Goal: Task Accomplishment & Management: Use online tool/utility

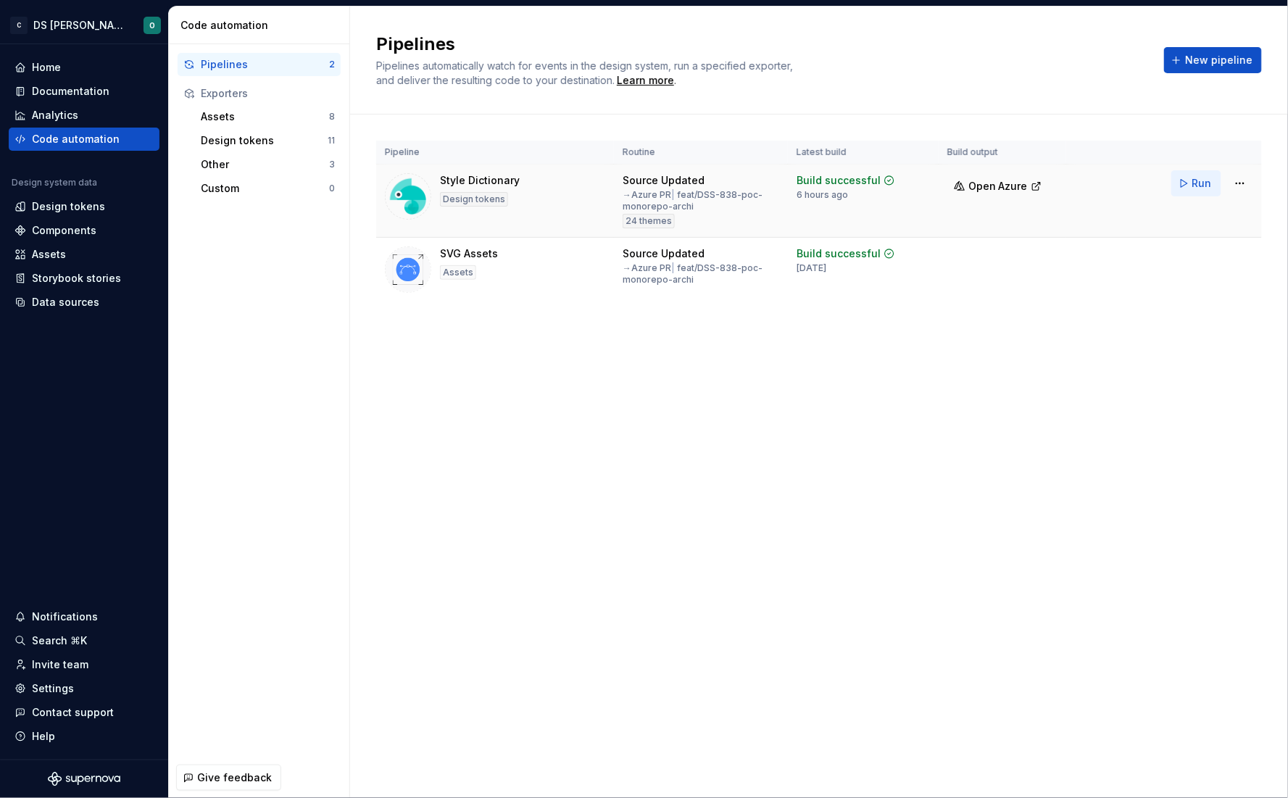
click at [1191, 179] on button "Run" at bounding box center [1196, 183] width 50 height 26
drag, startPoint x: 806, startPoint y: 191, endPoint x: 912, endPoint y: 197, distance: 106.0
click at [912, 197] on div "Build successful 19 seconds ago" at bounding box center [862, 187] width 133 height 28
click at [547, 433] on div "Pipelines Pipelines automatically watch for events in the design system, run a …" at bounding box center [819, 402] width 938 height 791
click at [70, 209] on div "Design tokens" at bounding box center [68, 206] width 73 height 14
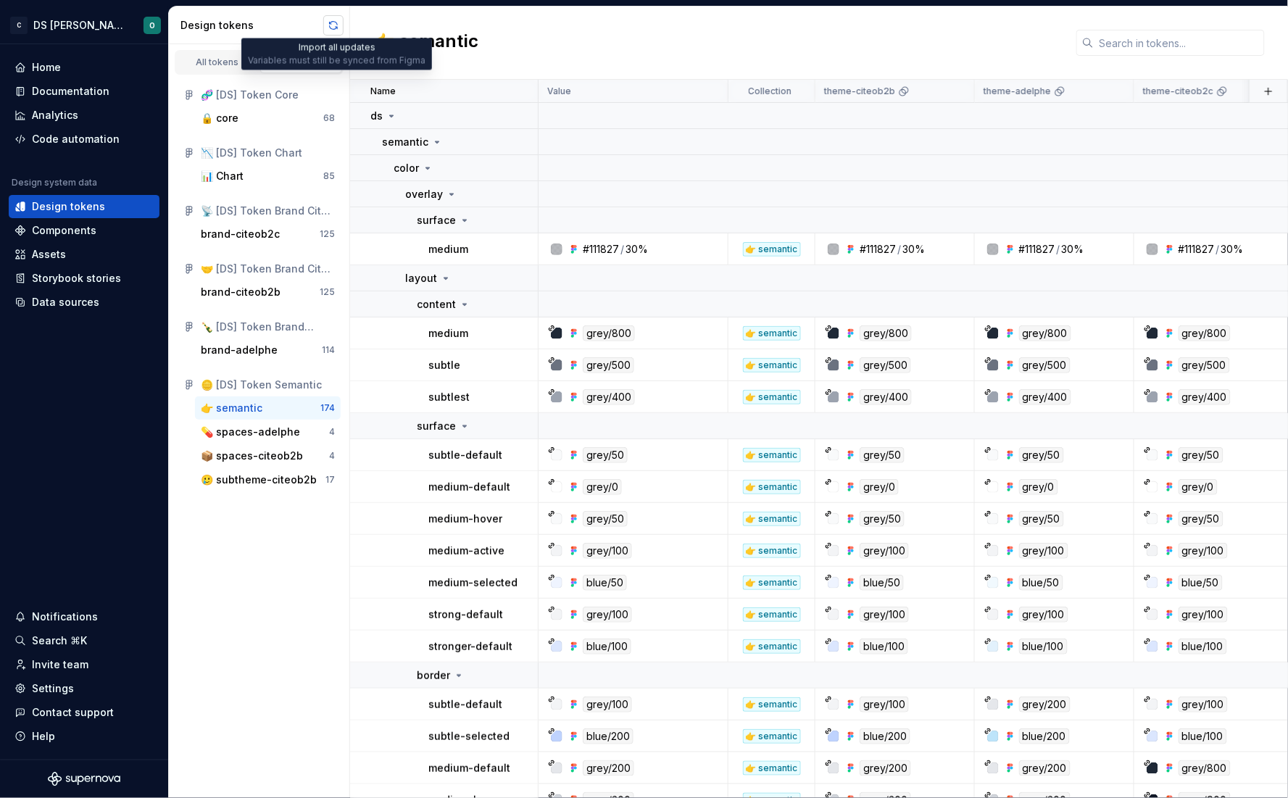
click at [336, 23] on button "button" at bounding box center [333, 25] width 20 height 20
click at [110, 137] on div "Code automation" at bounding box center [76, 139] width 88 height 14
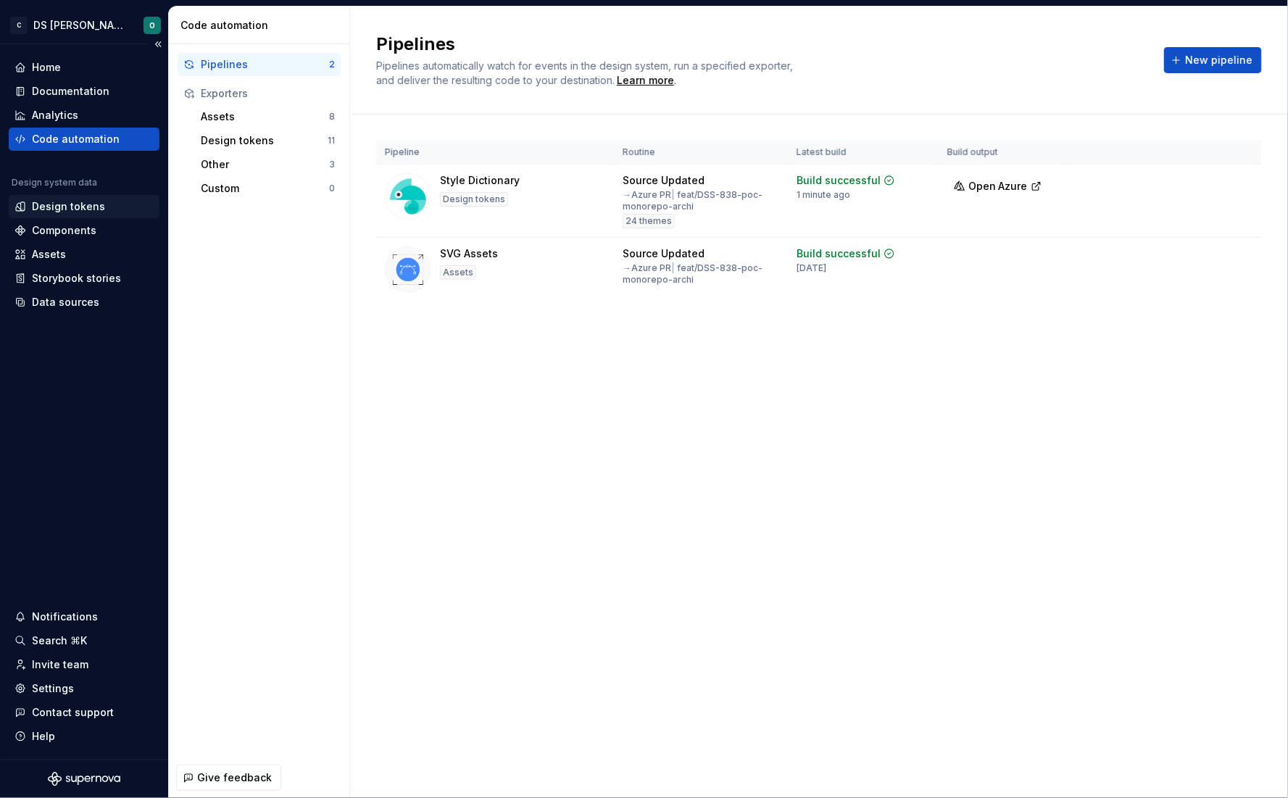
click at [61, 211] on div "Design tokens" at bounding box center [68, 206] width 73 height 14
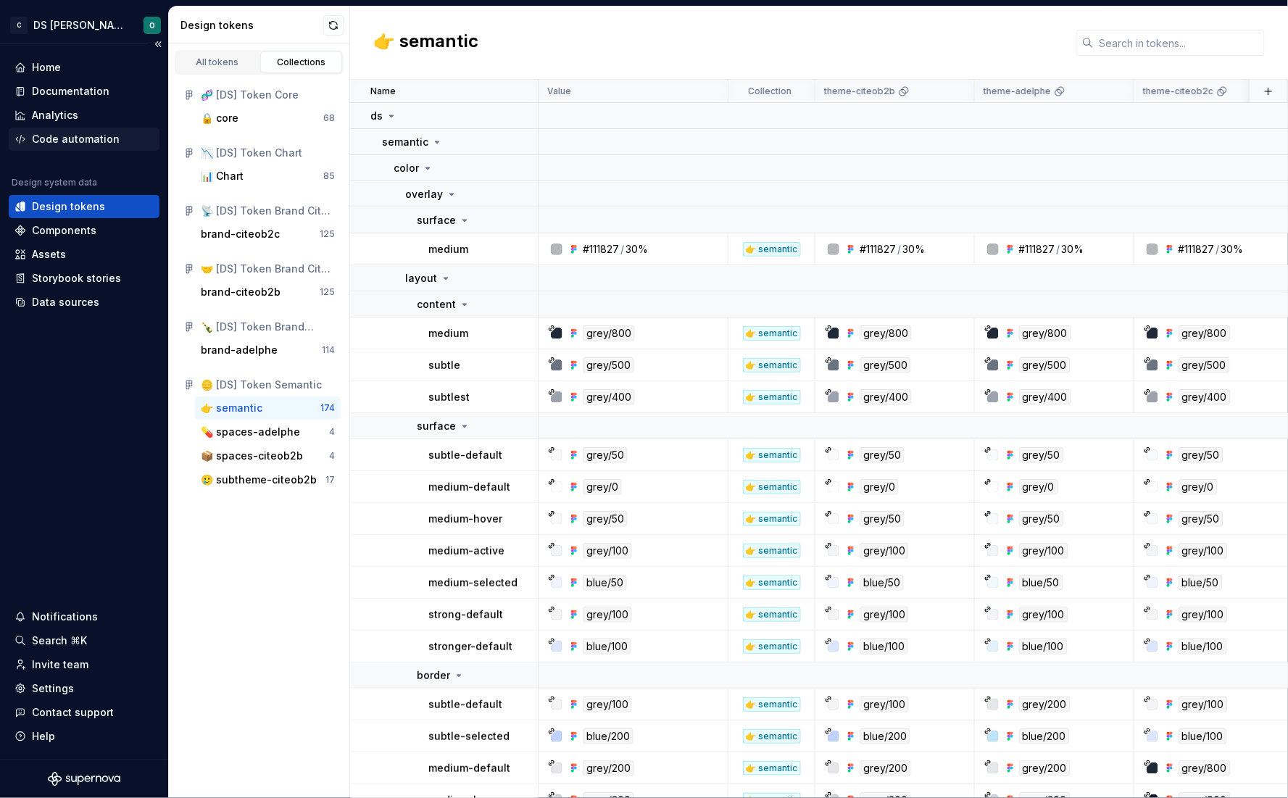
click at [78, 132] on div "Code automation" at bounding box center [76, 139] width 88 height 14
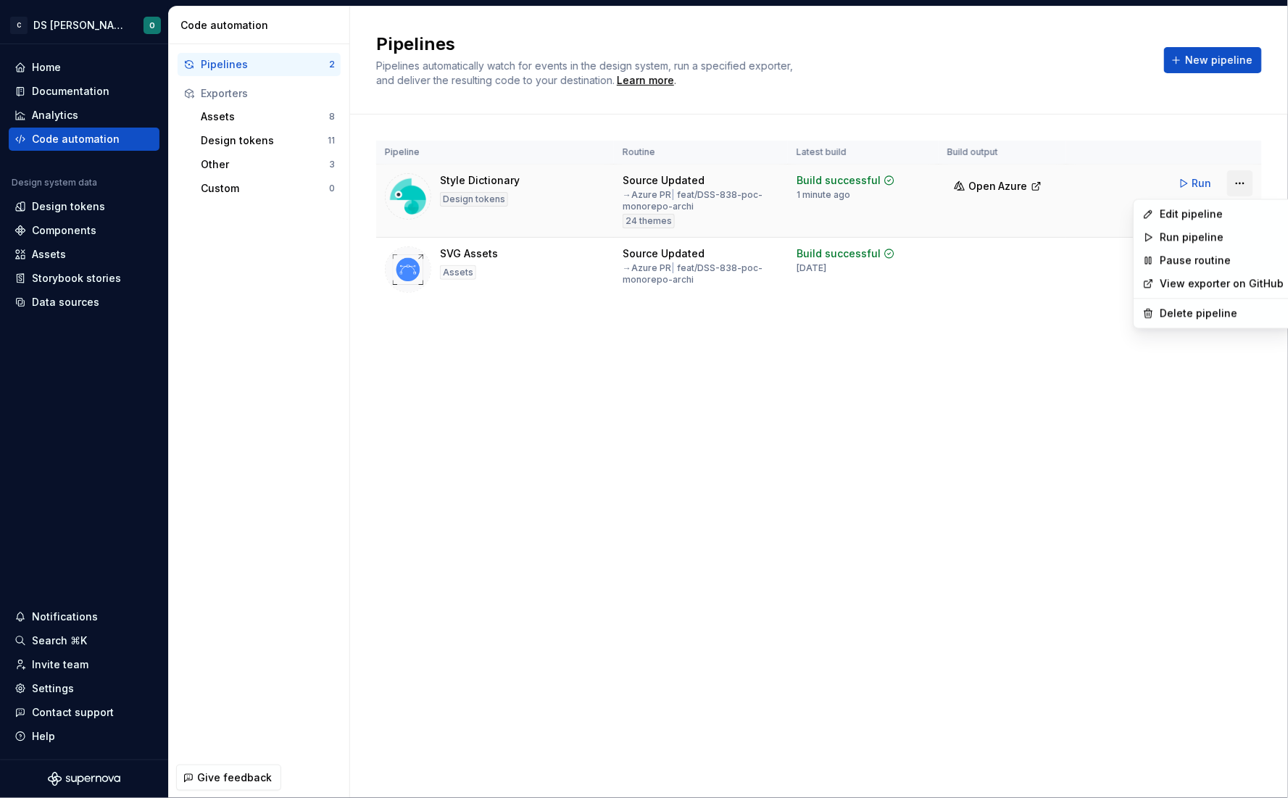
click at [1235, 179] on html "C DS Citeo O Home Documentation Analytics Code automation Design system data De…" at bounding box center [644, 399] width 1288 height 798
click at [1176, 216] on div "Edit pipeline" at bounding box center [1222, 214] width 124 height 14
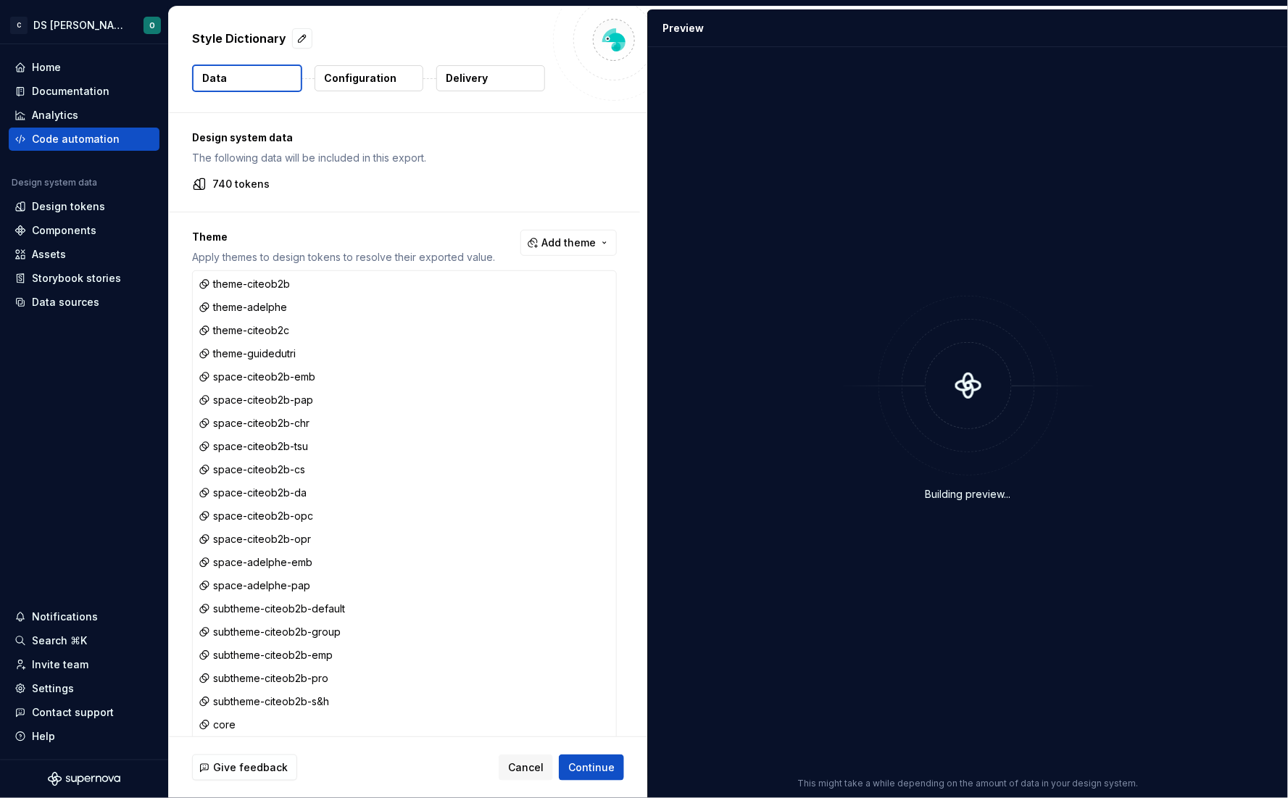
click at [336, 83] on p "Configuration" at bounding box center [360, 78] width 72 height 14
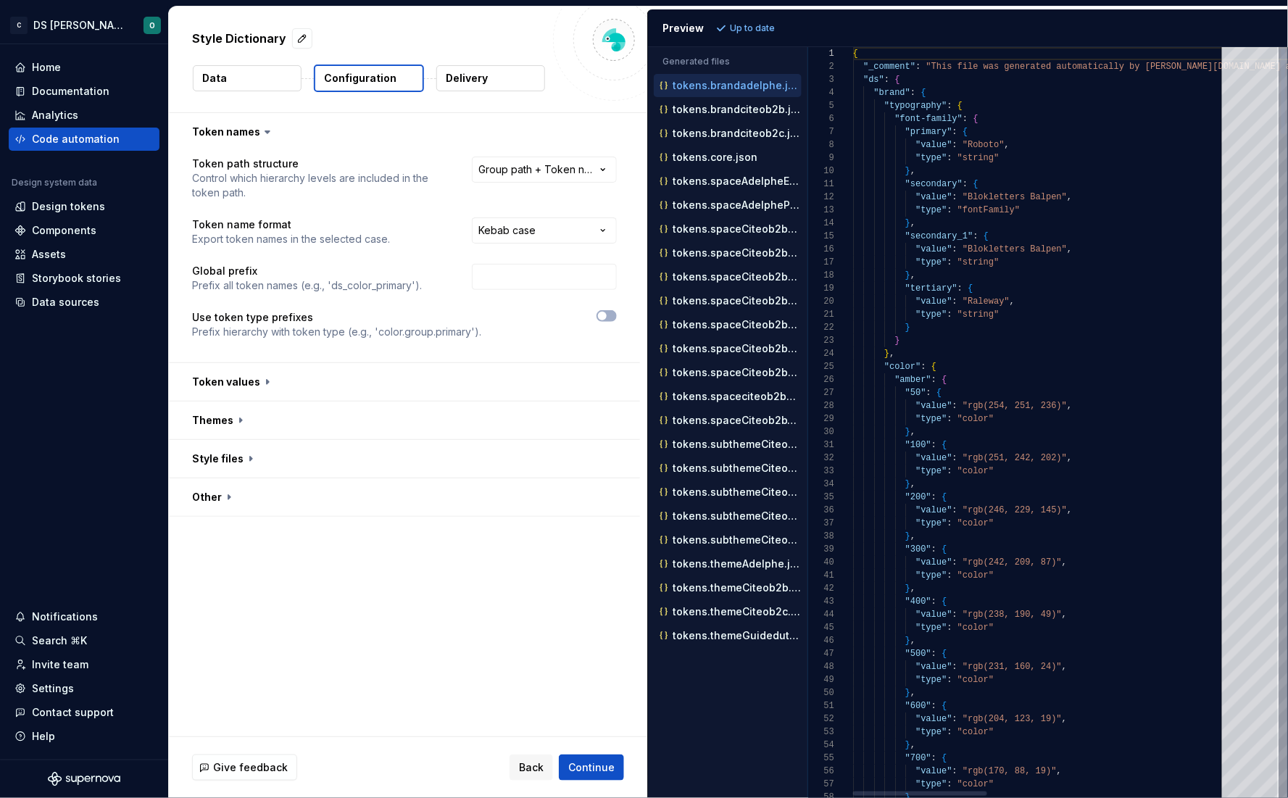
type textarea "**********"
click at [254, 63] on div "Style Dictionary Data Configuration Delivery" at bounding box center [408, 60] width 478 height 106
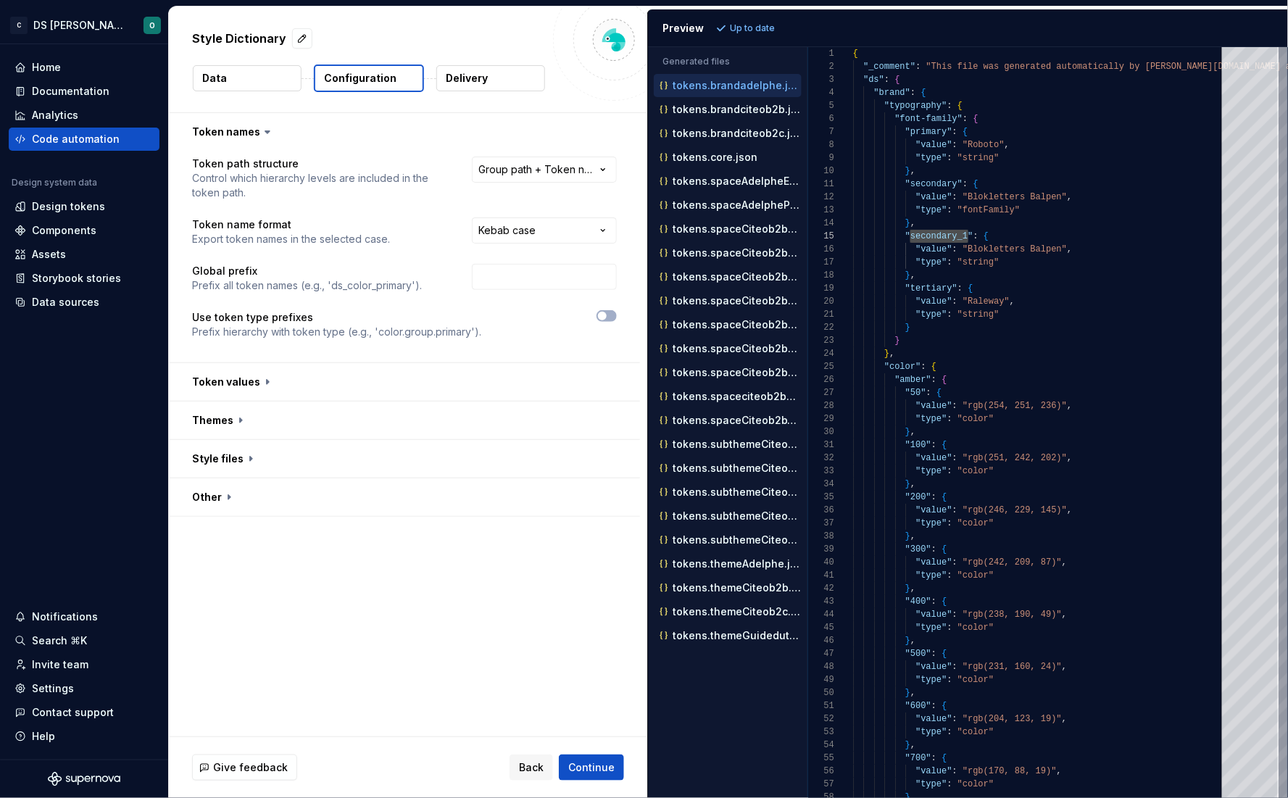
click at [249, 71] on button "Data" at bounding box center [247, 78] width 109 height 26
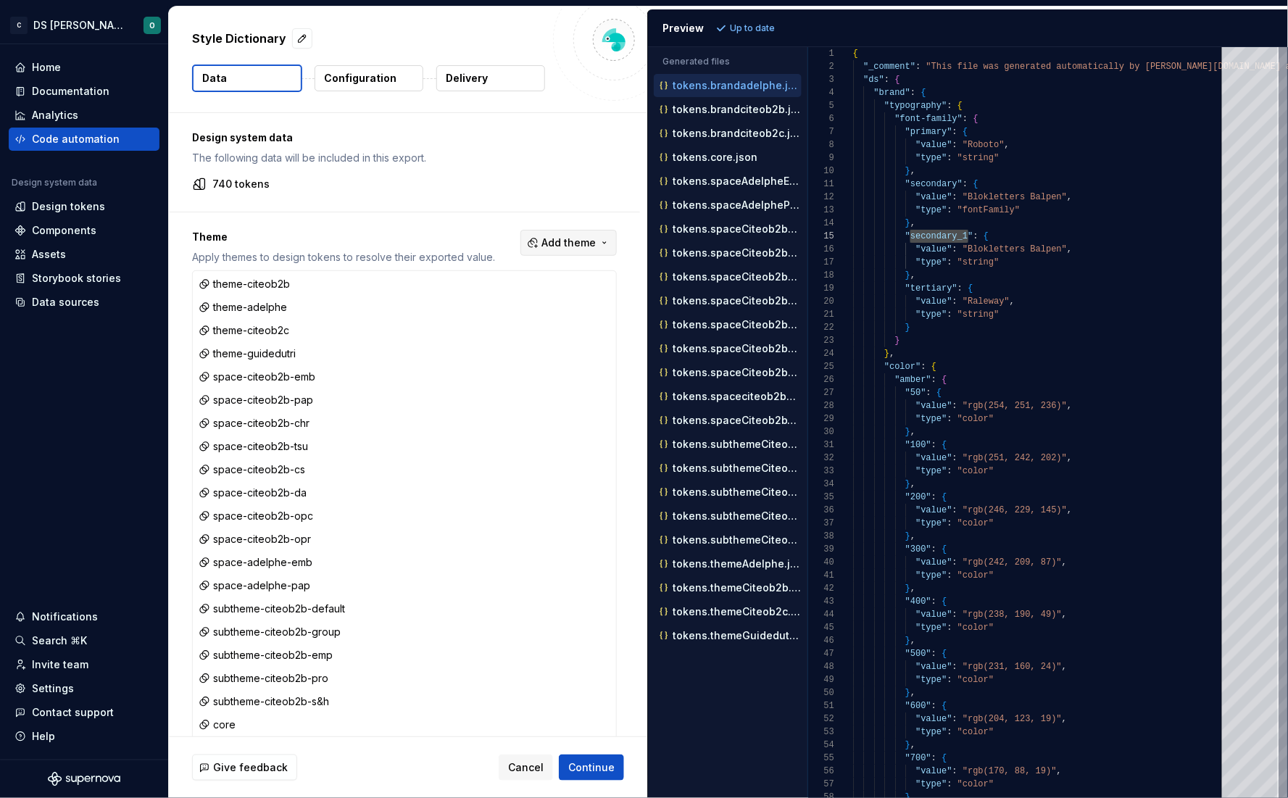
click at [579, 238] on span "Add theme" at bounding box center [568, 243] width 54 height 14
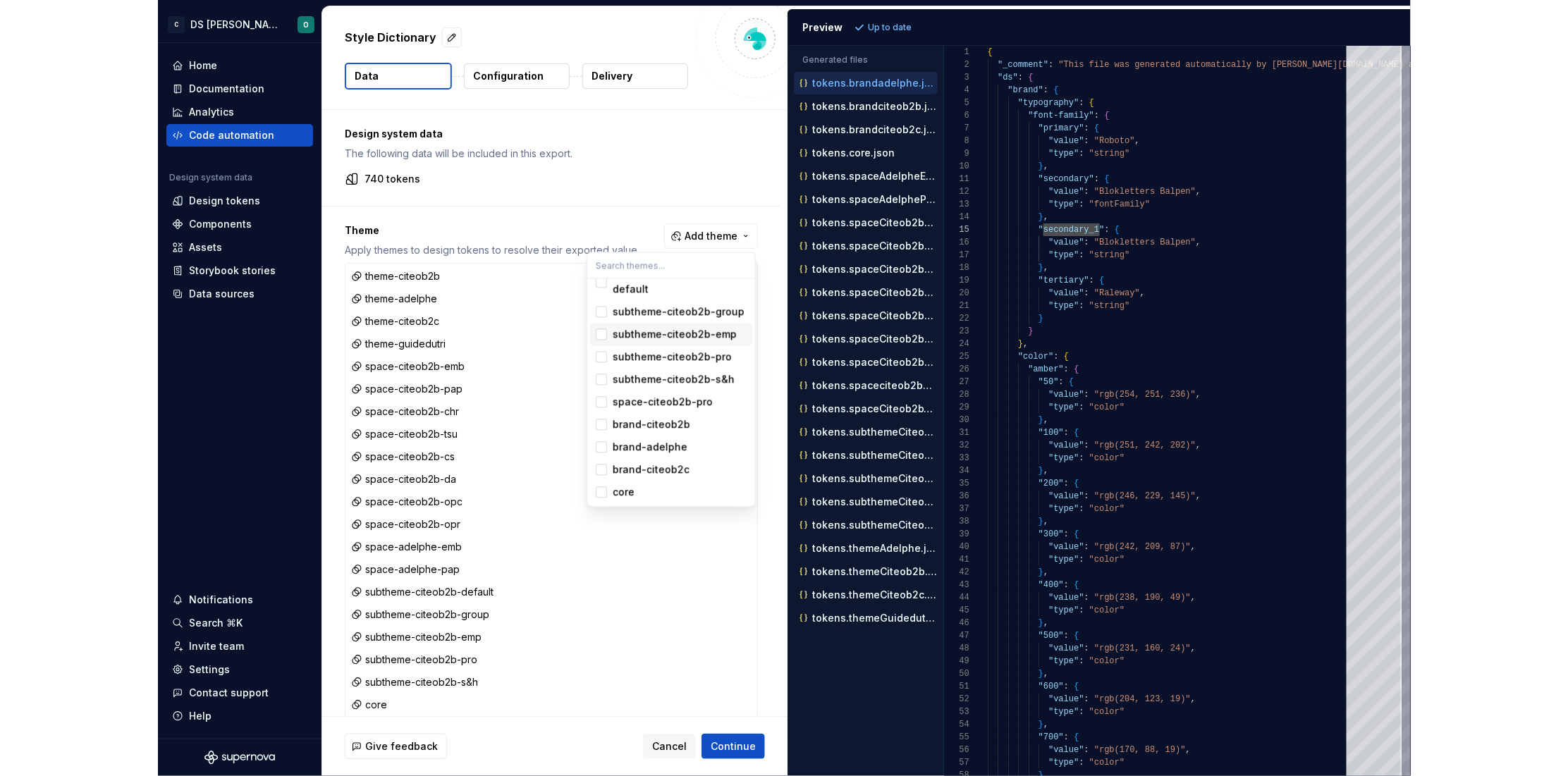
scroll to position [186, 0]
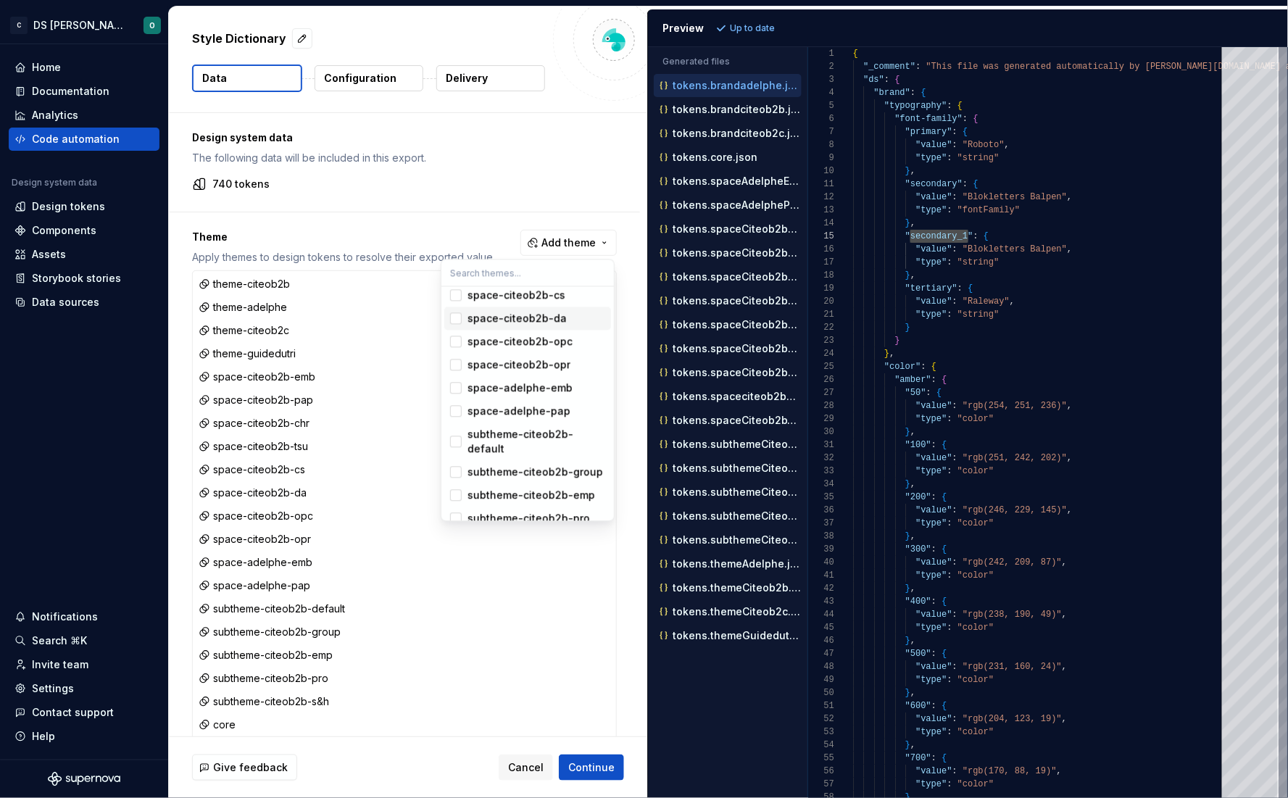
click at [418, 211] on html "C DS Citeo O Home Documentation Analytics Code automation Design system data De…" at bounding box center [644, 399] width 1288 height 798
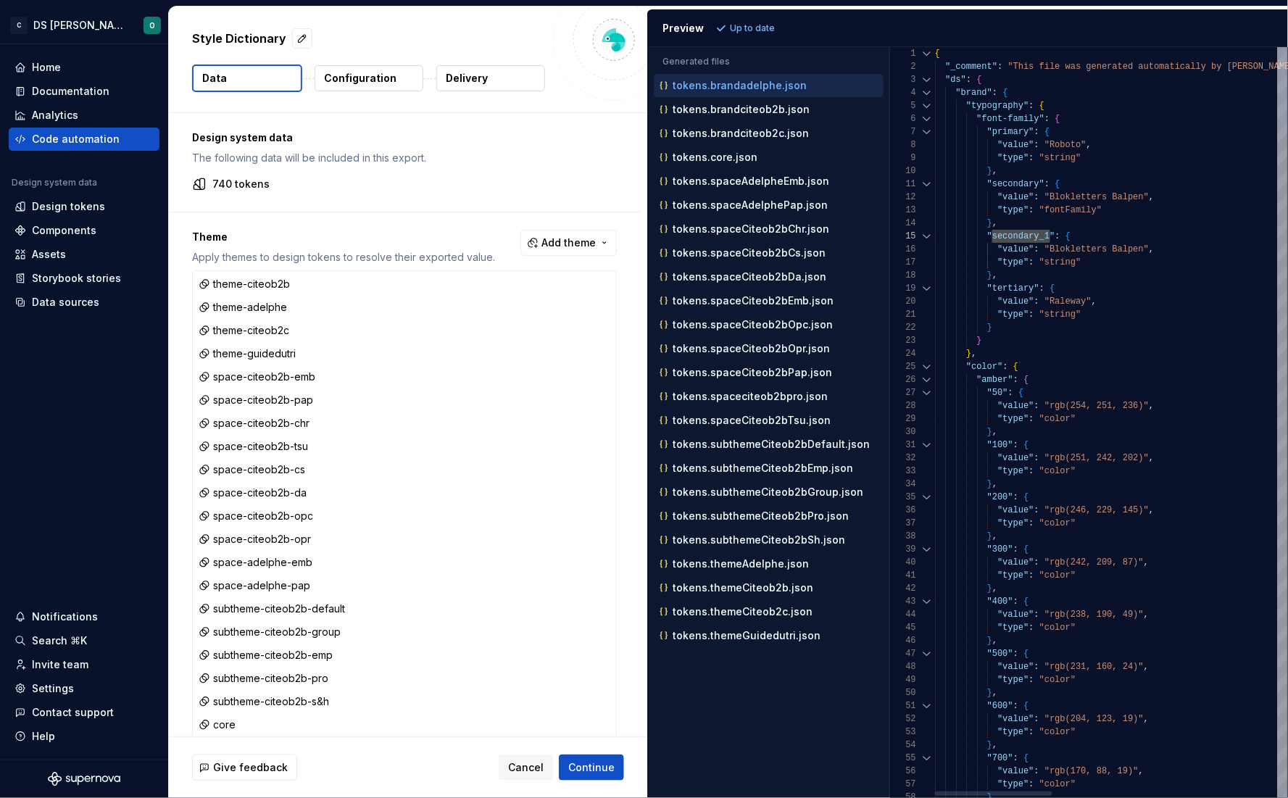
click at [890, 313] on div "Generated files Accessibility guide for tree . Navigate the tree with the arrow…" at bounding box center [968, 422] width 640 height 751
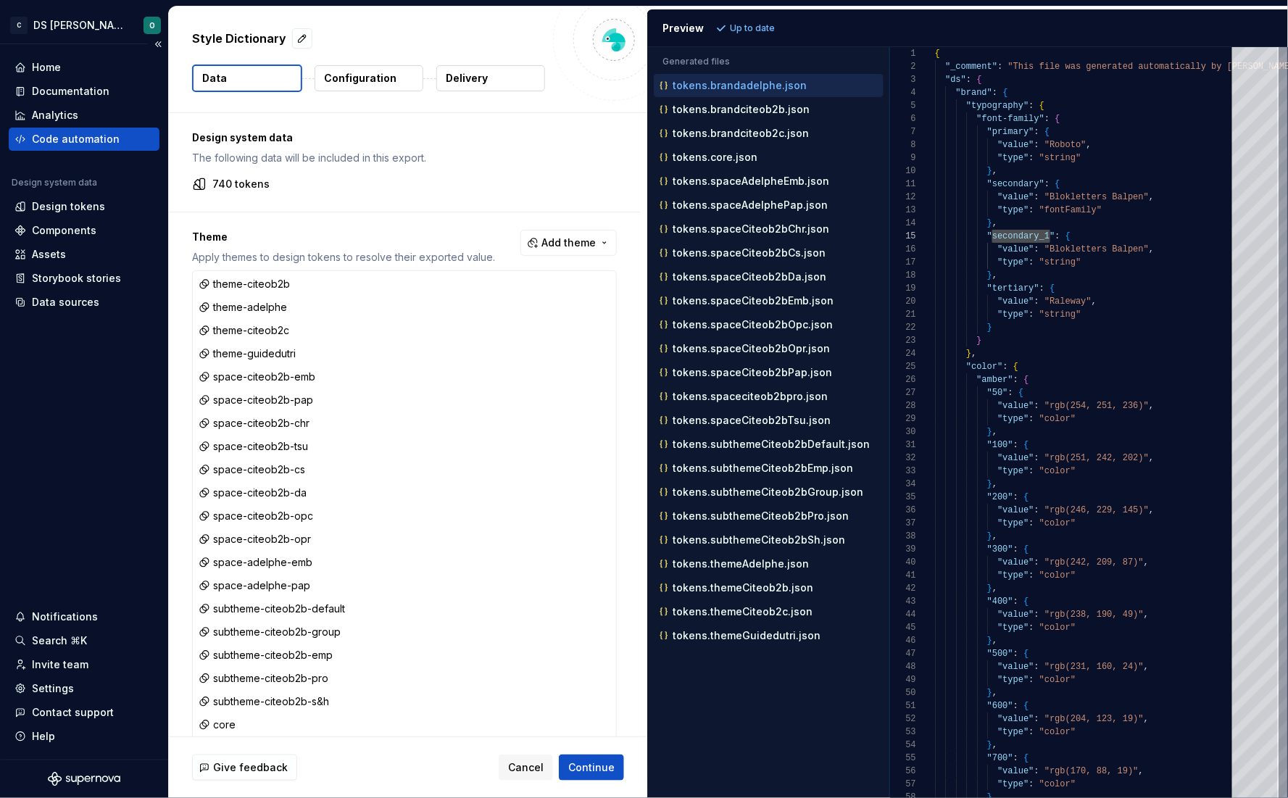
click at [100, 148] on div "Code automation" at bounding box center [84, 139] width 151 height 23
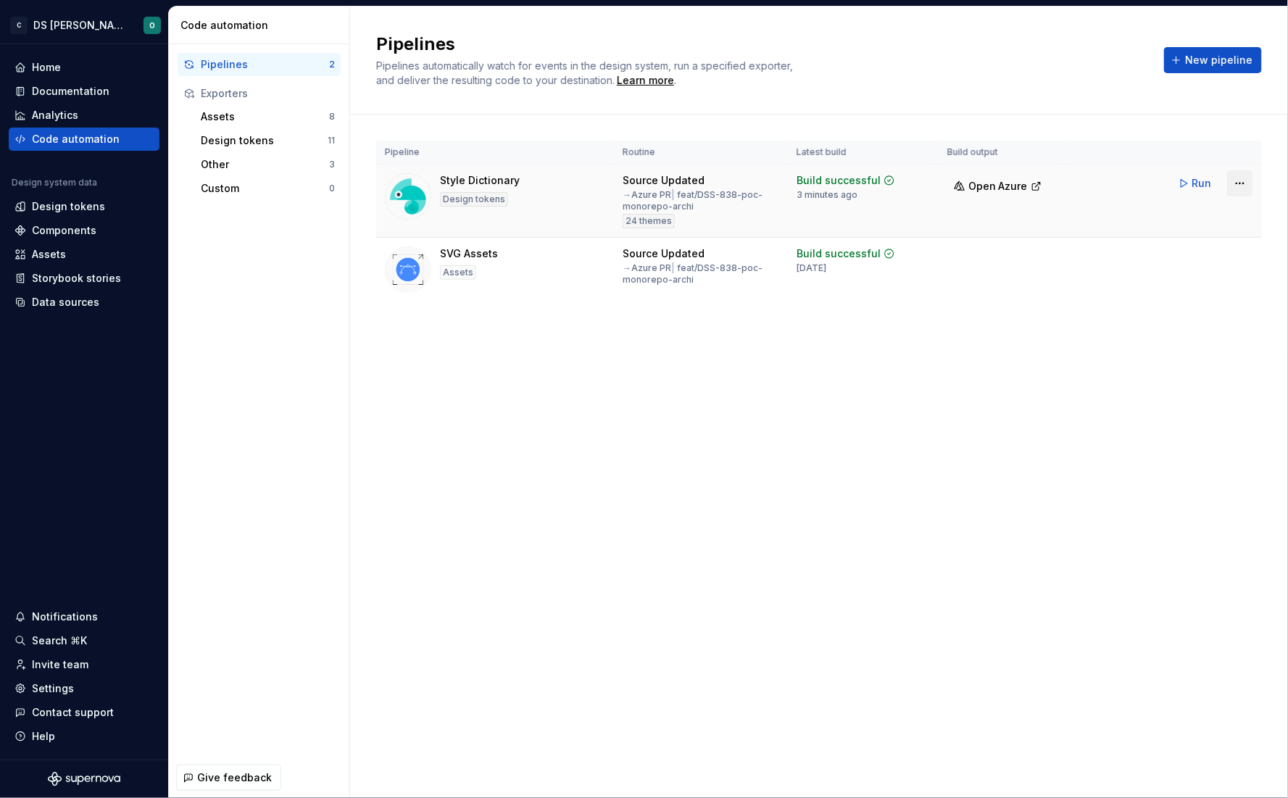
click at [1238, 182] on html "C DS Citeo O Home Documentation Analytics Code automation Design system data De…" at bounding box center [644, 399] width 1288 height 798
click at [1202, 215] on div "Edit pipeline" at bounding box center [1222, 214] width 124 height 14
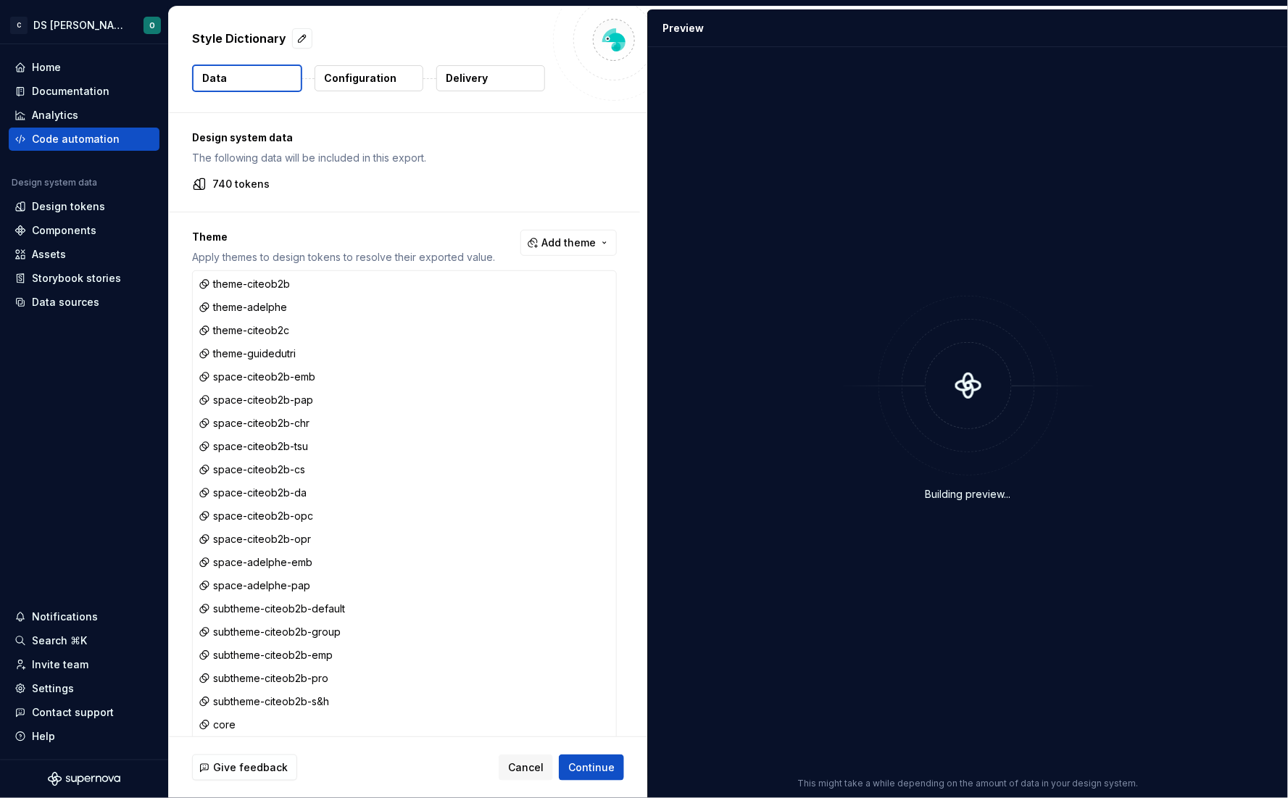
click at [361, 75] on p "Configuration" at bounding box center [360, 78] width 72 height 14
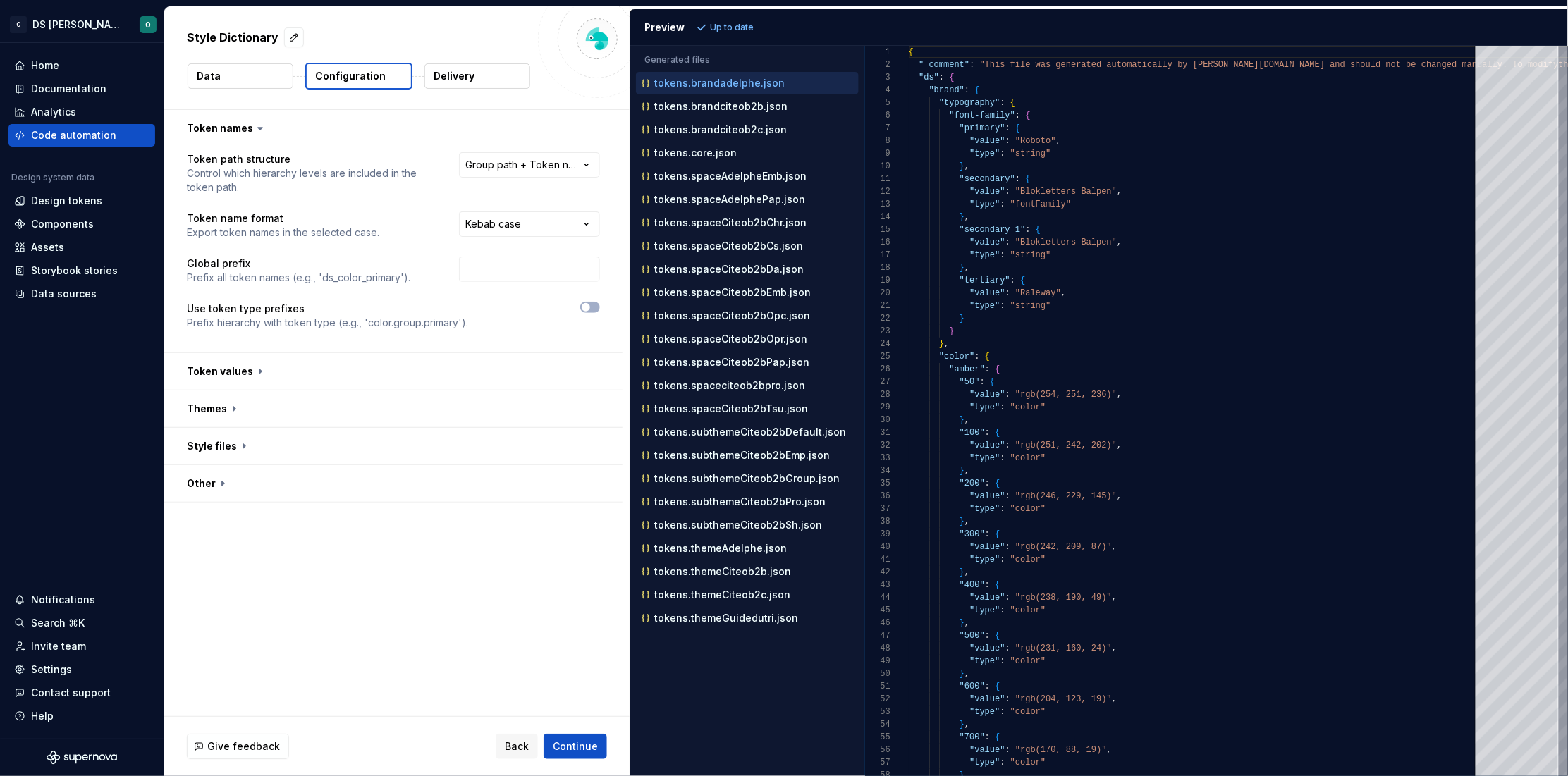
click at [247, 78] on button "Data" at bounding box center [240, 76] width 106 height 25
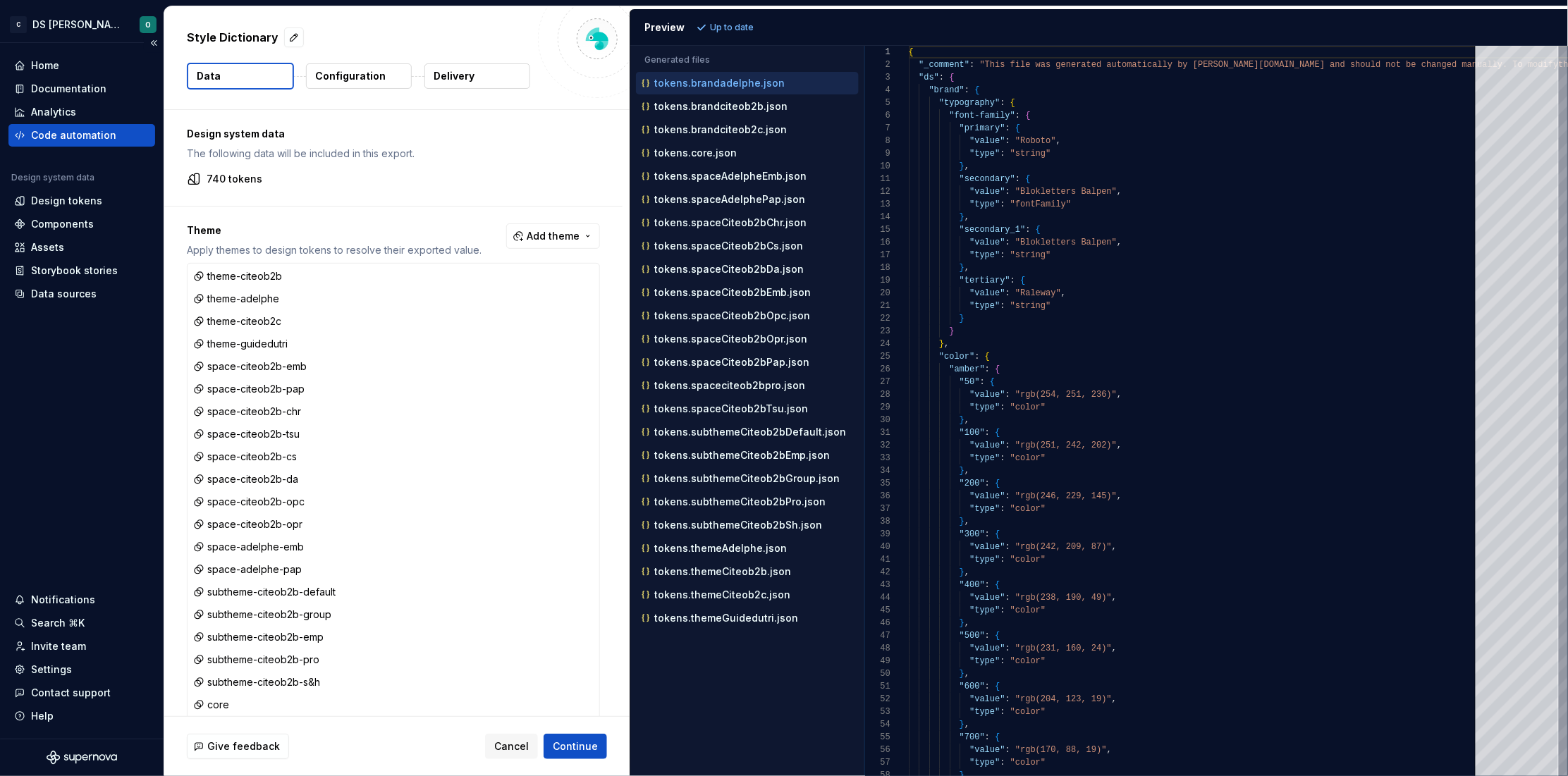
click at [62, 132] on div "Code automation" at bounding box center [74, 135] width 86 height 14
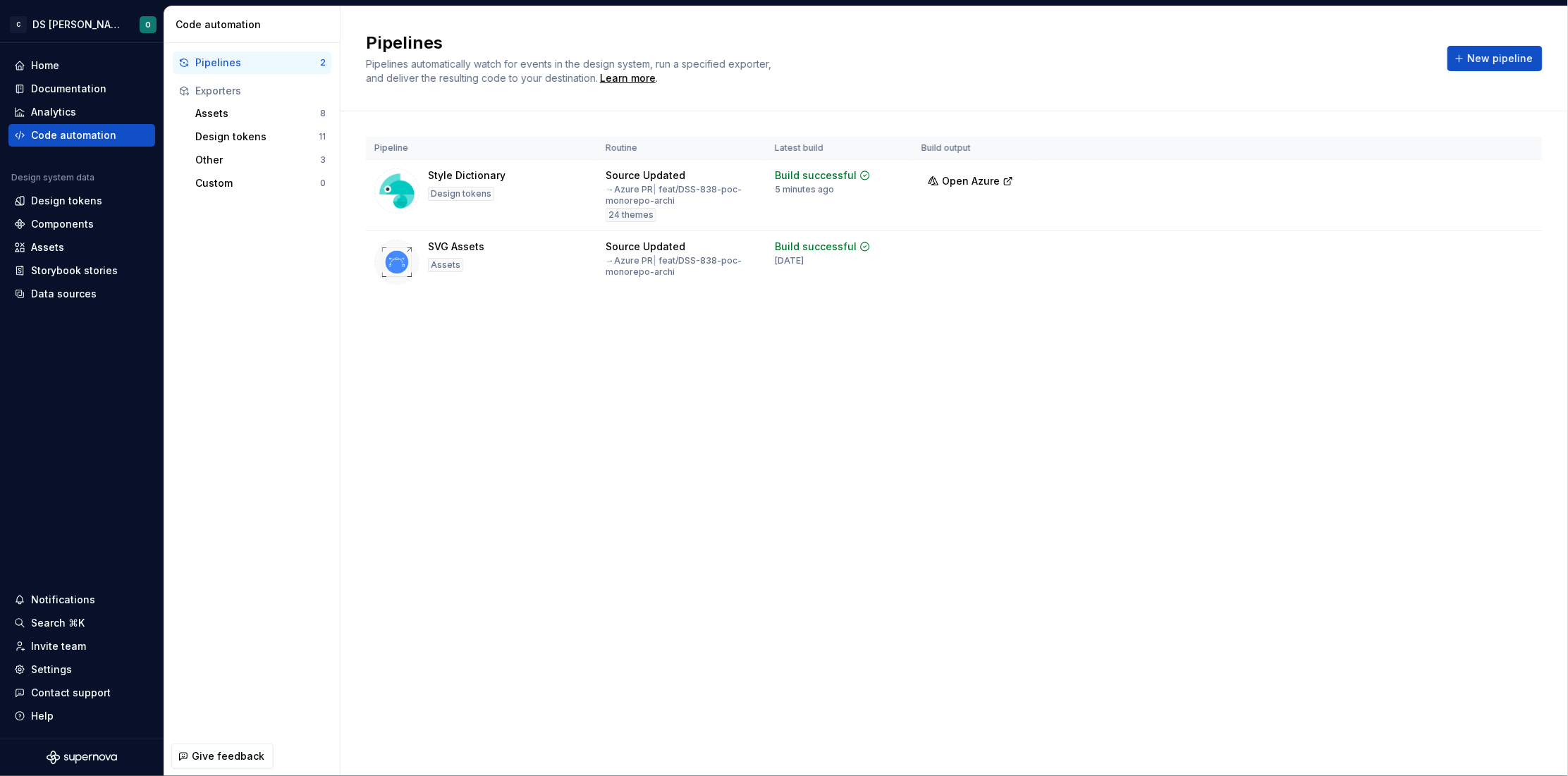
click at [693, 449] on div "Pipelines Pipelines automatically watch for events in the design system, run a …" at bounding box center [954, 391] width 1228 height 769
click at [1252, 175] on html "C DS Citeo O Home Documentation Analytics Code automation Design system data De…" at bounding box center [784, 388] width 1568 height 776
click at [577, 406] on html "C DS Citeo O Home Documentation Analytics Code automation Design system data De…" at bounding box center [784, 388] width 1568 height 776
click at [58, 196] on div "Design tokens" at bounding box center [66, 200] width 71 height 14
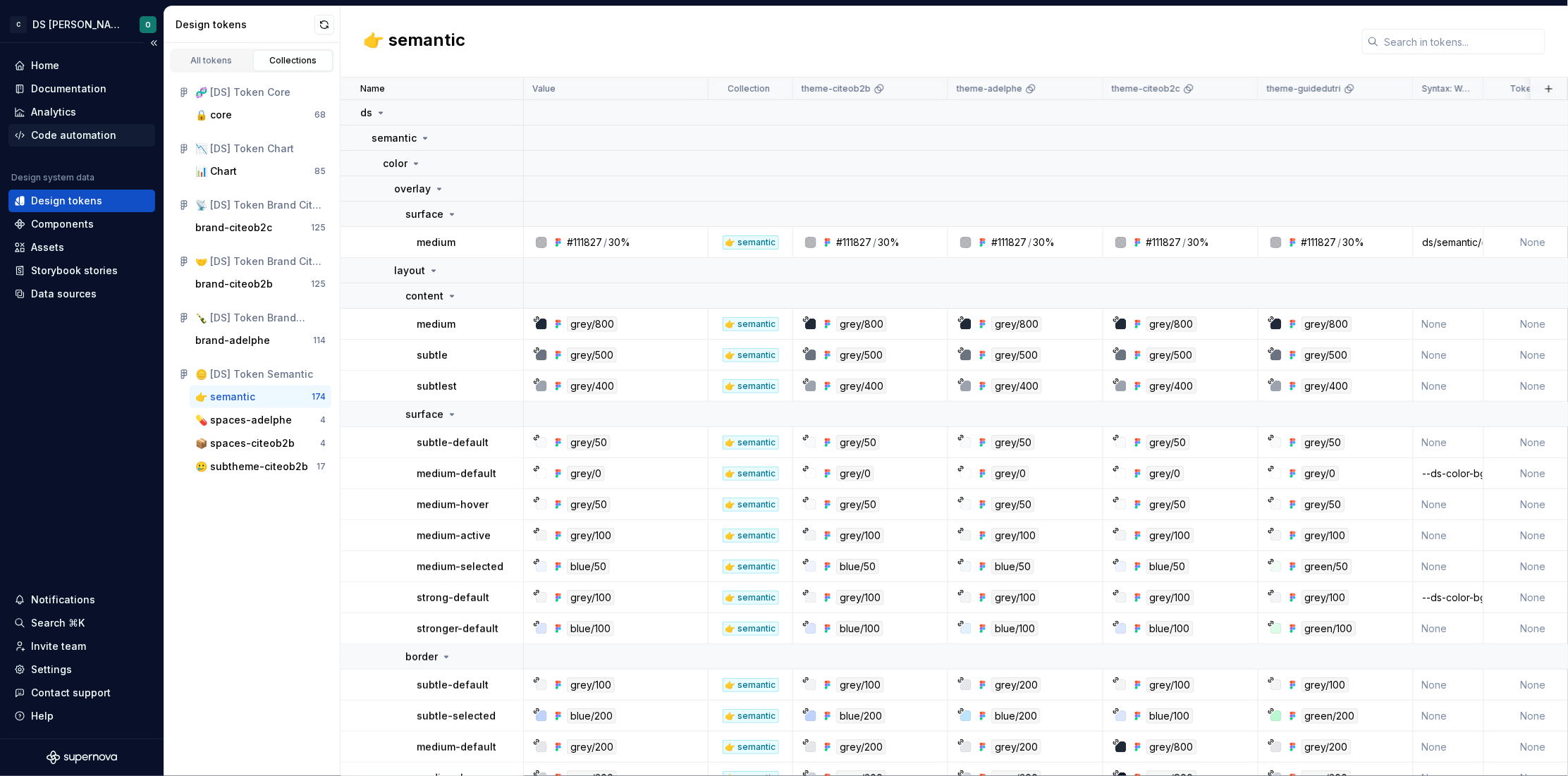
click at [63, 134] on div "Code automation" at bounding box center [74, 135] width 86 height 14
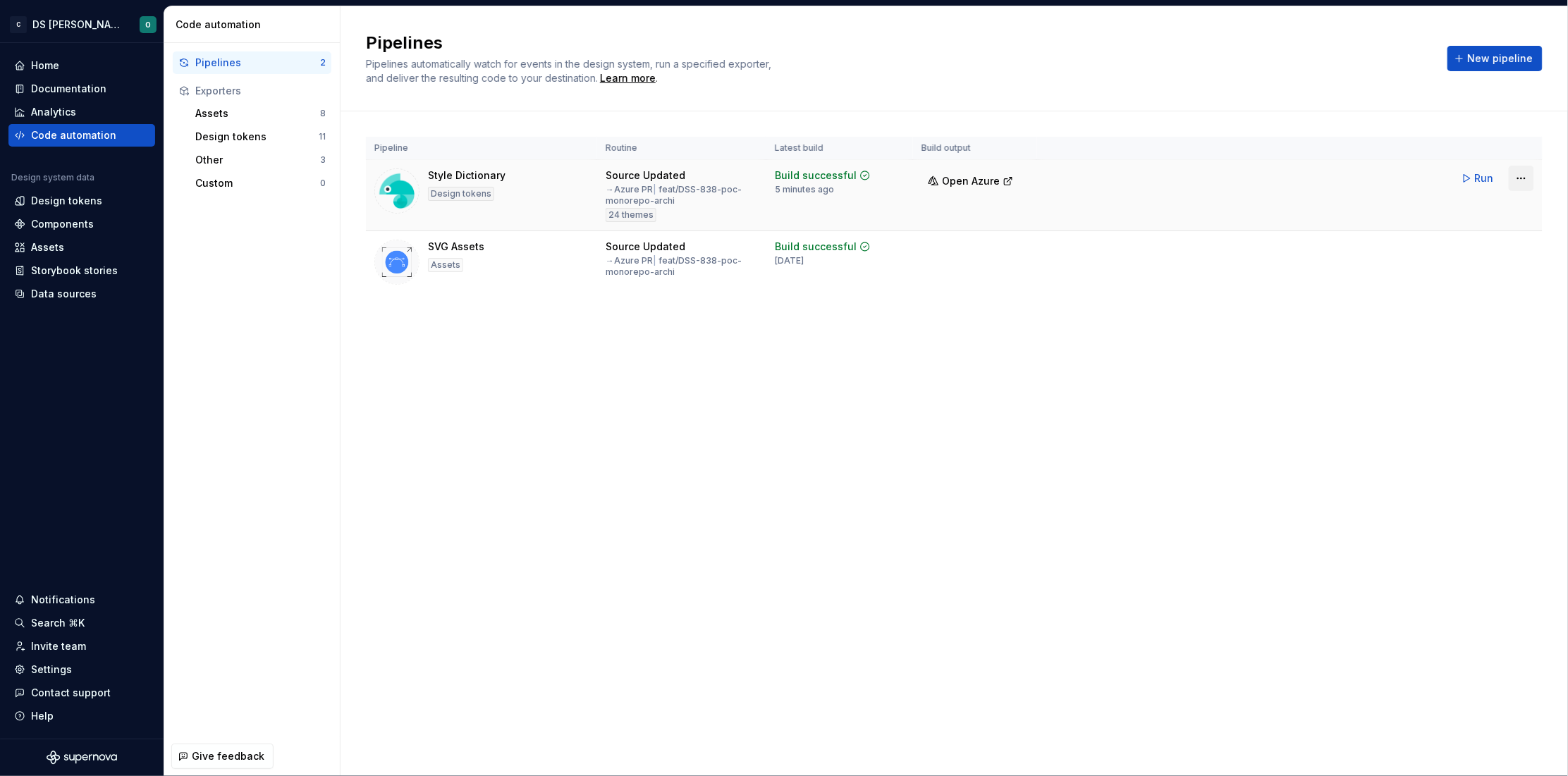
click at [1252, 177] on html "C DS Citeo O Home Documentation Analytics Code automation Design system data De…" at bounding box center [784, 388] width 1568 height 776
click at [1252, 206] on div "Edit pipeline" at bounding box center [1504, 208] width 121 height 14
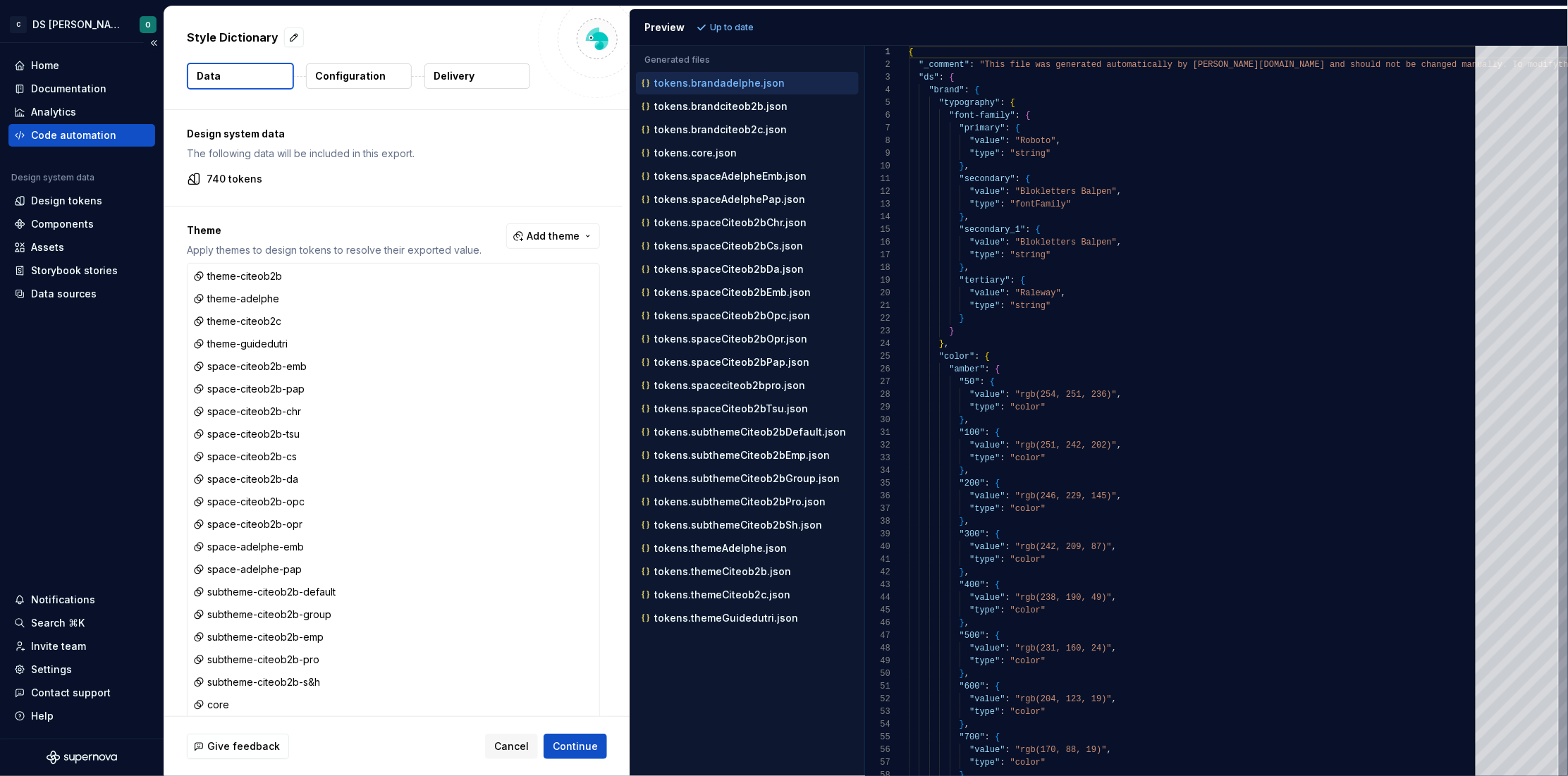
click at [62, 130] on div "Code automation" at bounding box center [74, 135] width 86 height 14
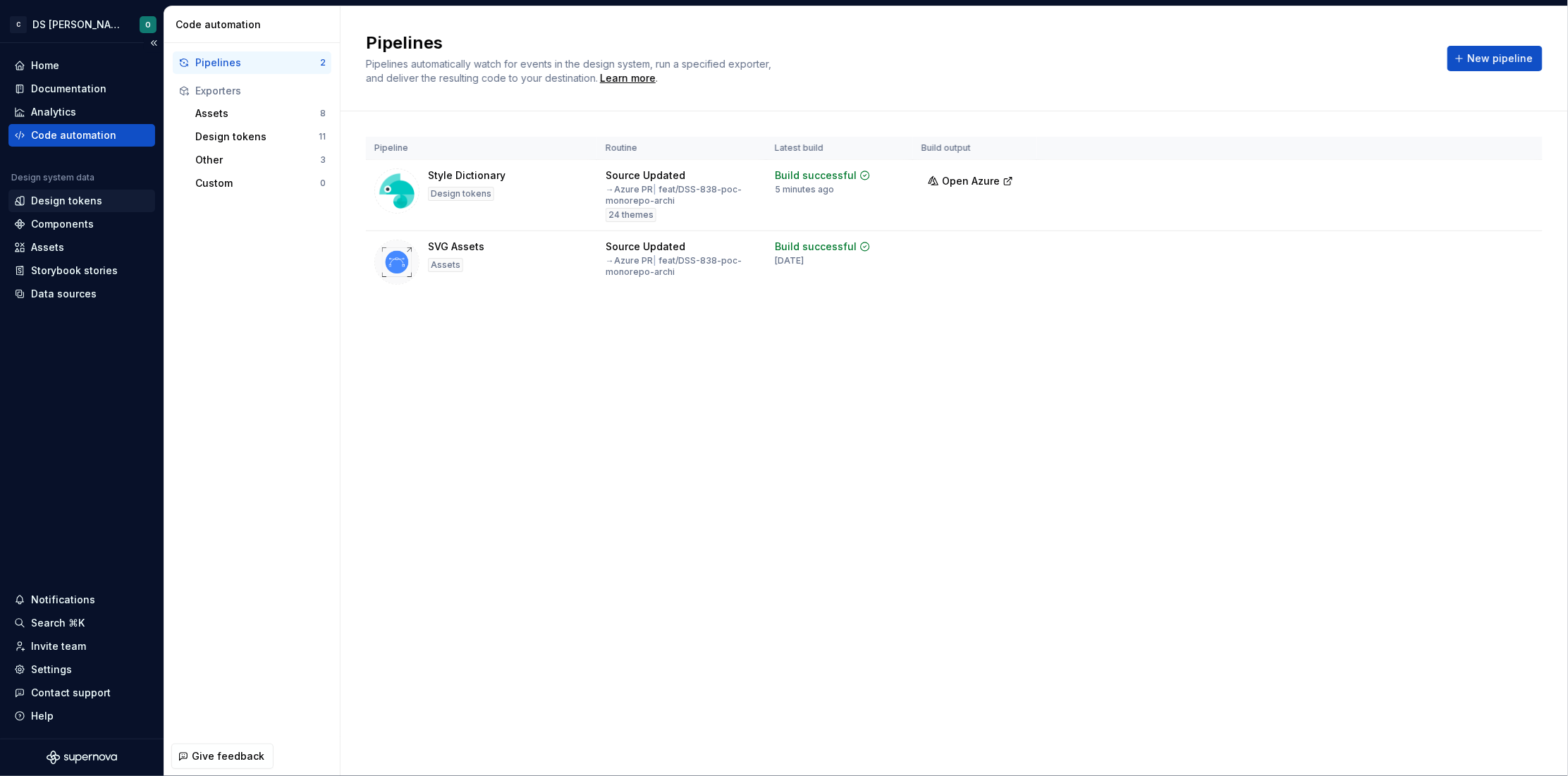
click at [62, 201] on div "Design tokens" at bounding box center [66, 200] width 71 height 14
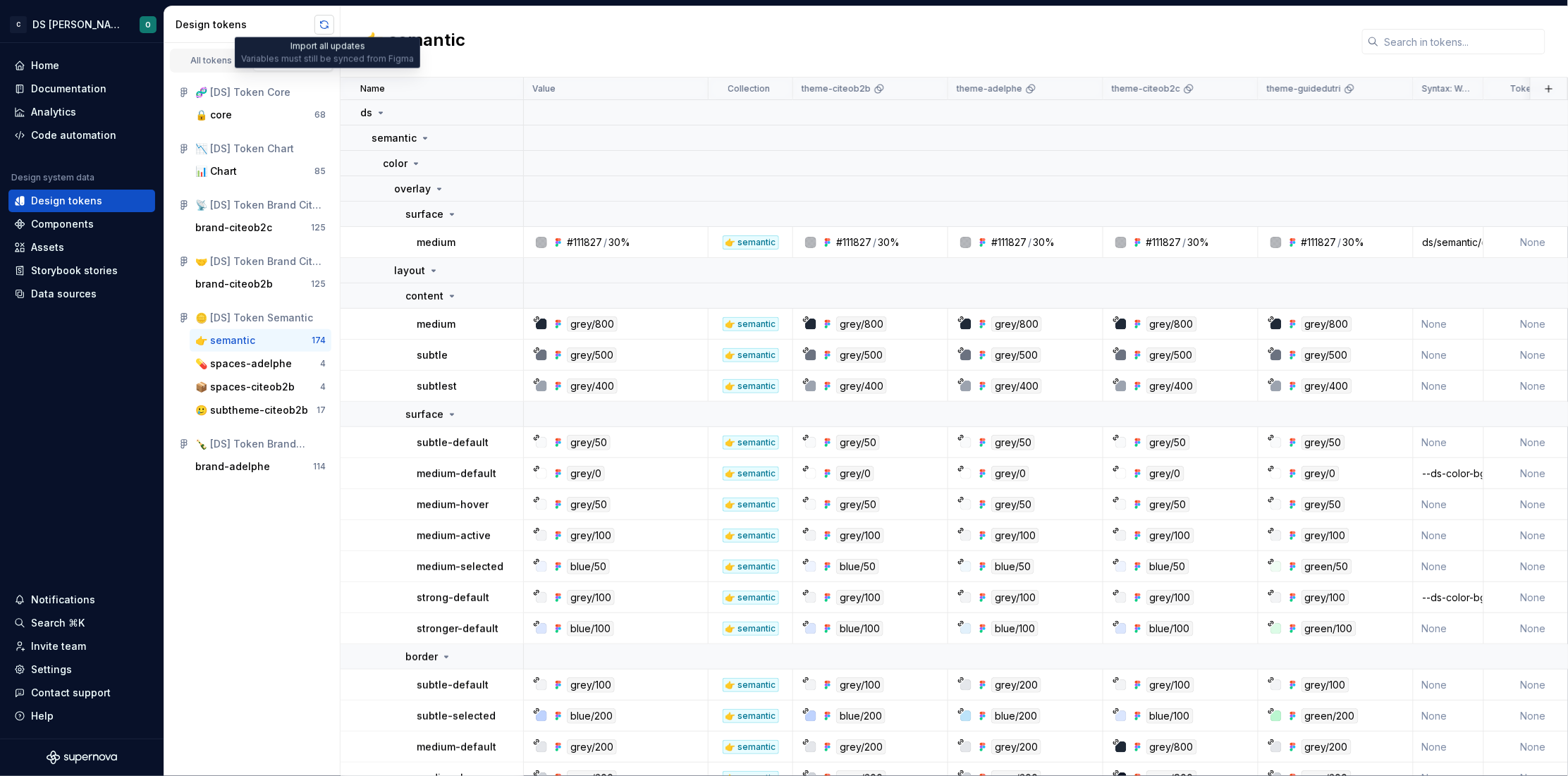
click at [326, 27] on button "button" at bounding box center [324, 24] width 19 height 19
click at [79, 130] on div "Code automation" at bounding box center [74, 135] width 86 height 14
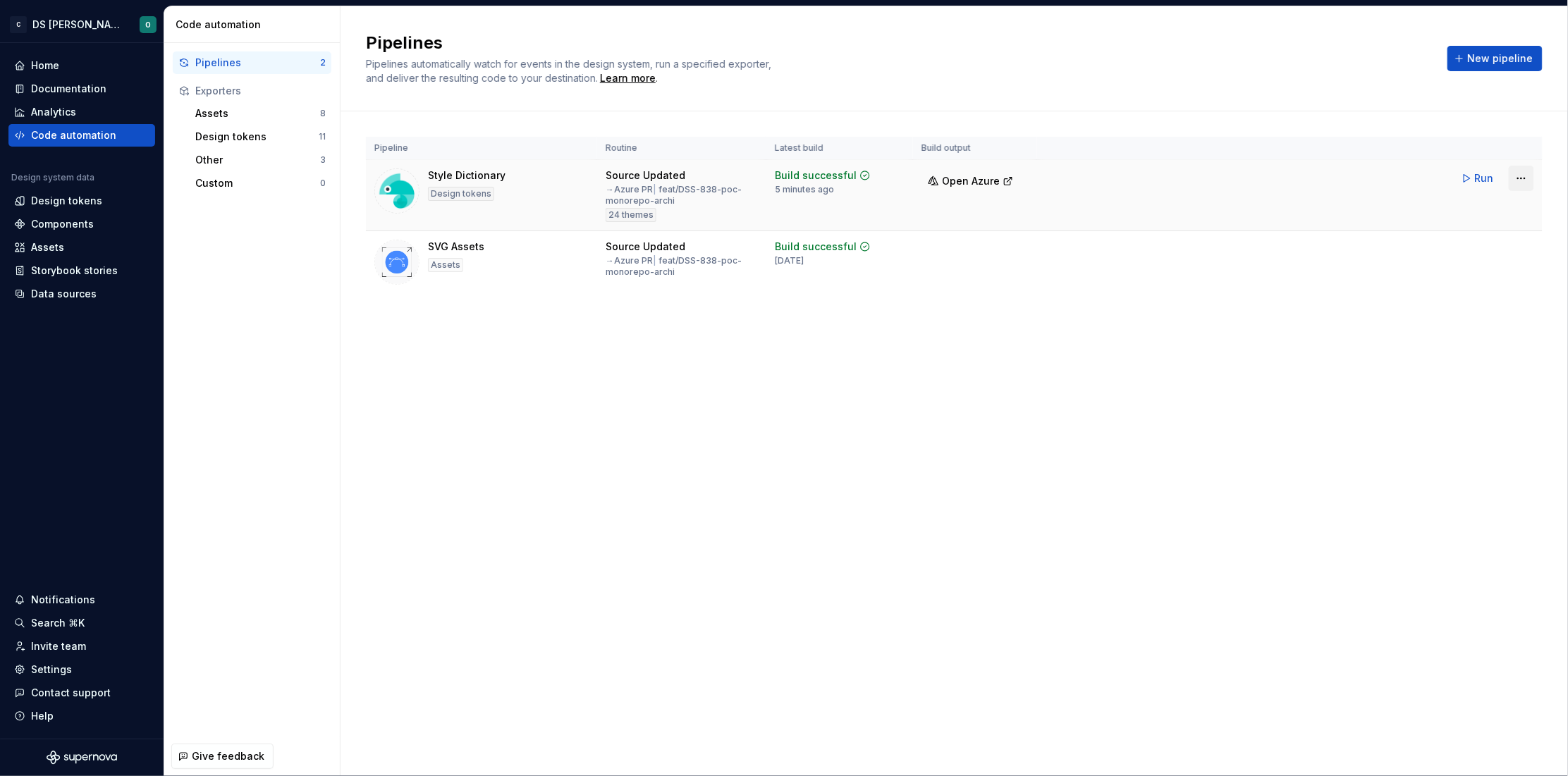
click at [1252, 175] on html "C DS Citeo O Home Documentation Analytics Code automation Design system data De…" at bounding box center [784, 388] width 1568 height 776
click at [1252, 210] on div "Edit pipeline" at bounding box center [1504, 208] width 121 height 14
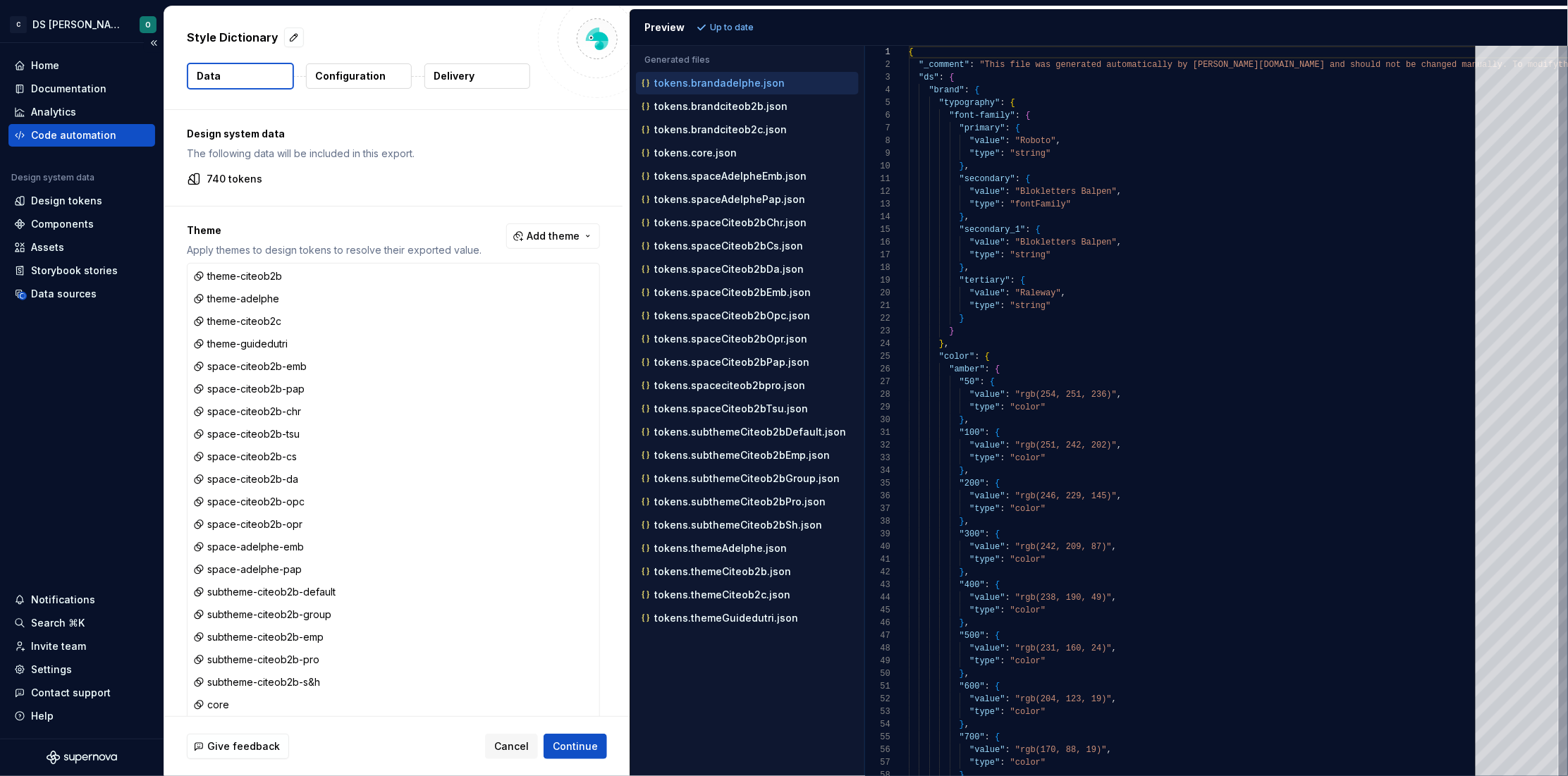
click at [65, 137] on div "Code automation" at bounding box center [74, 135] width 86 height 14
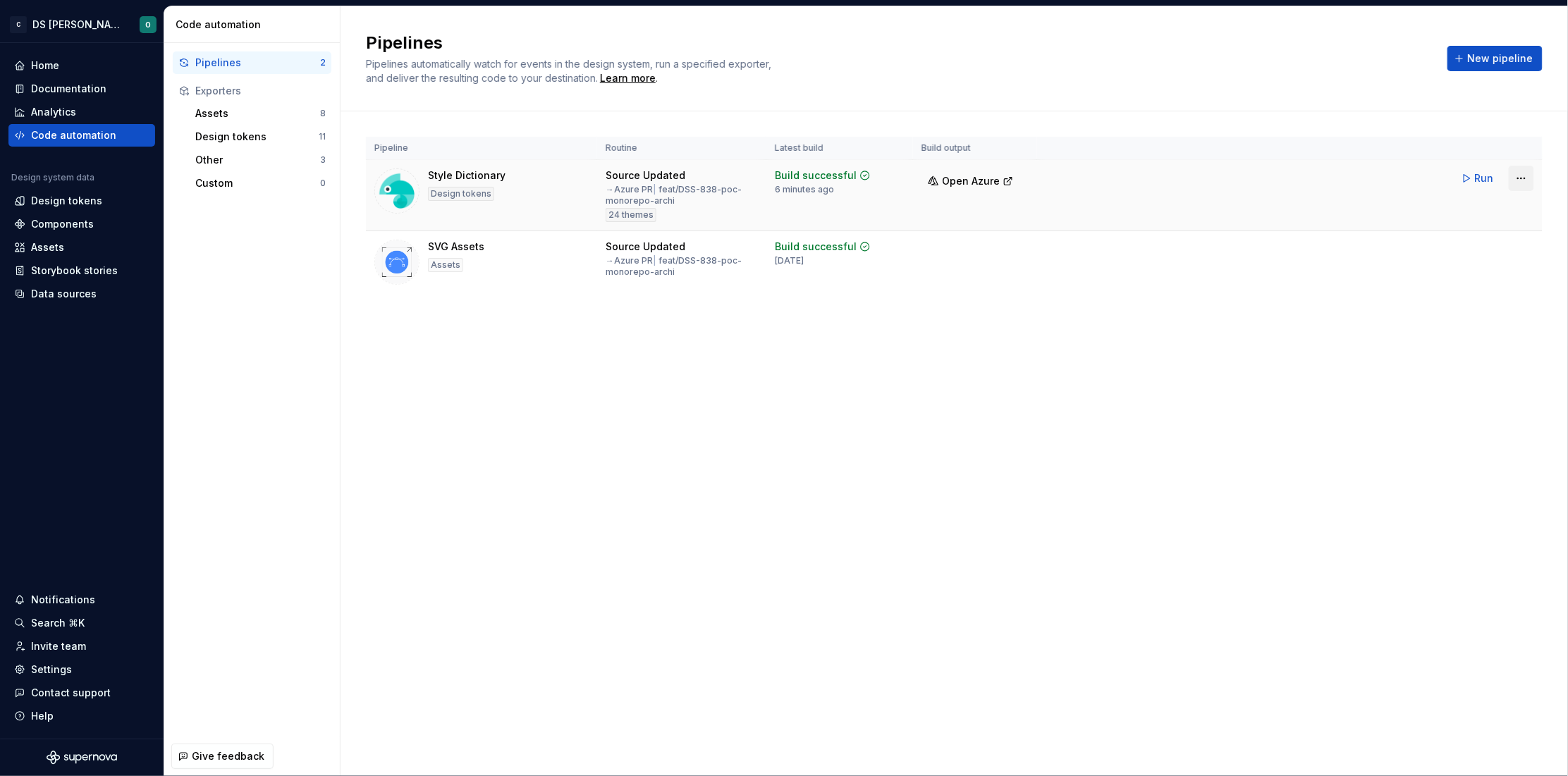
click at [1252, 177] on html "C DS Citeo O Home Documentation Analytics Code automation Design system data De…" at bounding box center [784, 388] width 1568 height 776
click at [1252, 207] on div "Edit pipeline" at bounding box center [1504, 208] width 121 height 14
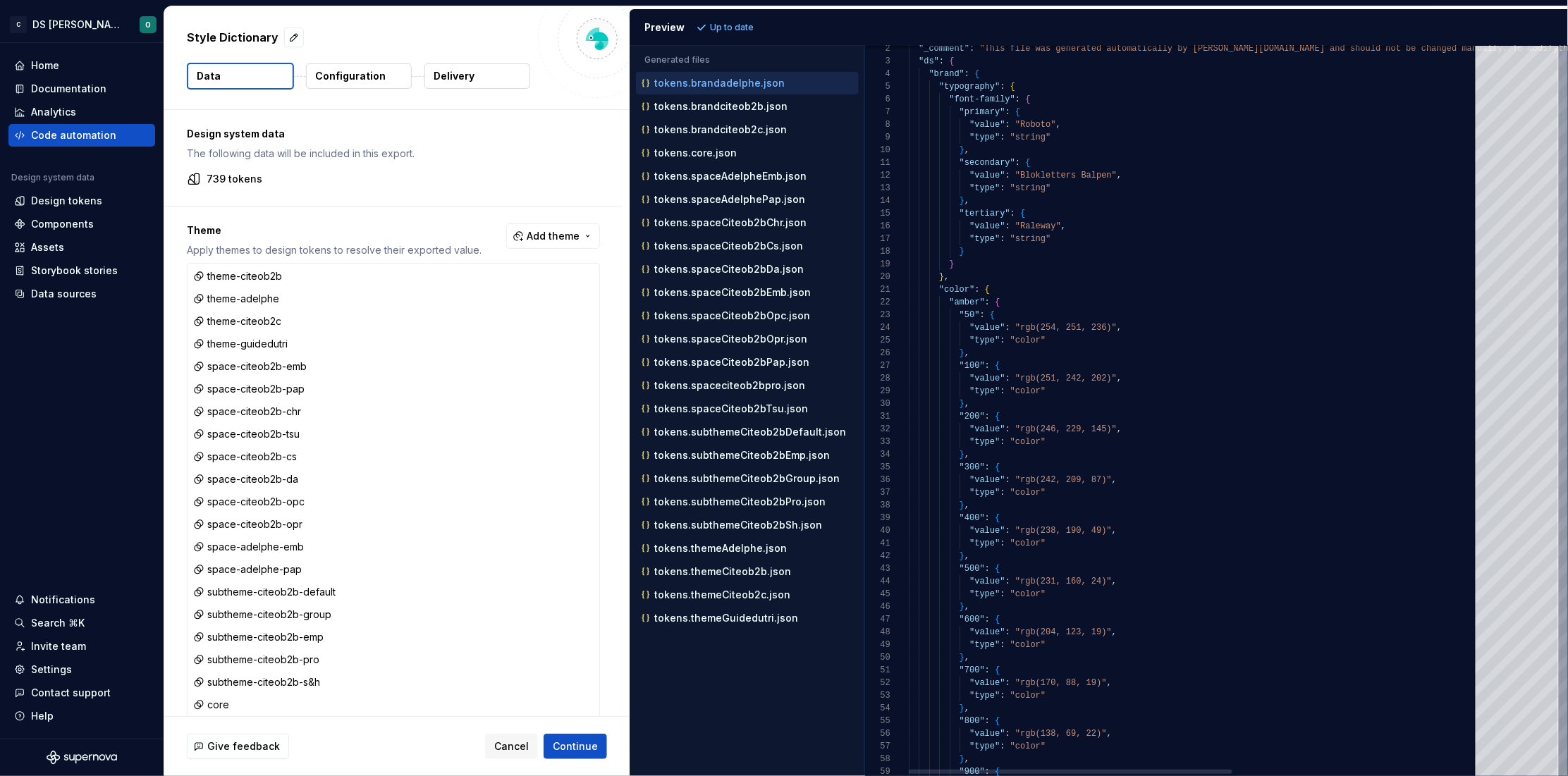
click at [1026, 138] on span ""string"" at bounding box center [1030, 137] width 41 height 10
click at [1026, 191] on span ""string"" at bounding box center [1030, 188] width 41 height 10
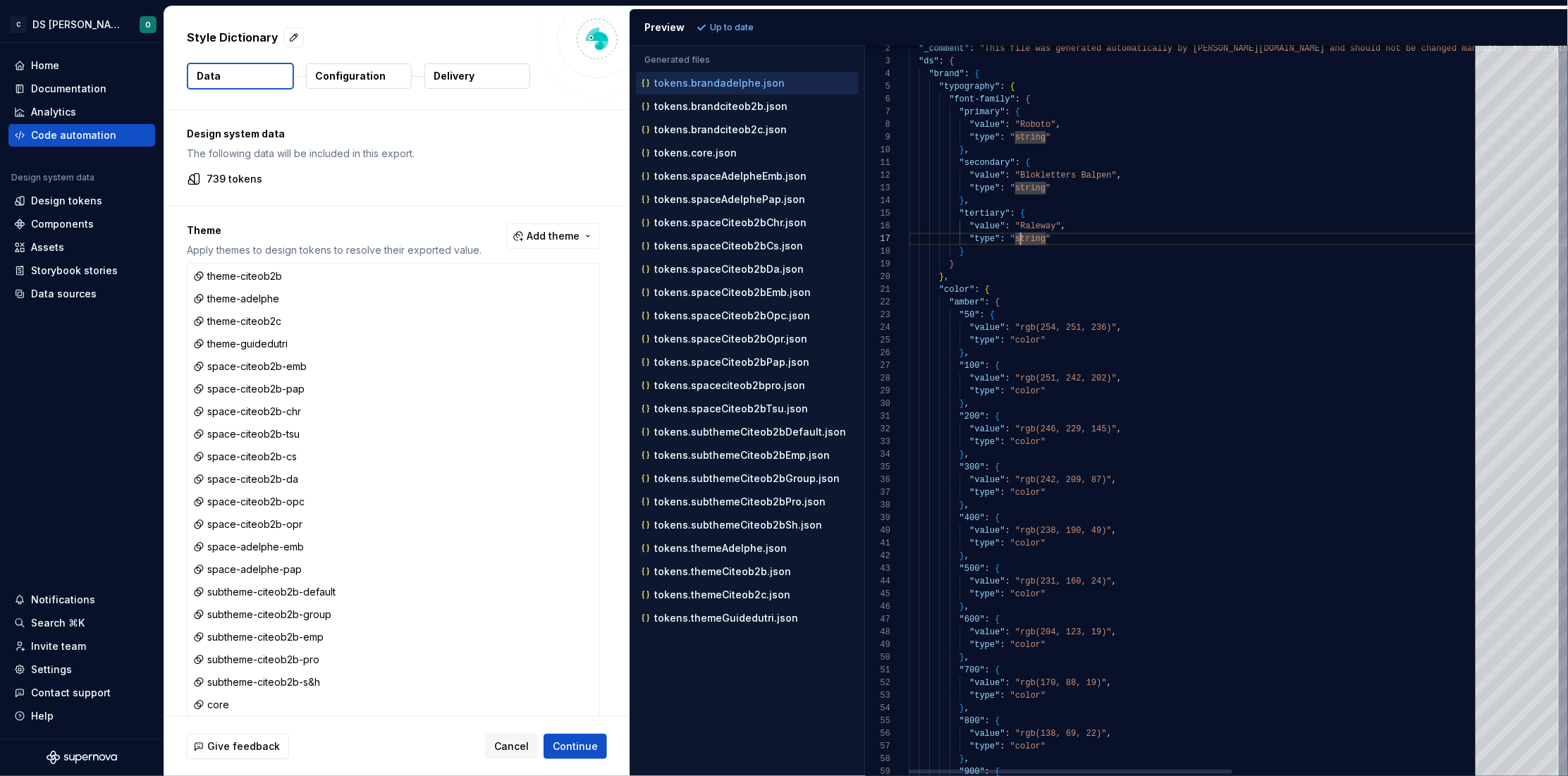
click at [1022, 239] on span ""string"" at bounding box center [1030, 239] width 41 height 10
click at [1143, 257] on div "}" at bounding box center [1411, 251] width 1006 height 13
click at [725, 554] on p "tokens.themeAdelphe.json" at bounding box center [720, 548] width 132 height 12
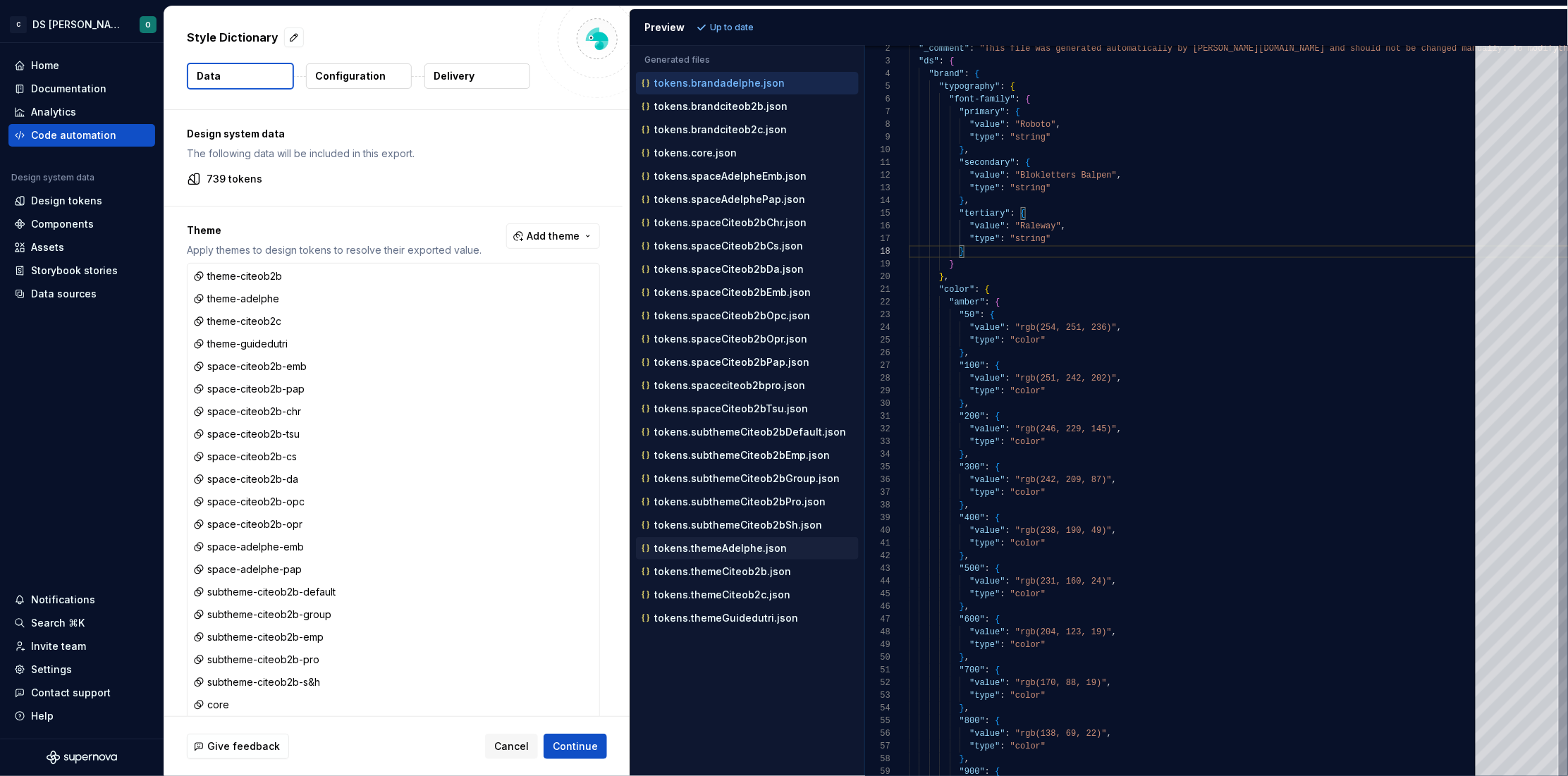
scroll to position [124, 0]
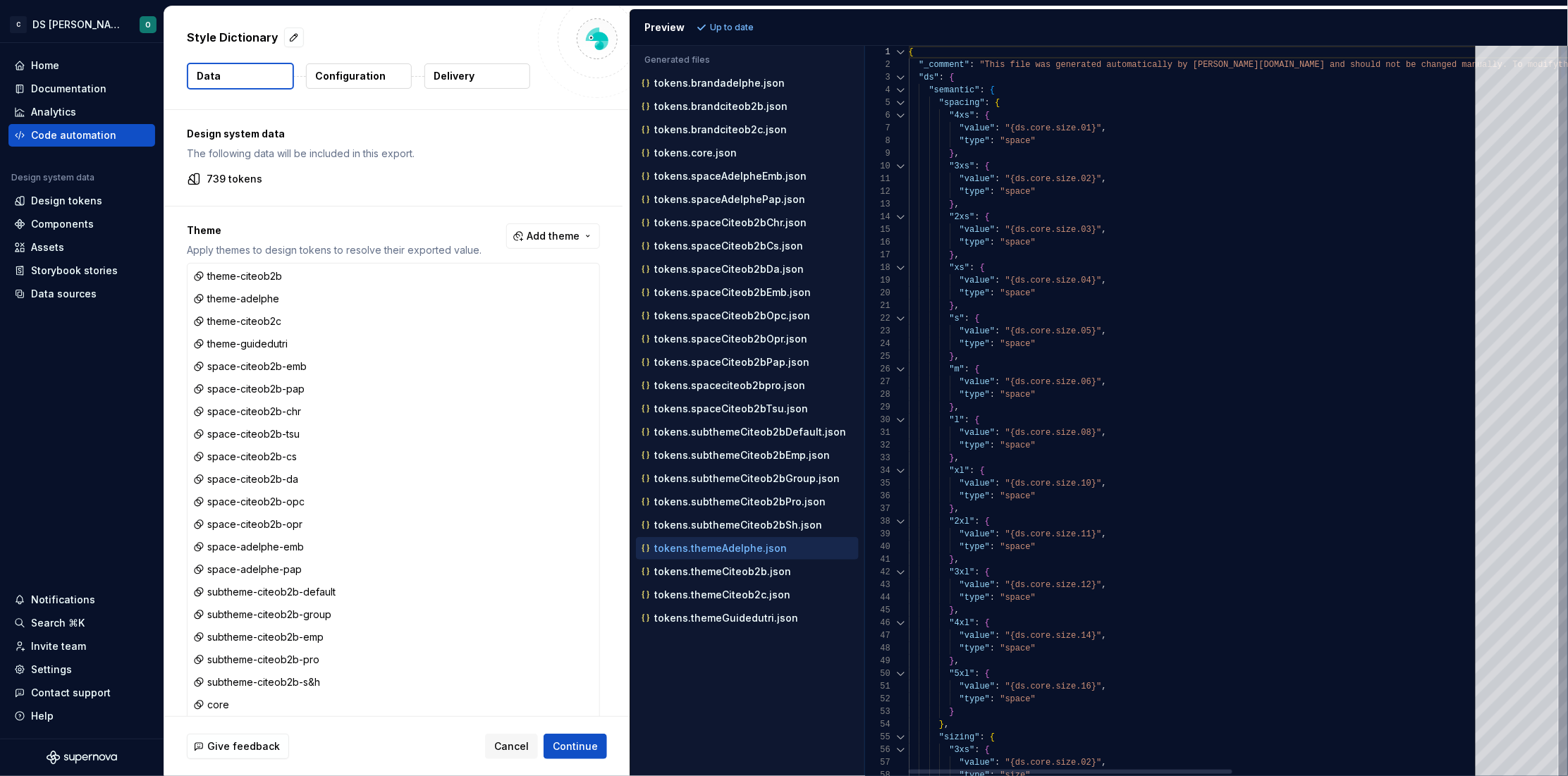
click at [899, 88] on div at bounding box center [901, 89] width 18 height 13
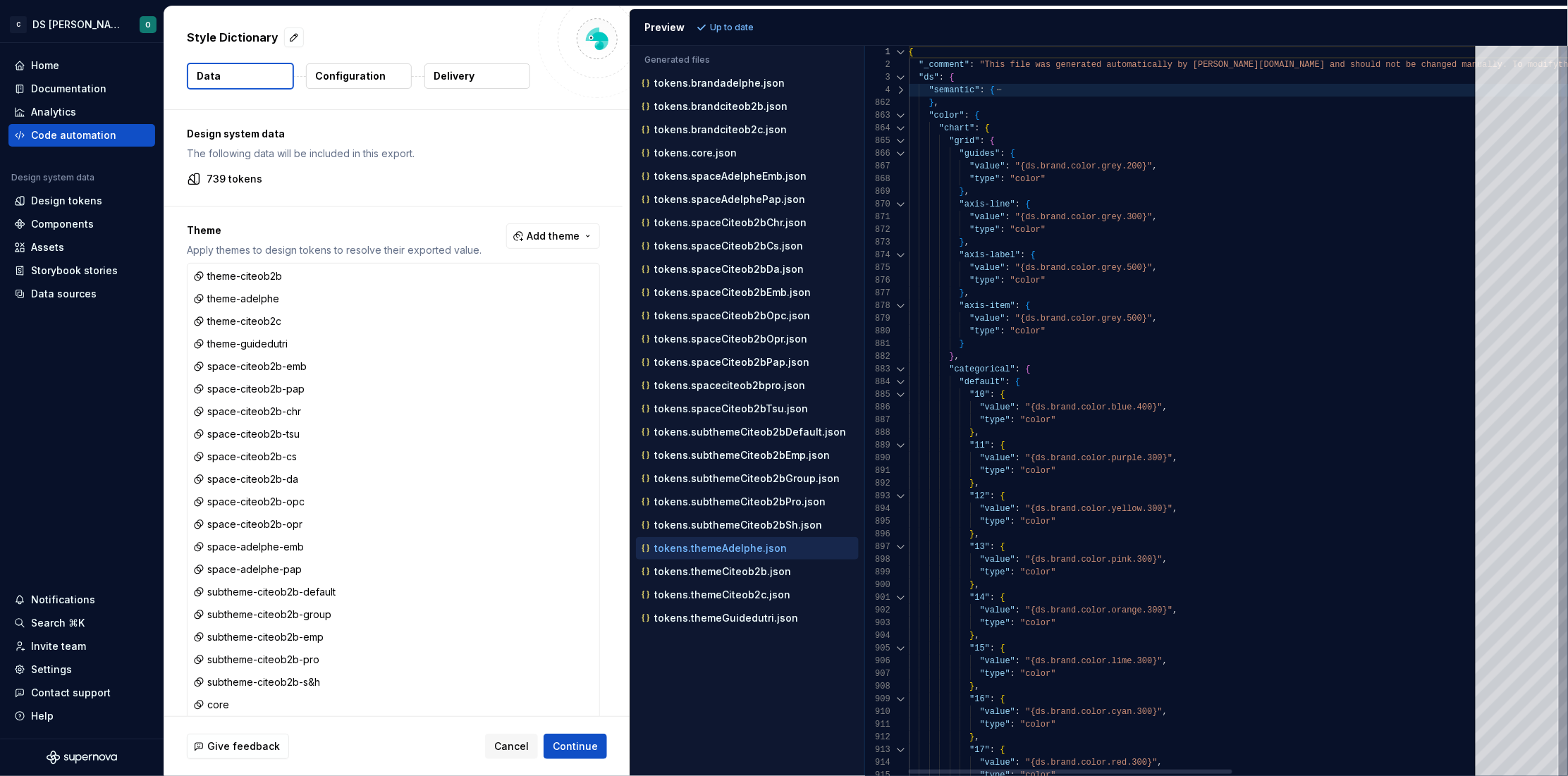
click at [901, 114] on div at bounding box center [901, 115] width 18 height 13
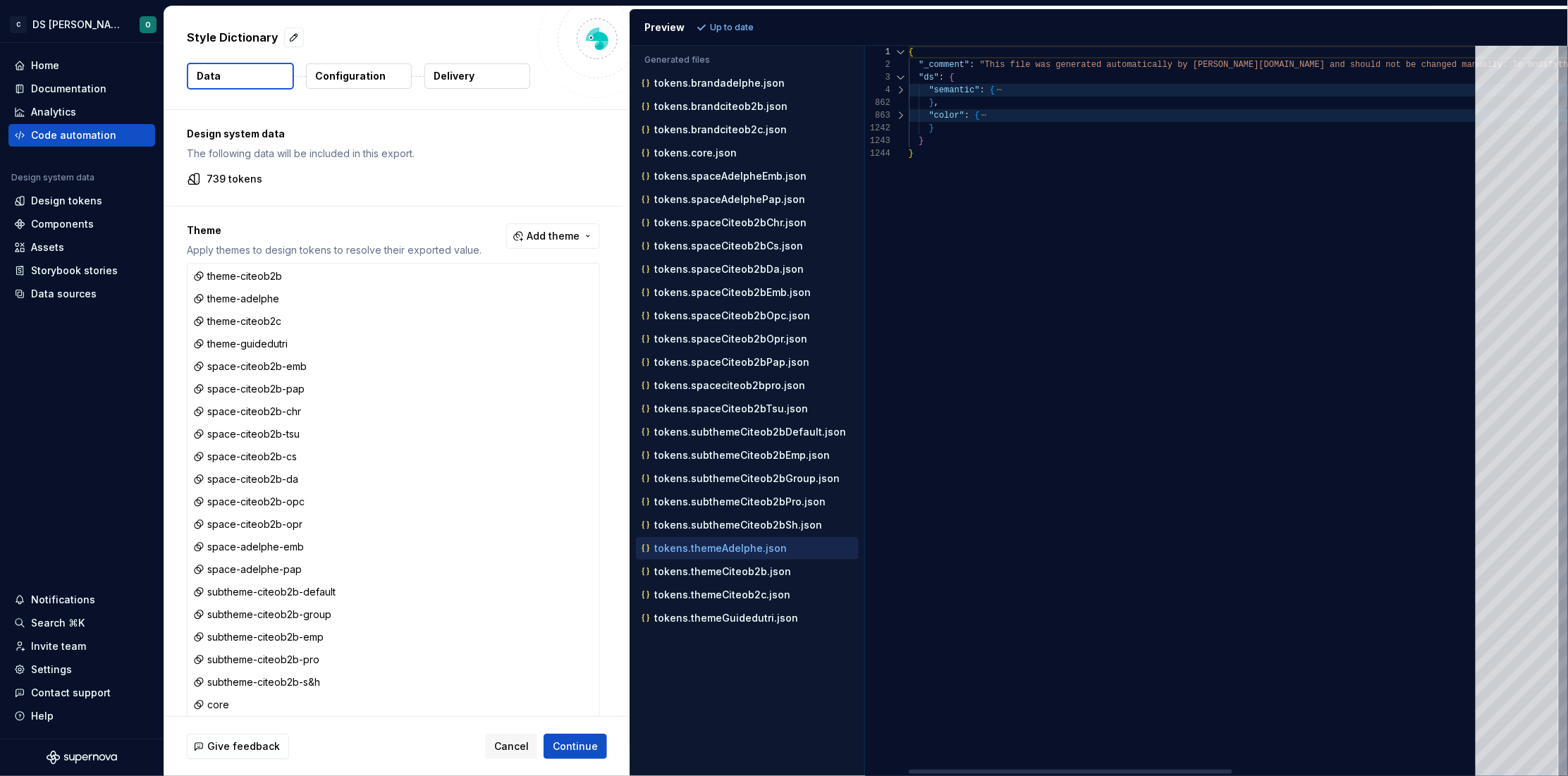
click at [899, 90] on div at bounding box center [901, 89] width 18 height 13
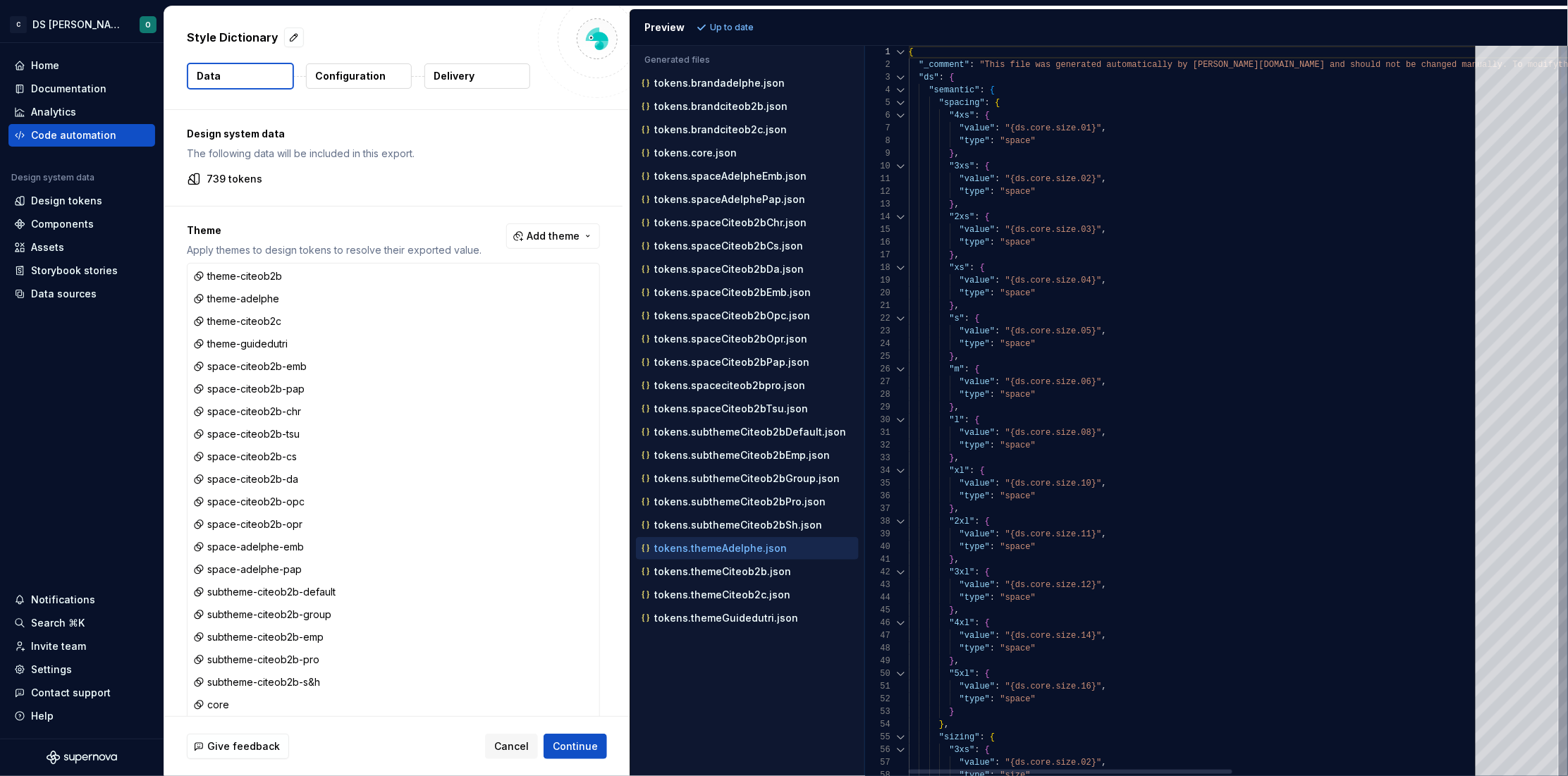
click at [901, 104] on div at bounding box center [901, 102] width 18 height 13
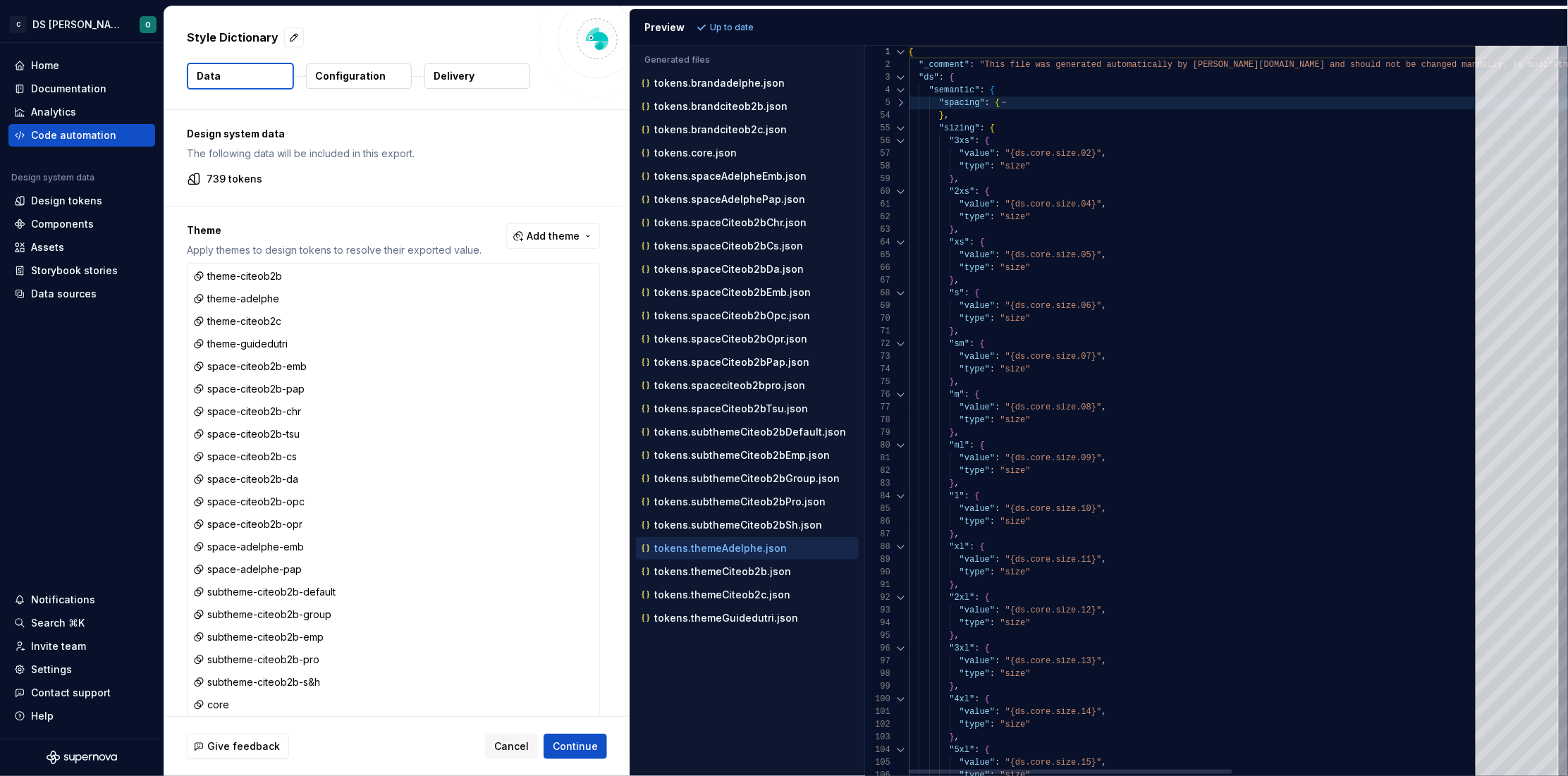
click at [903, 129] on div at bounding box center [901, 127] width 18 height 13
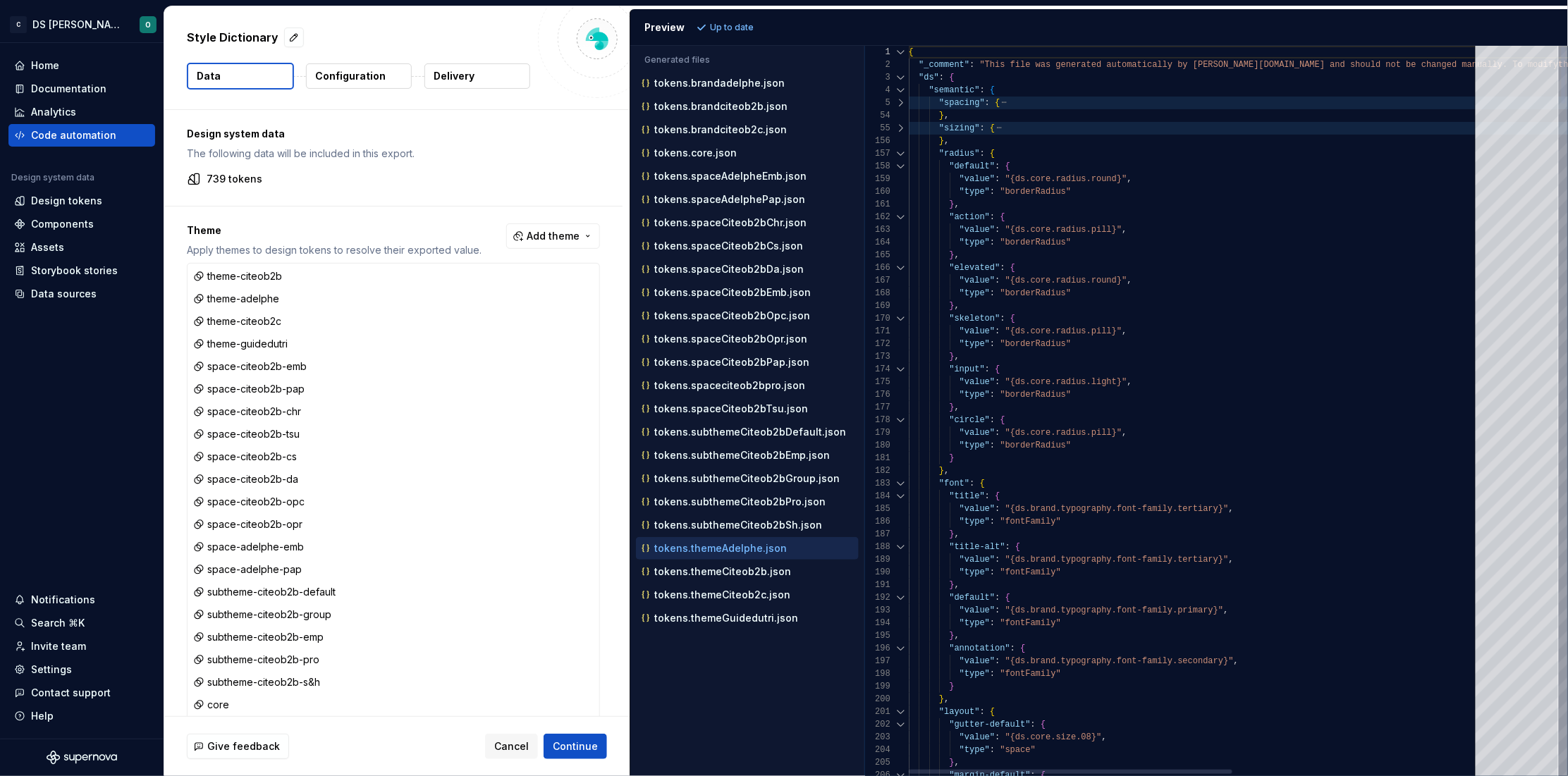
click at [903, 151] on div at bounding box center [901, 153] width 18 height 13
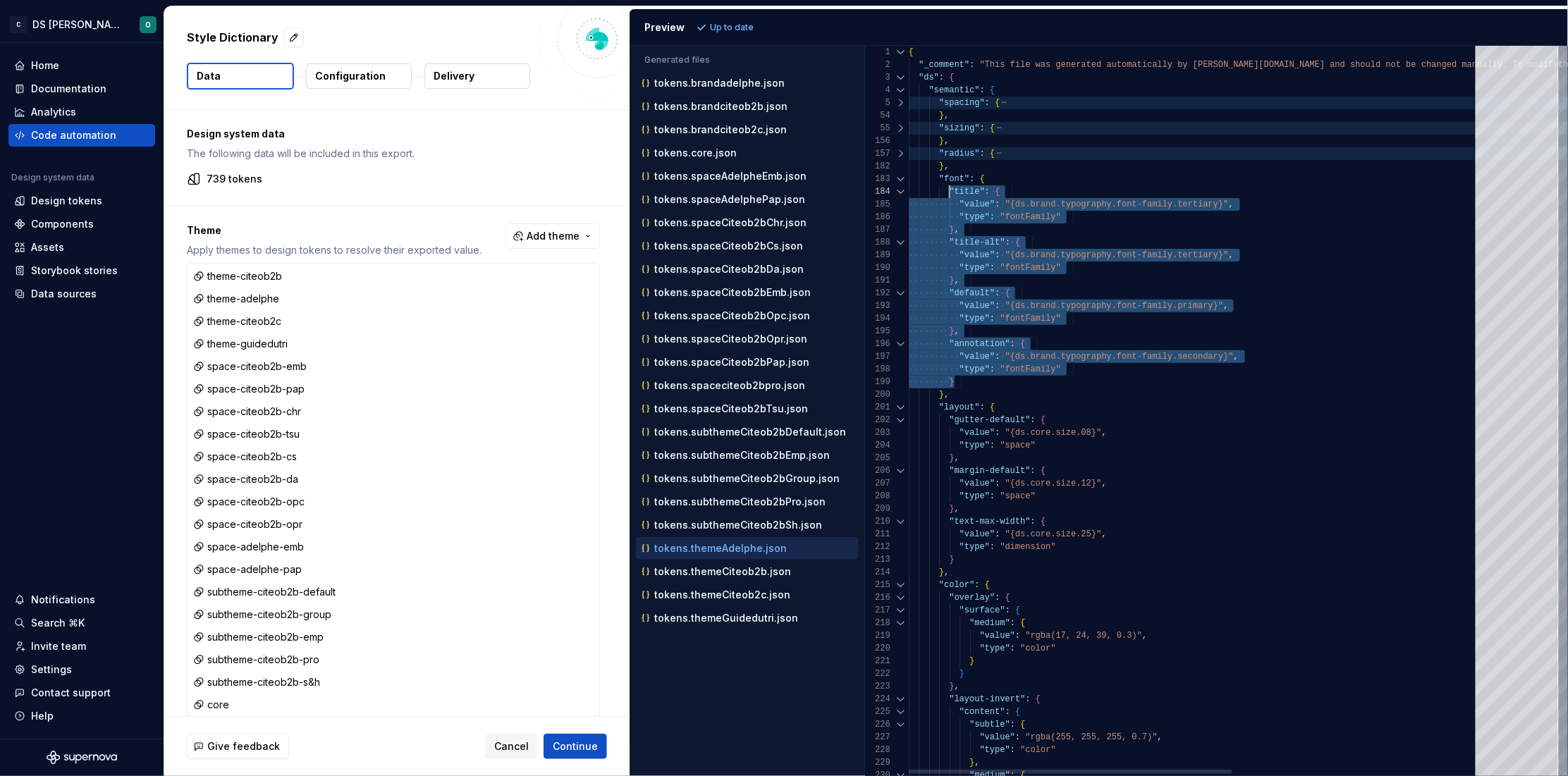
scroll to position [12, 34]
drag, startPoint x: 965, startPoint y: 380, endPoint x: 945, endPoint y: 188, distance: 193.0
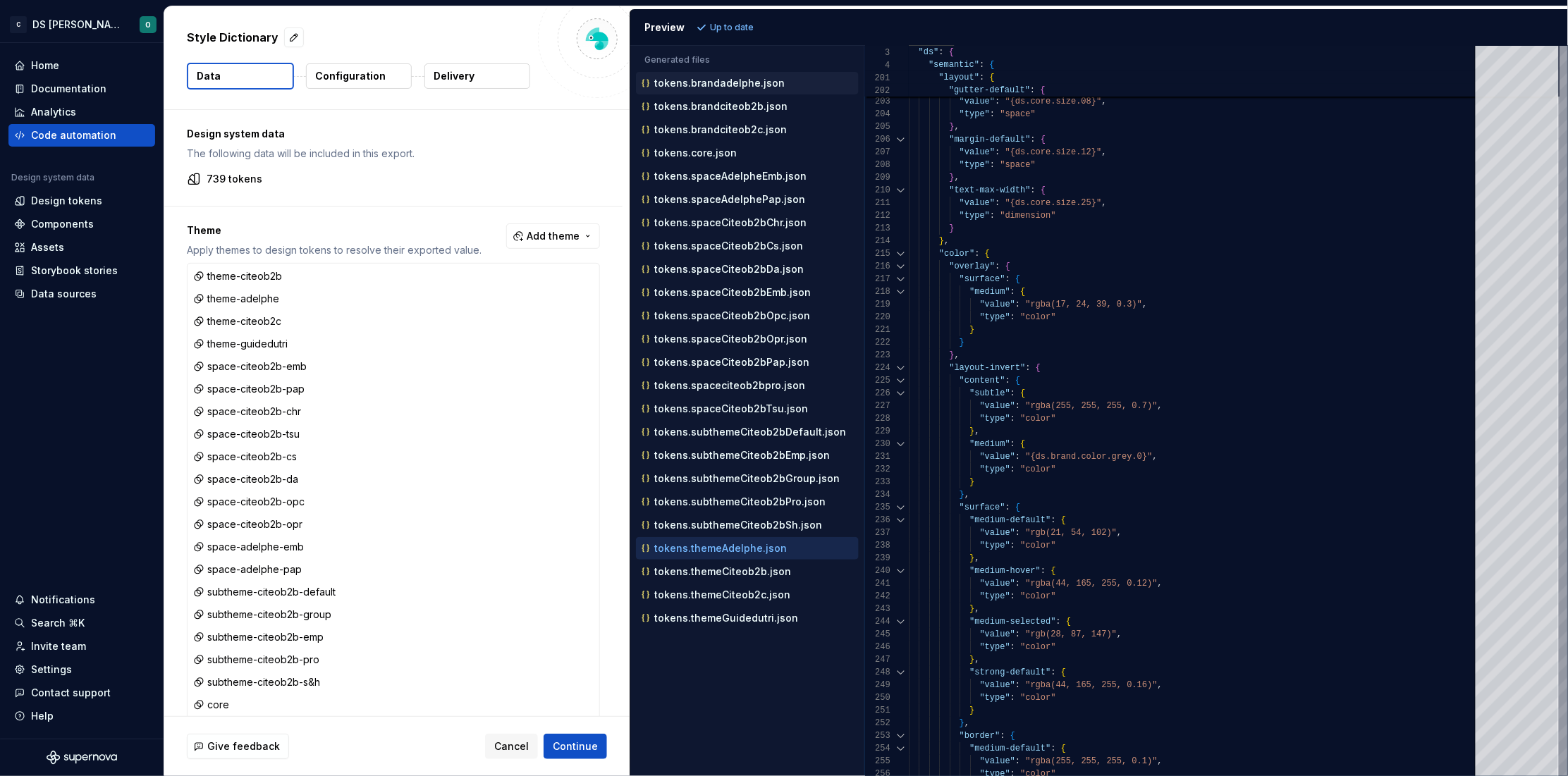
click at [729, 81] on p "tokens.brandadelphe.json" at bounding box center [719, 84] width 130 height 12
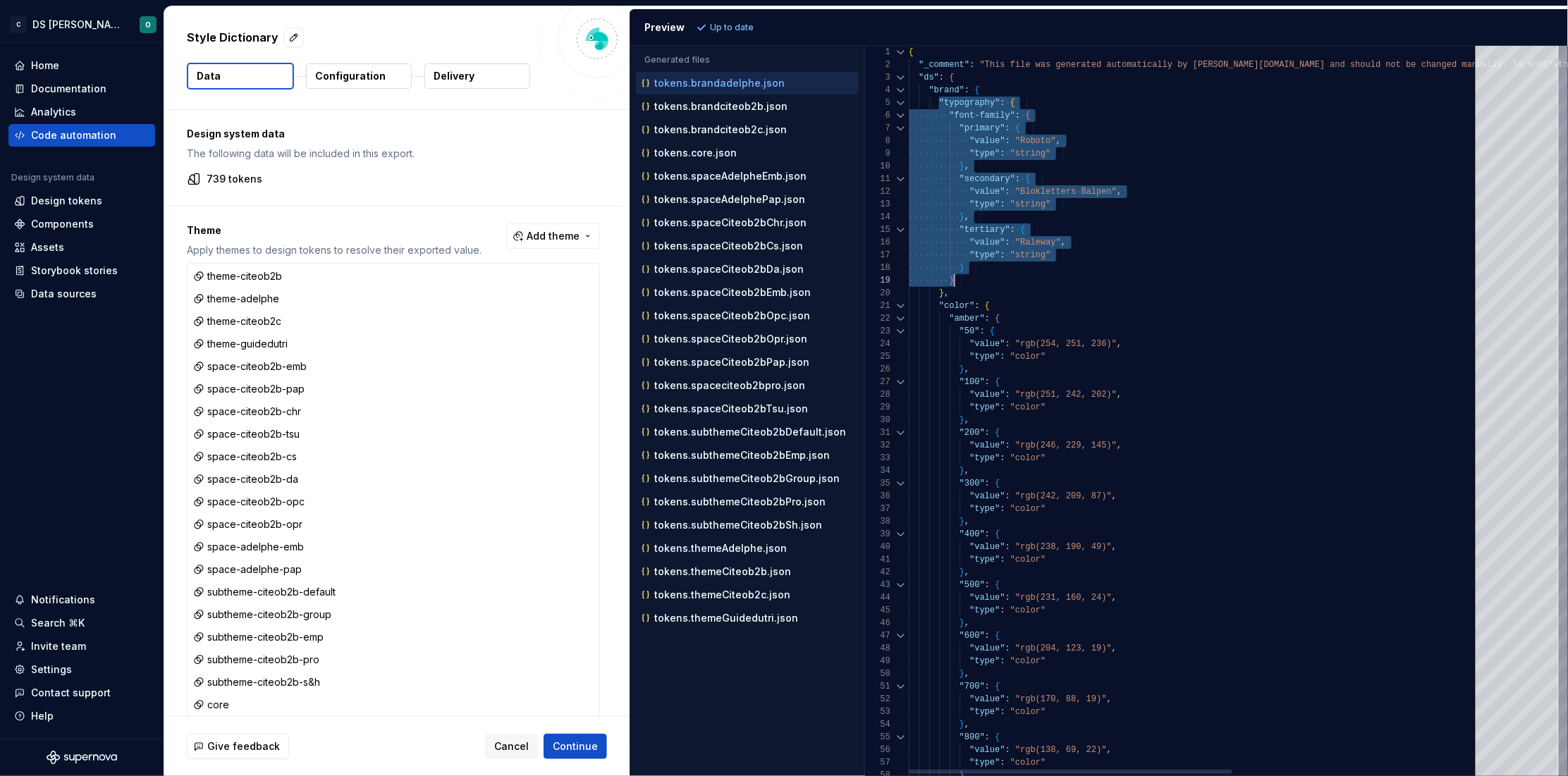
scroll to position [50, 40]
drag, startPoint x: 962, startPoint y: 159, endPoint x: 958, endPoint y: 296, distance: 137.1
click at [708, 109] on p "tokens.brandciteob2b.json" at bounding box center [720, 107] width 133 height 12
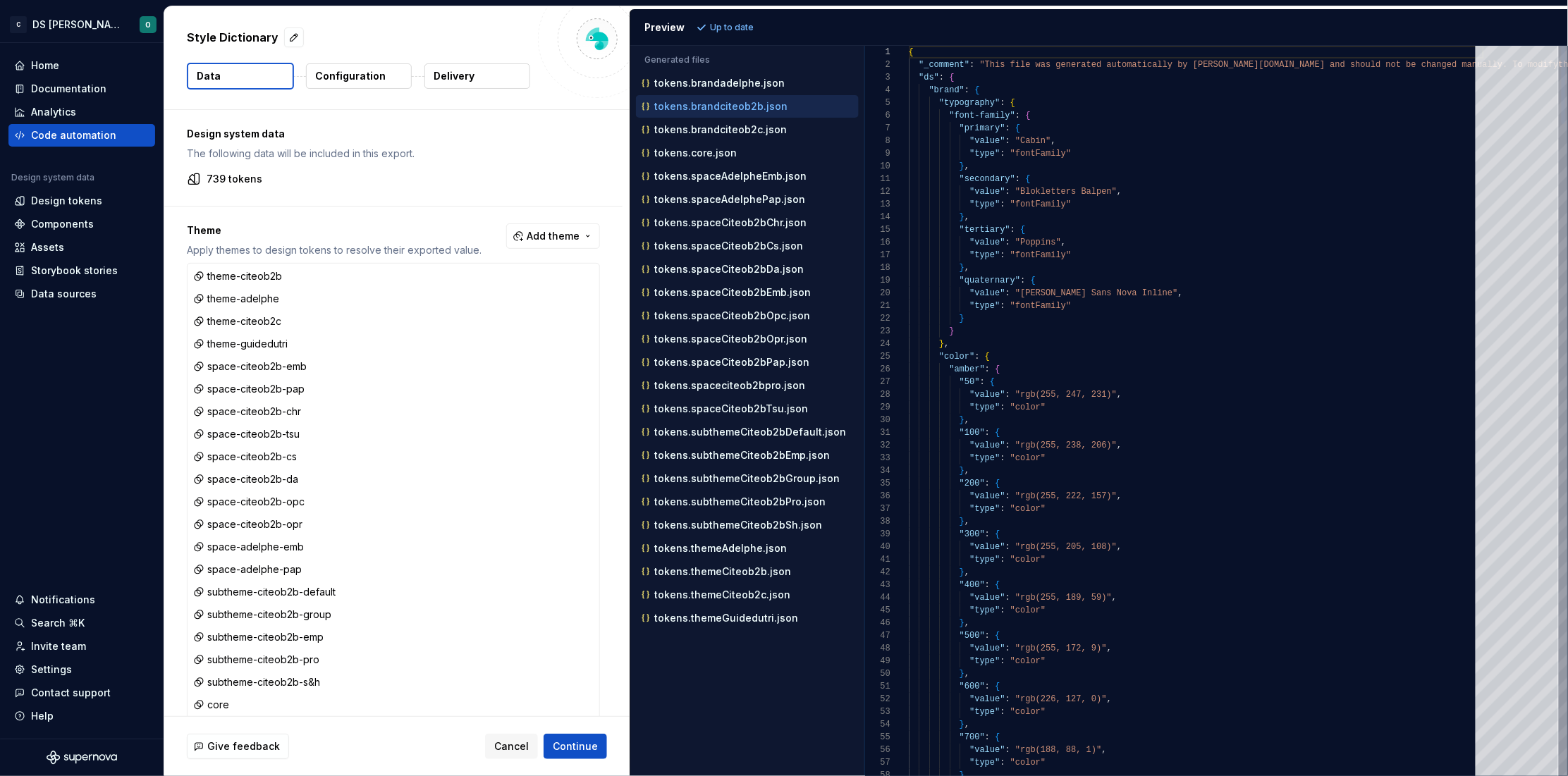
scroll to position [124, 0]
click at [752, 125] on p "tokens.brandciteob2c.json" at bounding box center [720, 130] width 132 height 12
click at [753, 114] on button "tokens.brandciteob2b.json" at bounding box center [747, 106] width 223 height 16
click at [750, 121] on div "tokens.brandciteob2c.json" at bounding box center [747, 129] width 223 height 22
click at [752, 127] on p "tokens.brandciteob2c.json" at bounding box center [720, 130] width 132 height 12
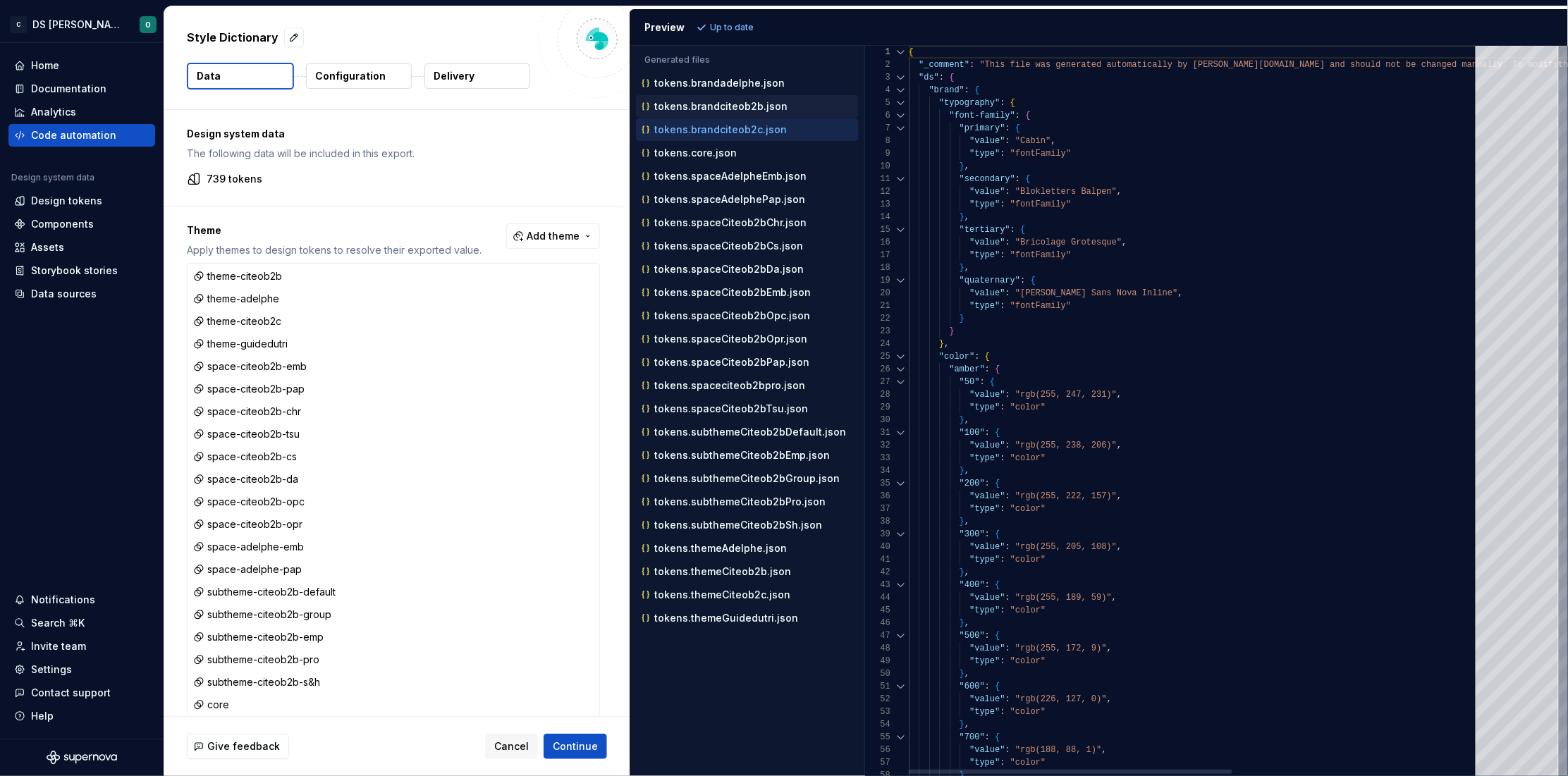
click at [760, 101] on p "tokens.brandciteob2b.json" at bounding box center [720, 107] width 133 height 12
click at [754, 121] on div "tokens.brandciteob2c.json" at bounding box center [747, 129] width 223 height 22
click at [748, 130] on p "tokens.brandciteob2c.json" at bounding box center [720, 130] width 132 height 12
click at [756, 105] on p "tokens.brandciteob2b.json" at bounding box center [720, 107] width 133 height 12
click at [756, 96] on div "tokens.brandciteob2b.json" at bounding box center [747, 106] width 223 height 22
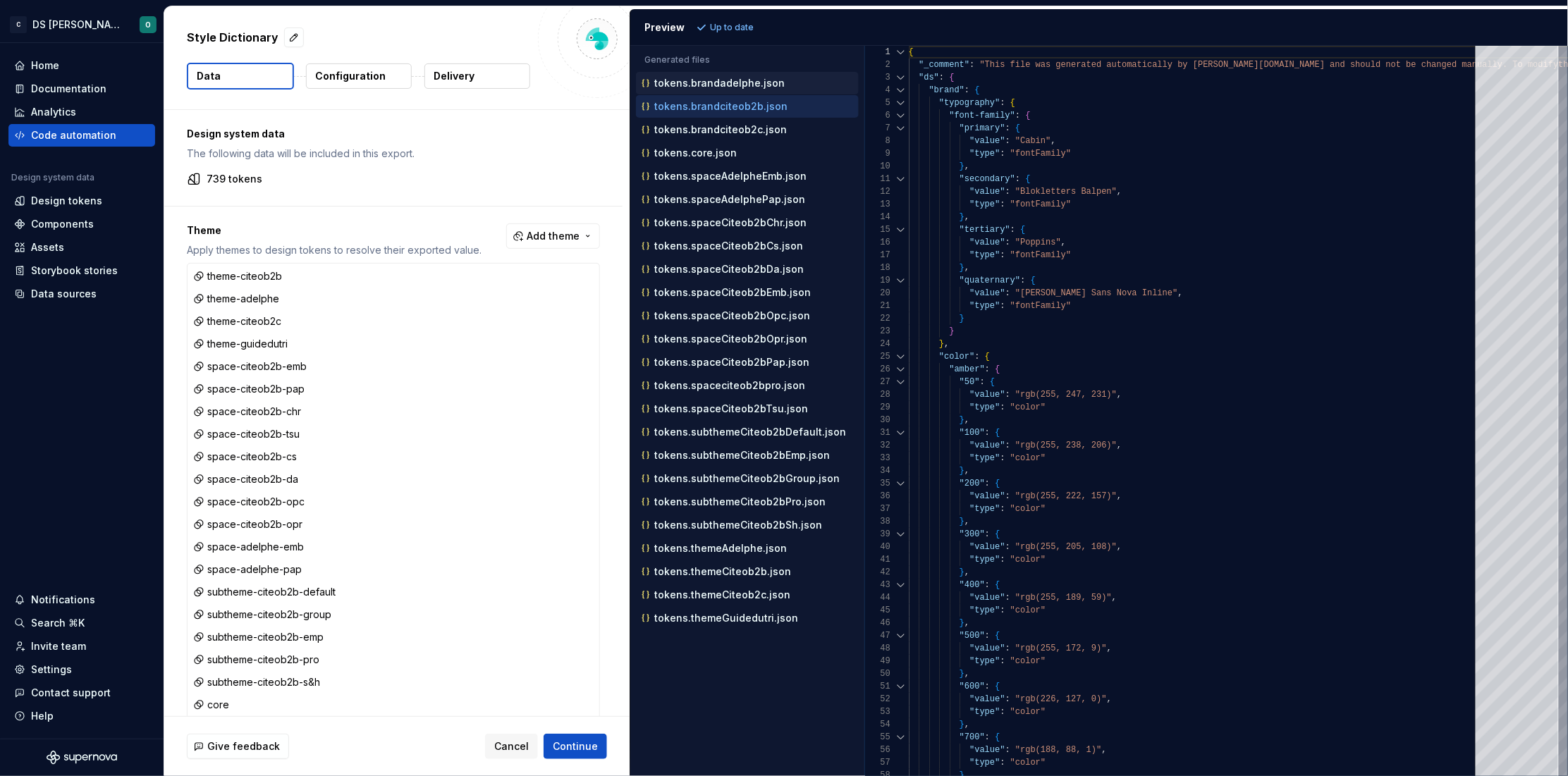
click at [754, 79] on p "tokens.brandadelphe.json" at bounding box center [719, 84] width 130 height 12
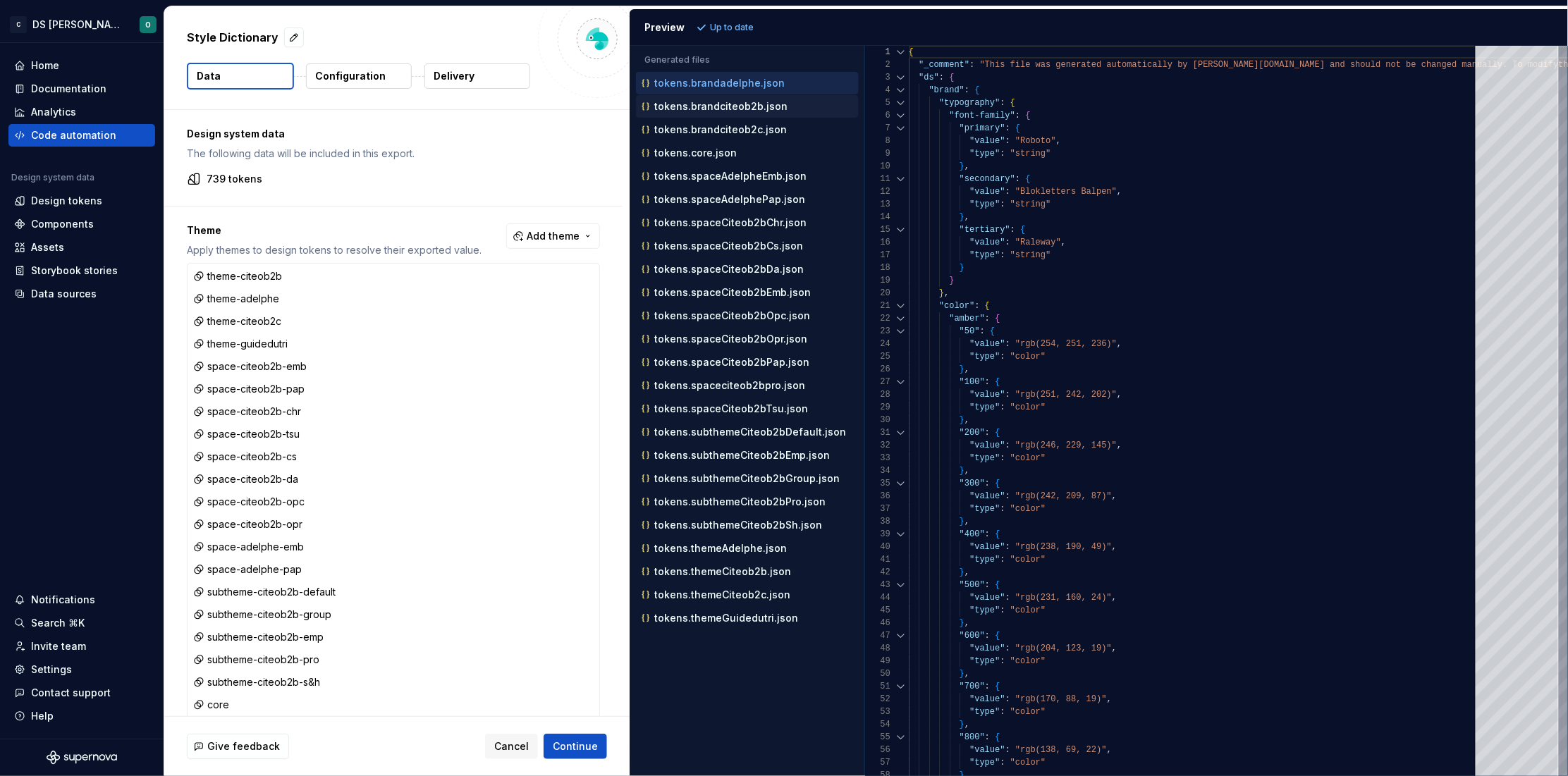
click at [739, 105] on p "tokens.brandciteob2b.json" at bounding box center [720, 107] width 133 height 12
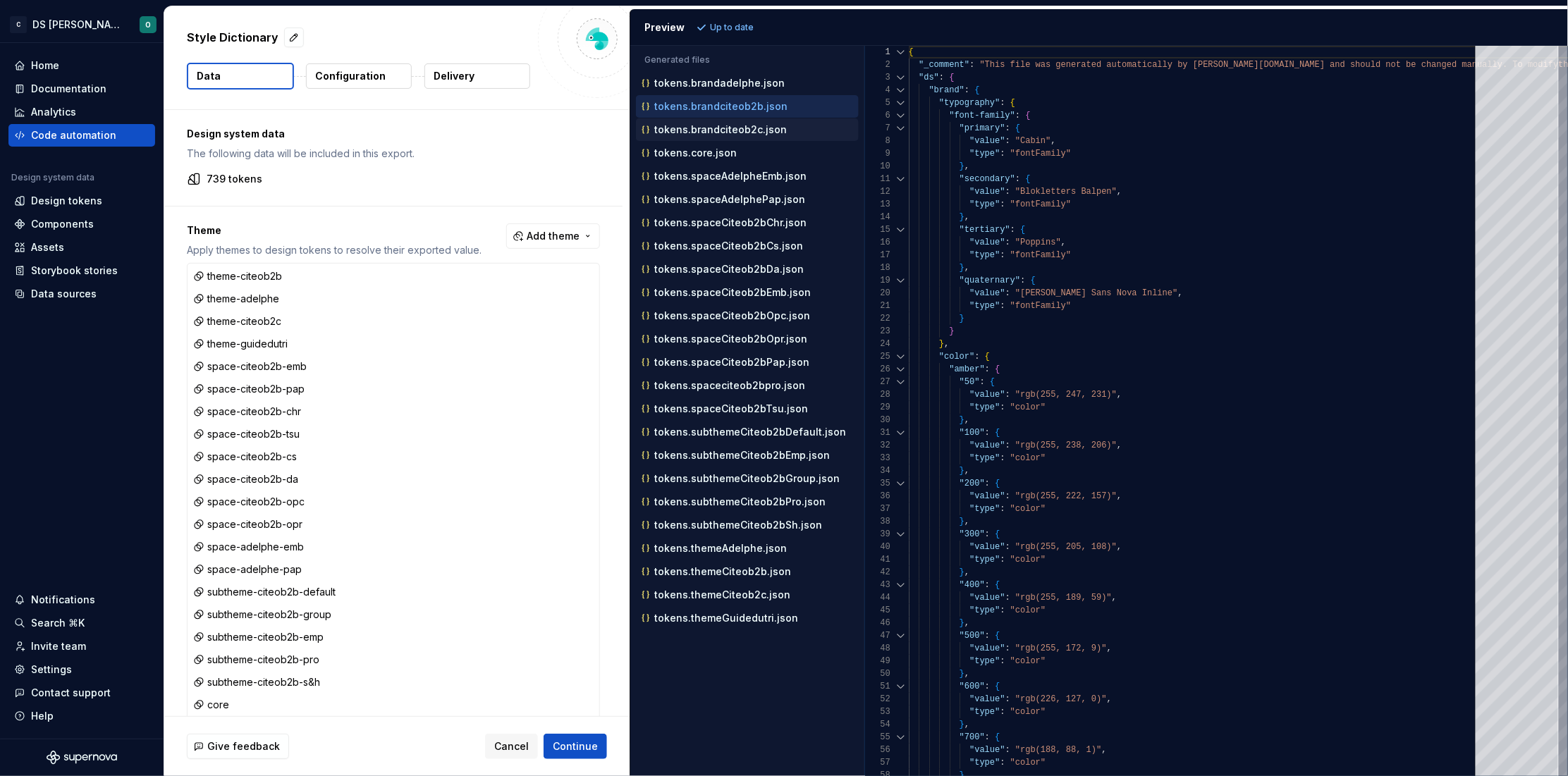
click at [727, 126] on p "tokens.brandciteob2c.json" at bounding box center [720, 130] width 132 height 12
click at [721, 156] on p "tokens.core.json" at bounding box center [695, 153] width 83 height 12
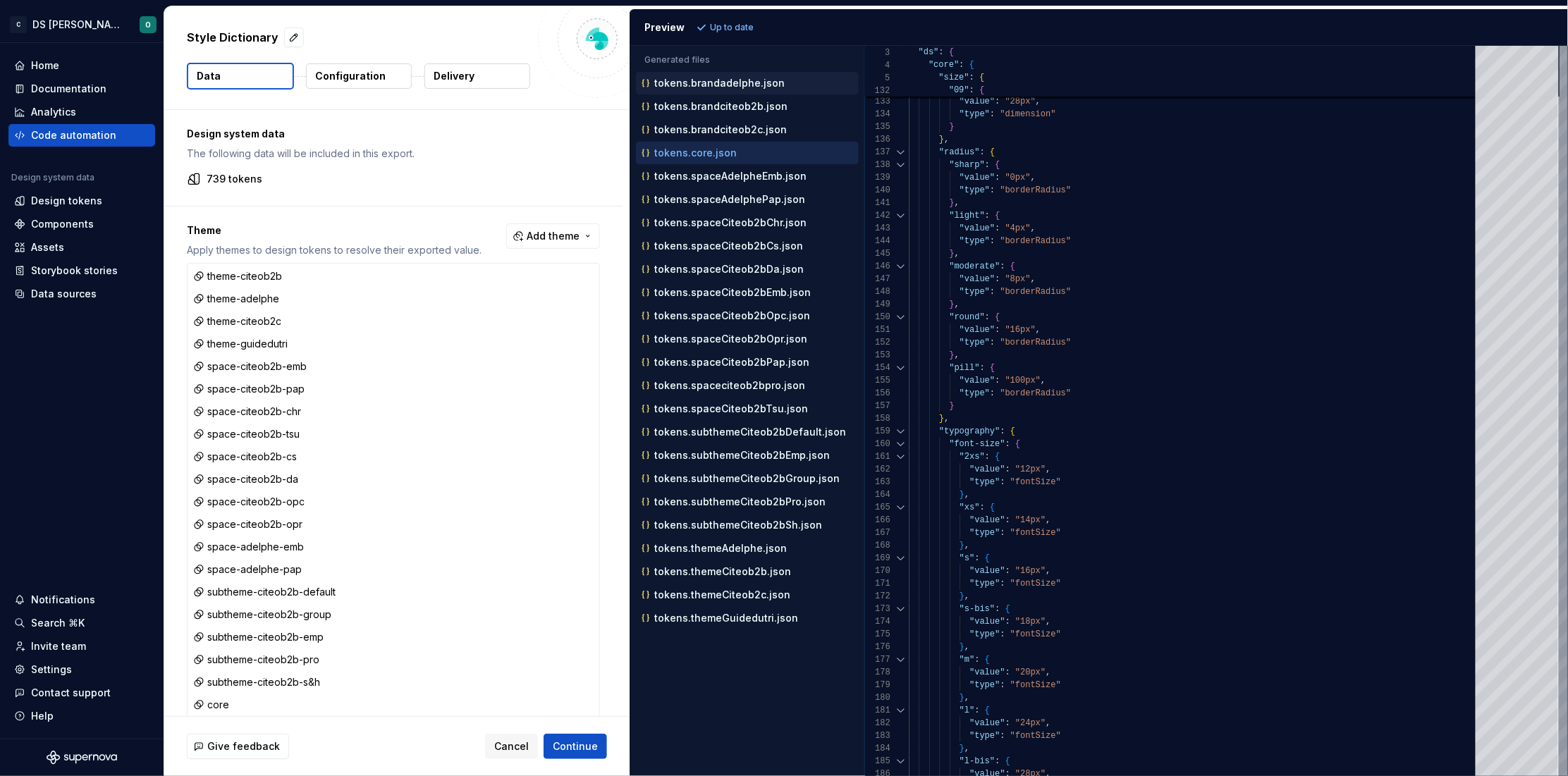
click at [730, 79] on p "tokens.brandadelphe.json" at bounding box center [719, 84] width 130 height 12
type textarea "**********"
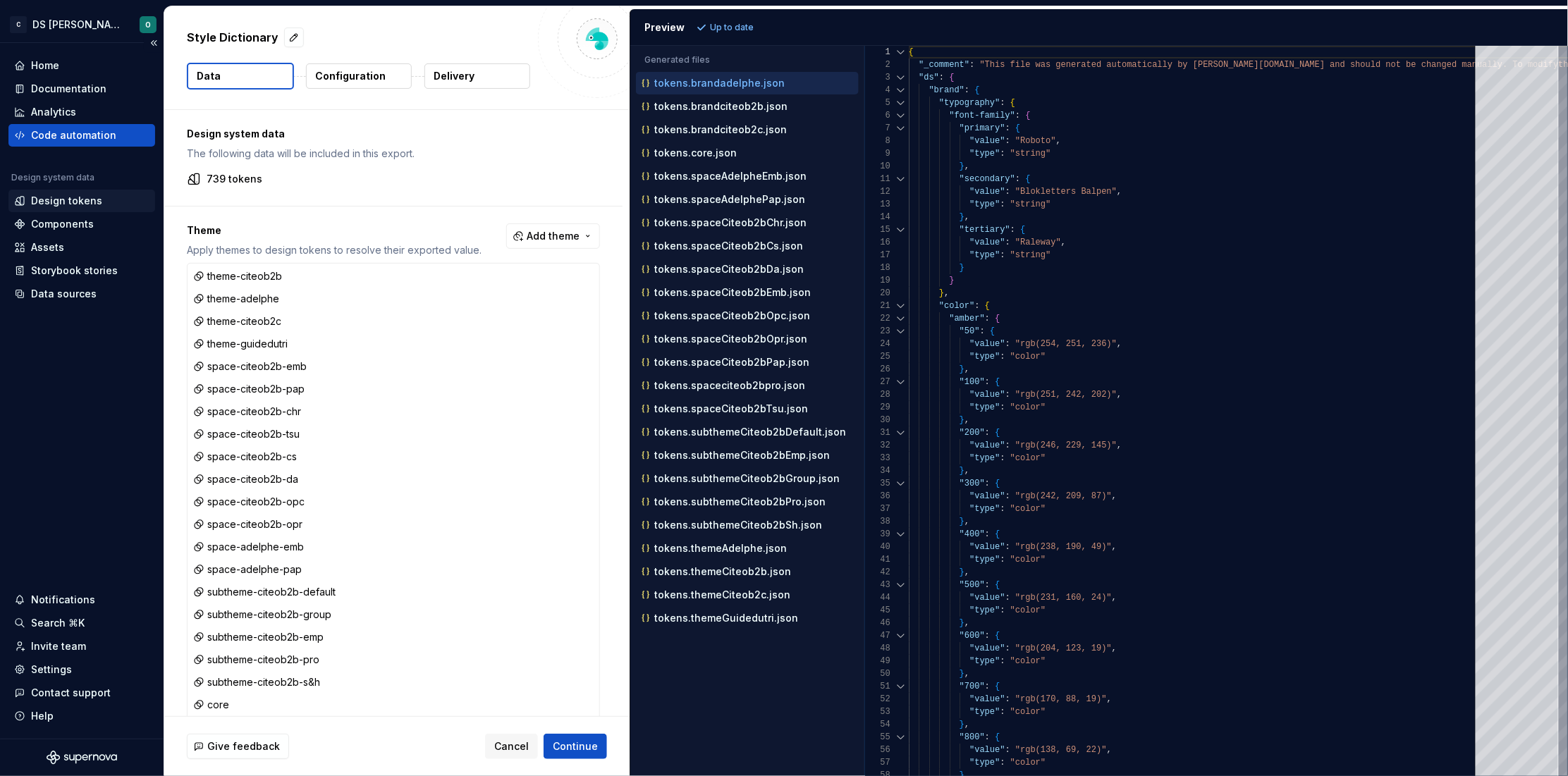
click at [55, 198] on div "Design tokens" at bounding box center [66, 200] width 71 height 14
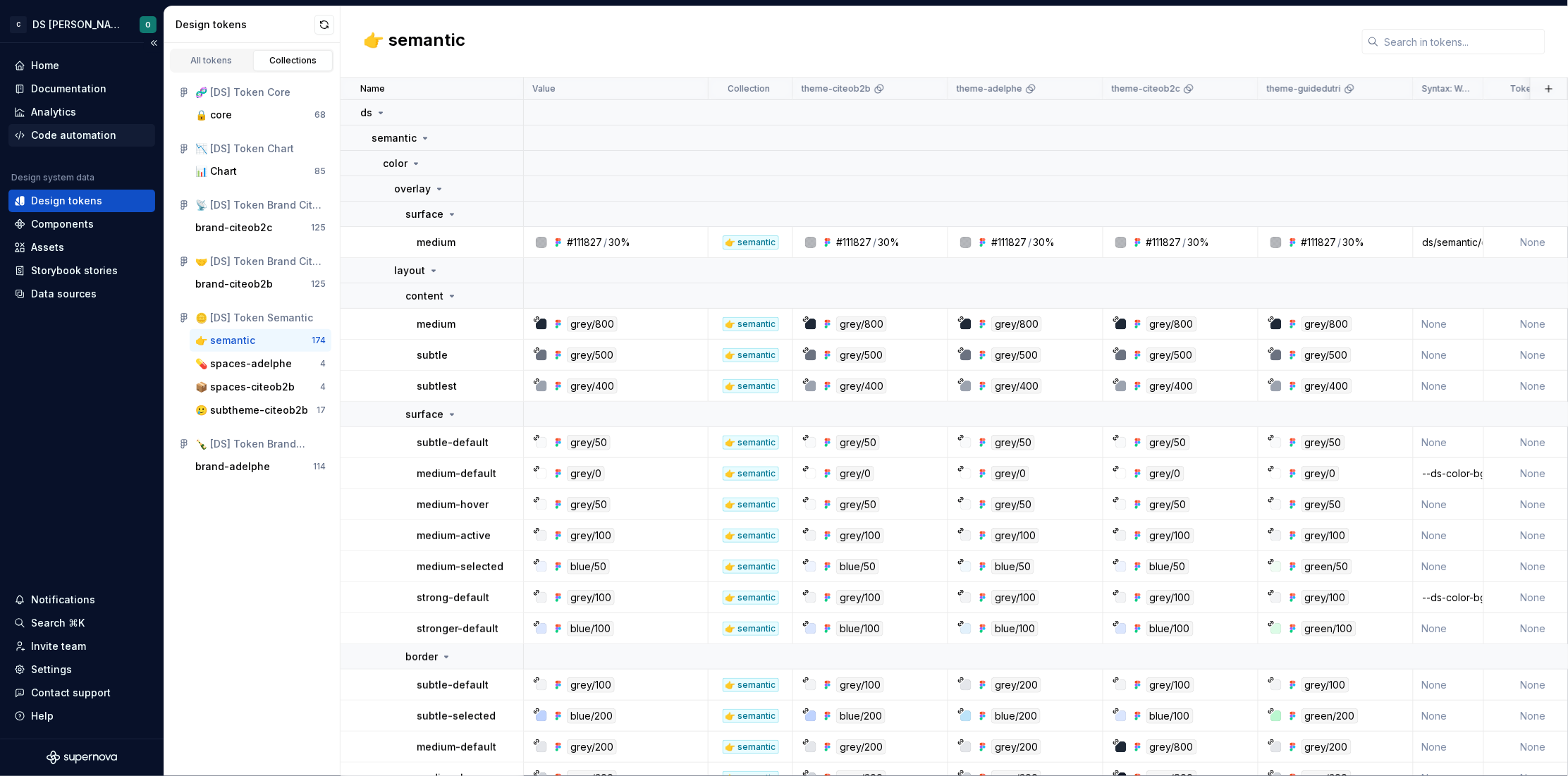
click at [57, 126] on div "Code automation" at bounding box center [82, 135] width 147 height 22
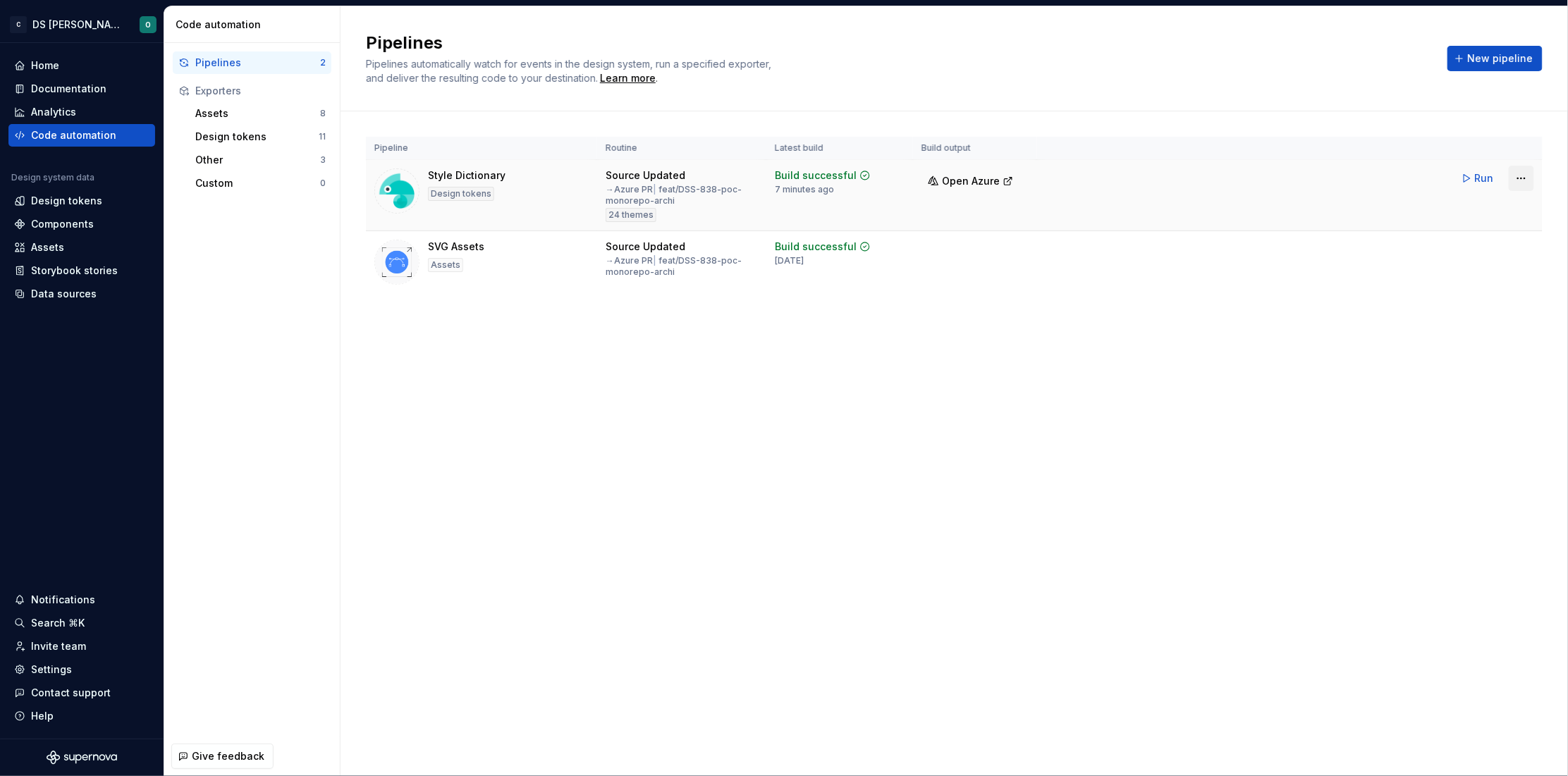
click at [1252, 179] on html "C DS Citeo O Home Documentation Analytics Code automation Design system data De…" at bounding box center [784, 388] width 1568 height 776
click at [1252, 208] on div "Edit pipeline" at bounding box center [1504, 208] width 121 height 14
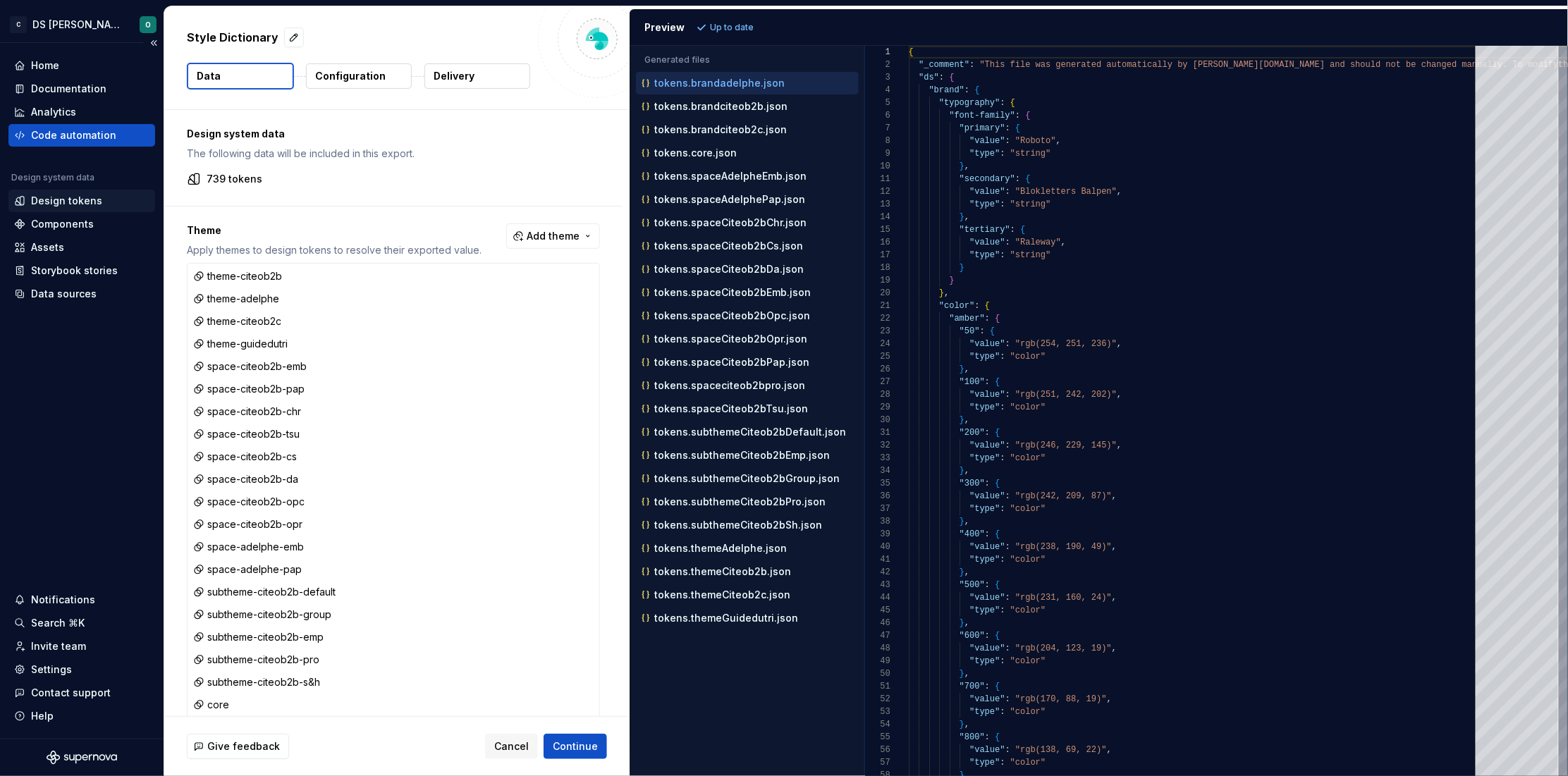
click at [64, 198] on div "Design tokens" at bounding box center [66, 200] width 71 height 14
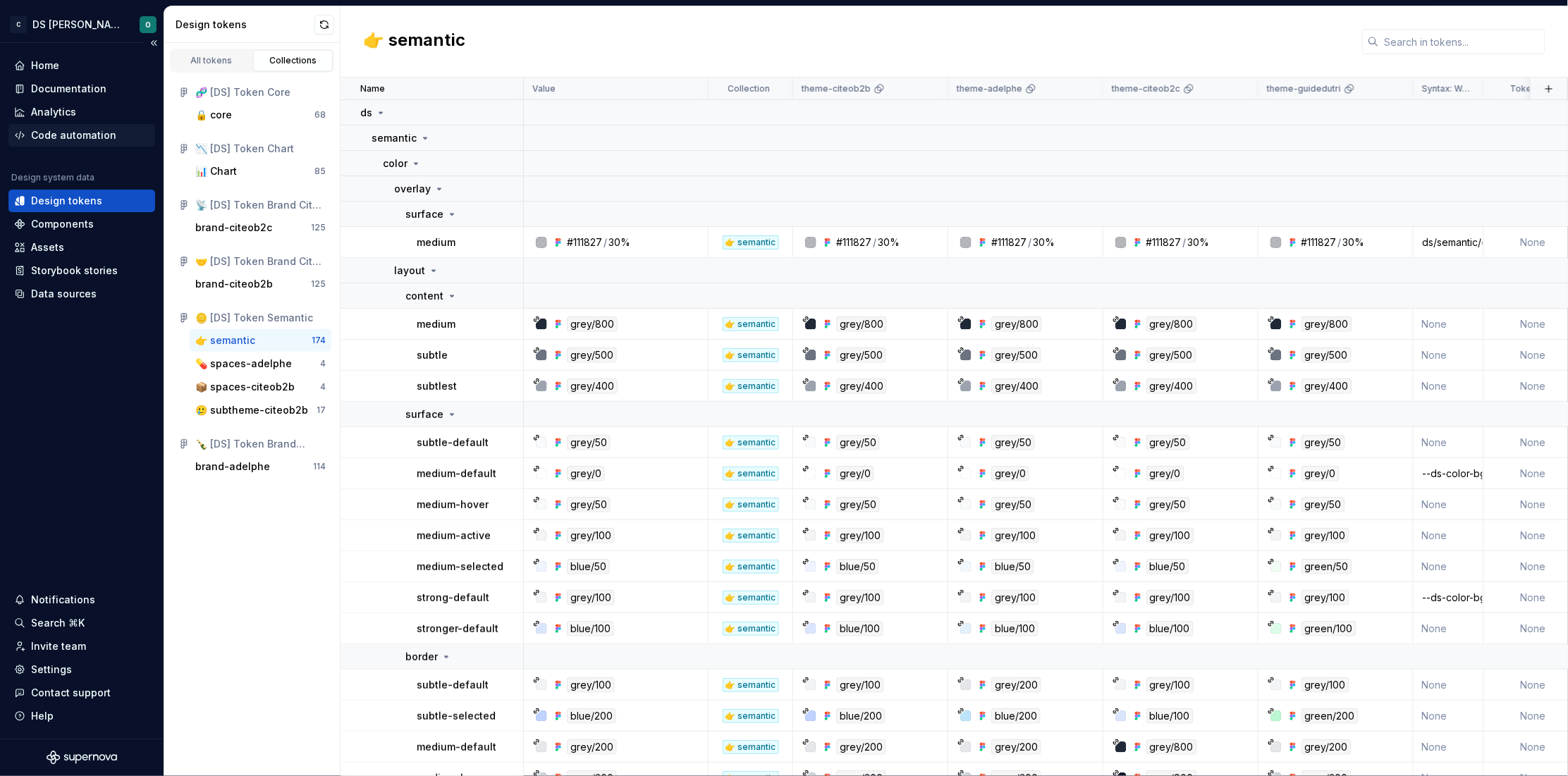
click at [69, 138] on div "Code automation" at bounding box center [74, 135] width 86 height 14
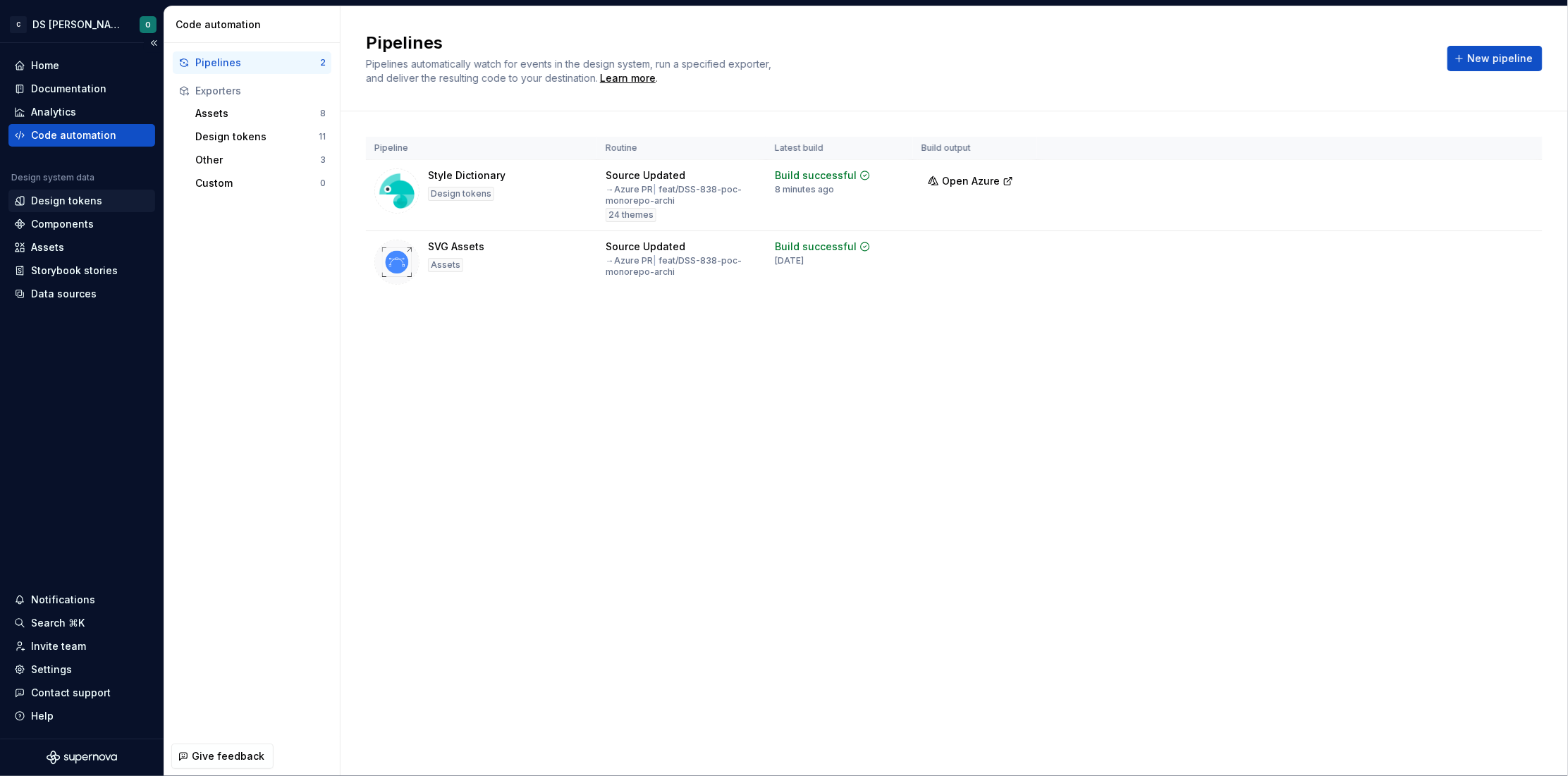
click at [71, 207] on div "Design tokens" at bounding box center [66, 200] width 71 height 14
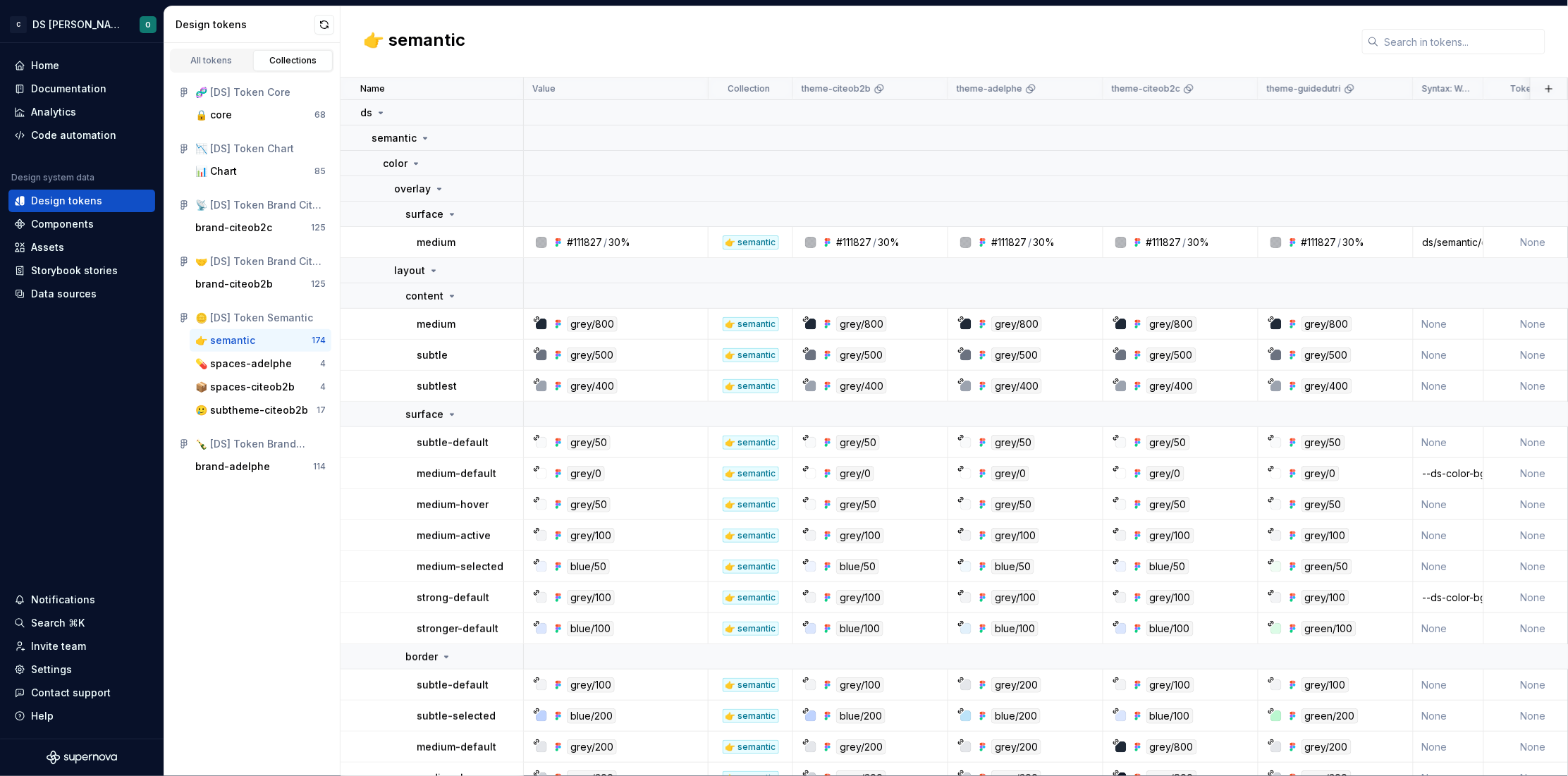
click at [329, 30] on button "button" at bounding box center [324, 24] width 19 height 19
click at [90, 133] on div "Code automation" at bounding box center [74, 135] width 86 height 14
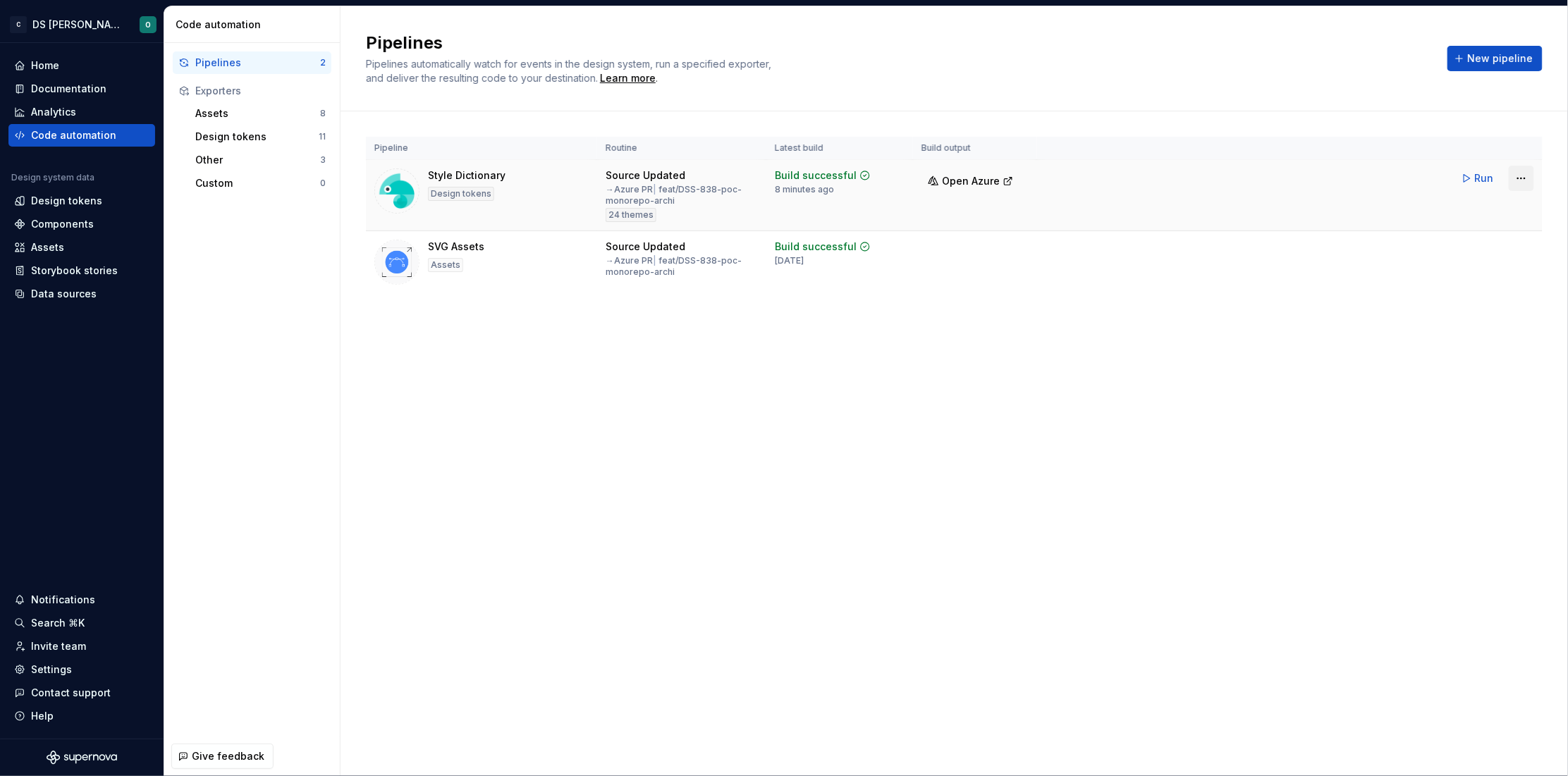
click at [1252, 174] on html "C DS Citeo O Home Documentation Analytics Code automation Design system data De…" at bounding box center [784, 388] width 1568 height 776
click at [1252, 209] on div "Edit pipeline" at bounding box center [1504, 208] width 121 height 14
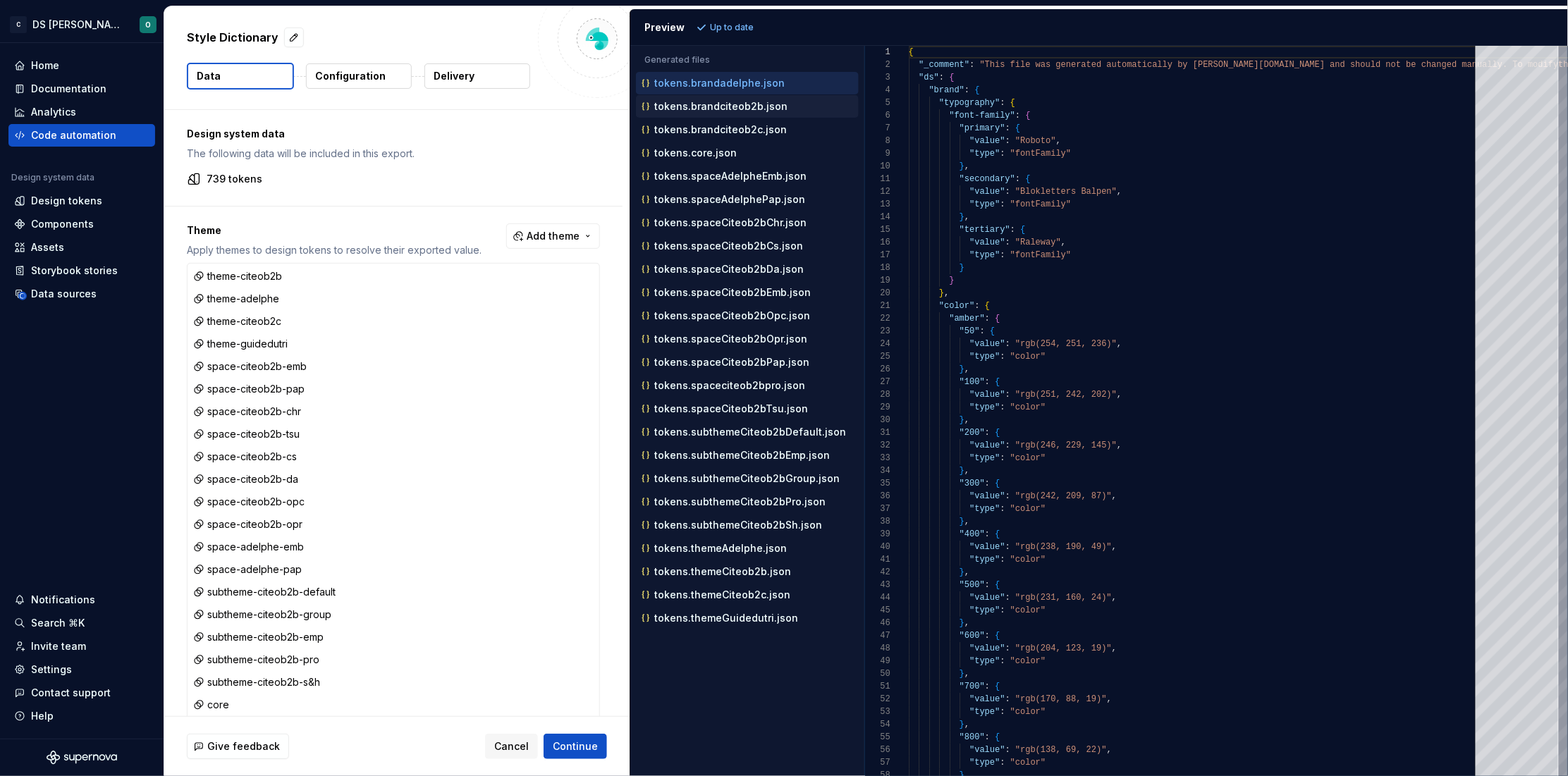
click at [728, 107] on p "tokens.brandciteob2b.json" at bounding box center [720, 107] width 133 height 12
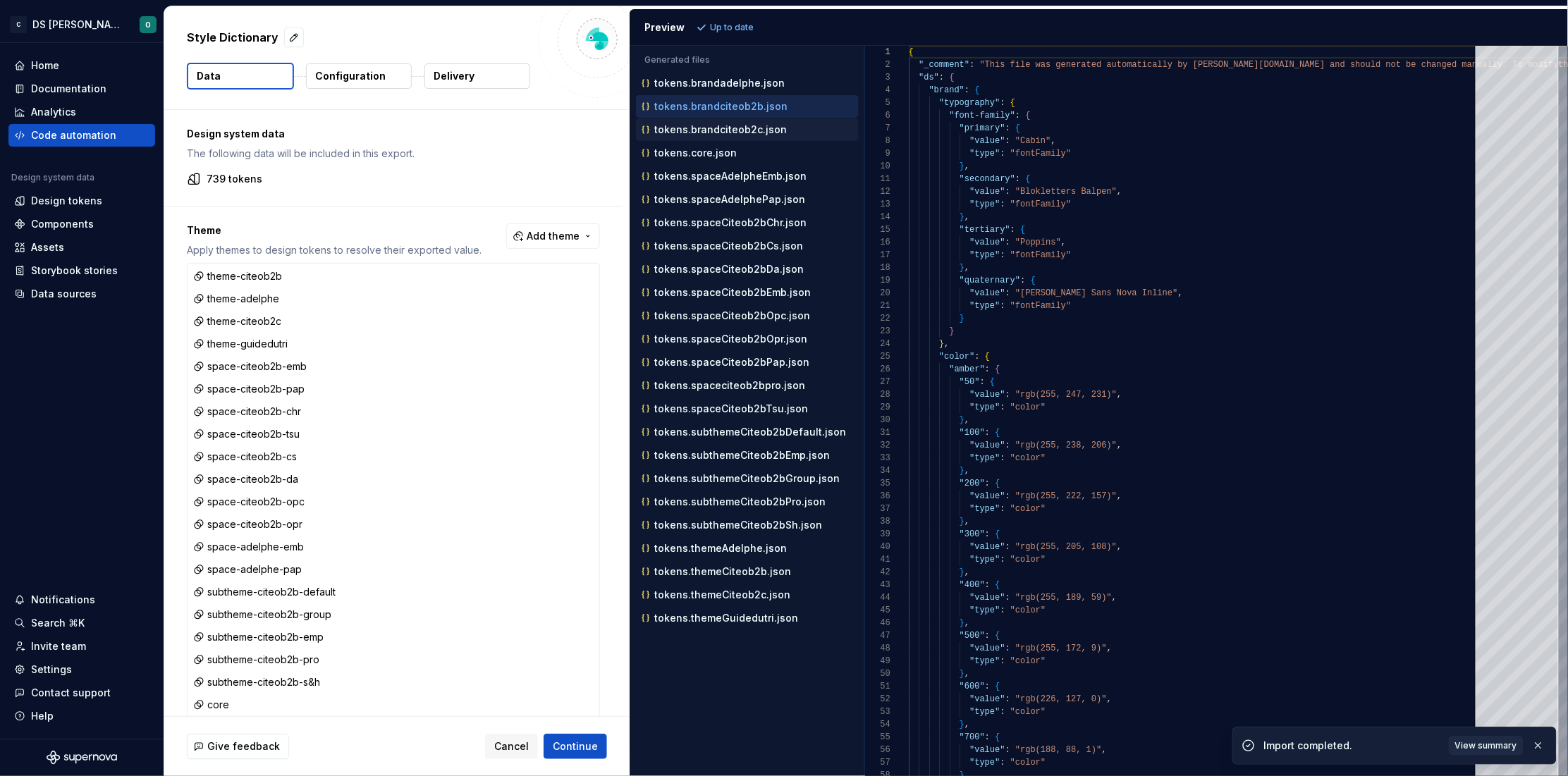
click at [733, 137] on div "tokens.brandciteob2c.json" at bounding box center [749, 129] width 220 height 14
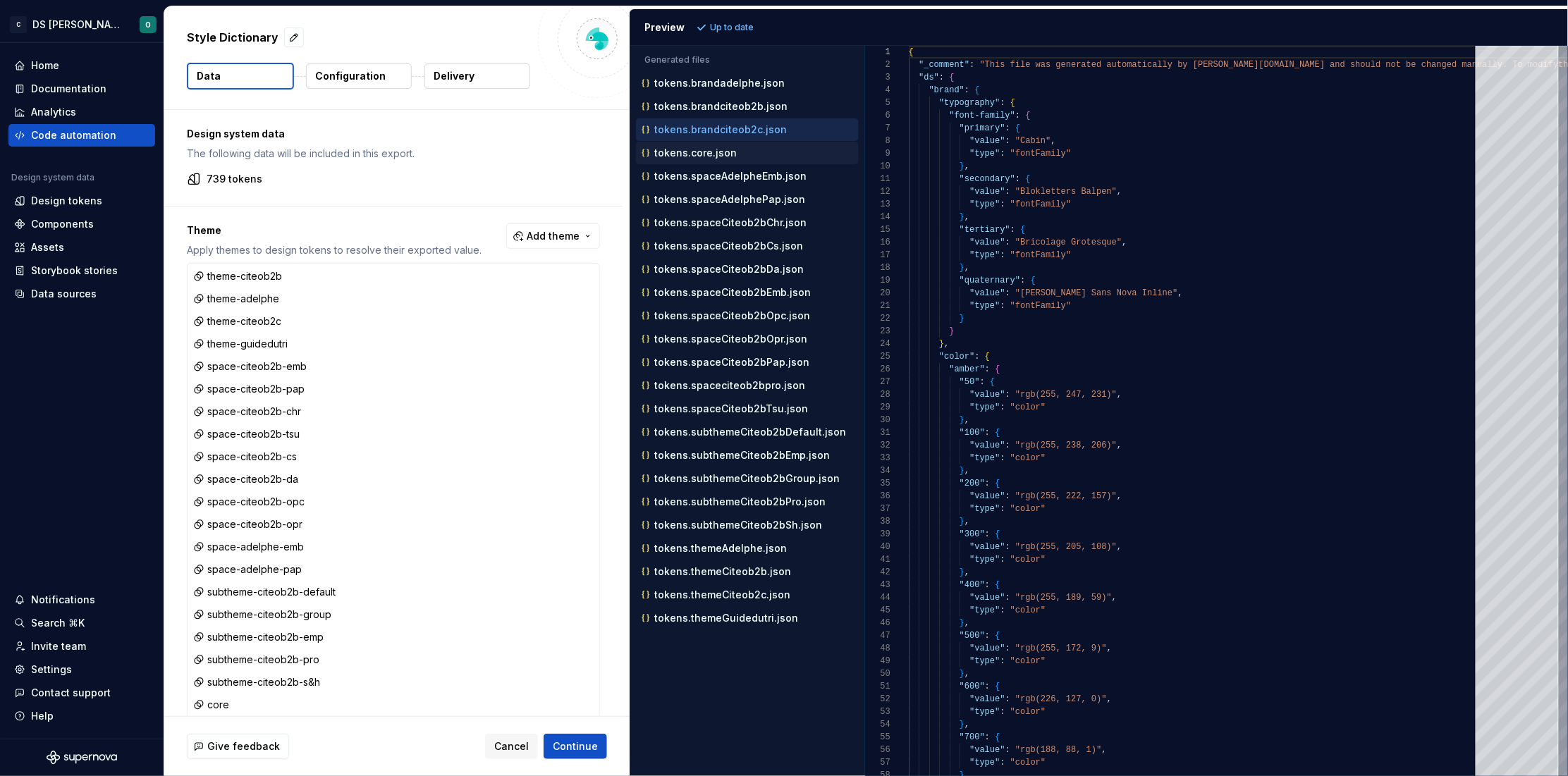
click at [723, 154] on p "tokens.core.json" at bounding box center [695, 153] width 83 height 12
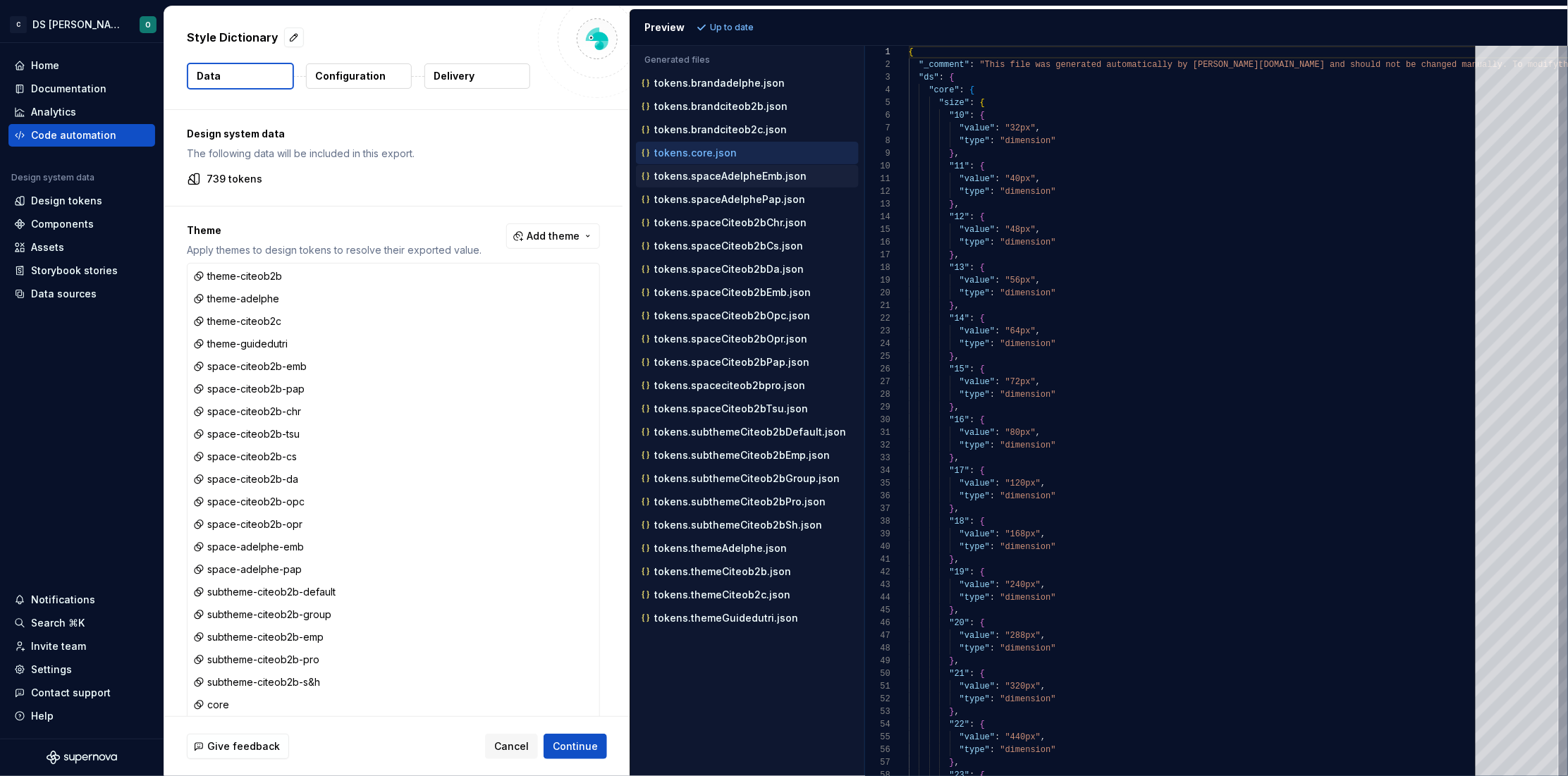
click at [718, 175] on p "tokens.spaceAdelpheEmb.json" at bounding box center [730, 176] width 153 height 12
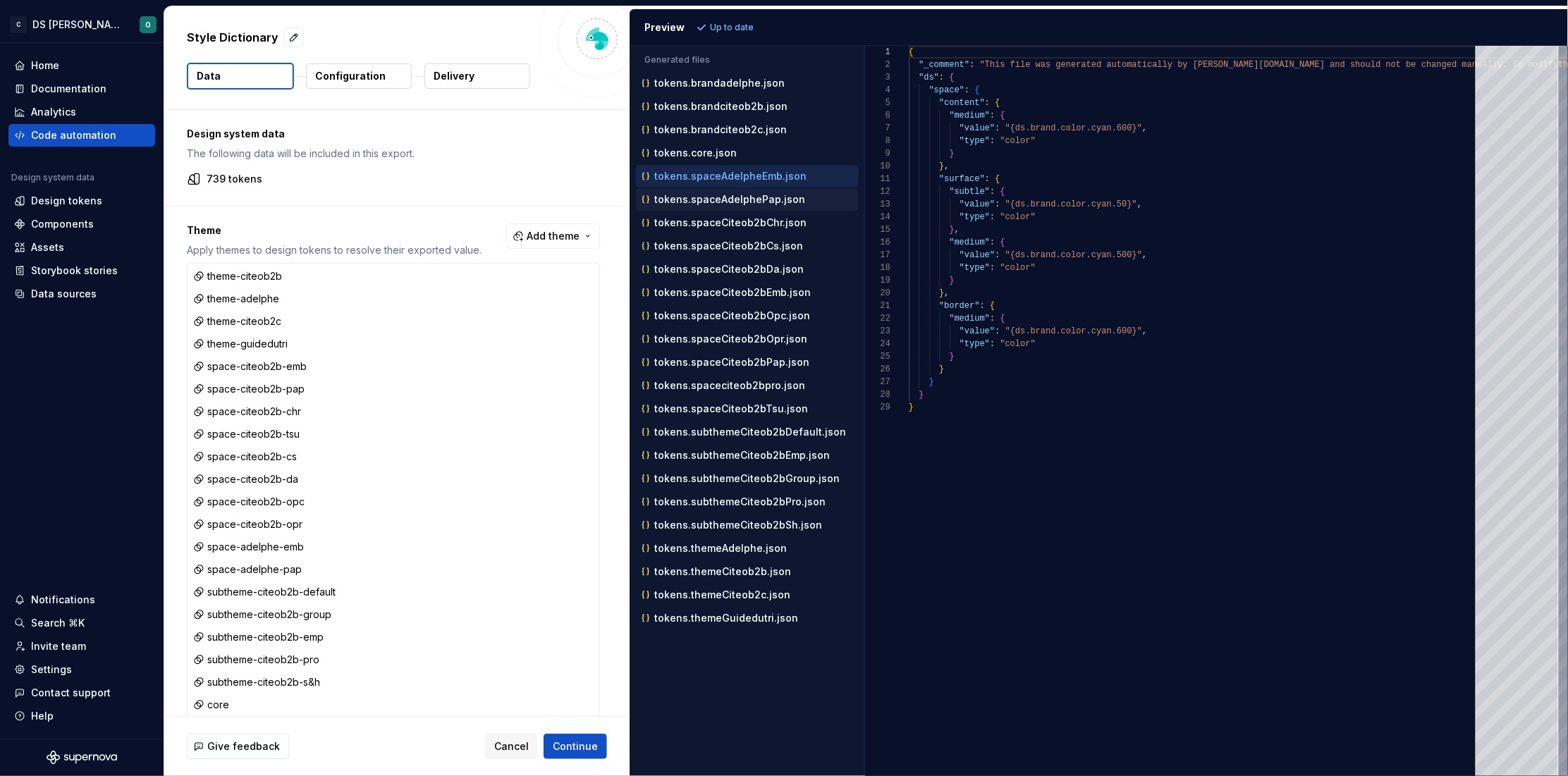
click at [722, 193] on div "tokens.spaceAdelphePap.json" at bounding box center [749, 199] width 220 height 14
click at [740, 224] on p "tokens.spaceCiteob2bChr.json" at bounding box center [730, 223] width 153 height 12
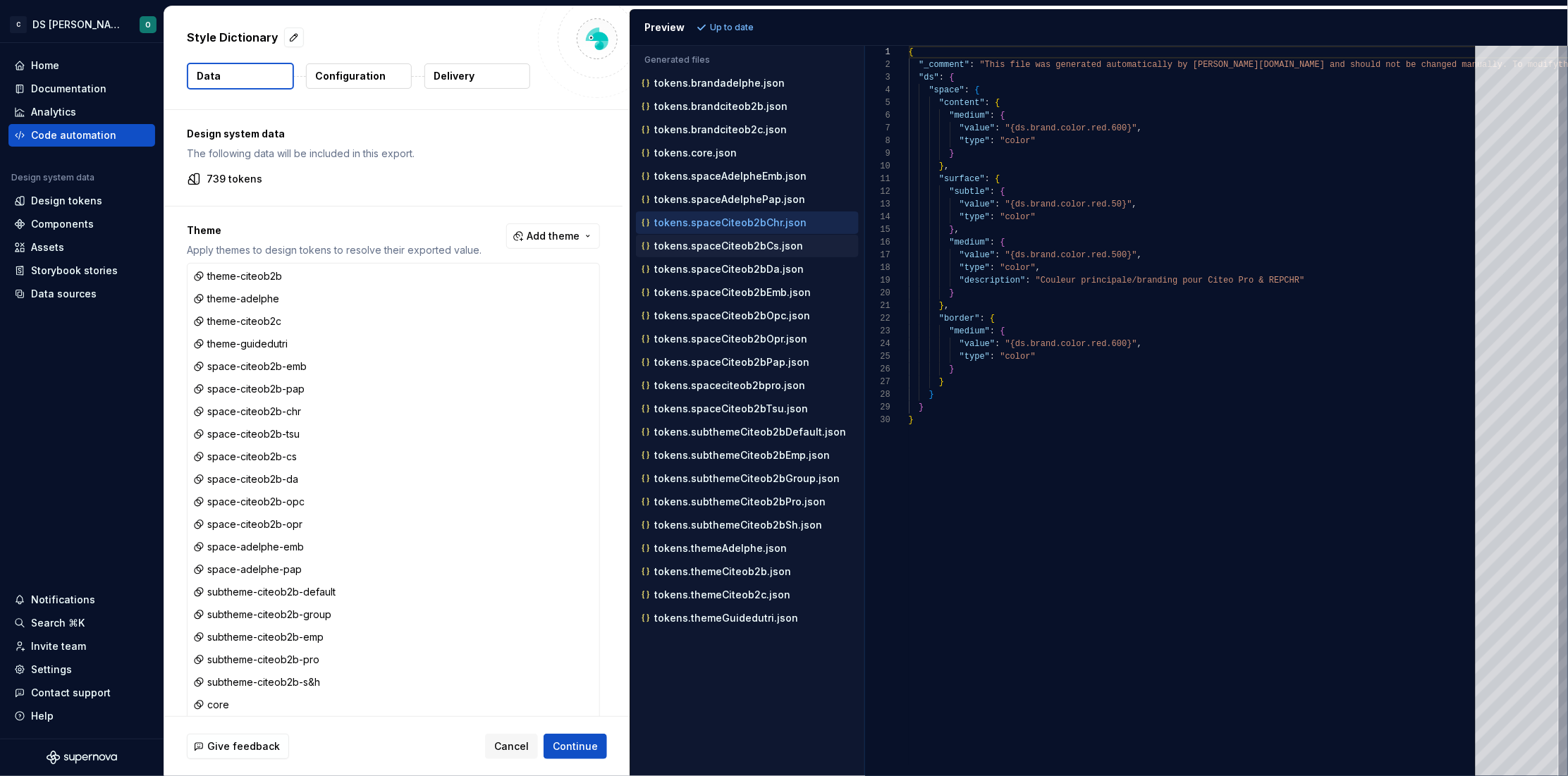
click at [735, 250] on p "tokens.spaceCiteob2bCs.json" at bounding box center [728, 246] width 149 height 12
click at [731, 265] on p "tokens.spaceCiteob2bDa.json" at bounding box center [729, 269] width 150 height 12
click at [735, 295] on p "tokens.spaceCiteob2bEmb.json" at bounding box center [731, 293] width 157 height 12
click at [724, 330] on div "tokens.spaceCiteob2bOpr.json" at bounding box center [747, 338] width 223 height 22
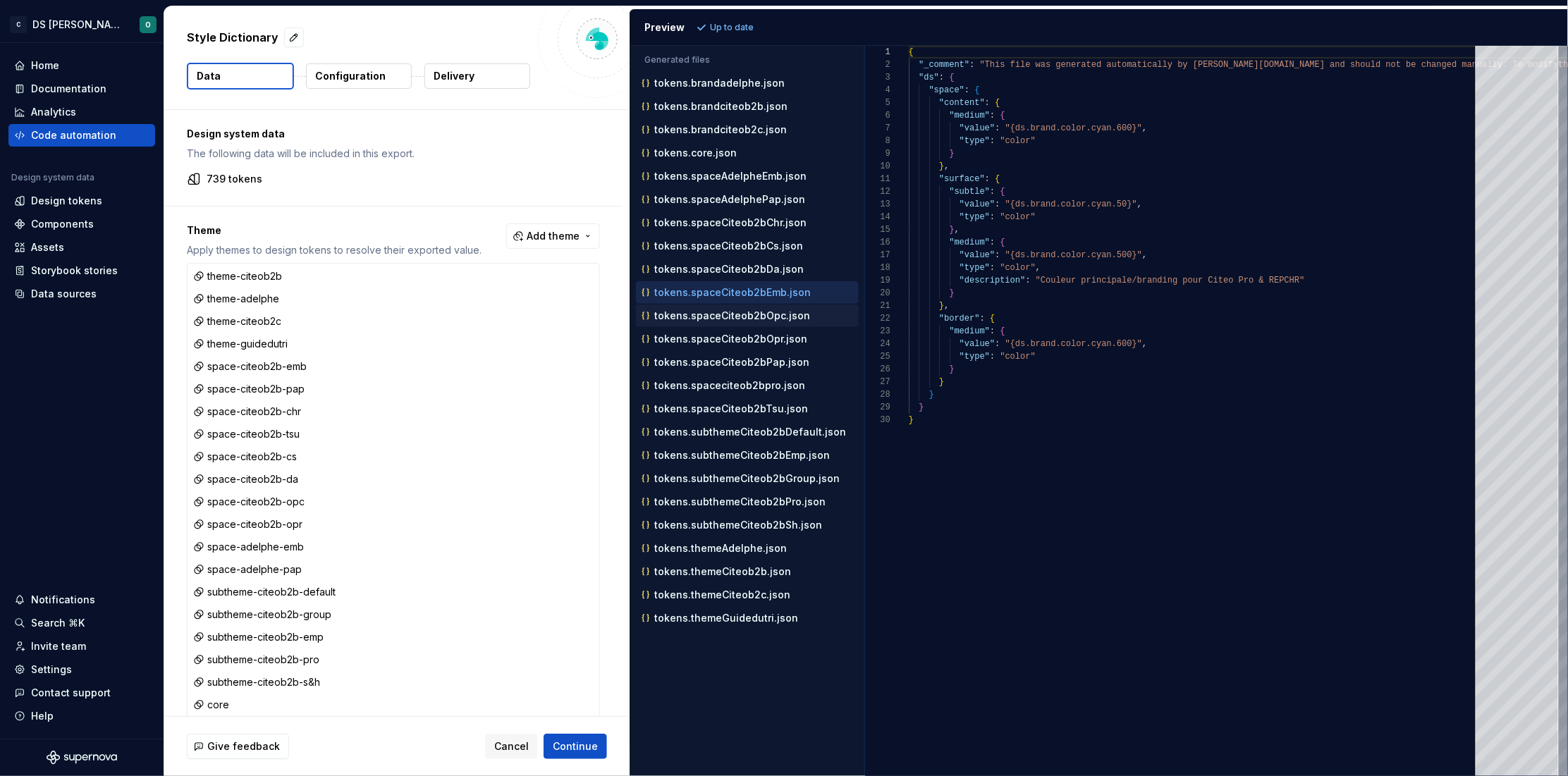
click at [738, 315] on p "tokens.spaceCiteob2bOpc.json" at bounding box center [731, 316] width 156 height 12
click at [731, 346] on div "tokens.spaceCiteob2bOpr.json" at bounding box center [749, 338] width 220 height 14
click at [713, 431] on p "tokens.subthemeCiteob2bDefault.json" at bounding box center [749, 432] width 192 height 12
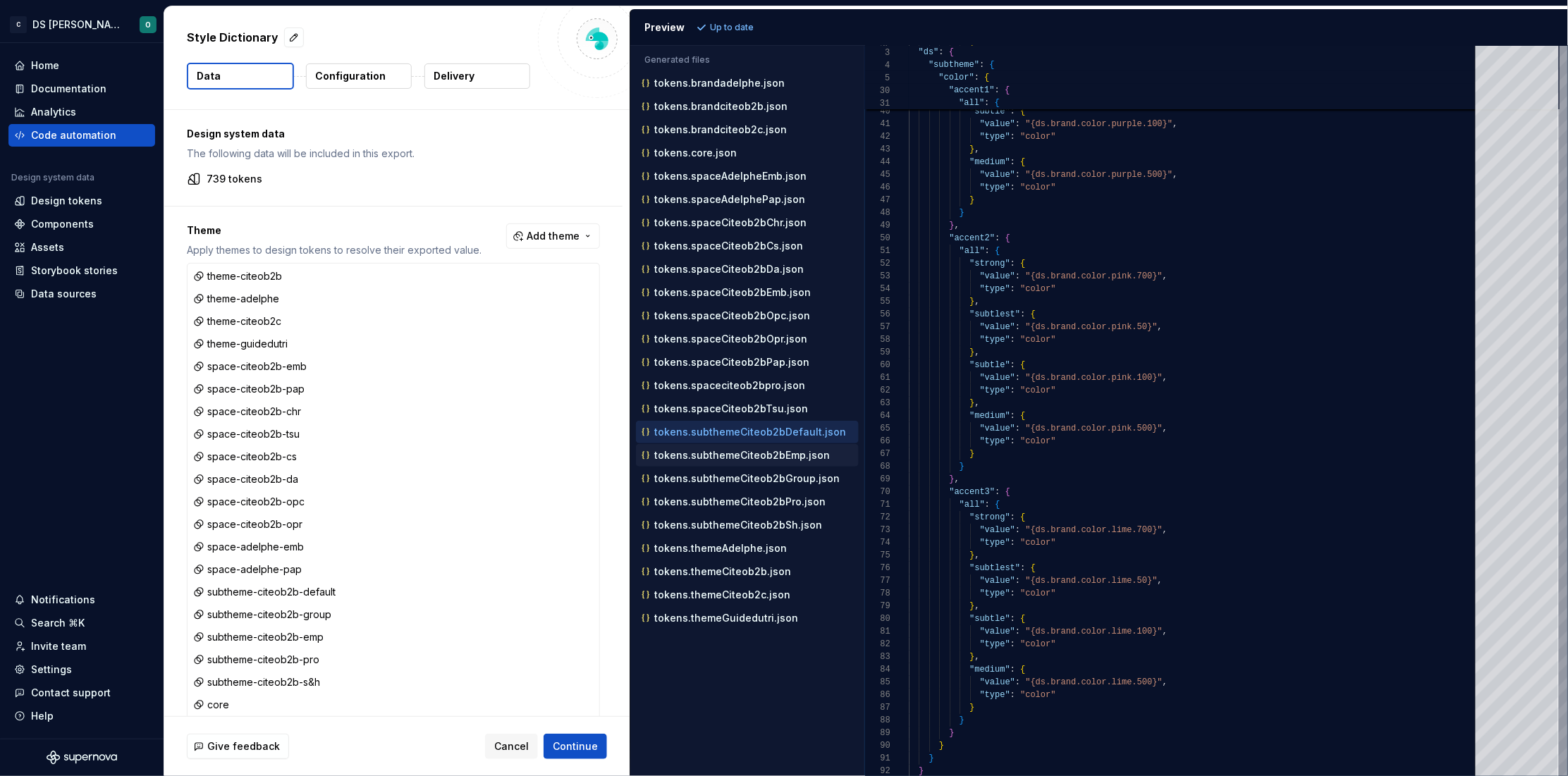
click at [741, 462] on div "tokens.subthemeCiteob2bEmp.json" at bounding box center [749, 455] width 220 height 14
click at [782, 485] on div "tokens.subthemeCiteob2bGroup.json" at bounding box center [749, 478] width 220 height 14
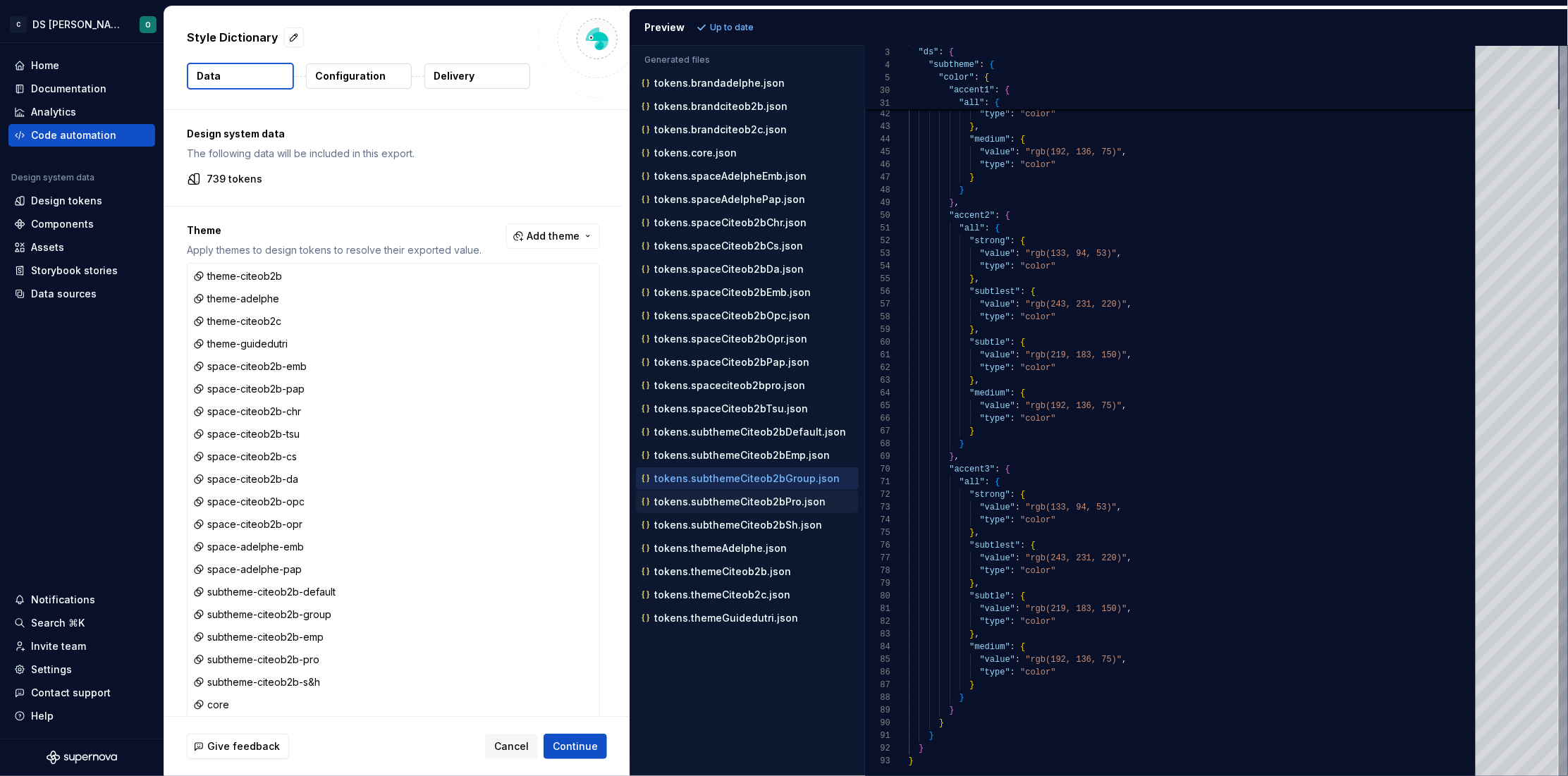
click at [726, 505] on p "tokens.subthemeCiteob2bPro.json" at bounding box center [739, 502] width 171 height 12
click at [731, 531] on p "tokens.subthemeCiteob2bSh.json" at bounding box center [737, 525] width 167 height 12
click at [710, 548] on p "tokens.themeAdelphe.json" at bounding box center [720, 548] width 132 height 12
type textarea "**********"
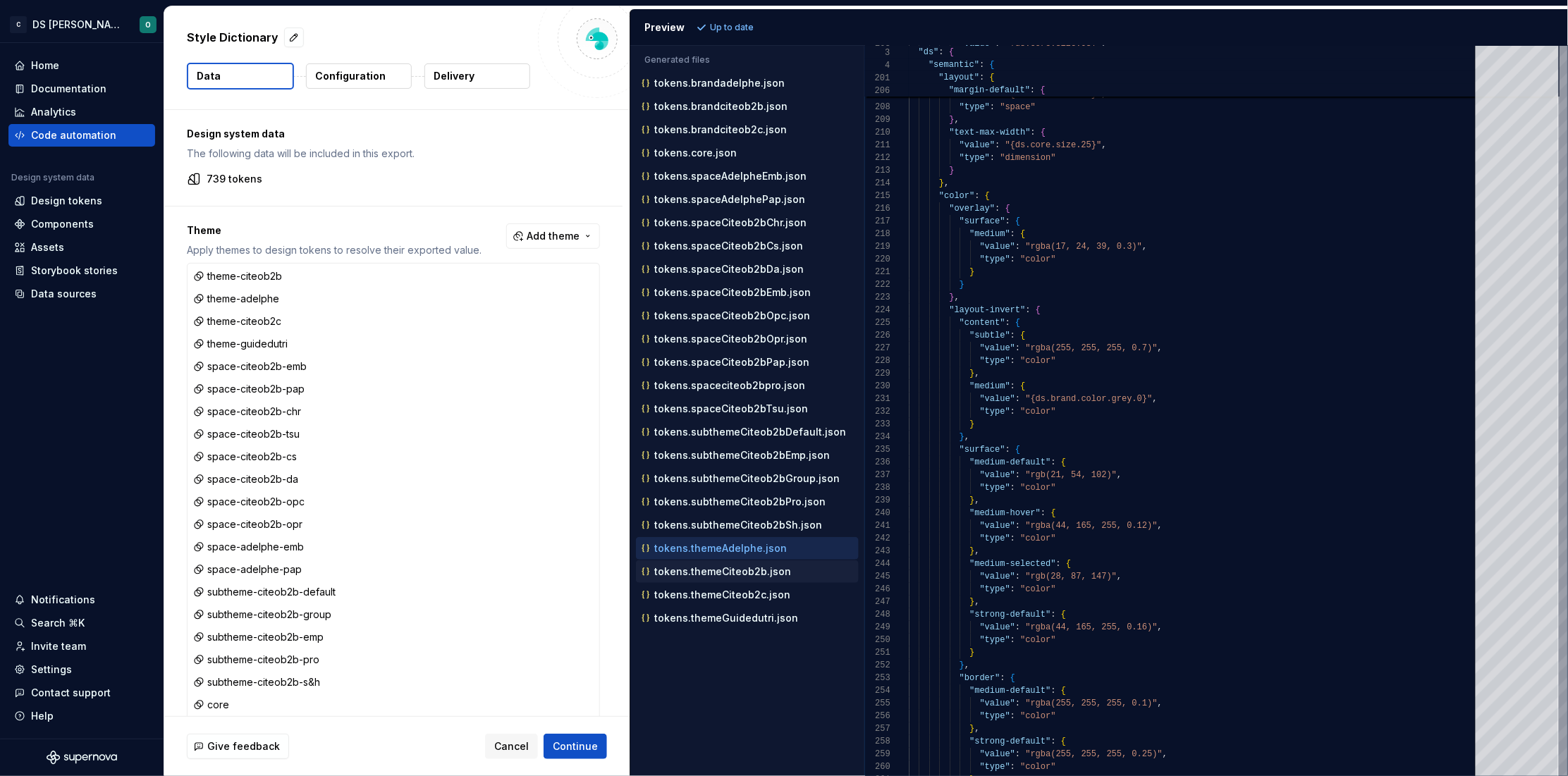
click at [744, 577] on p "tokens.themeCiteob2b.json" at bounding box center [722, 572] width 137 height 12
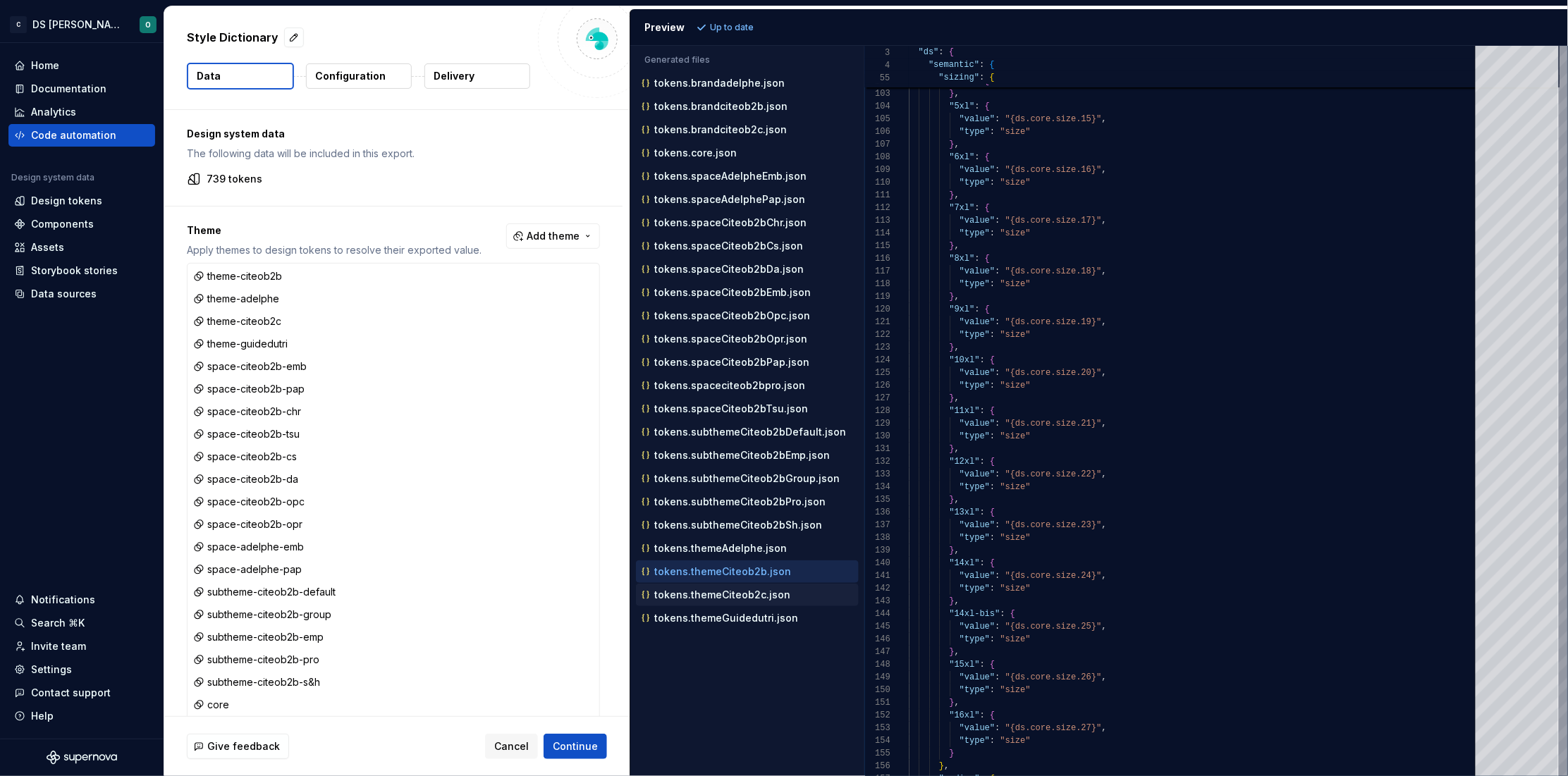
click at [704, 598] on p "tokens.themeCiteob2c.json" at bounding box center [722, 595] width 136 height 12
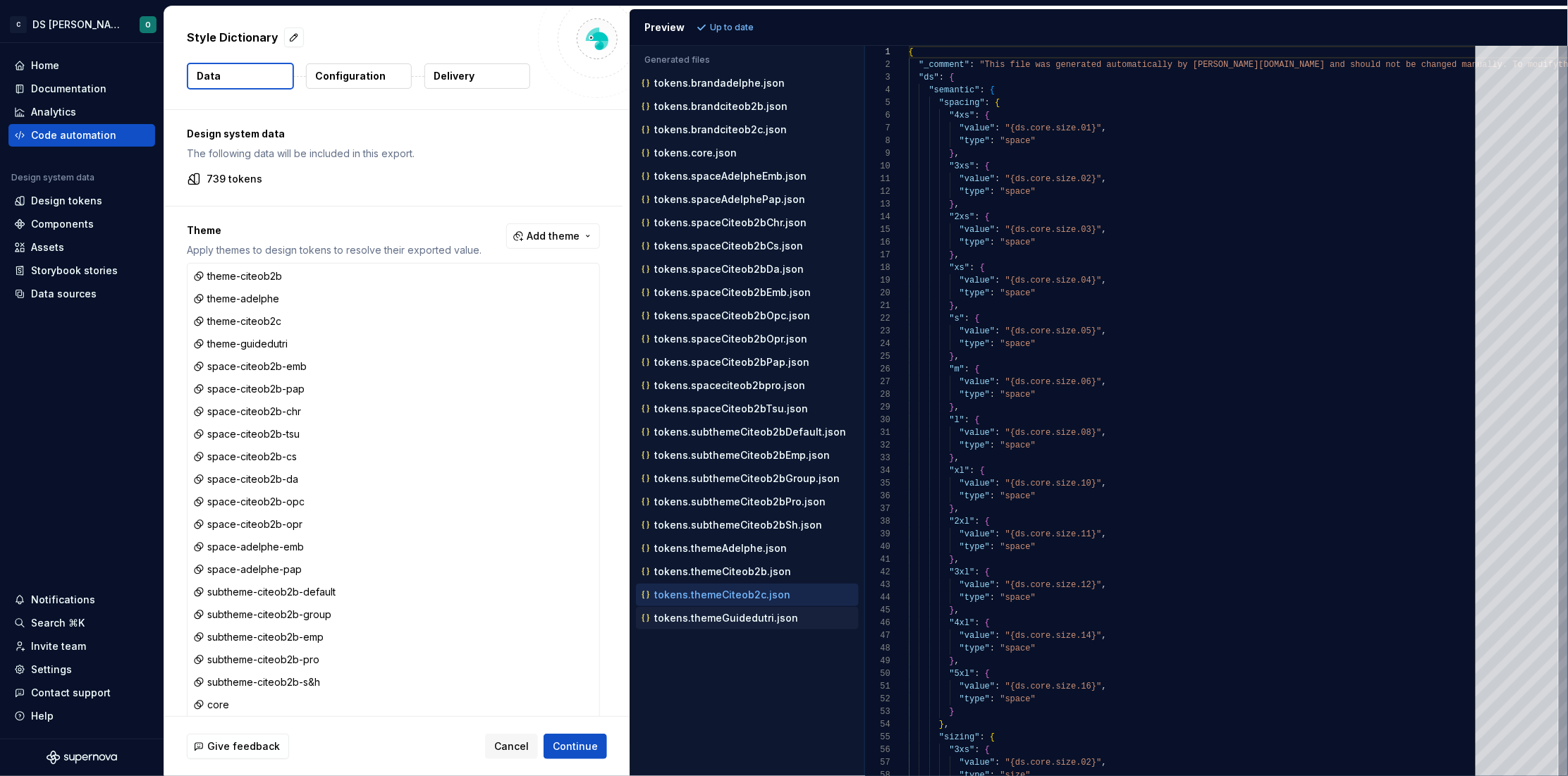
click at [736, 623] on p "tokens.themeGuidedutri.json" at bounding box center [726, 618] width 144 height 12
click at [689, 150] on p "tokens.core.json" at bounding box center [695, 153] width 83 height 12
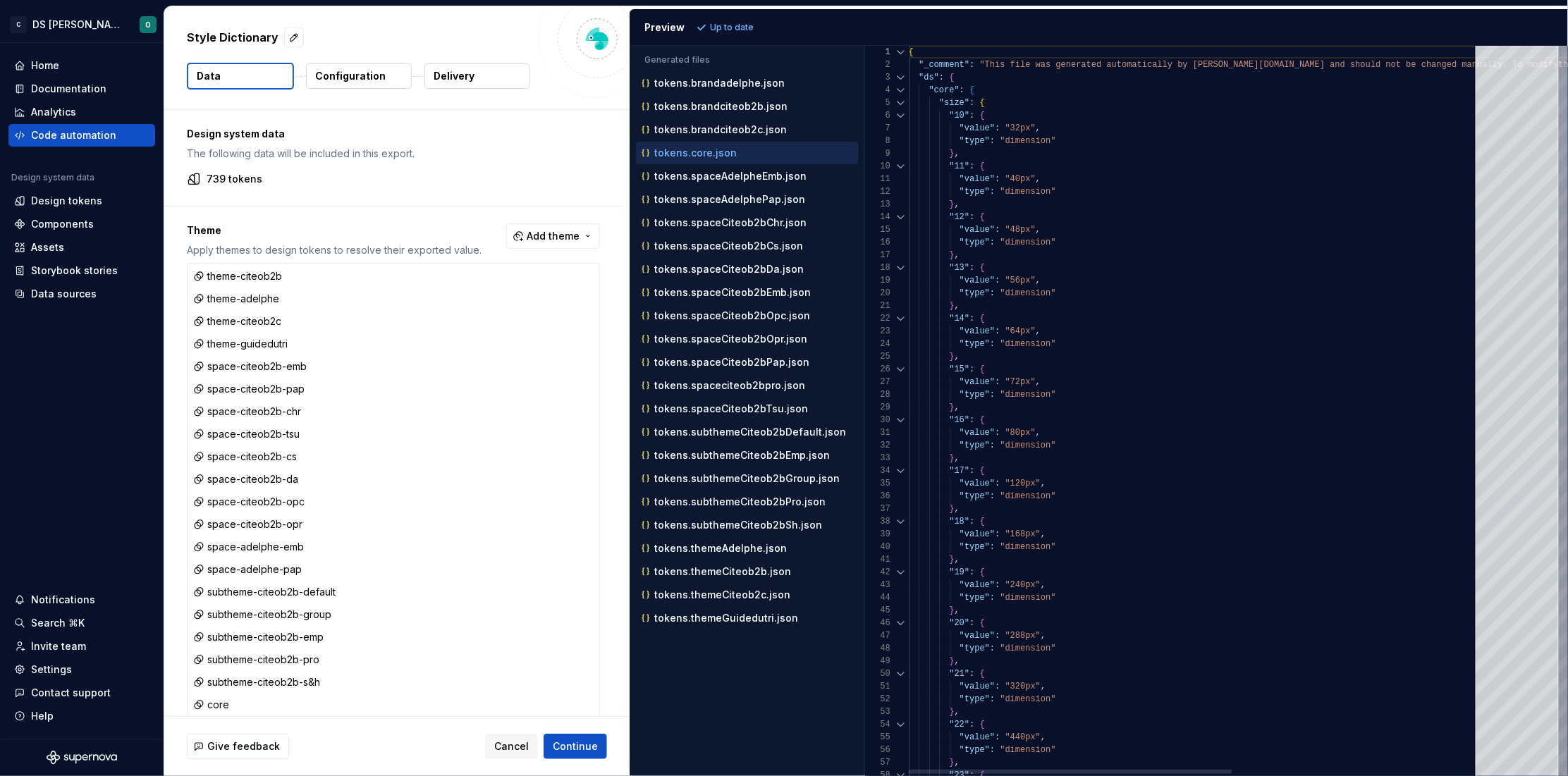
click at [900, 89] on div at bounding box center [901, 89] width 18 height 13
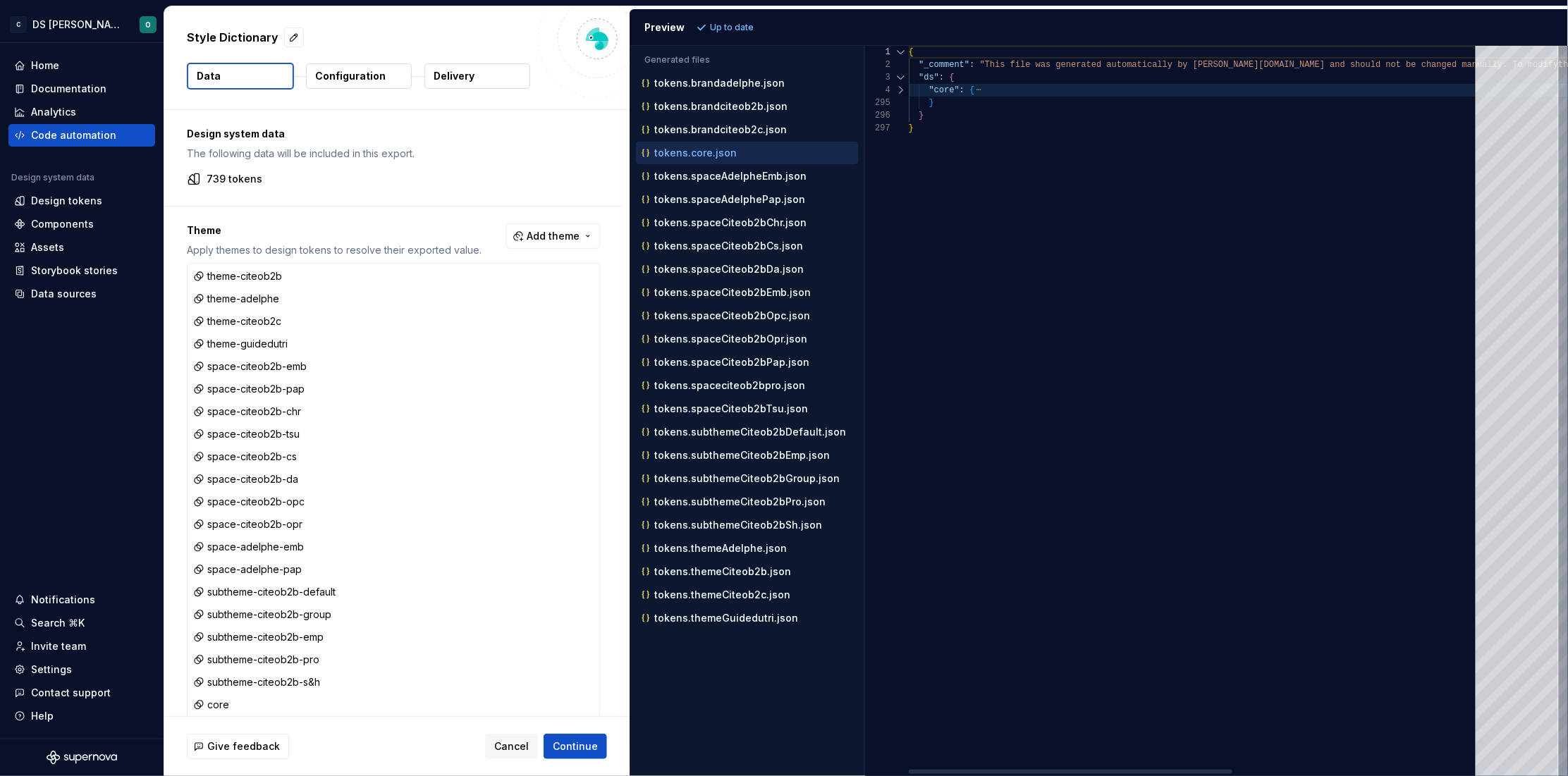
click at [899, 87] on div at bounding box center [901, 89] width 18 height 13
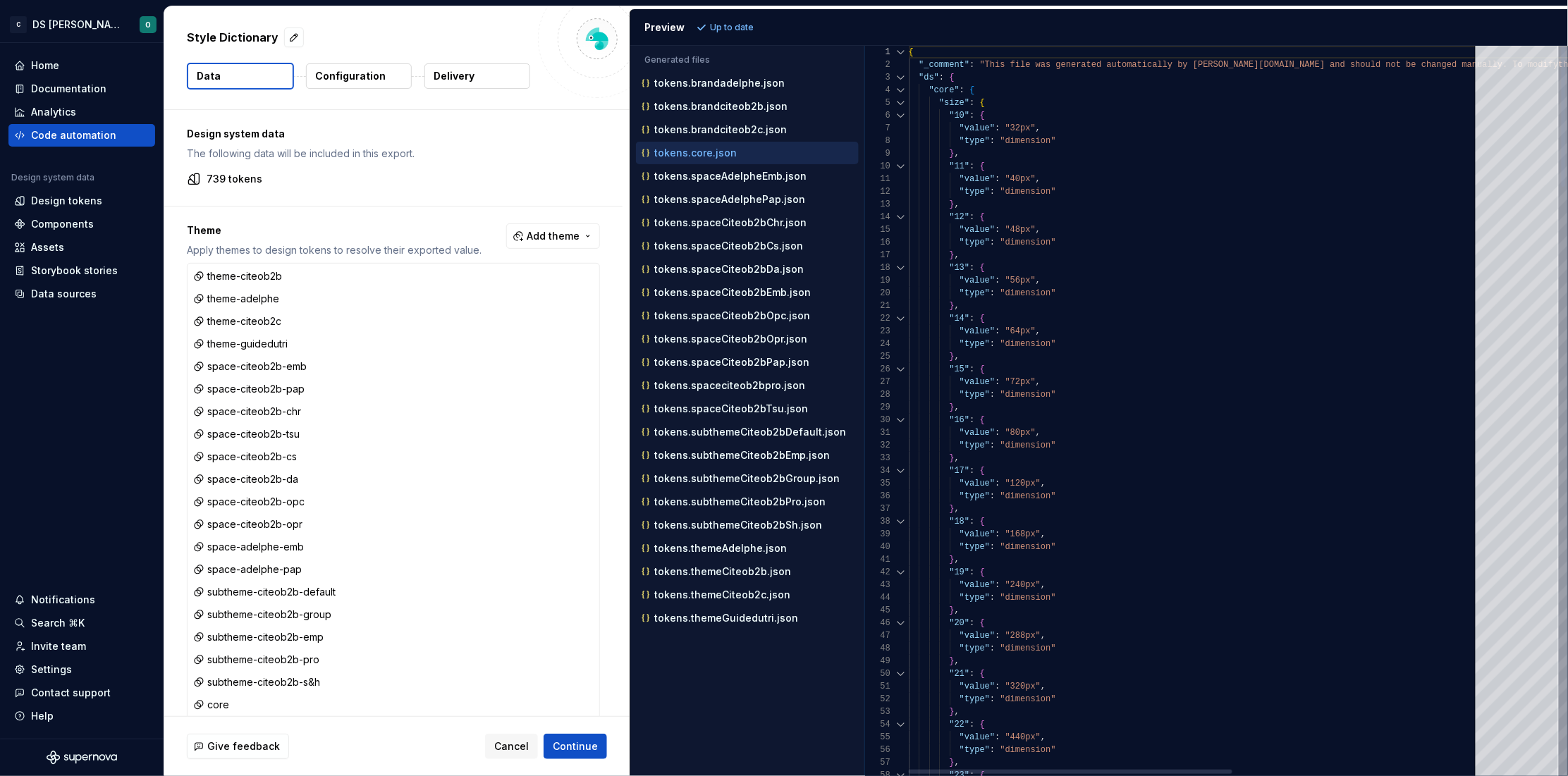
click at [904, 98] on div at bounding box center [901, 102] width 18 height 13
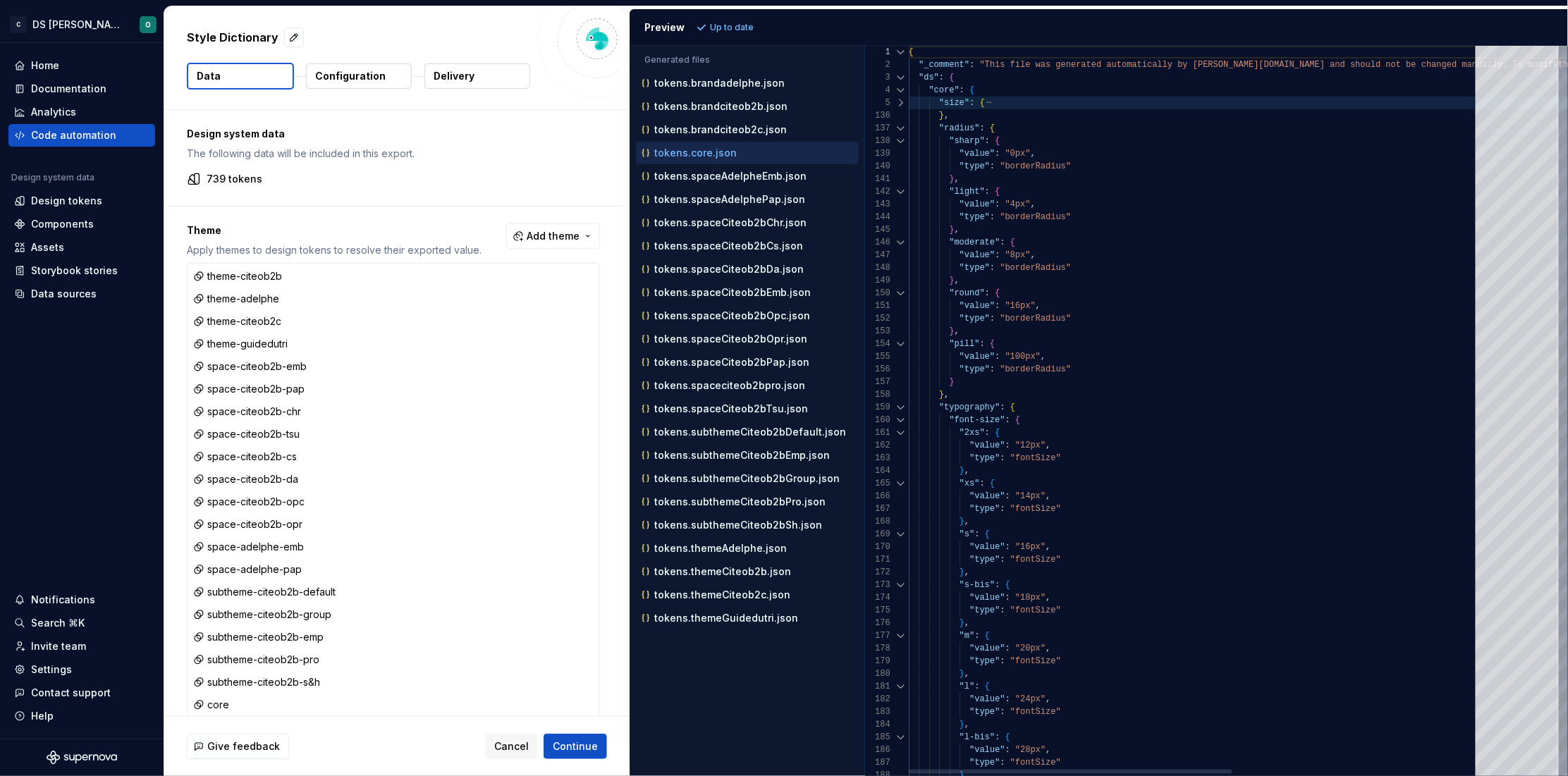
click at [904, 124] on div at bounding box center [901, 127] width 18 height 13
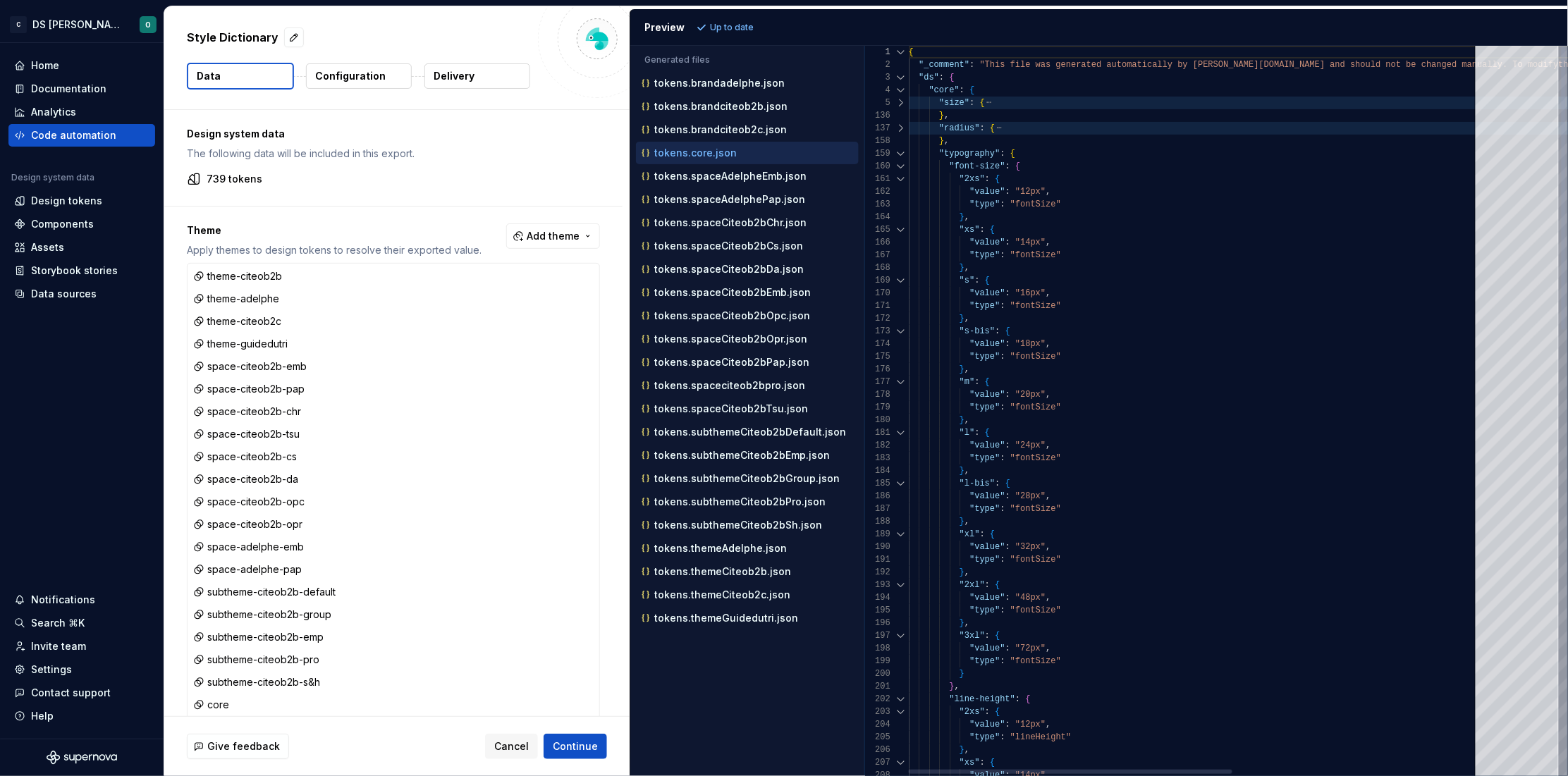
click at [900, 154] on div at bounding box center [901, 153] width 18 height 13
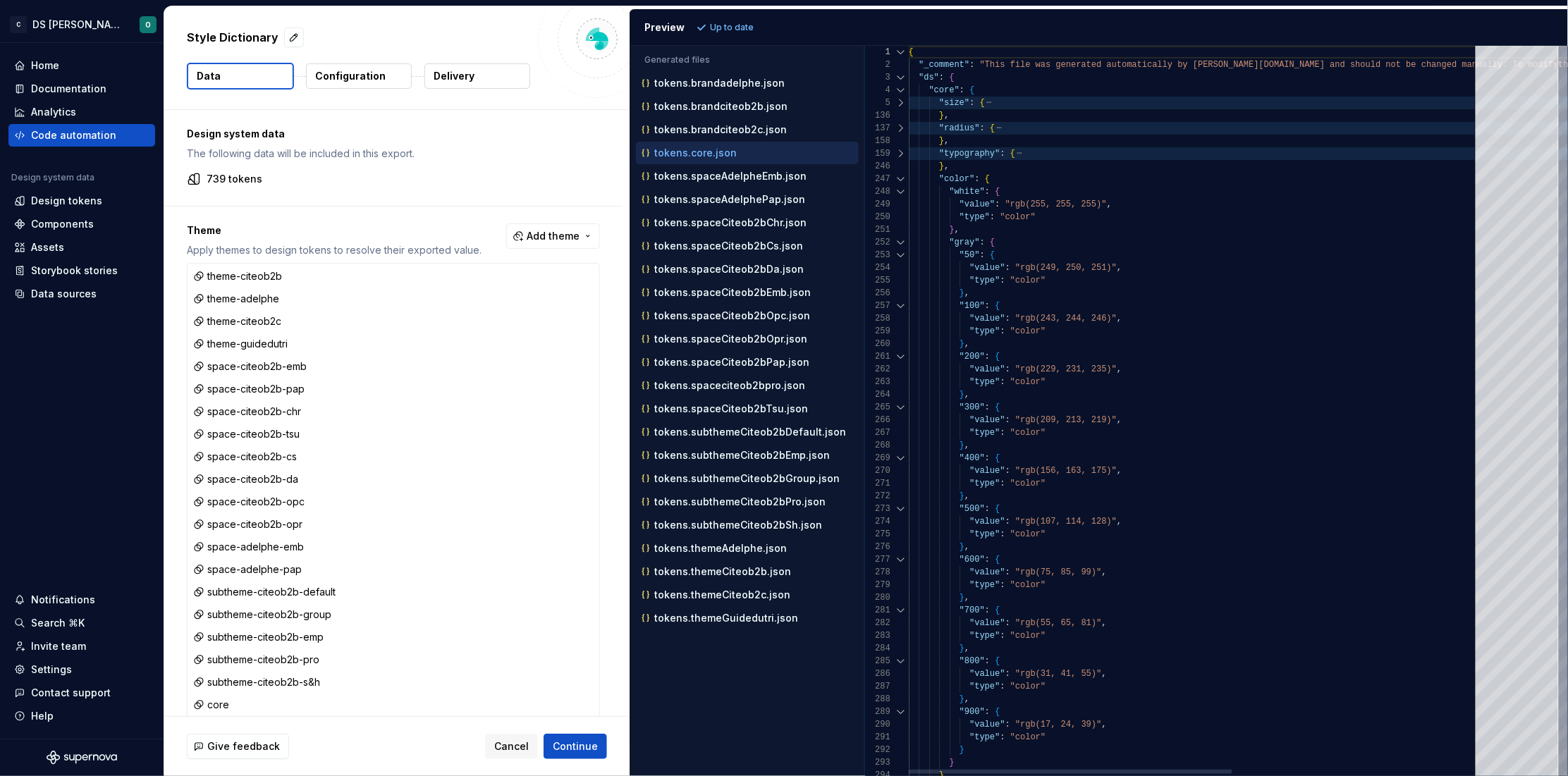
click at [900, 154] on div at bounding box center [901, 153] width 18 height 13
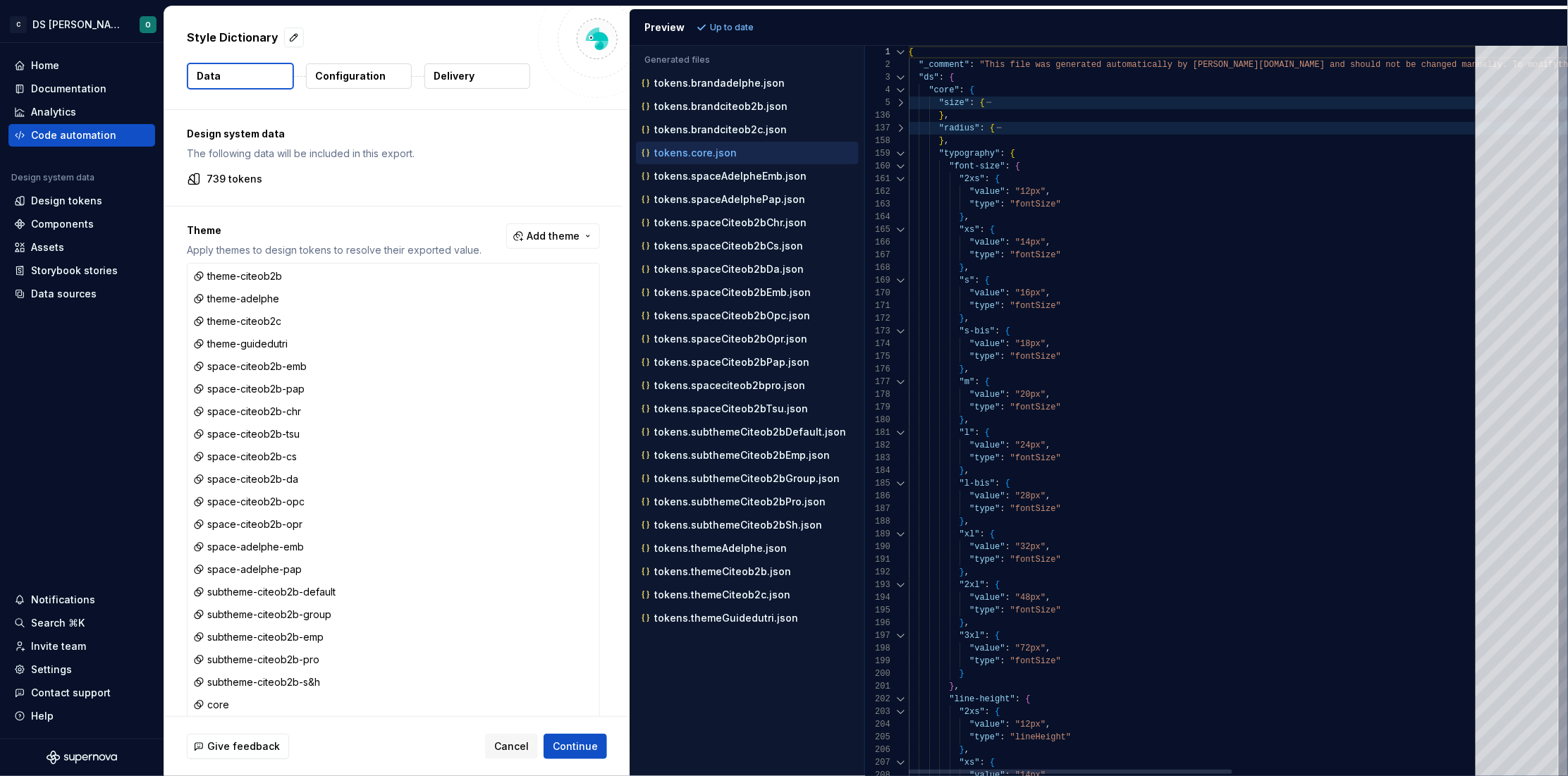
click at [900, 162] on div at bounding box center [901, 165] width 18 height 13
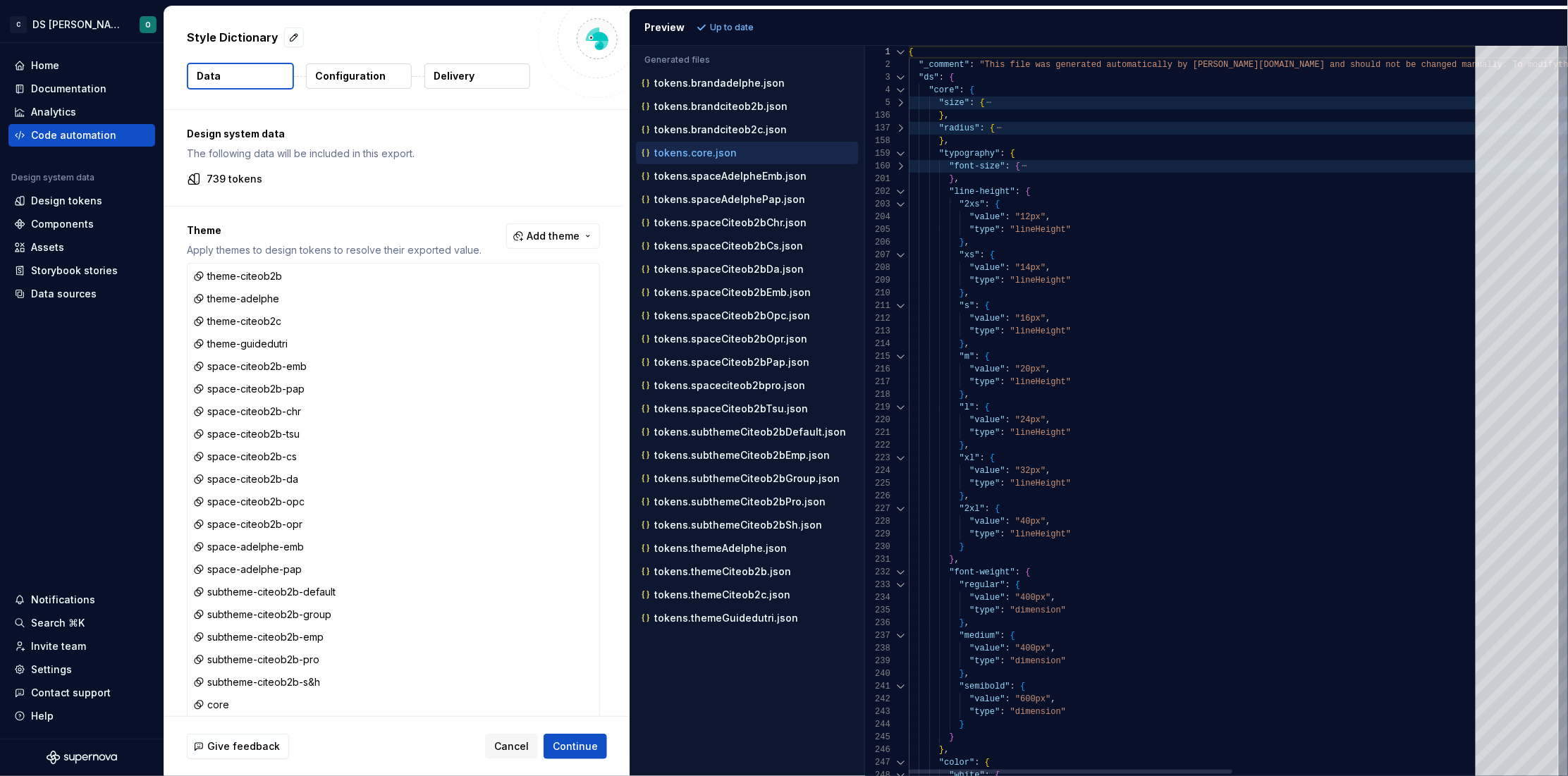
click at [900, 190] on div at bounding box center [901, 192] width 18 height 13
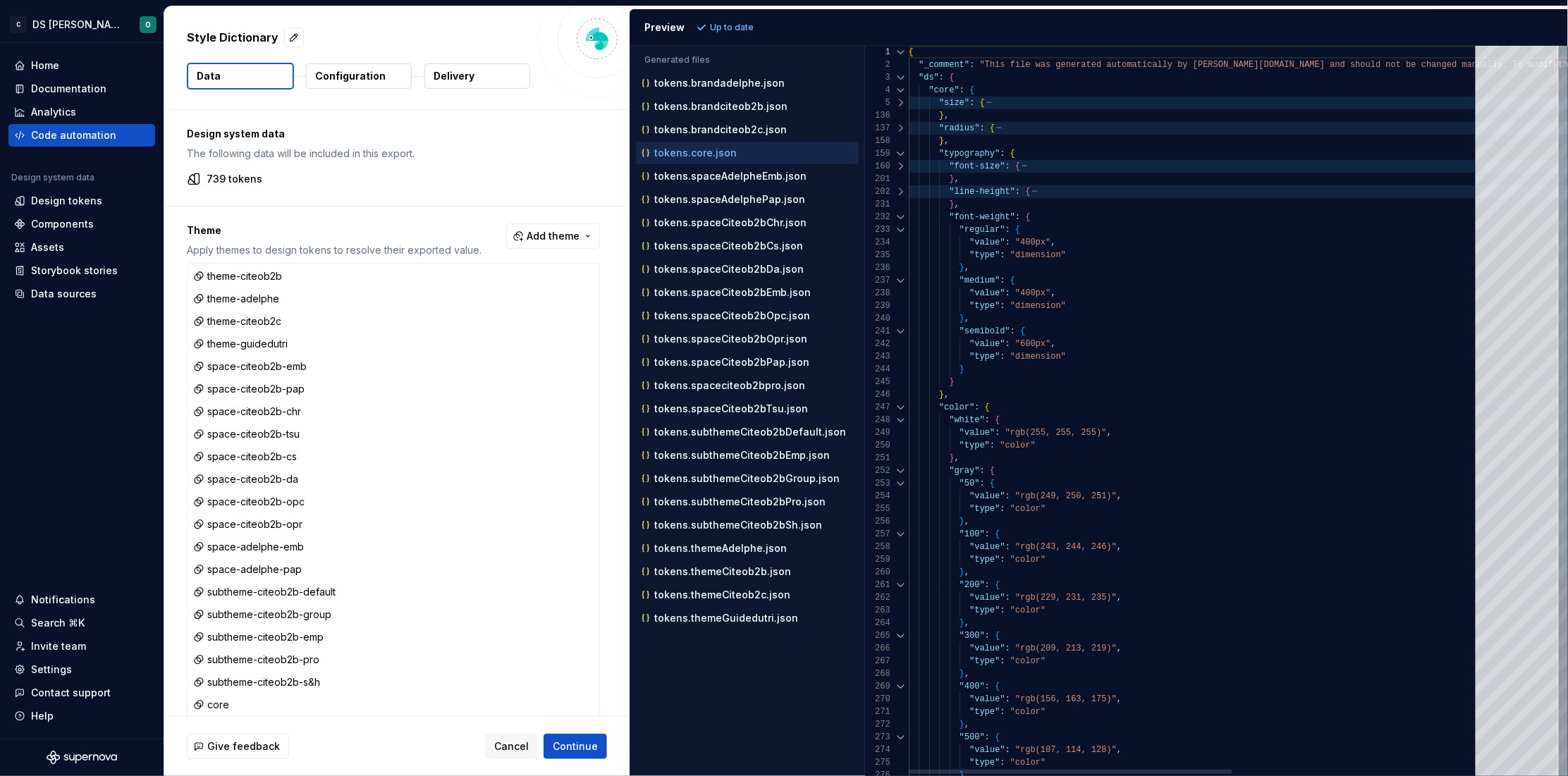
type textarea "**********"
click at [1102, 239] on div ""value" : "400px" ," at bounding box center [1411, 242] width 1006 height 13
click at [78, 135] on div "Code automation" at bounding box center [74, 135] width 86 height 14
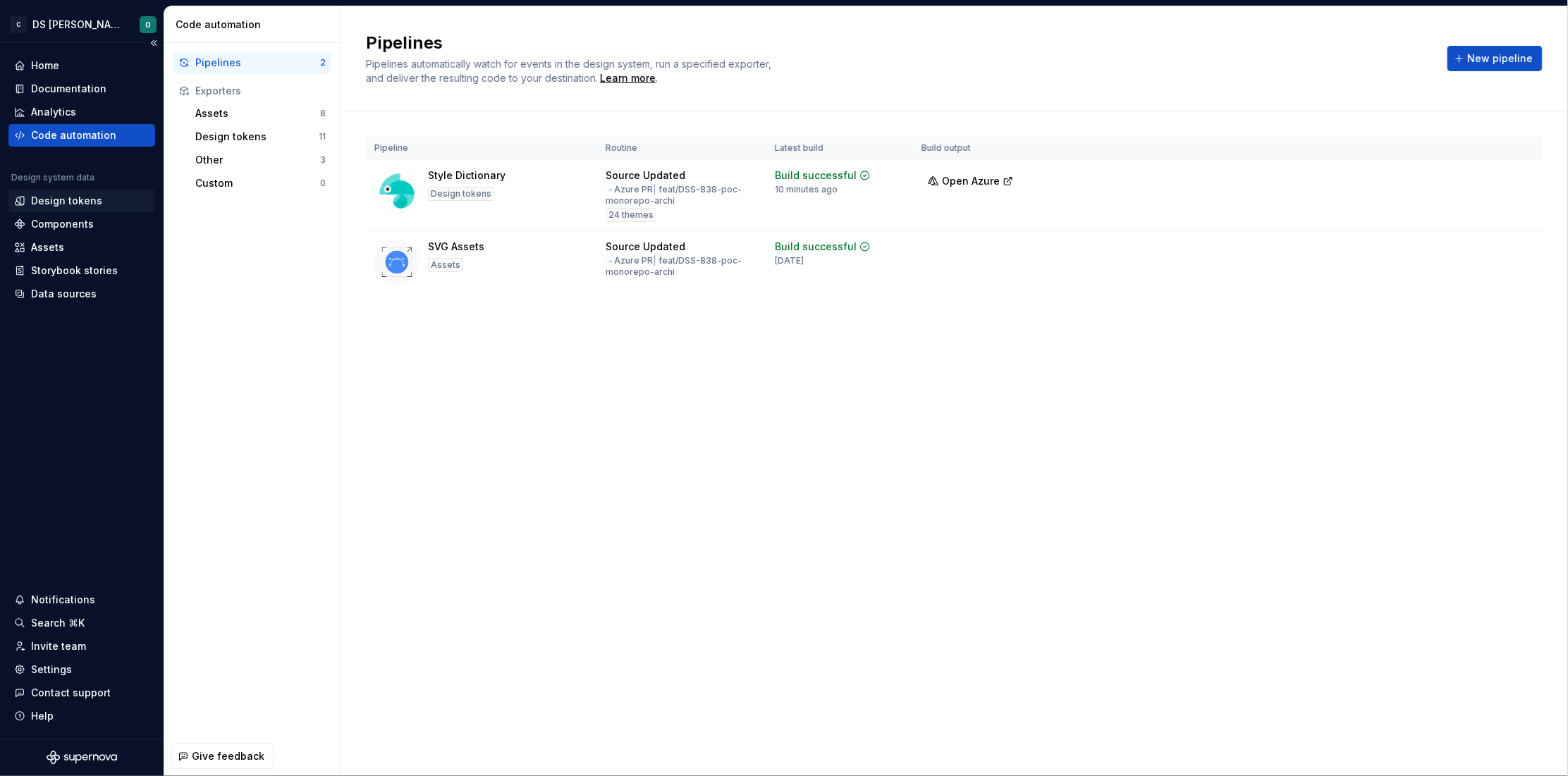
click at [61, 198] on div "Design tokens" at bounding box center [66, 200] width 71 height 14
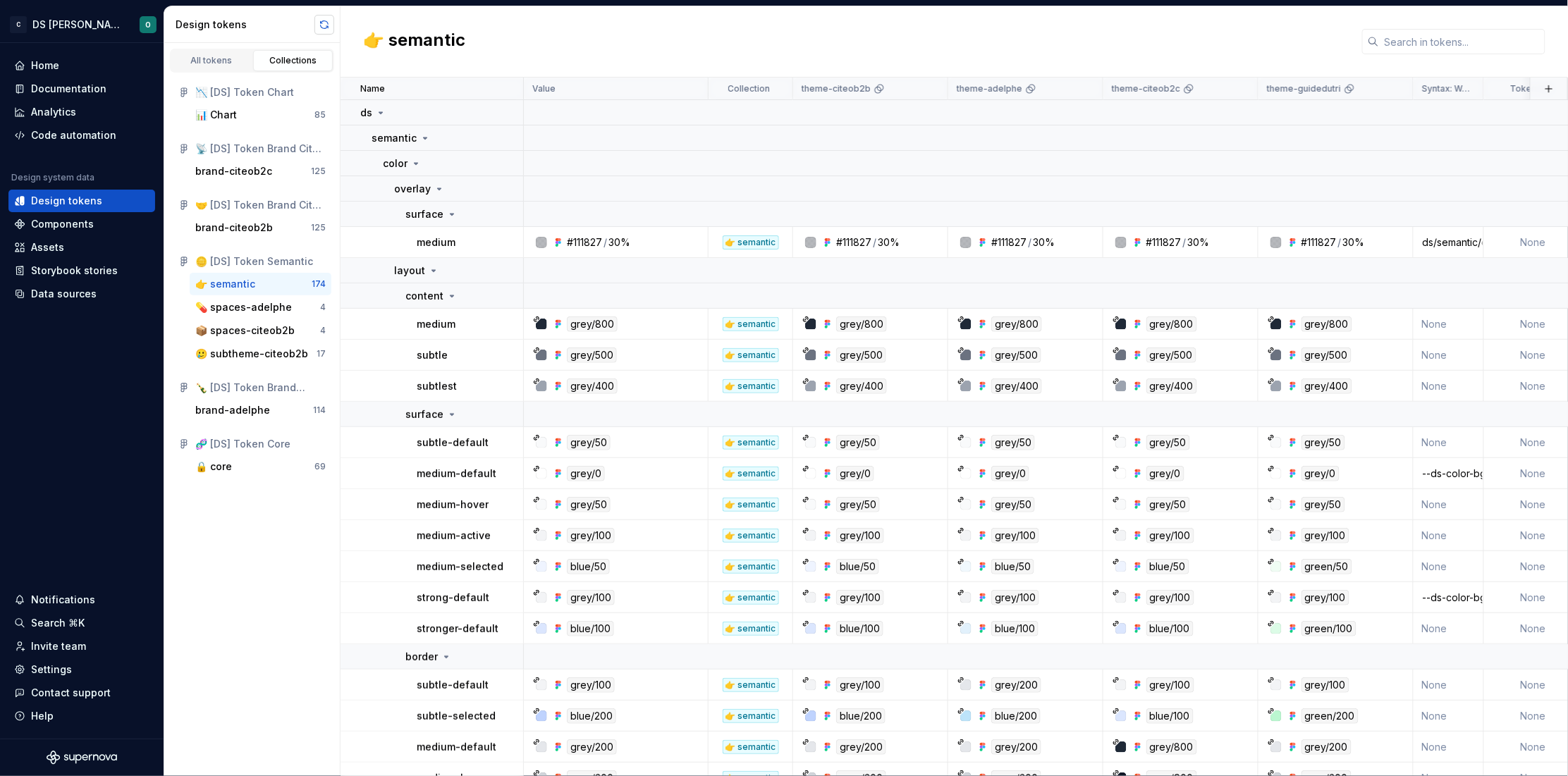
click at [319, 19] on button "button" at bounding box center [324, 24] width 19 height 19
click at [89, 130] on div "Code automation" at bounding box center [74, 135] width 86 height 14
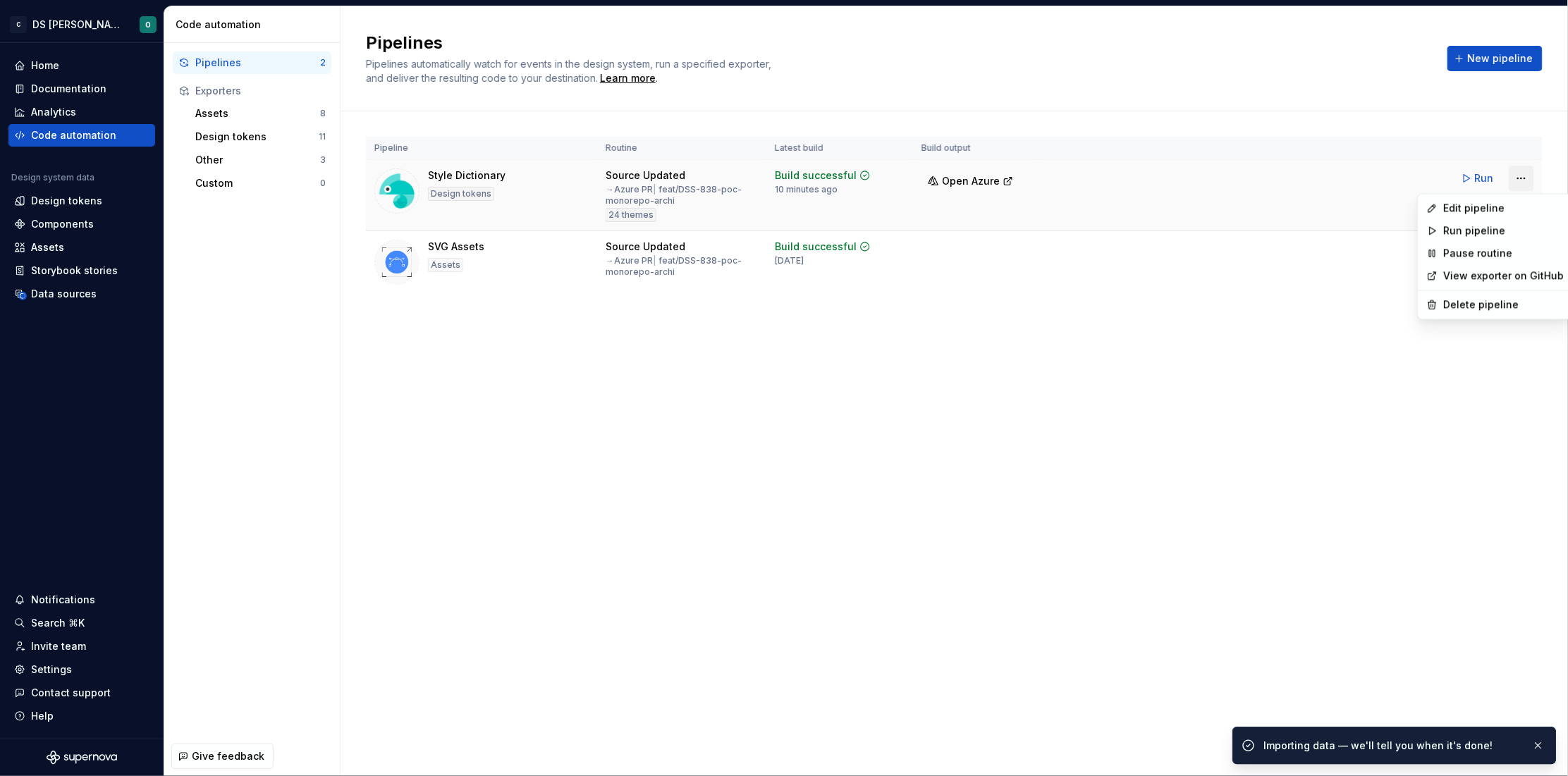
click at [1252, 179] on html "C DS Citeo O Home Documentation Analytics Code automation Design system data De…" at bounding box center [784, 388] width 1568 height 776
click at [1252, 205] on div "Edit pipeline" at bounding box center [1504, 208] width 121 height 14
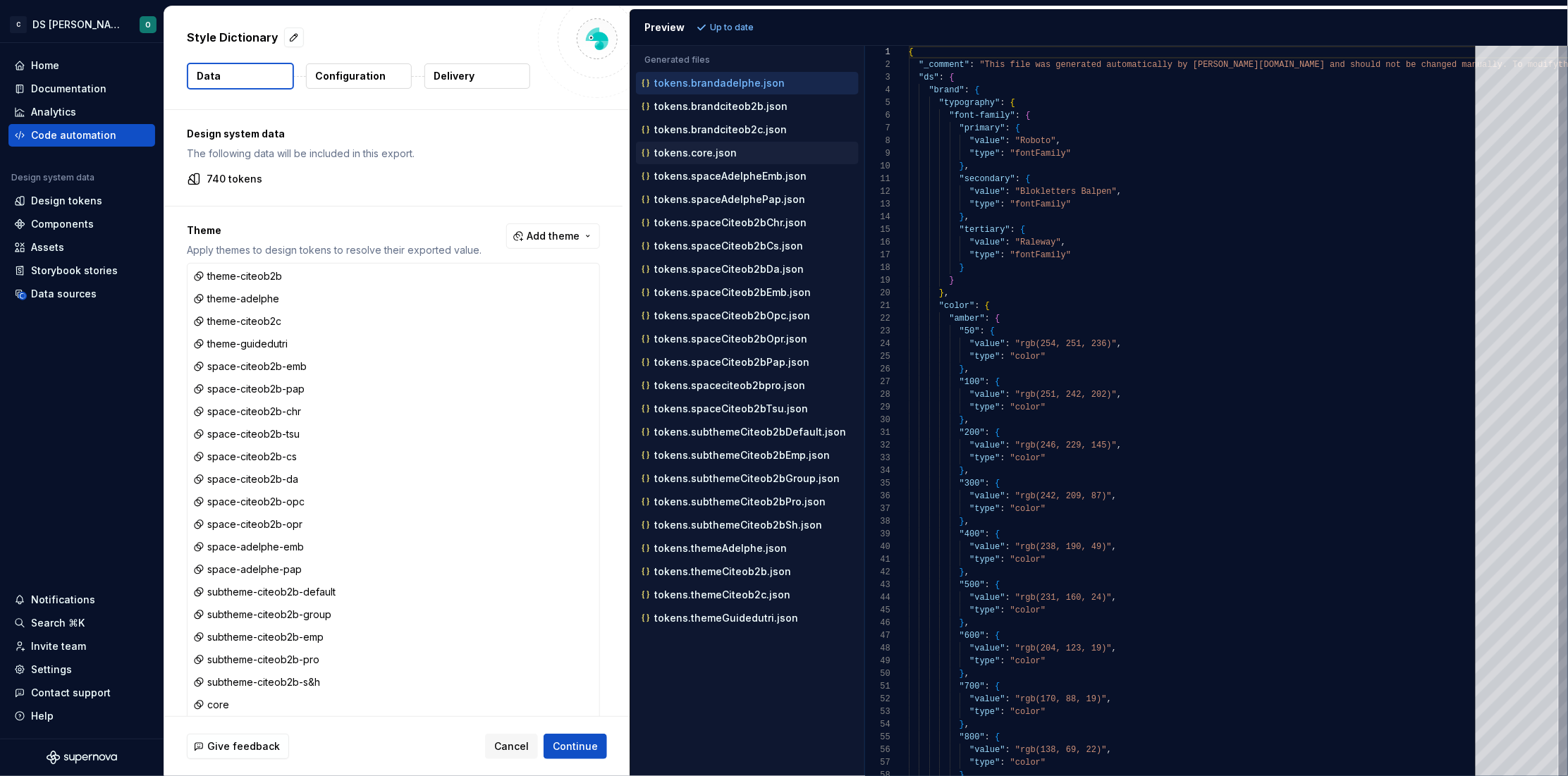
click at [720, 150] on p "tokens.core.json" at bounding box center [695, 153] width 83 height 12
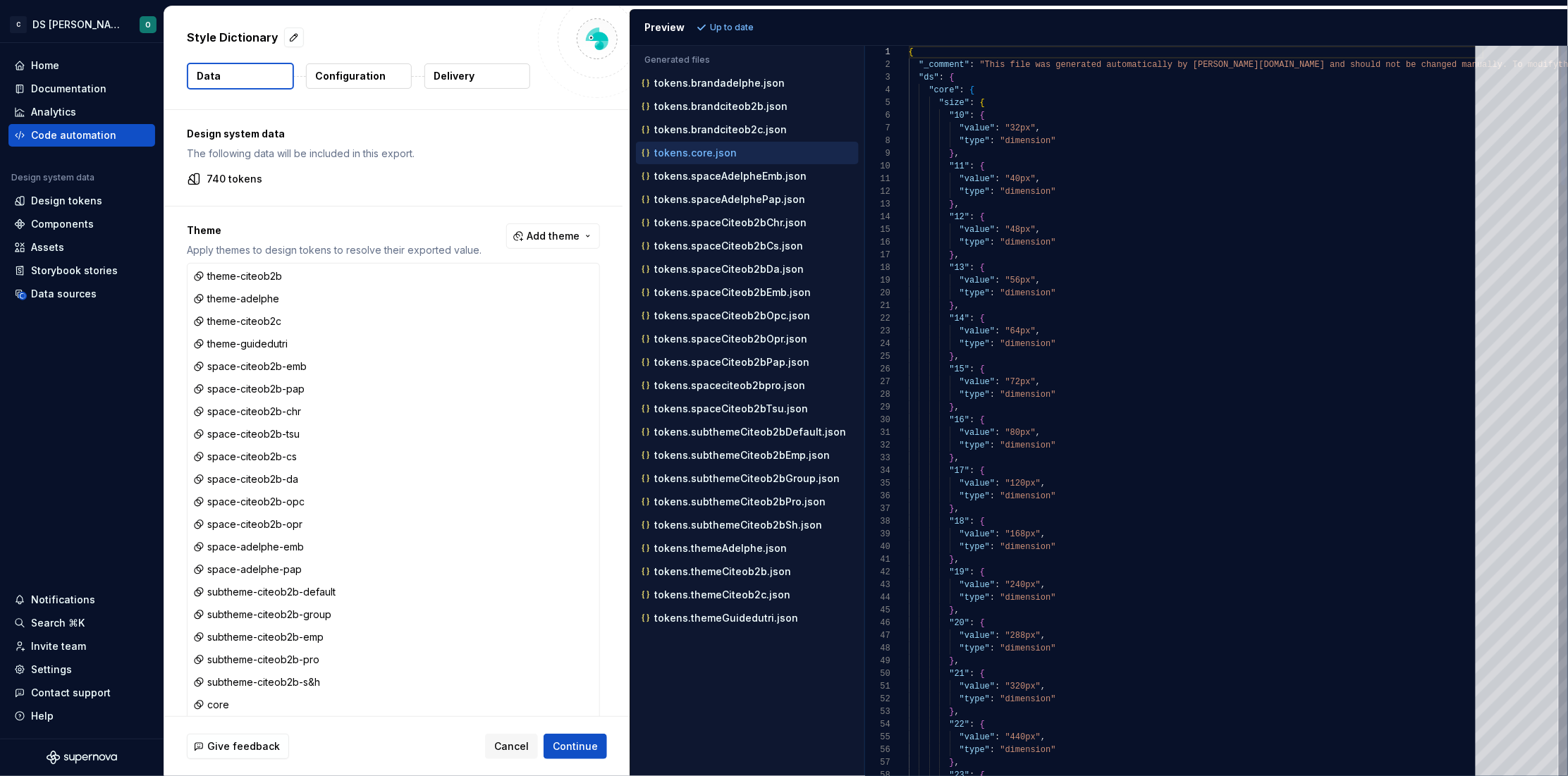
scroll to position [124, 0]
click at [900, 101] on div at bounding box center [901, 102] width 18 height 13
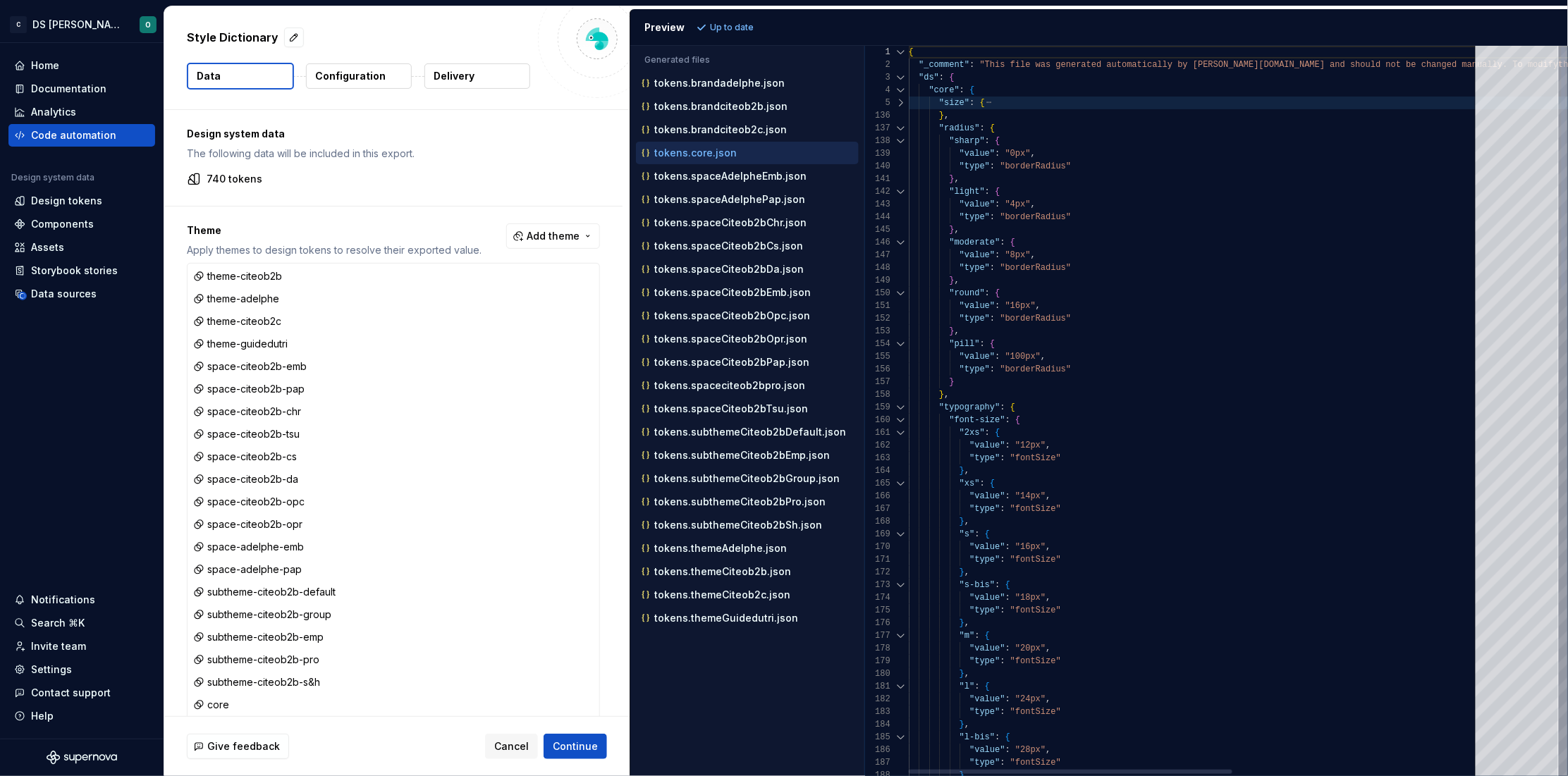
click at [900, 126] on div at bounding box center [901, 127] width 18 height 13
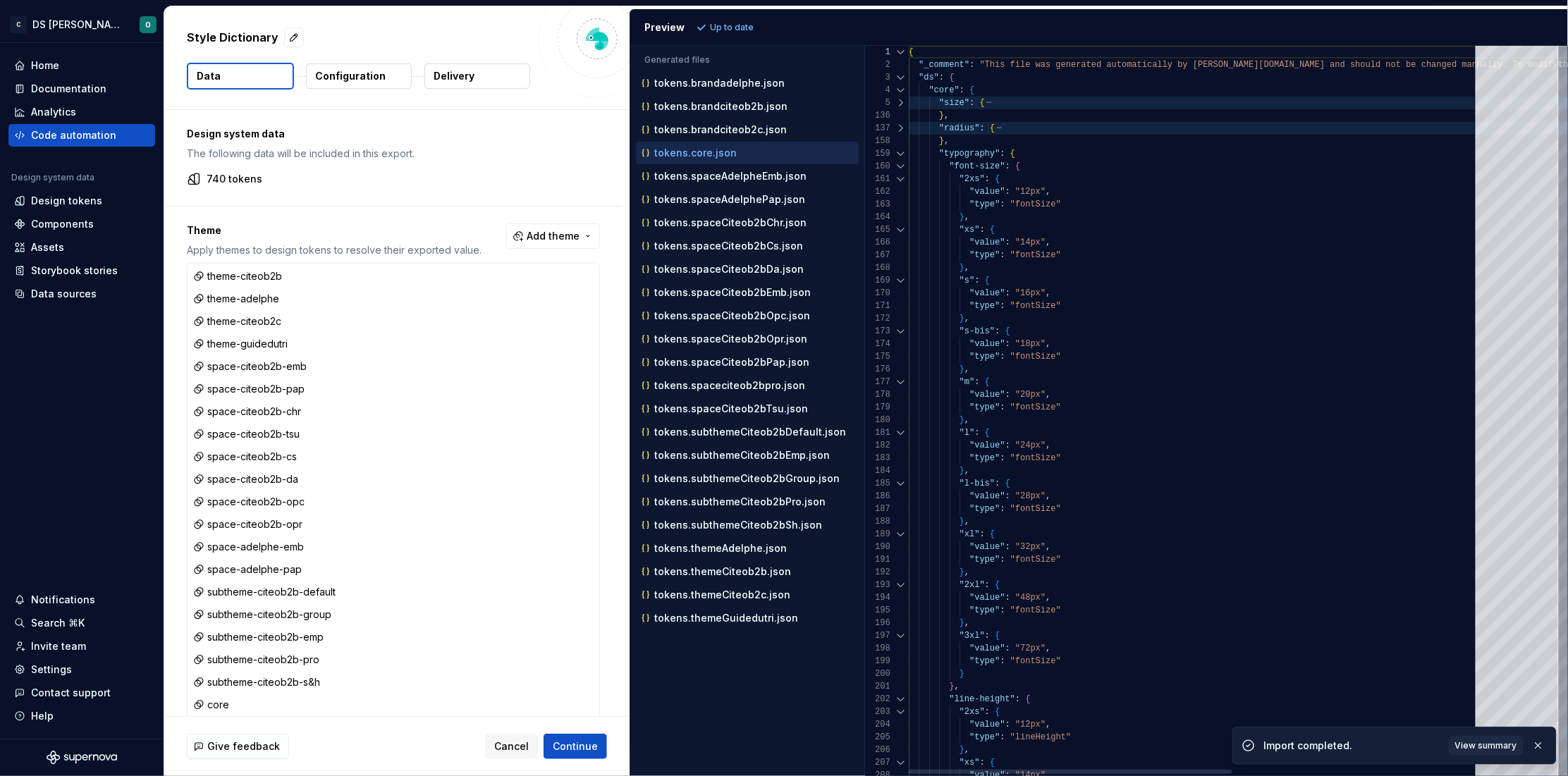
click at [899, 160] on div at bounding box center [901, 165] width 18 height 13
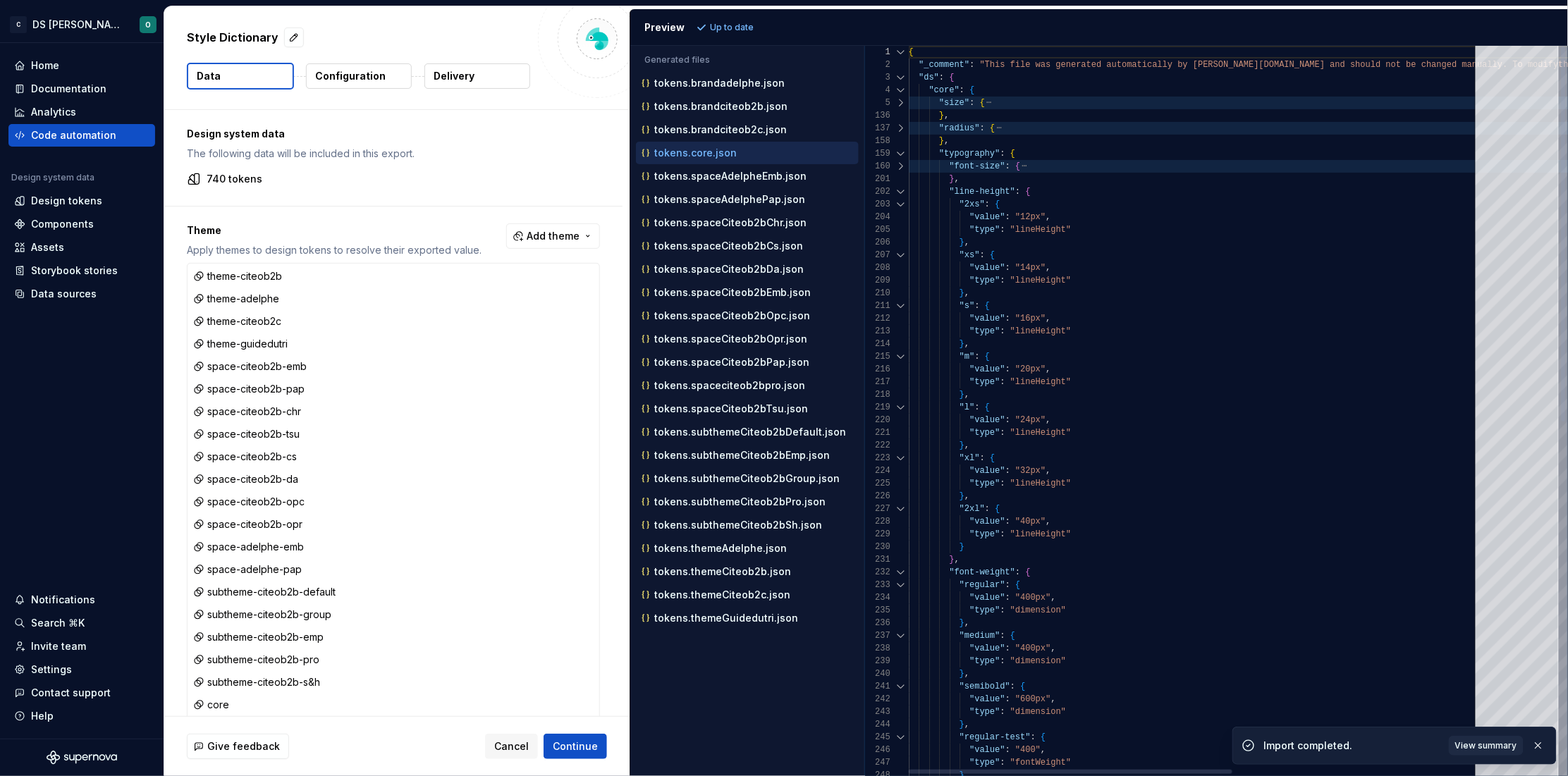
click at [901, 190] on div at bounding box center [901, 192] width 18 height 13
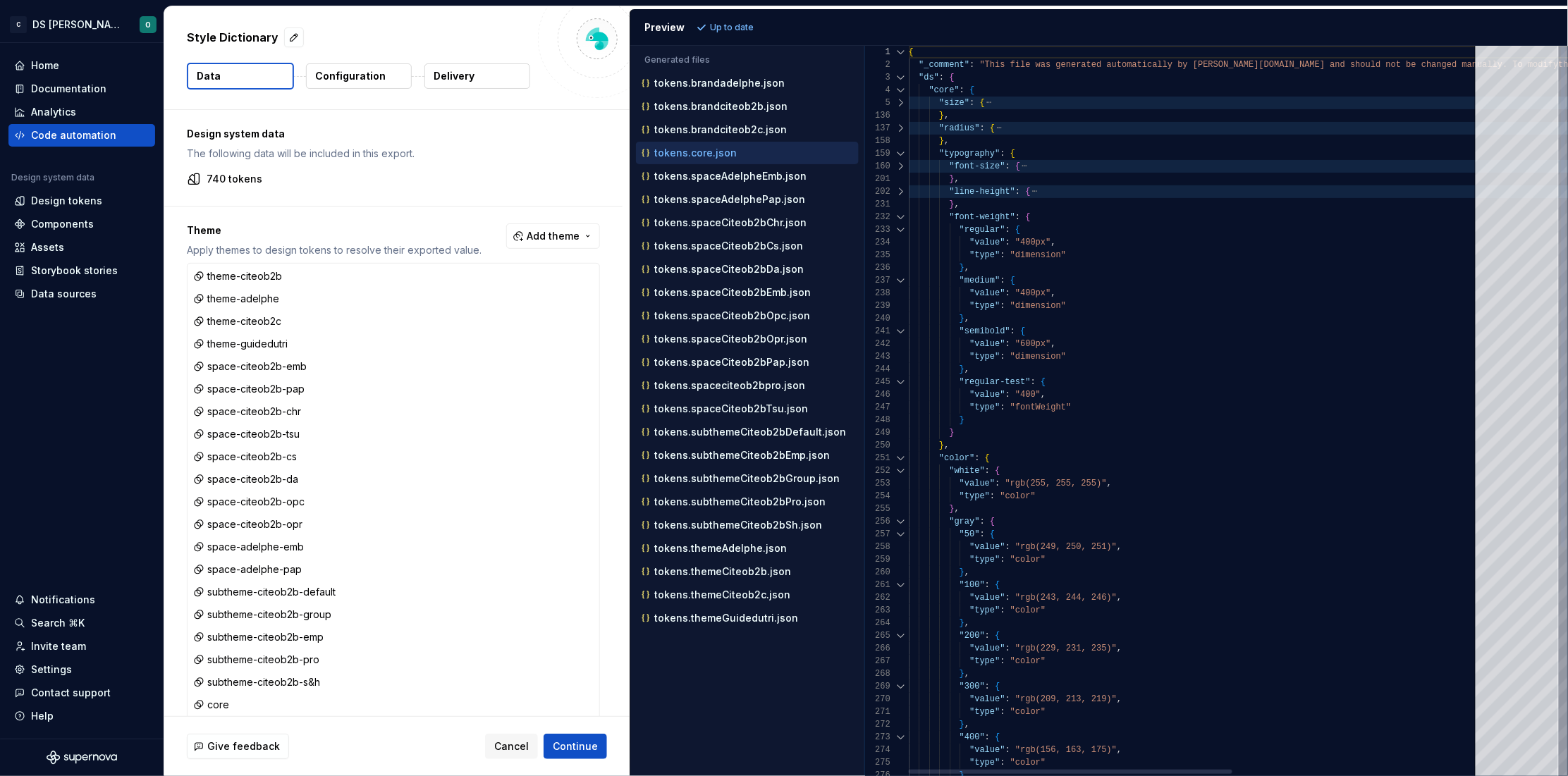
click at [1042, 407] on span ""fontWeight"" at bounding box center [1040, 407] width 60 height 10
click at [900, 216] on div at bounding box center [901, 217] width 18 height 13
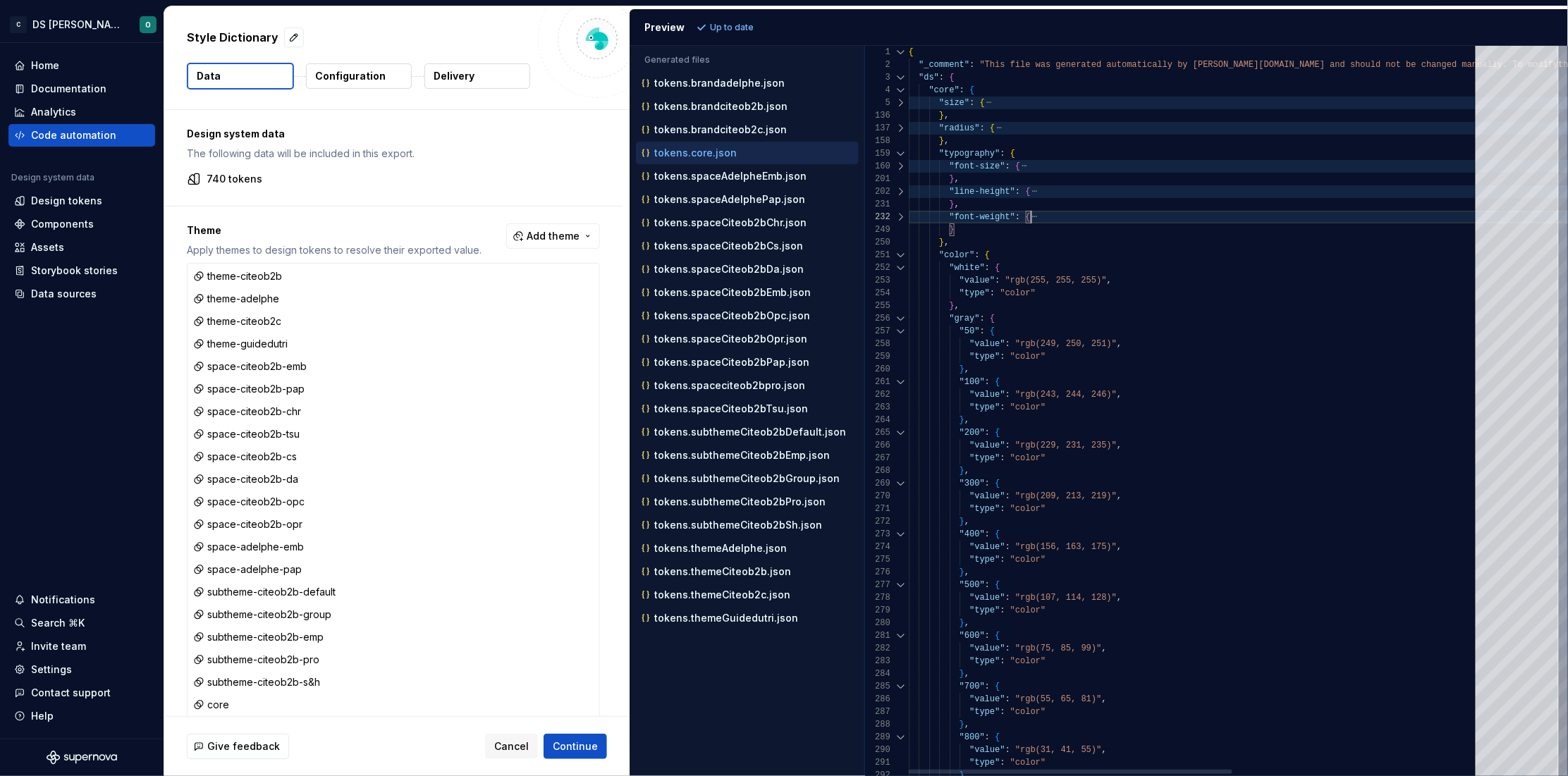
scroll to position [24, 122]
click at [902, 192] on div at bounding box center [901, 192] width 18 height 13
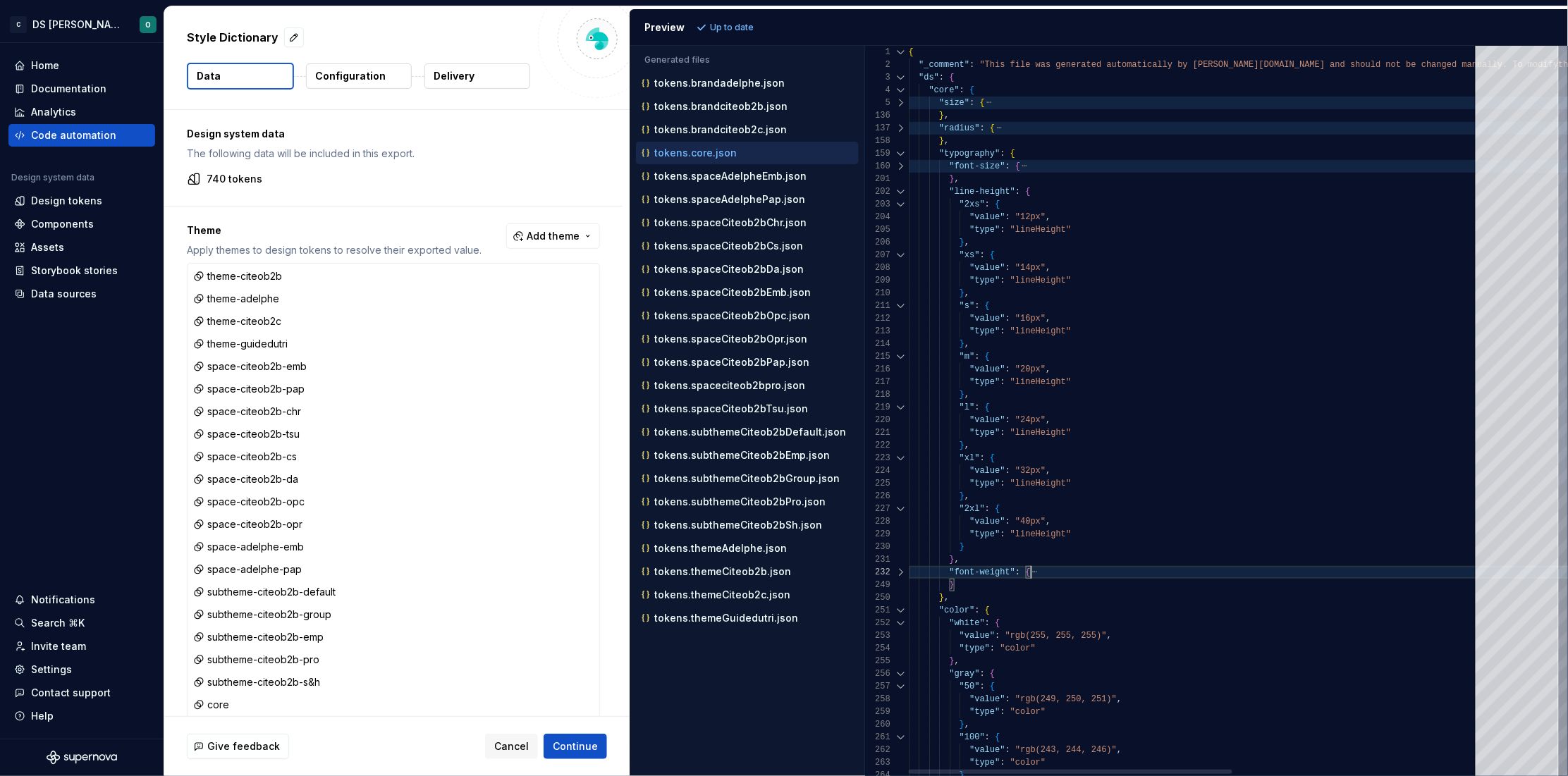
click at [902, 192] on div at bounding box center [901, 192] width 18 height 13
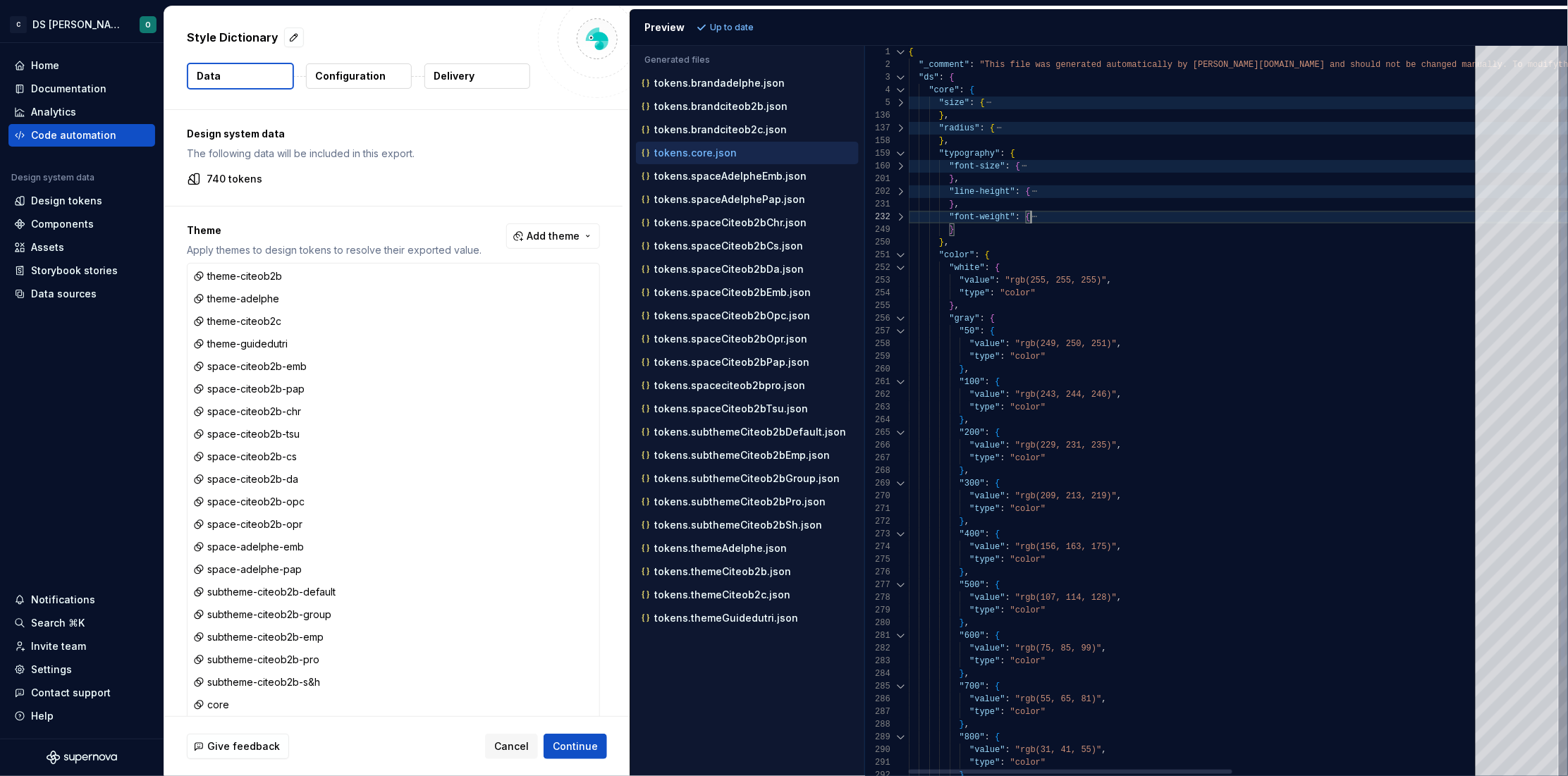
scroll to position [24, 122]
click at [902, 151] on div at bounding box center [901, 153] width 18 height 13
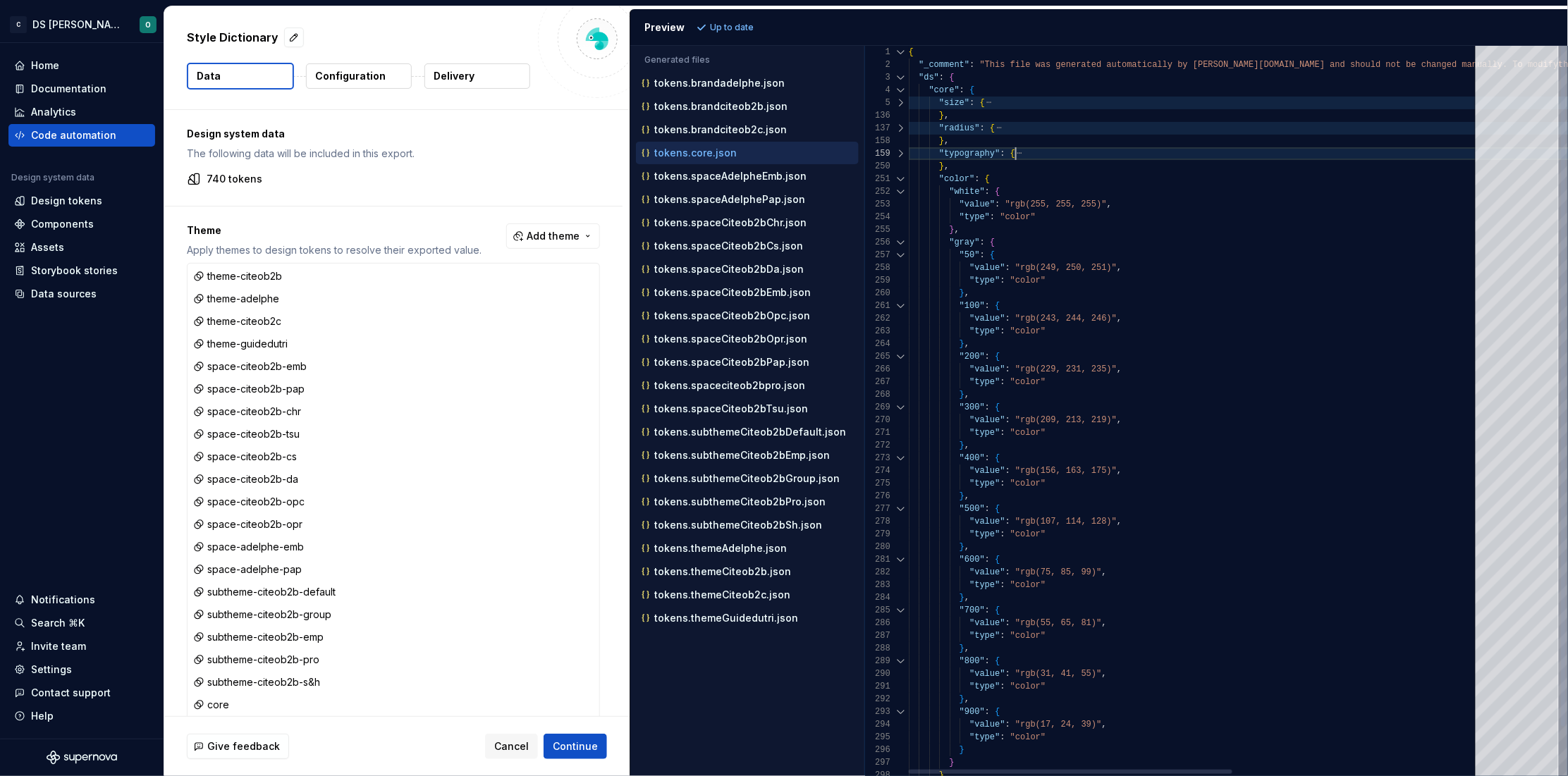
scroll to position [37, 106]
click at [900, 190] on div at bounding box center [901, 192] width 18 height 13
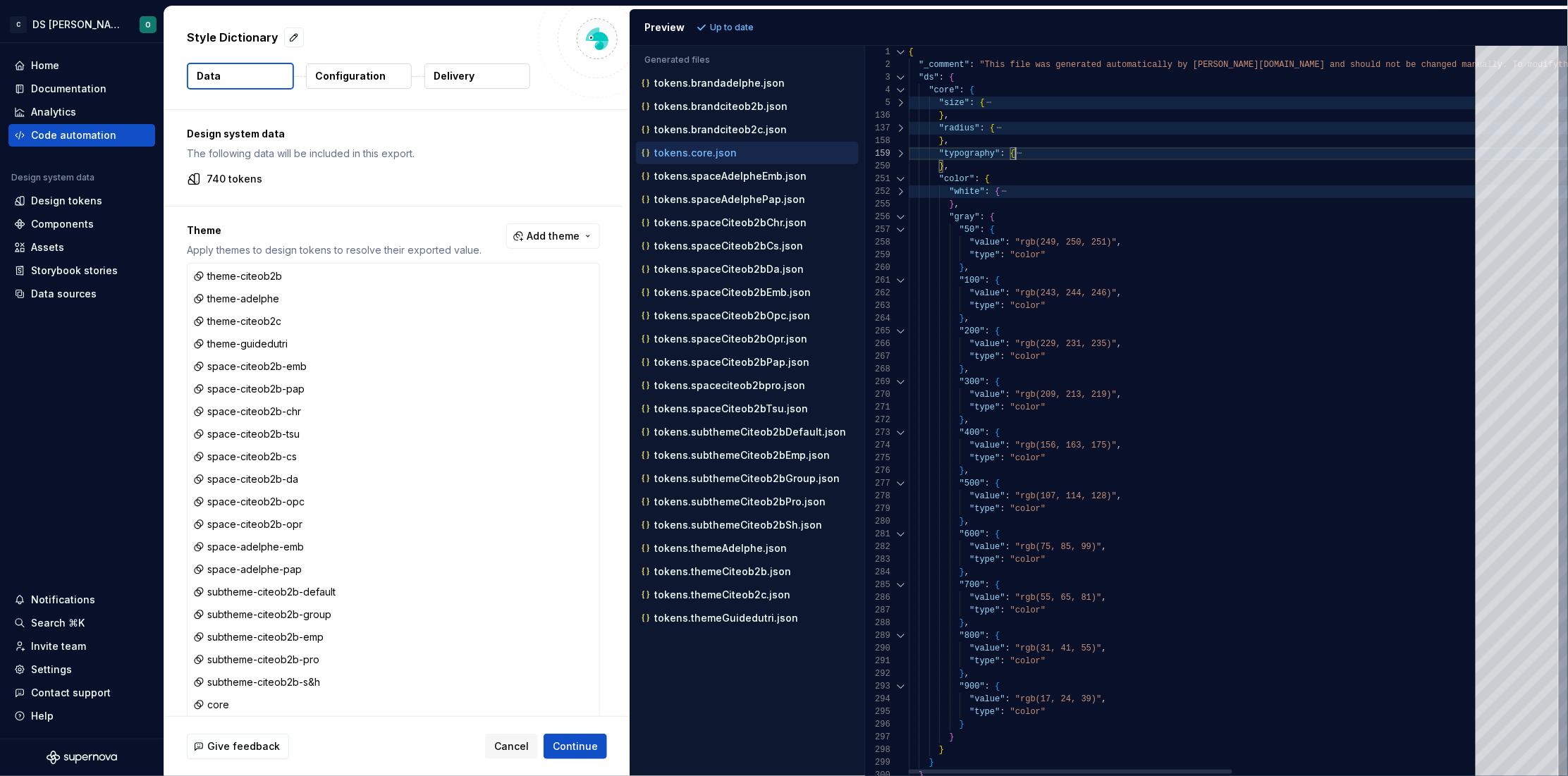
click at [899, 214] on div at bounding box center [901, 217] width 18 height 13
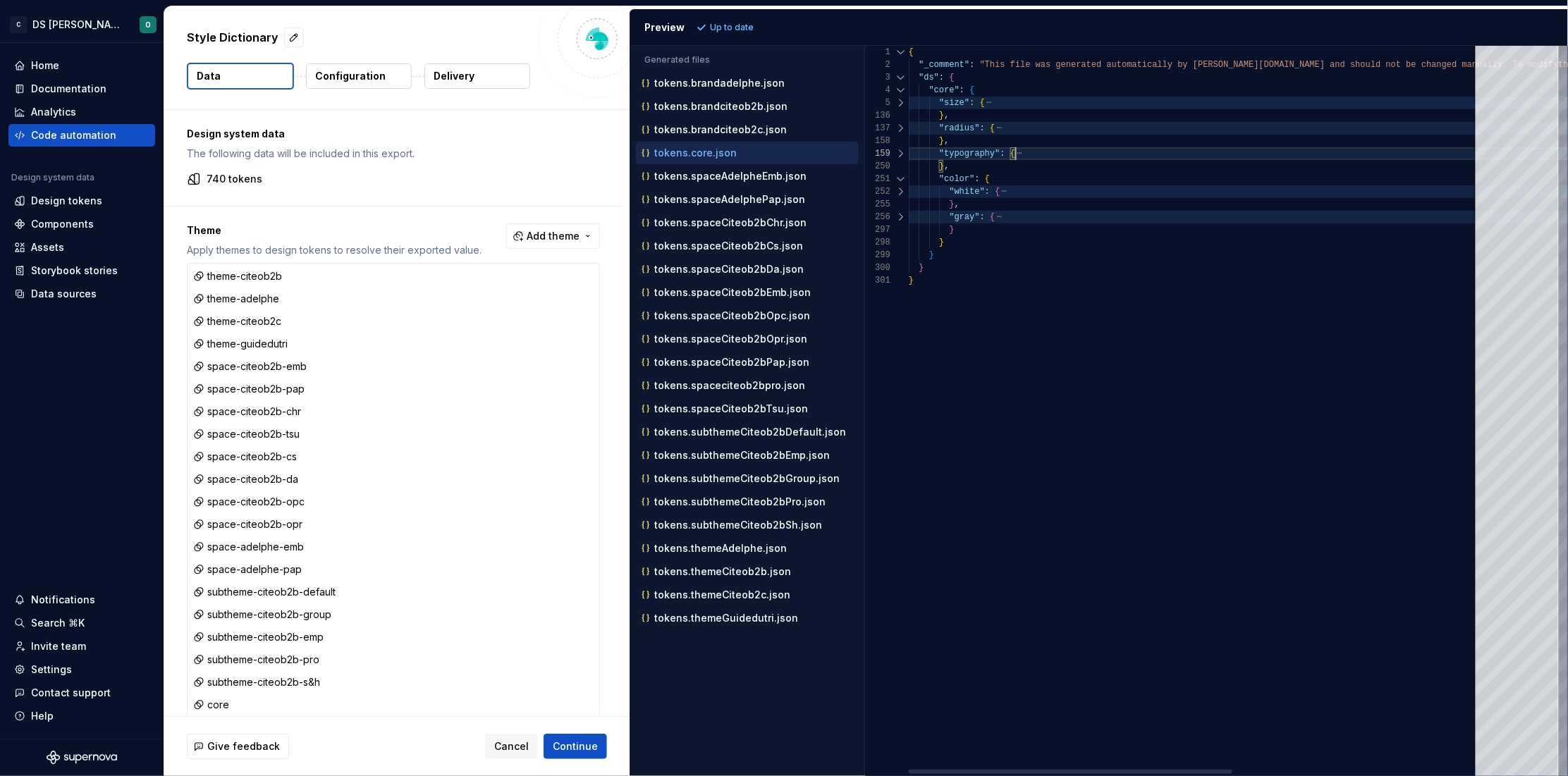
click at [900, 179] on div at bounding box center [901, 179] width 18 height 13
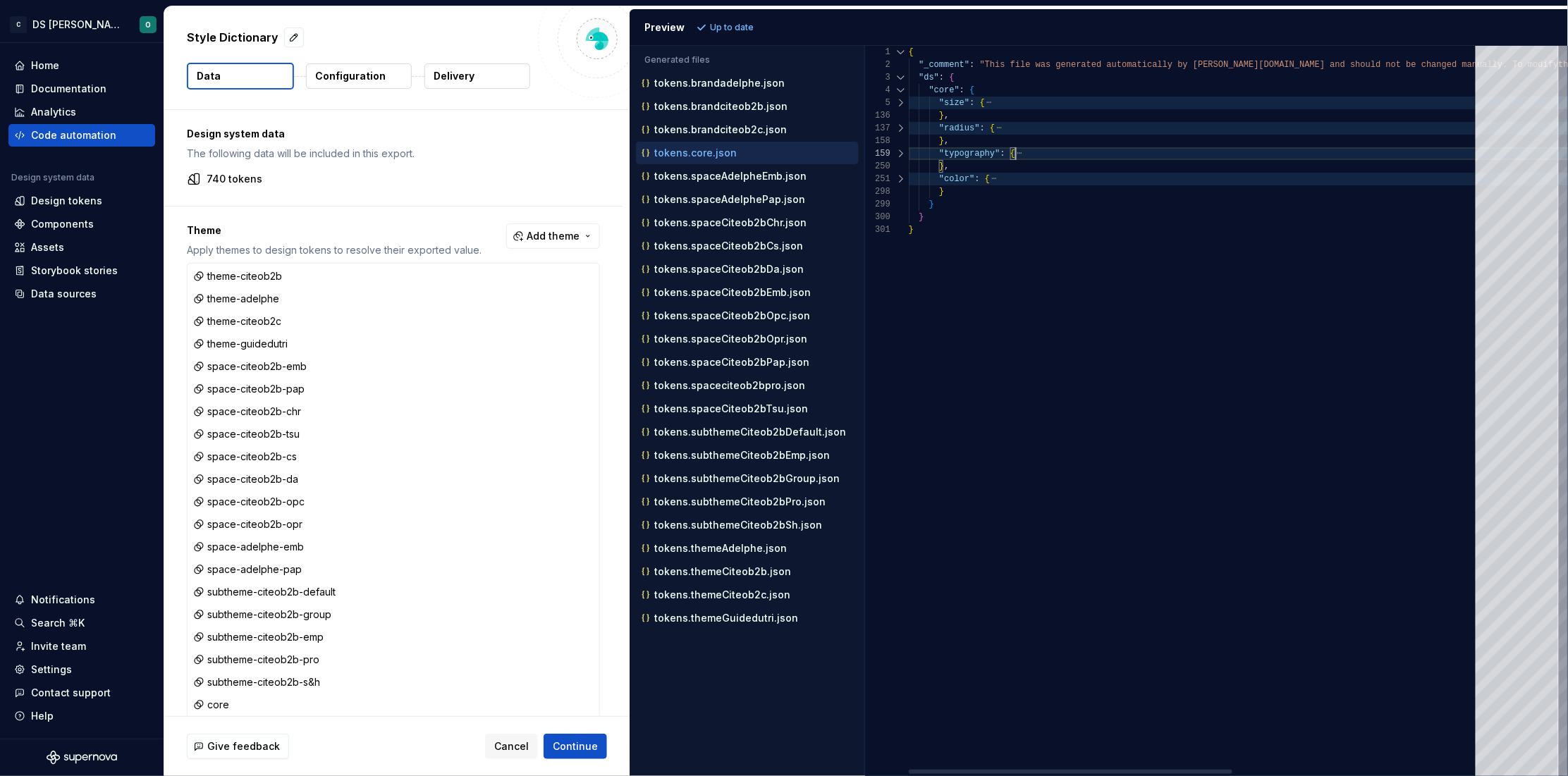
click at [900, 101] on div at bounding box center [901, 102] width 18 height 13
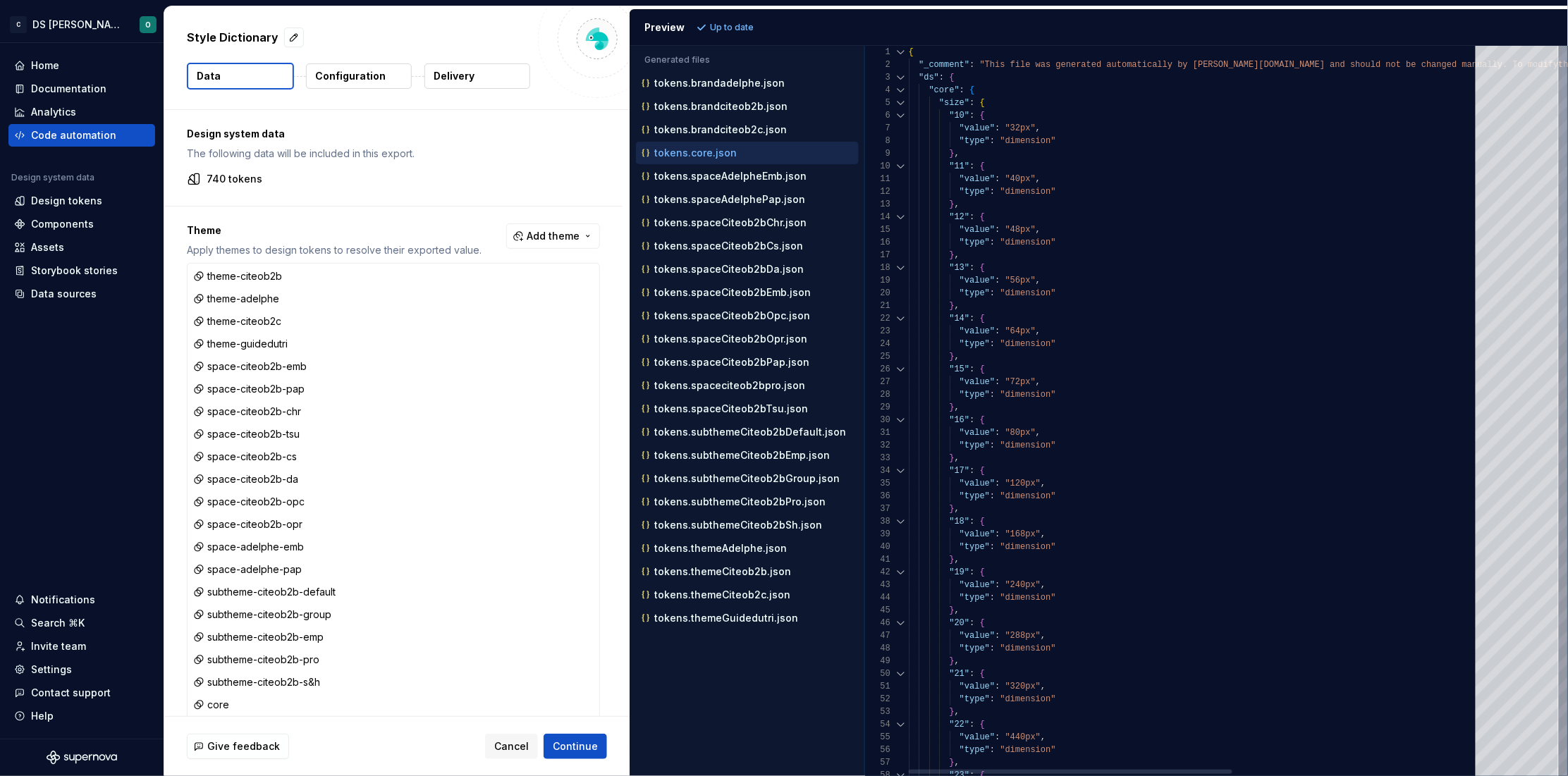
type textarea "**********"
drag, startPoint x: 1031, startPoint y: 130, endPoint x: 1021, endPoint y: 129, distance: 10.0
click at [1021, 129] on span ""32px"" at bounding box center [1019, 128] width 30 height 10
click at [900, 116] on div at bounding box center [901, 115] width 18 height 13
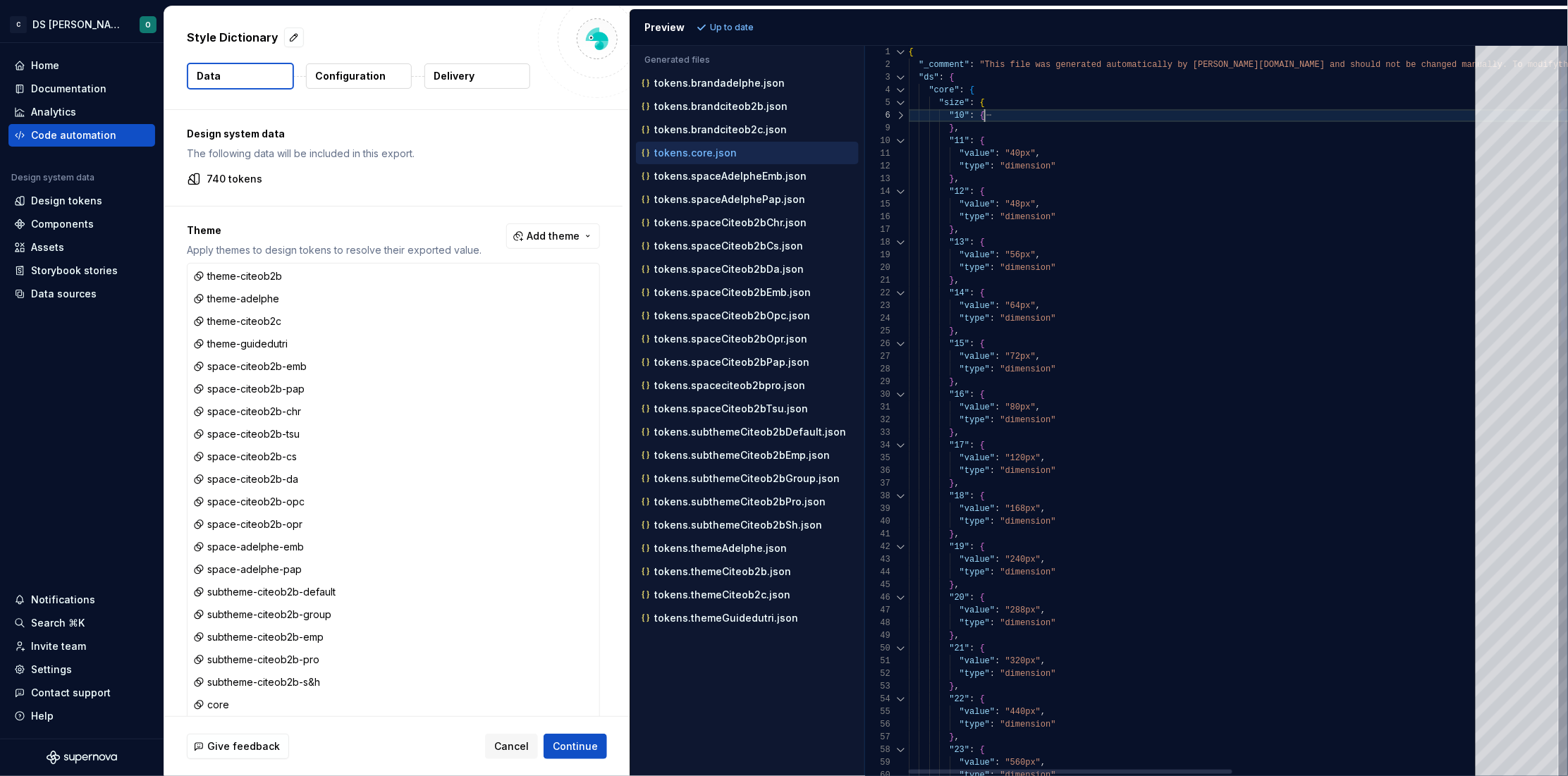
scroll to position [62, 76]
click at [899, 142] on div at bounding box center [901, 140] width 18 height 13
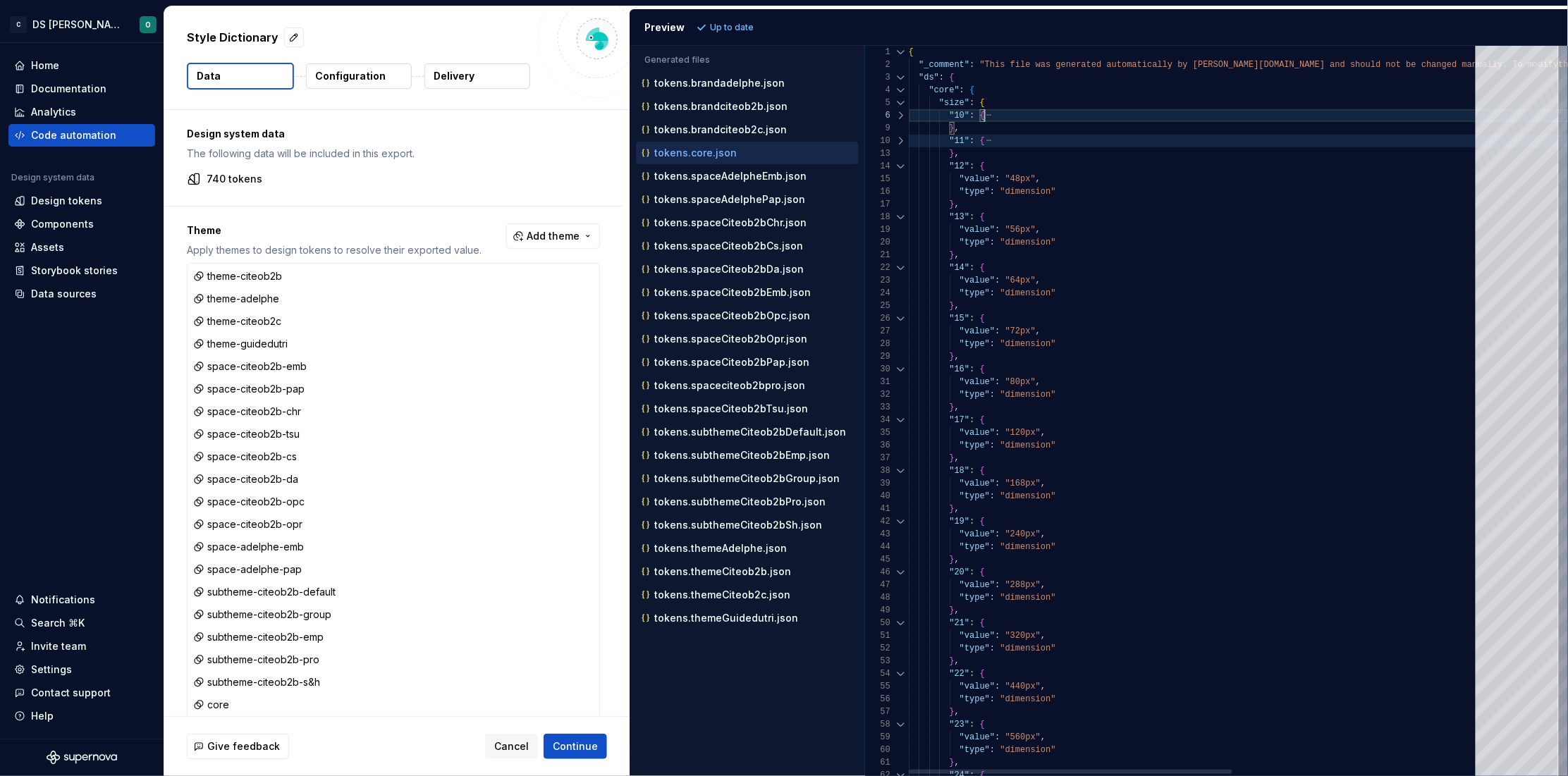
click at [902, 165] on div at bounding box center [901, 165] width 18 height 13
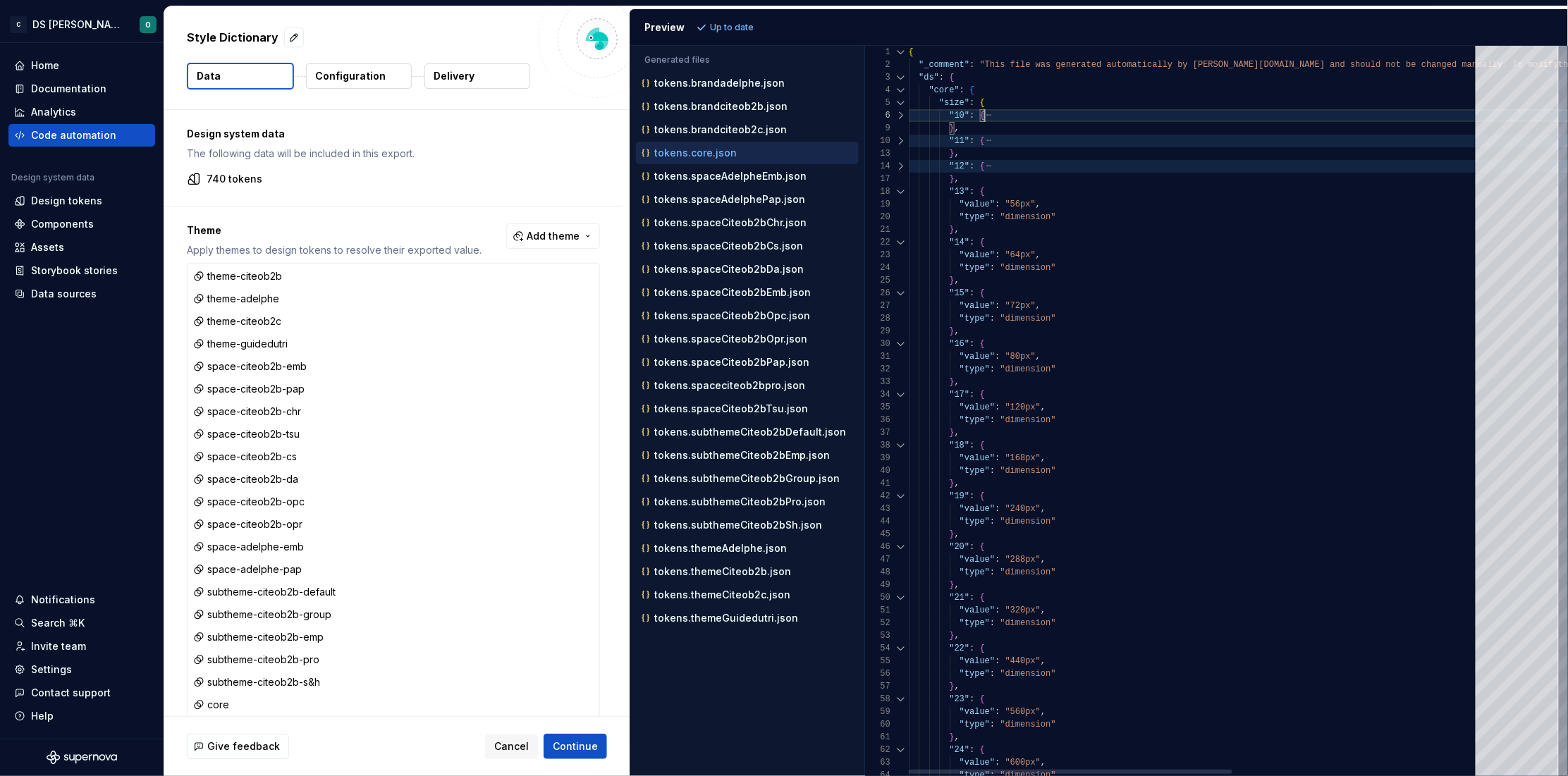
click at [900, 194] on div at bounding box center [901, 192] width 18 height 13
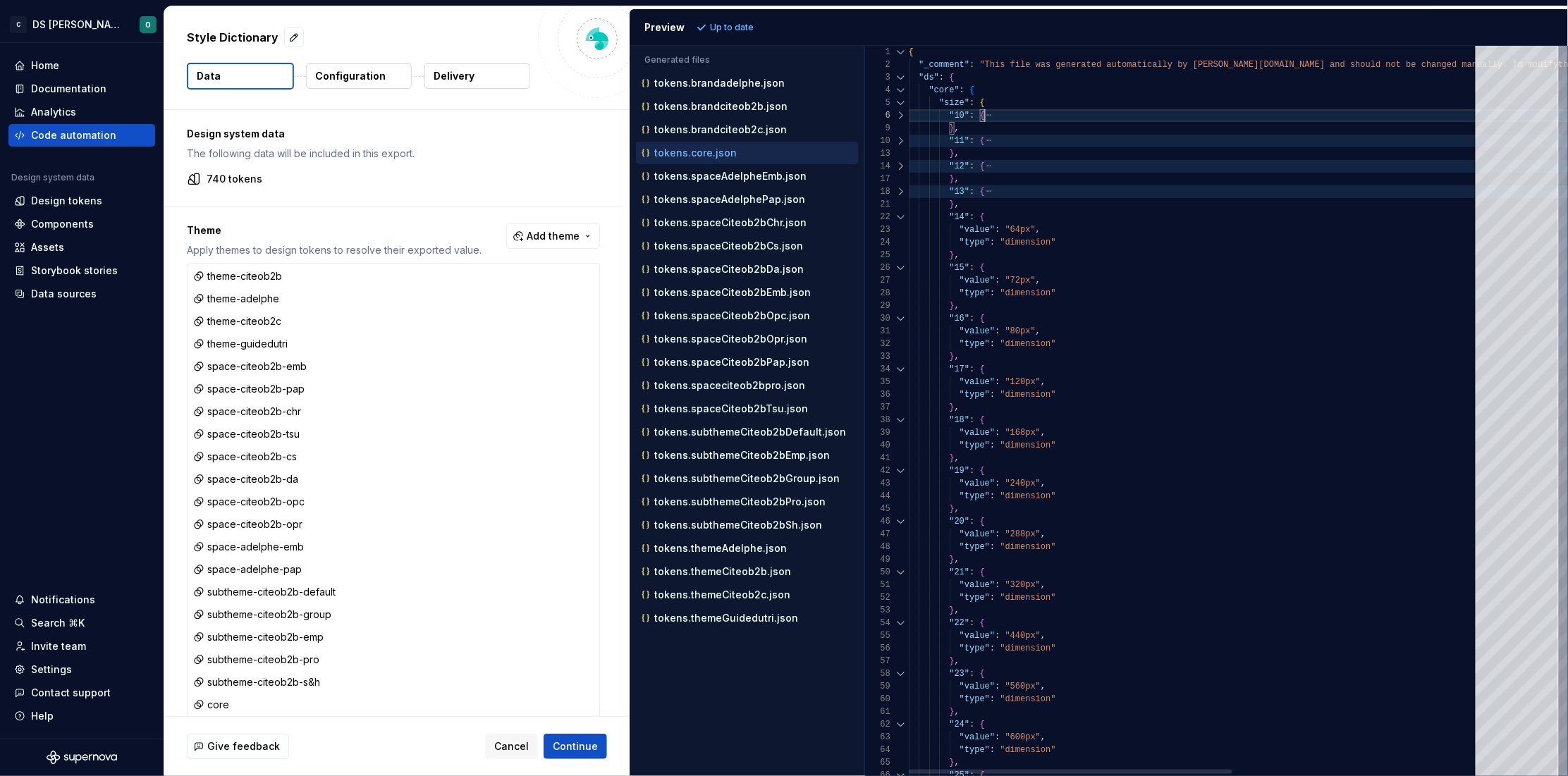
click at [900, 218] on div at bounding box center [901, 217] width 18 height 13
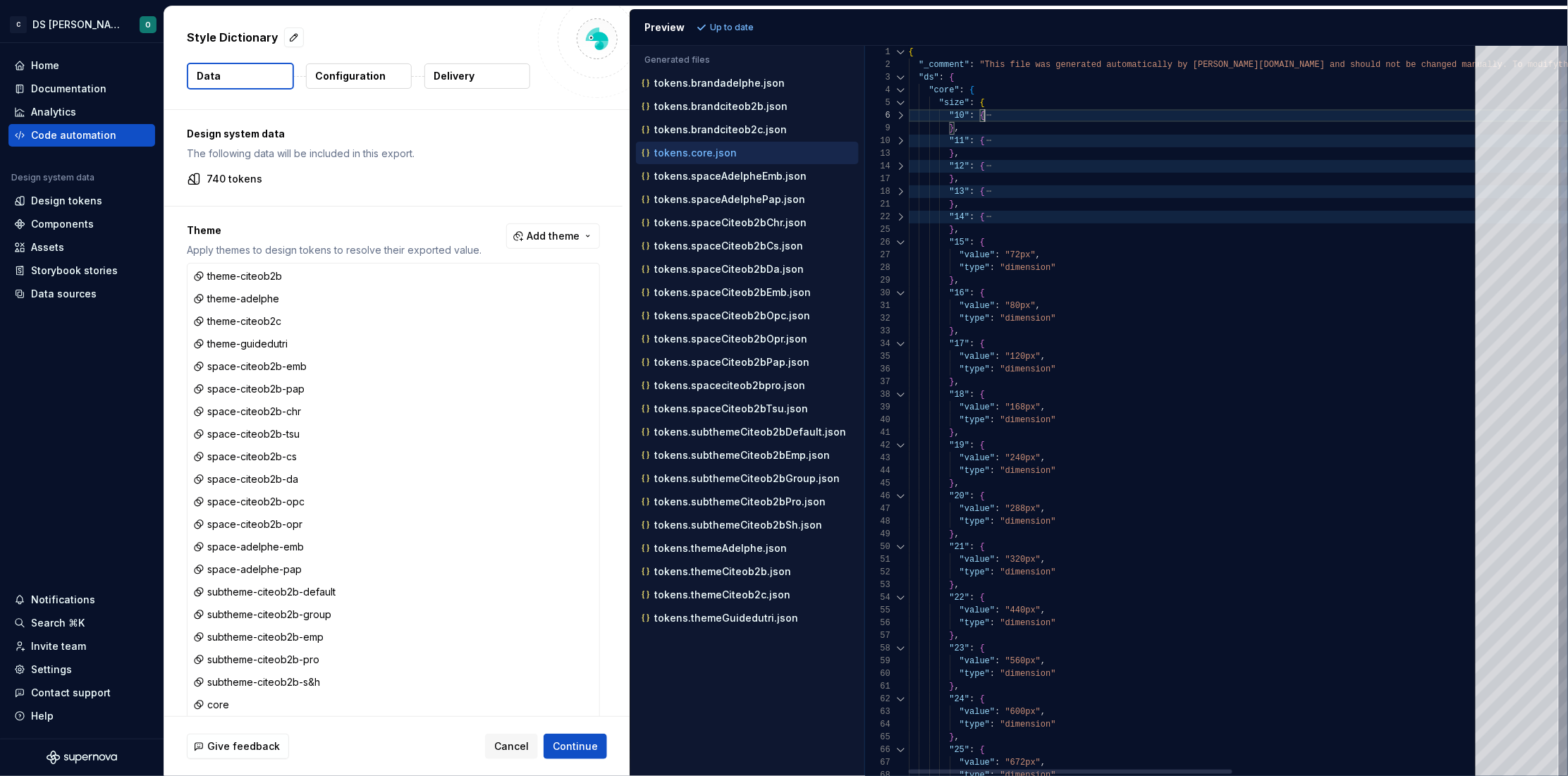
click at [900, 242] on div at bounding box center [901, 242] width 18 height 13
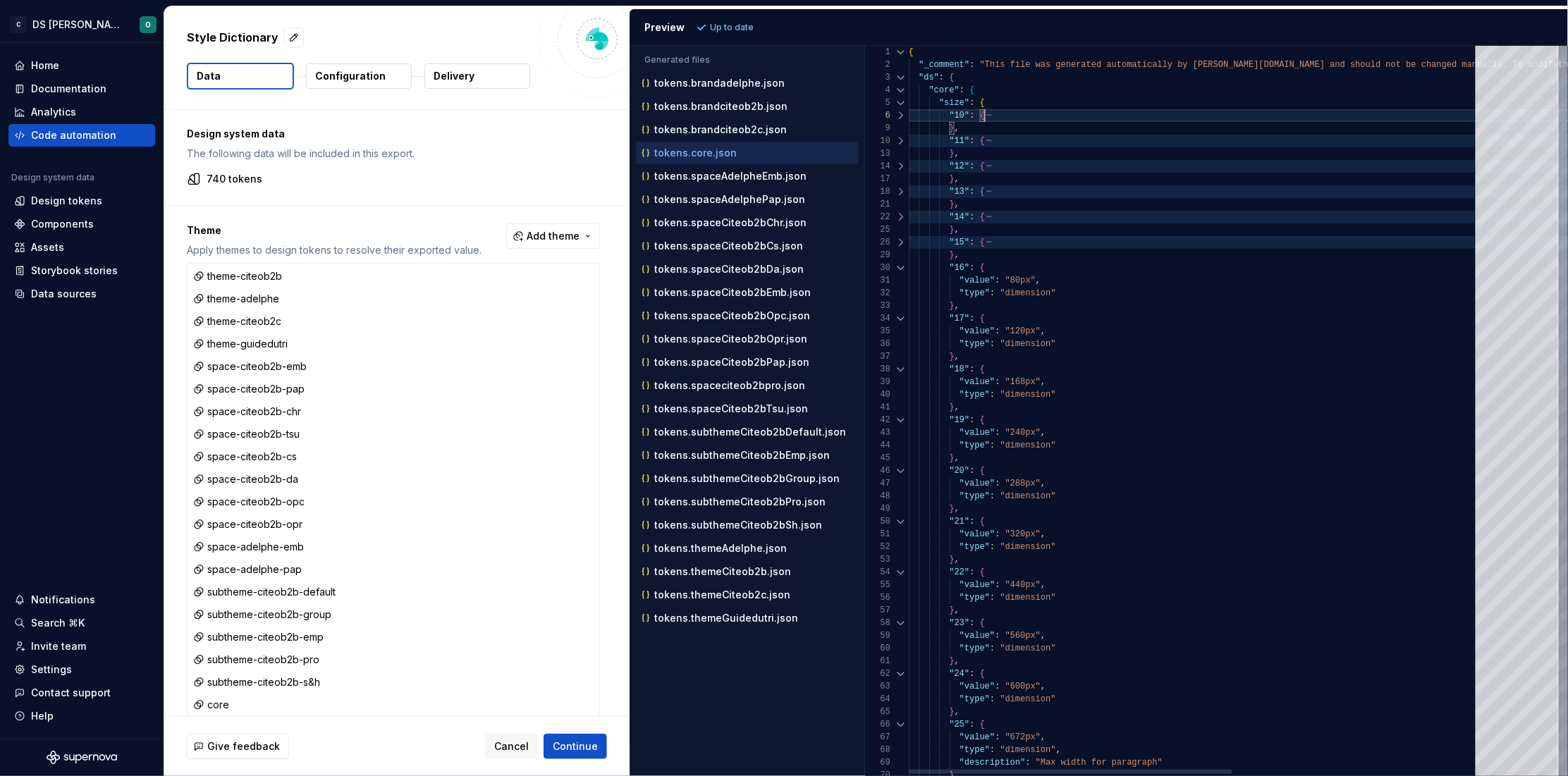
click at [898, 266] on div at bounding box center [901, 267] width 18 height 13
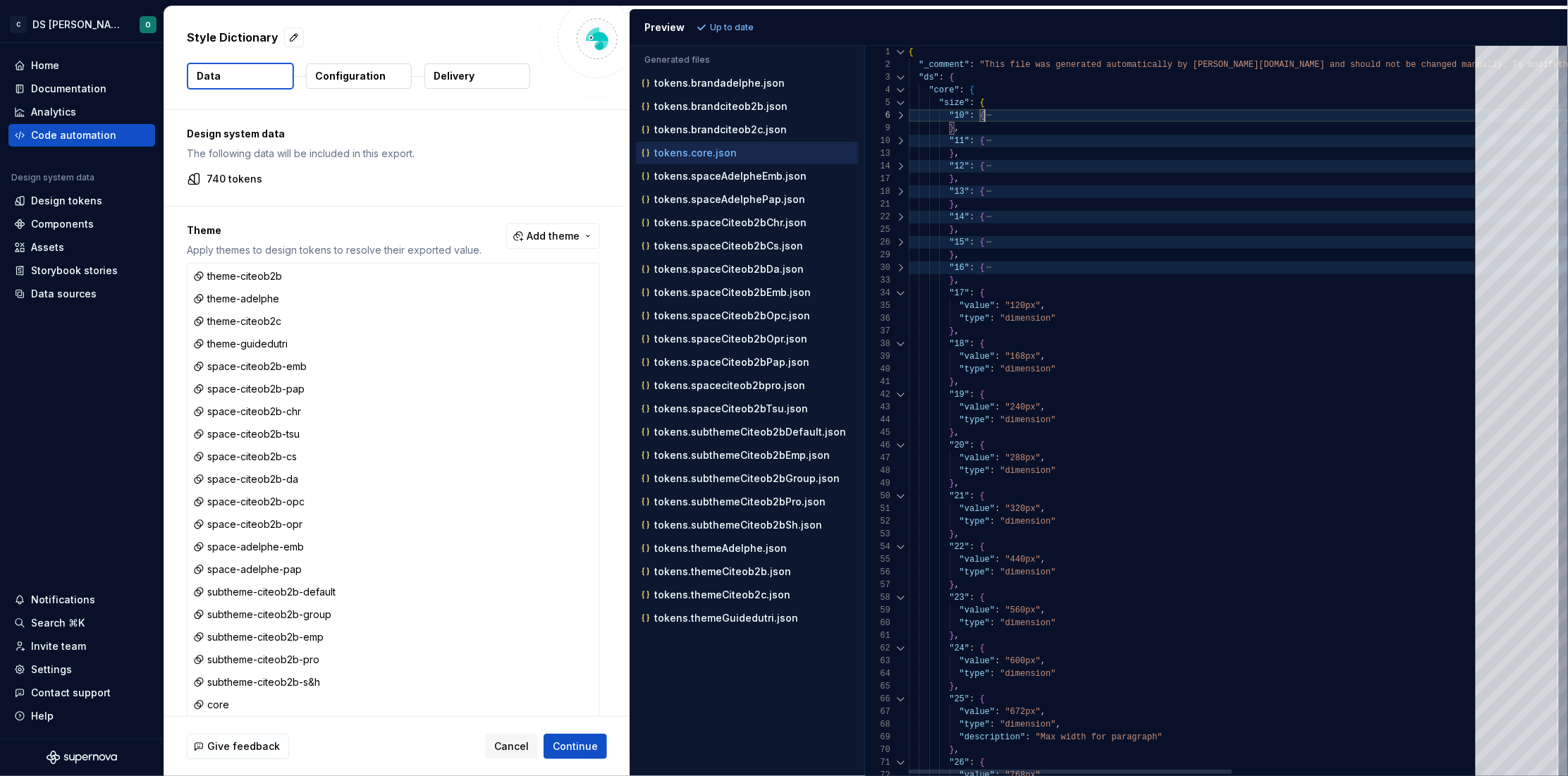
click at [901, 293] on div at bounding box center [901, 293] width 18 height 13
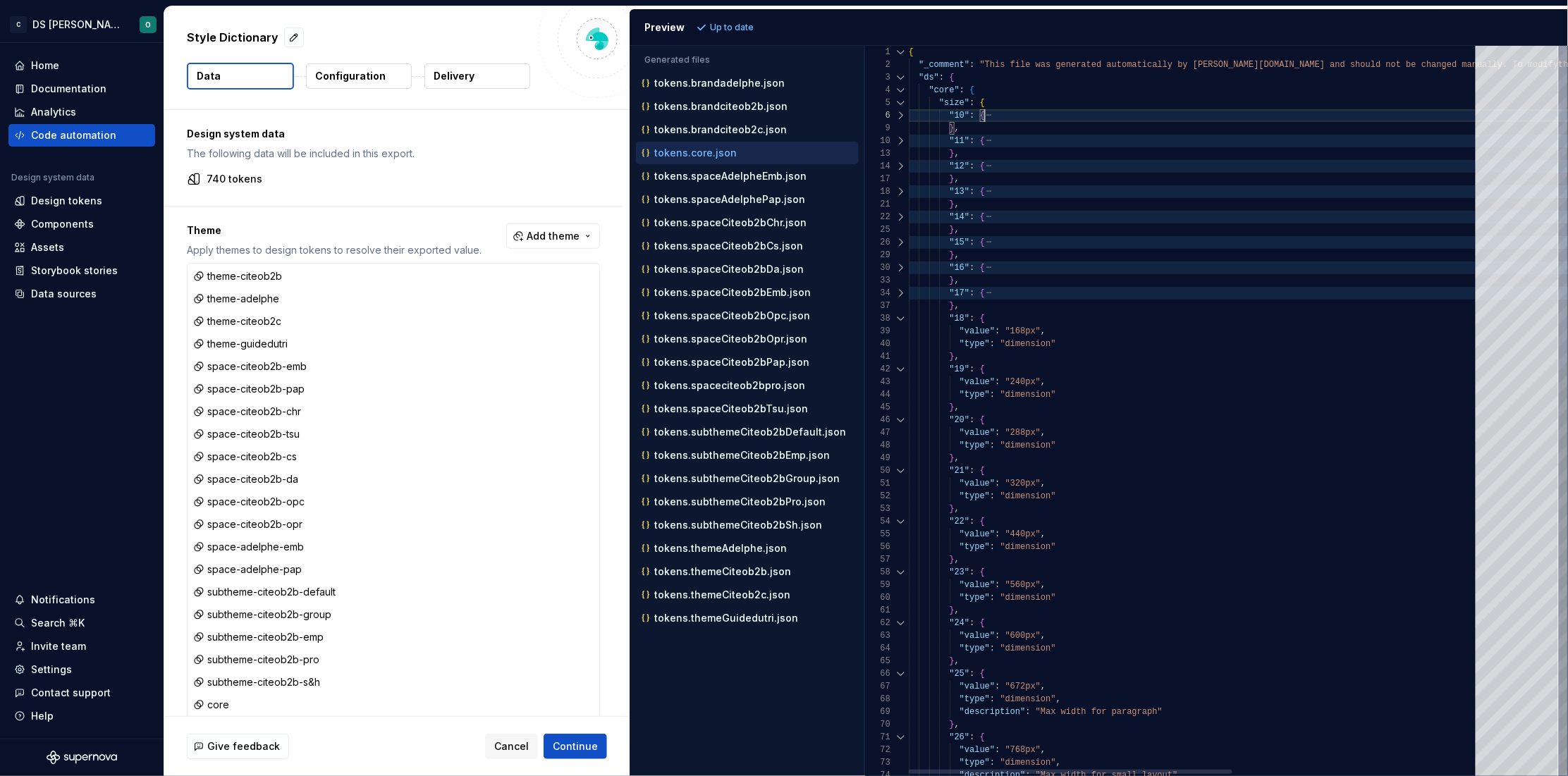
click at [903, 317] on div at bounding box center [901, 318] width 18 height 13
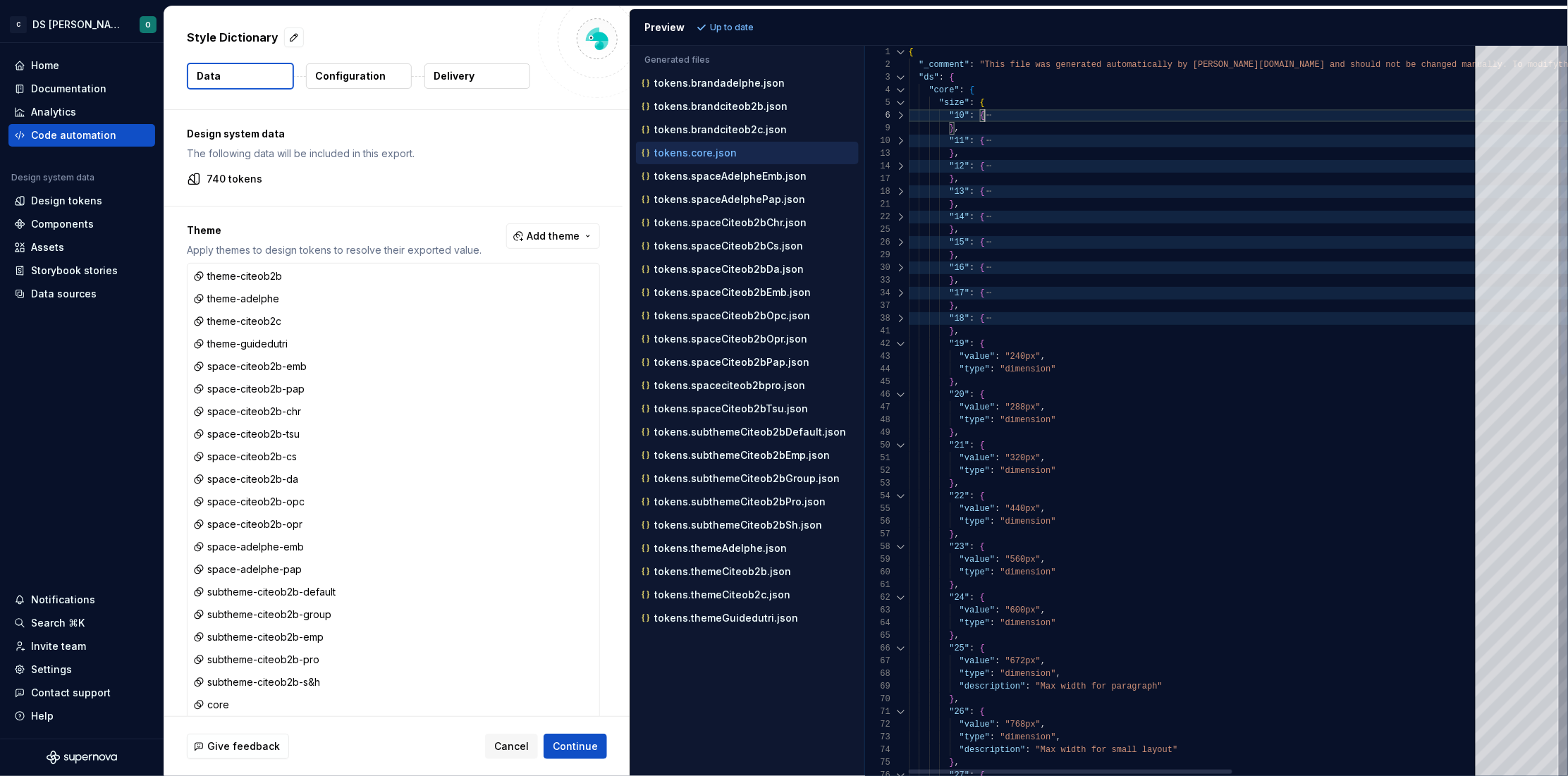
click at [900, 344] on div at bounding box center [901, 343] width 18 height 13
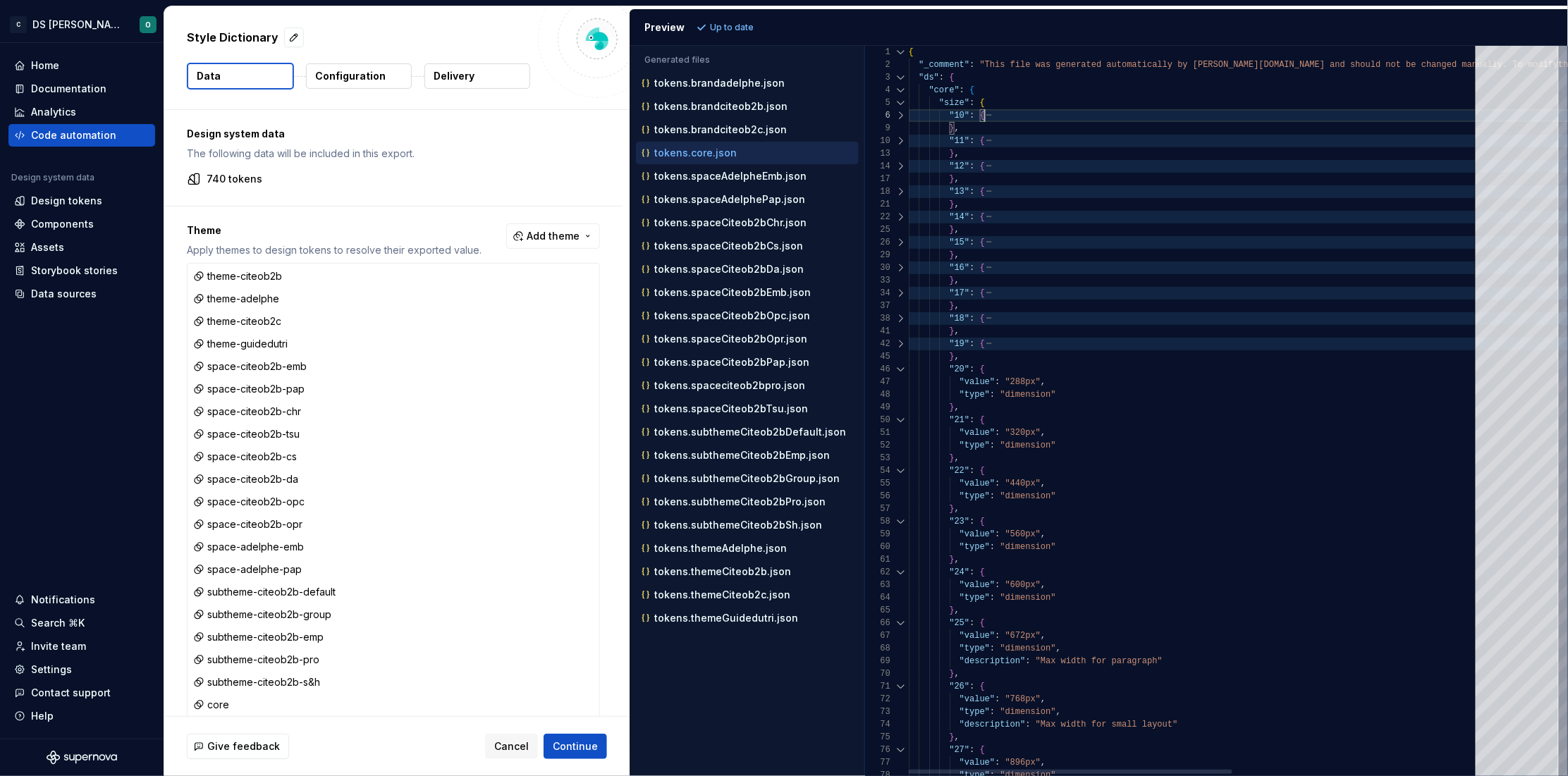
click at [901, 368] on div at bounding box center [901, 369] width 18 height 13
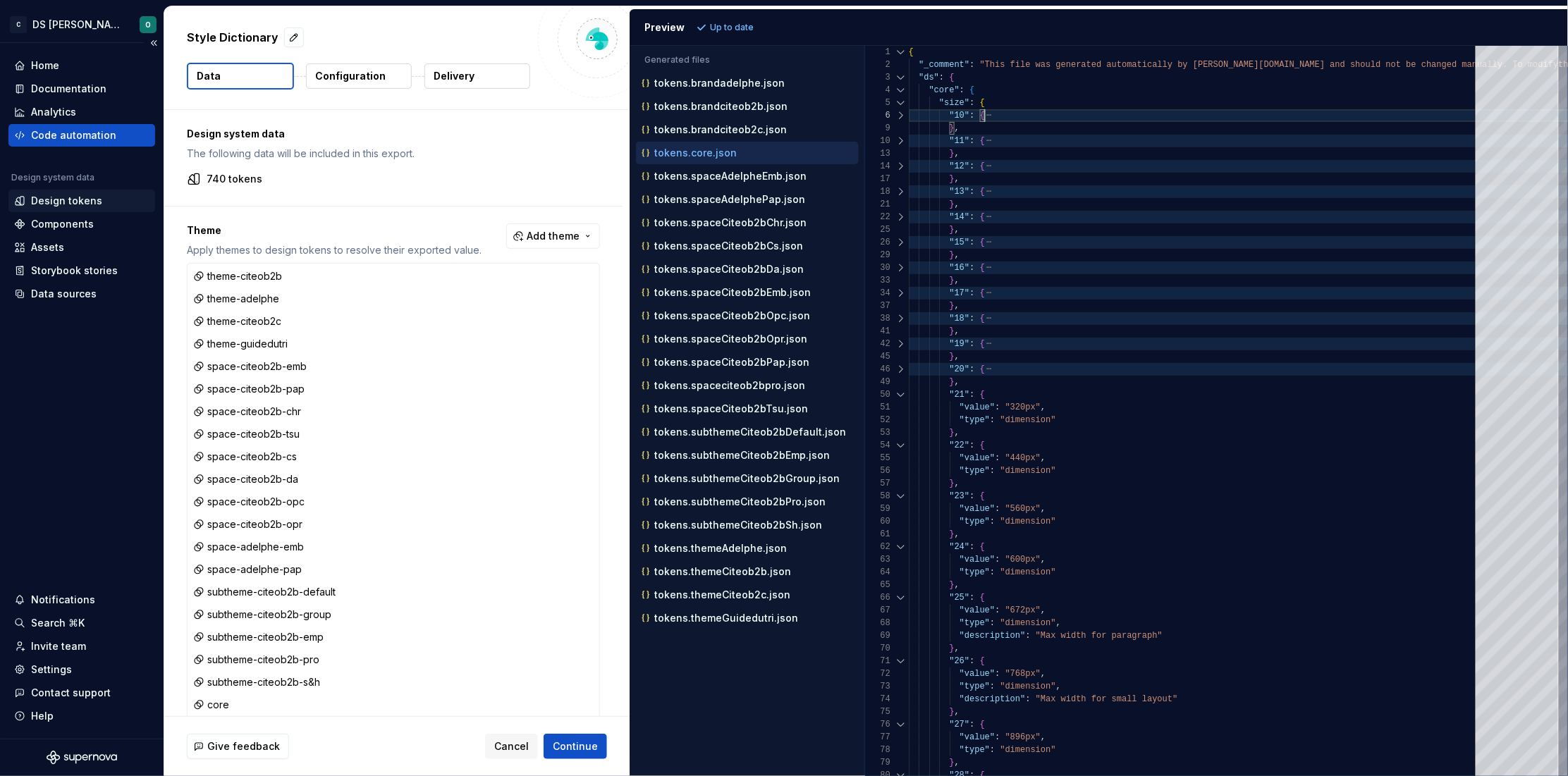
click at [57, 203] on div "Design tokens" at bounding box center [66, 200] width 71 height 14
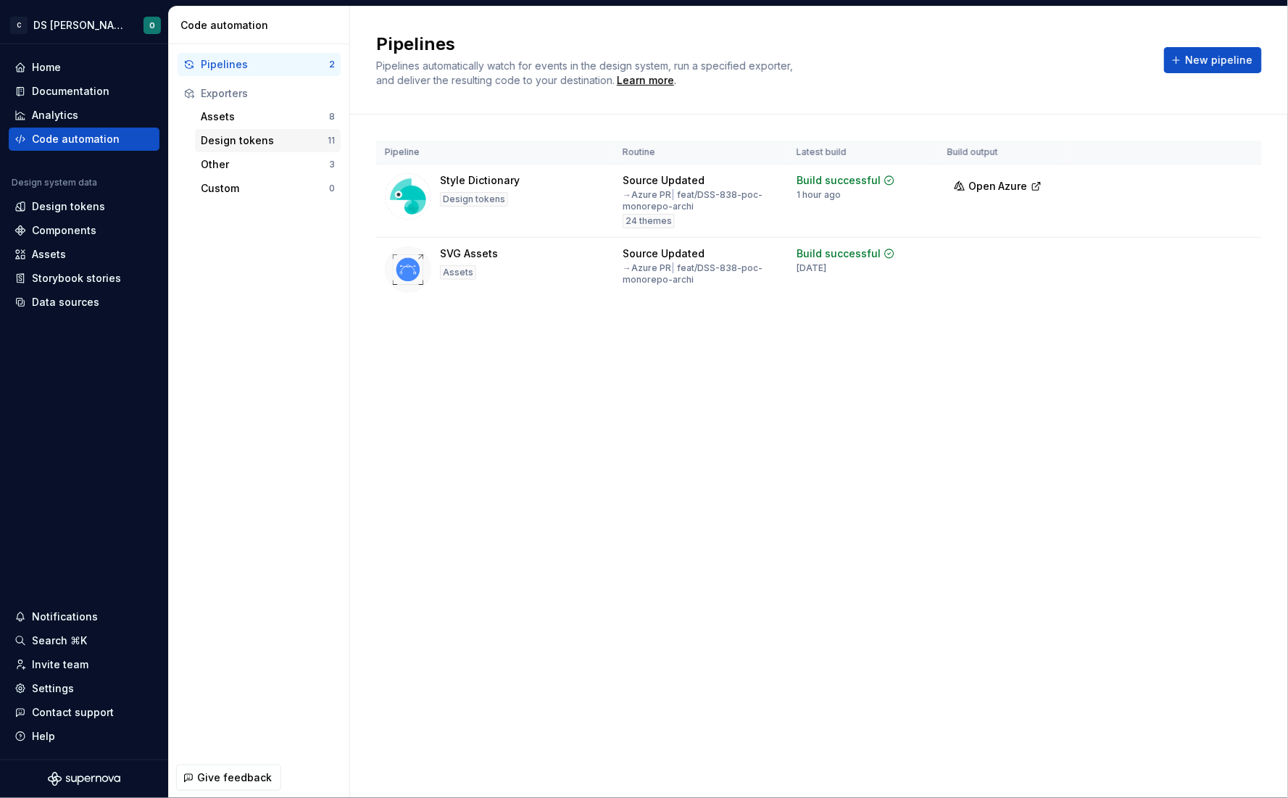
click at [247, 133] on div "Design tokens" at bounding box center [264, 140] width 127 height 14
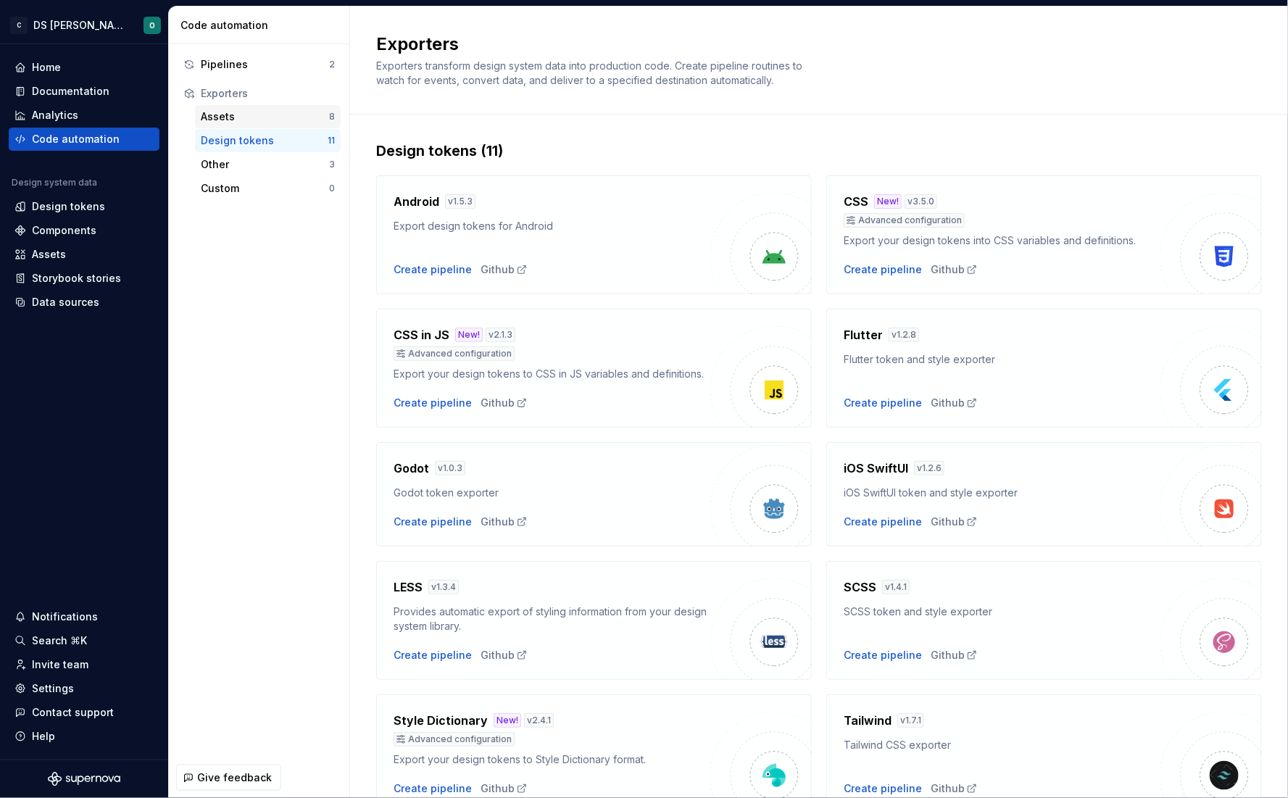
click at [262, 109] on div "Assets" at bounding box center [265, 116] width 128 height 14
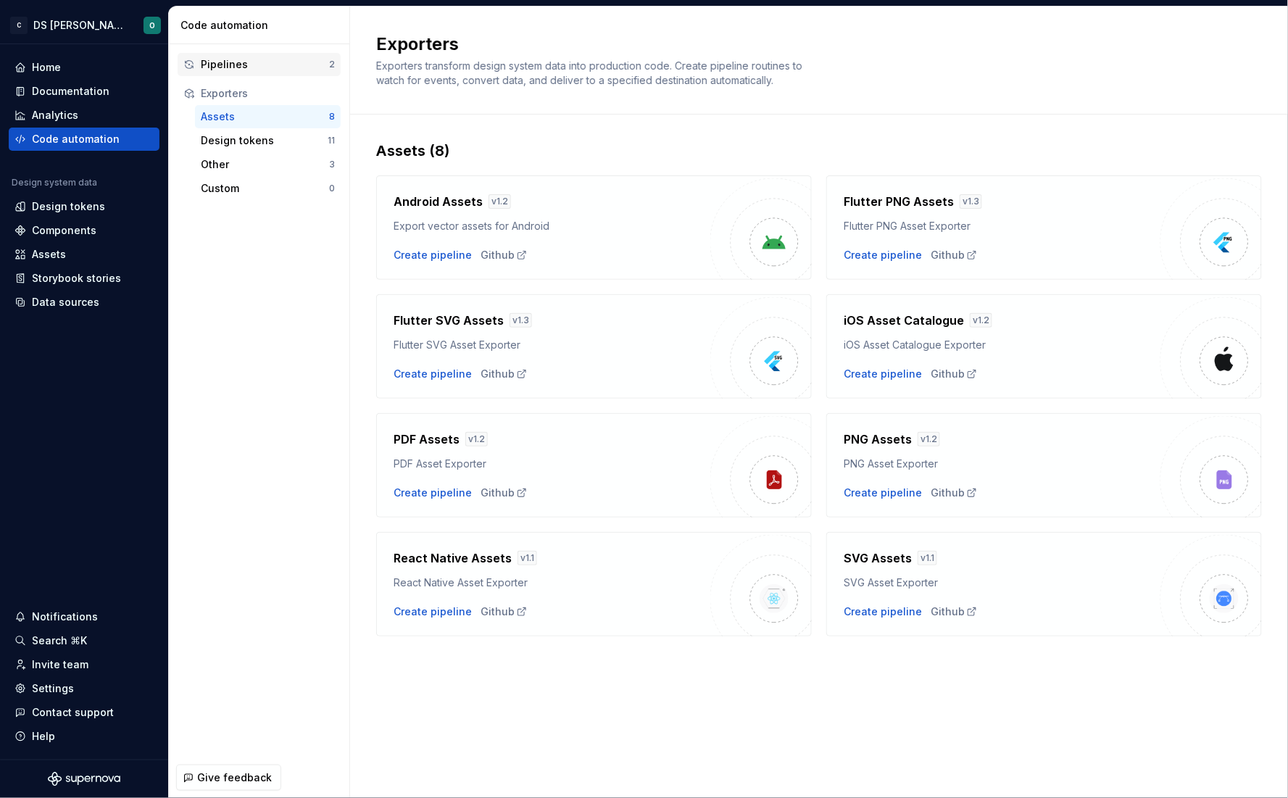
click at [270, 64] on div "Pipelines" at bounding box center [265, 64] width 128 height 14
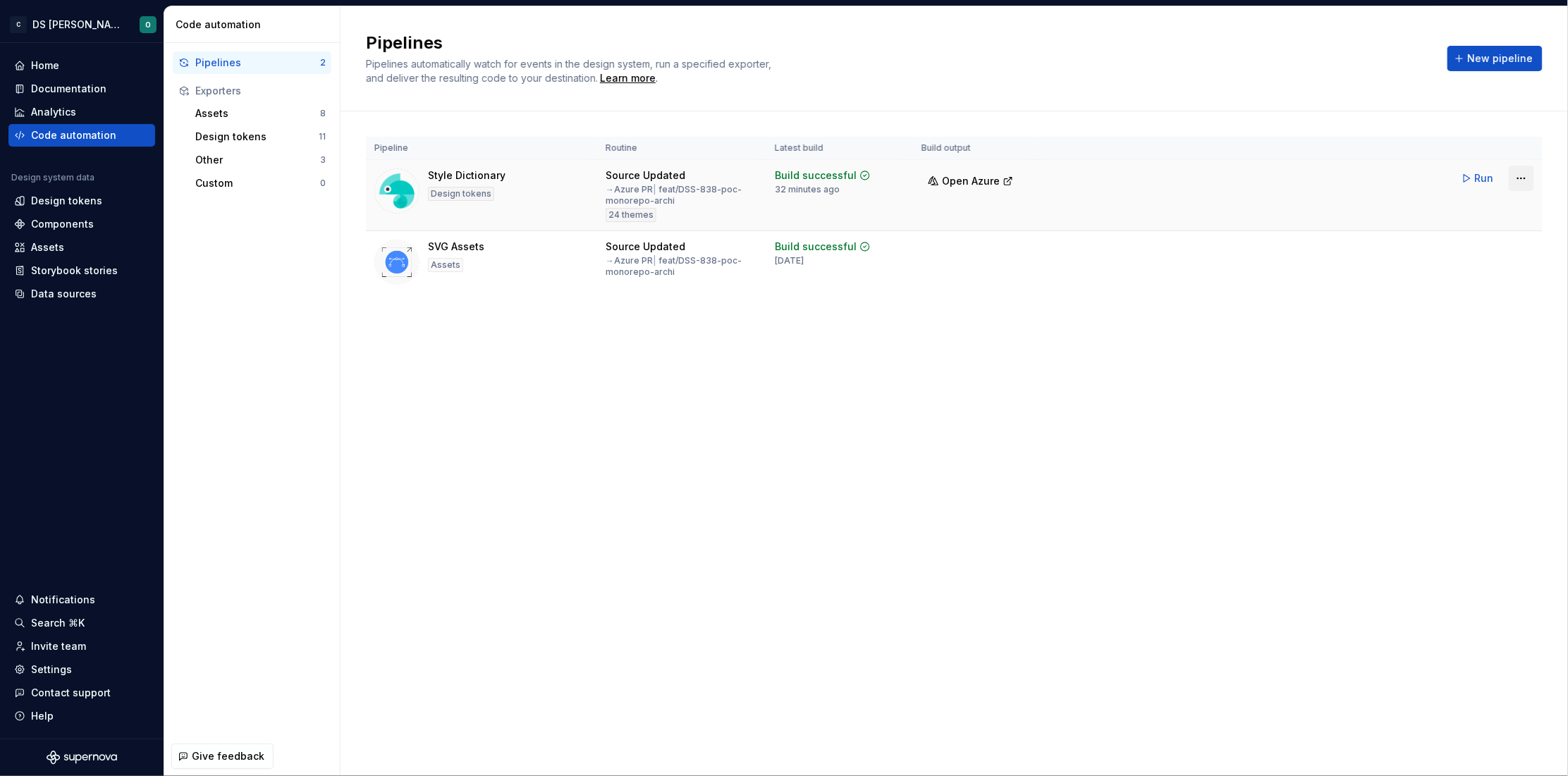
click at [1252, 176] on html "C DS Citeo O Home Documentation Analytics Code automation Design system data De…" at bounding box center [784, 388] width 1568 height 776
click at [1252, 205] on div "Edit pipeline" at bounding box center [1504, 208] width 121 height 14
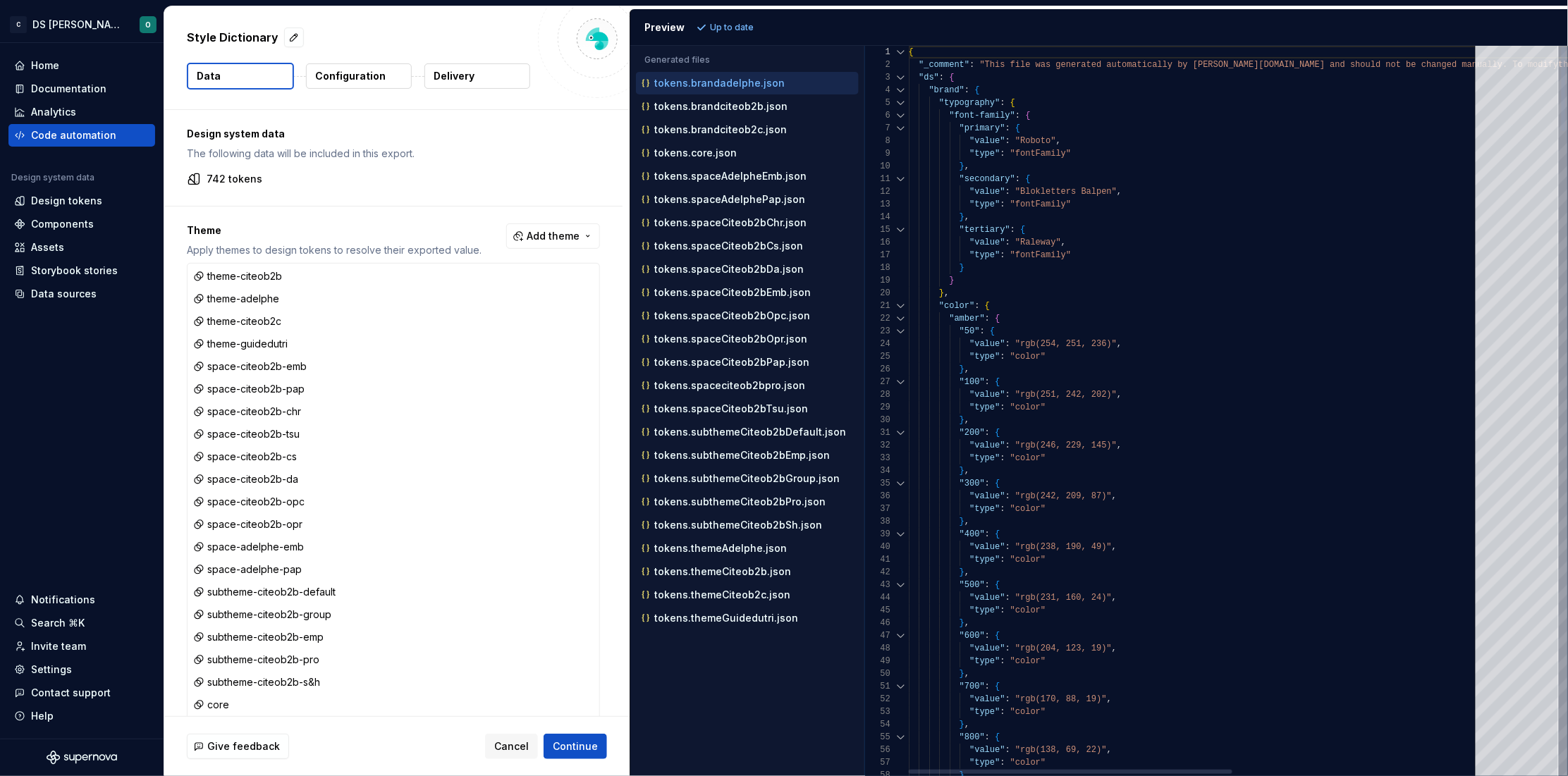
click at [900, 104] on div at bounding box center [901, 102] width 18 height 13
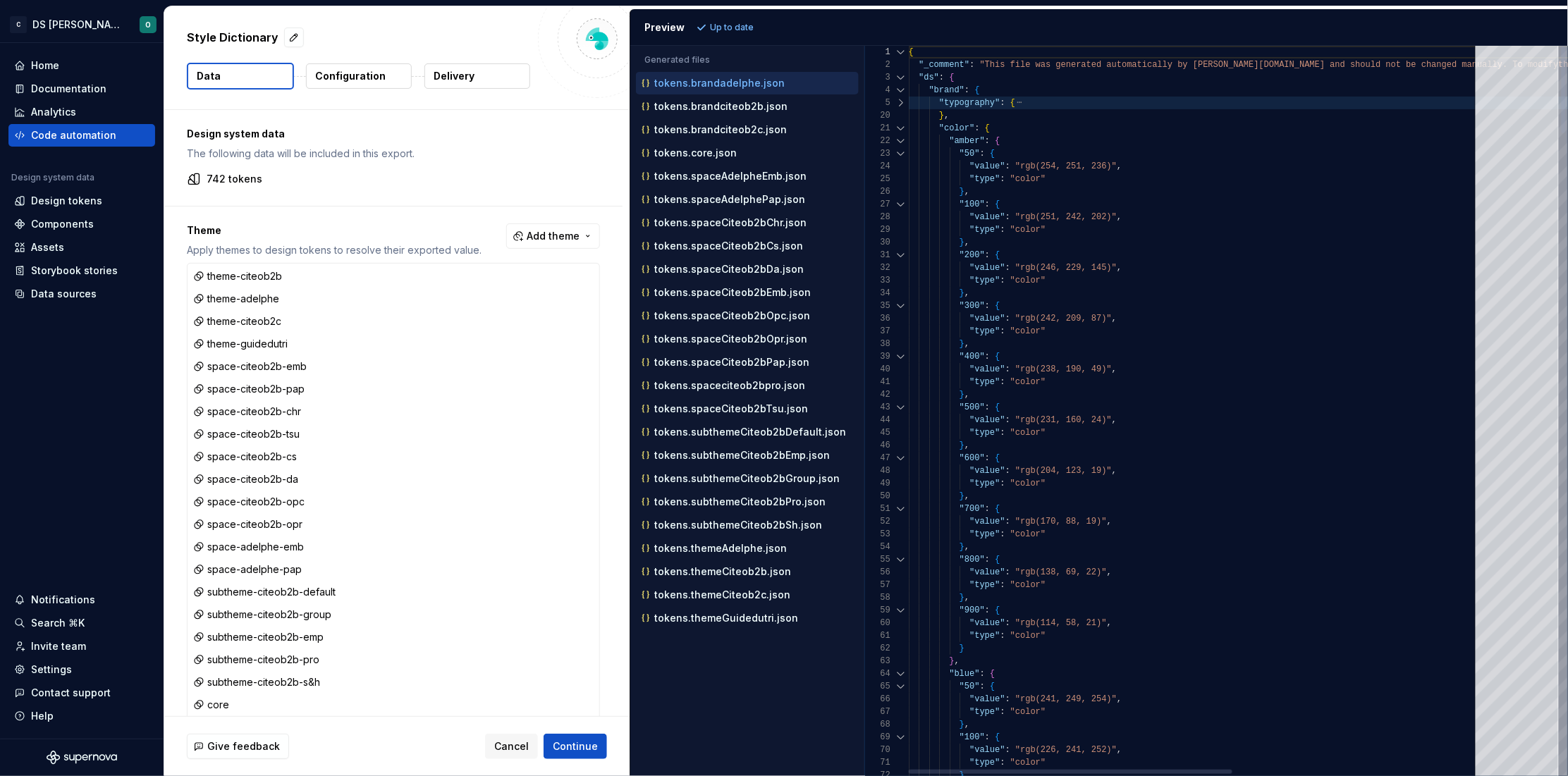
click at [899, 126] on div at bounding box center [901, 127] width 18 height 13
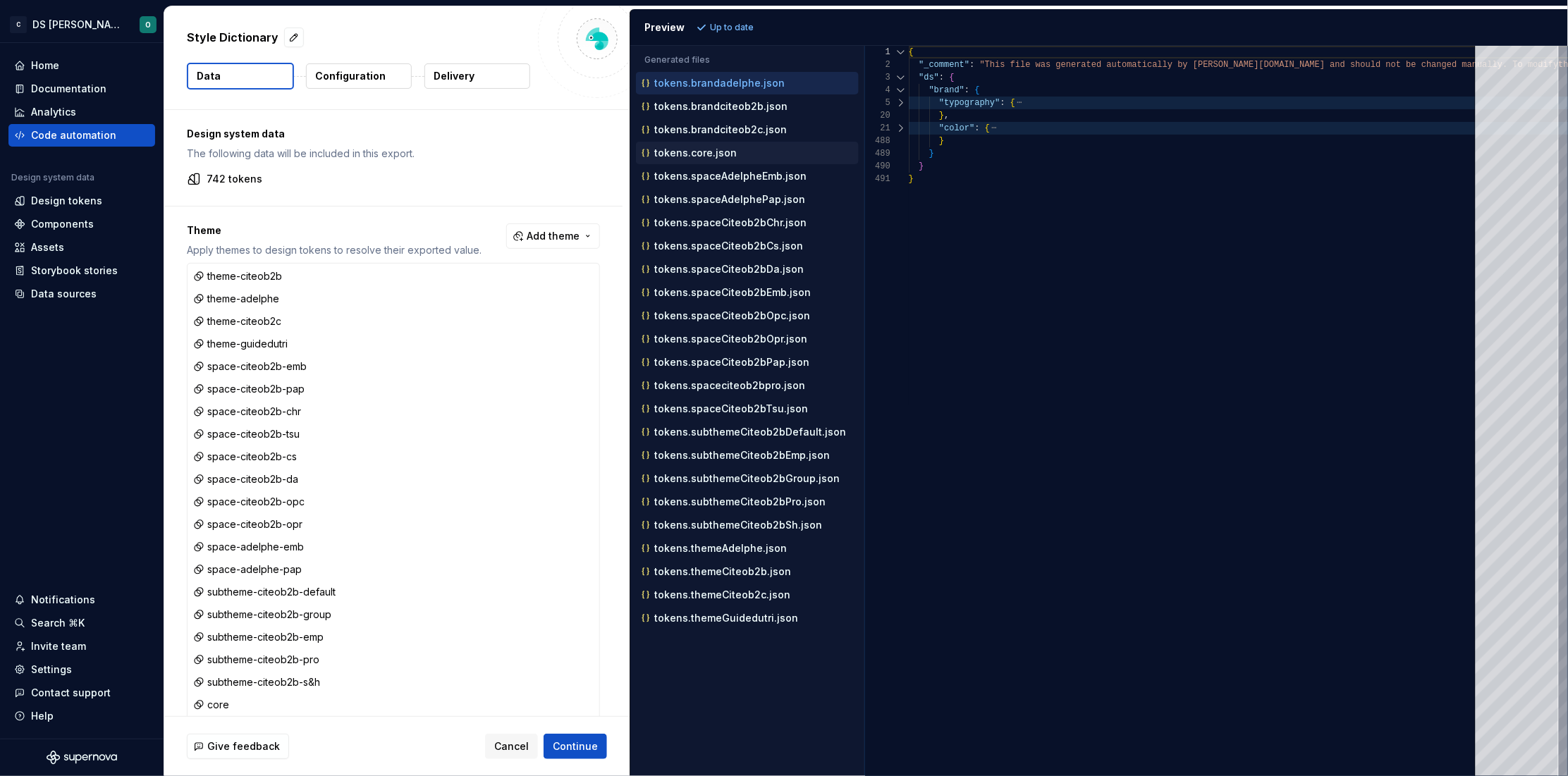
click at [720, 154] on p "tokens.core.json" at bounding box center [695, 153] width 83 height 12
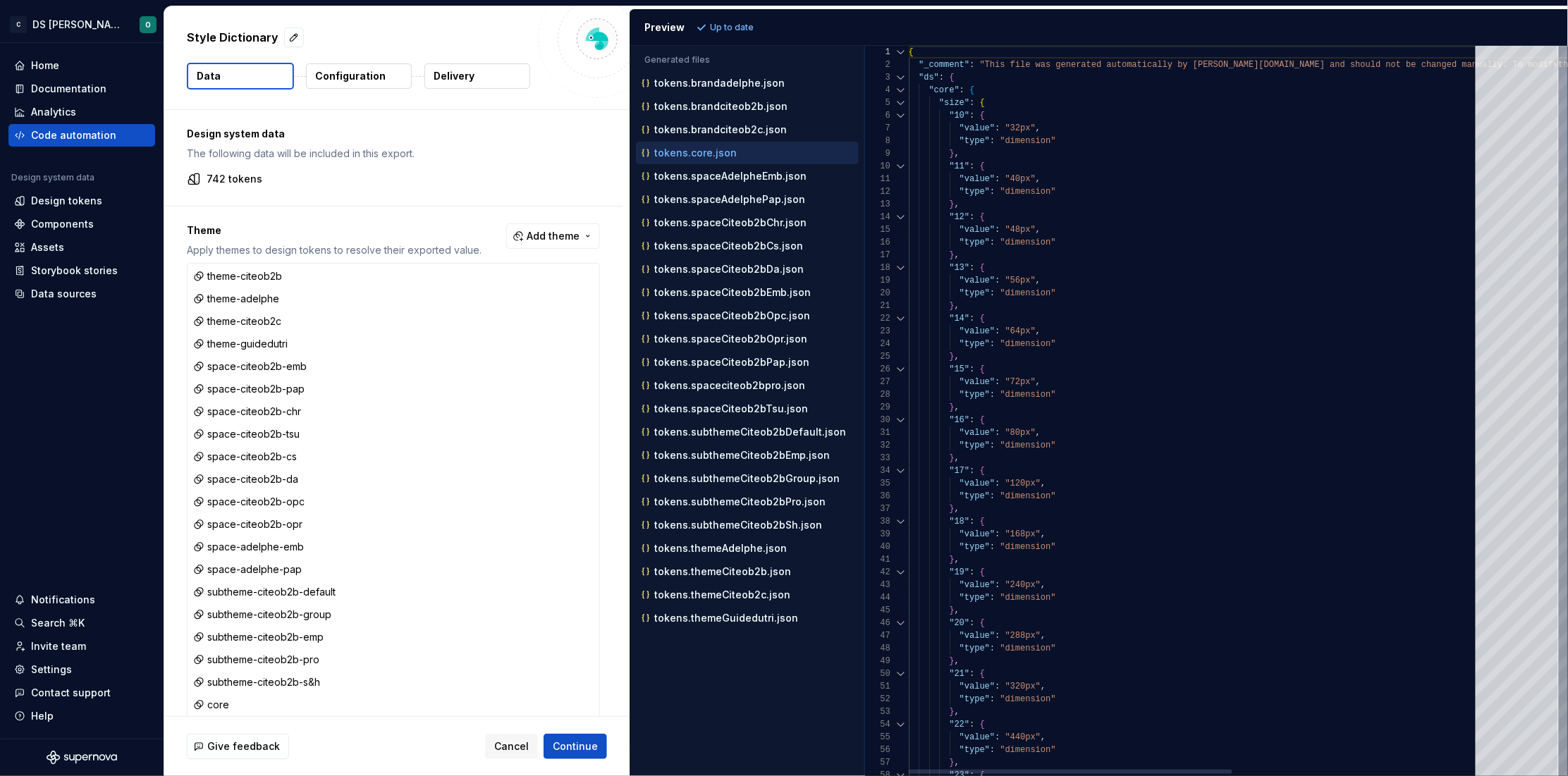
click at [901, 101] on div at bounding box center [901, 102] width 18 height 13
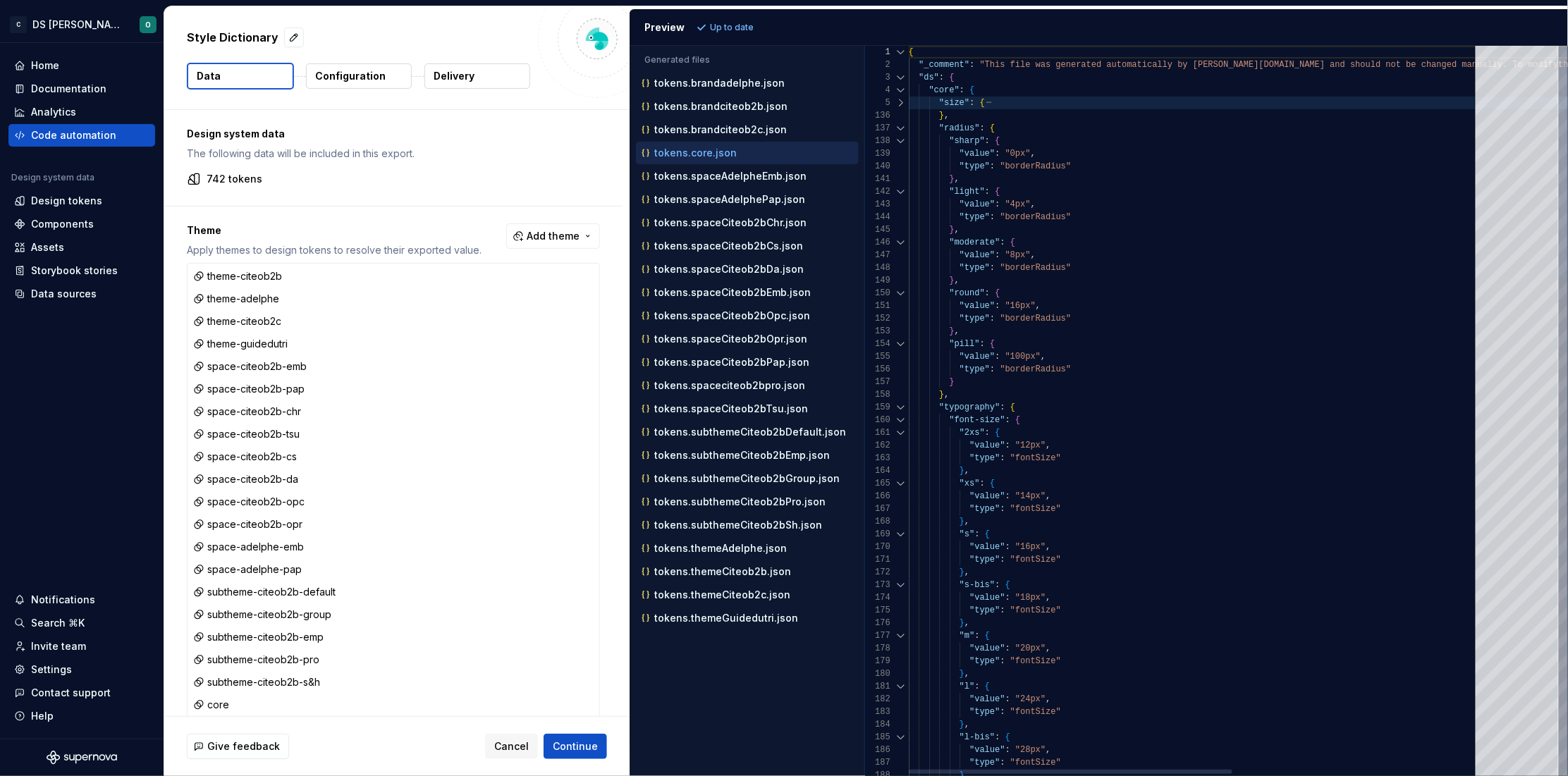
click at [903, 126] on div at bounding box center [901, 127] width 18 height 13
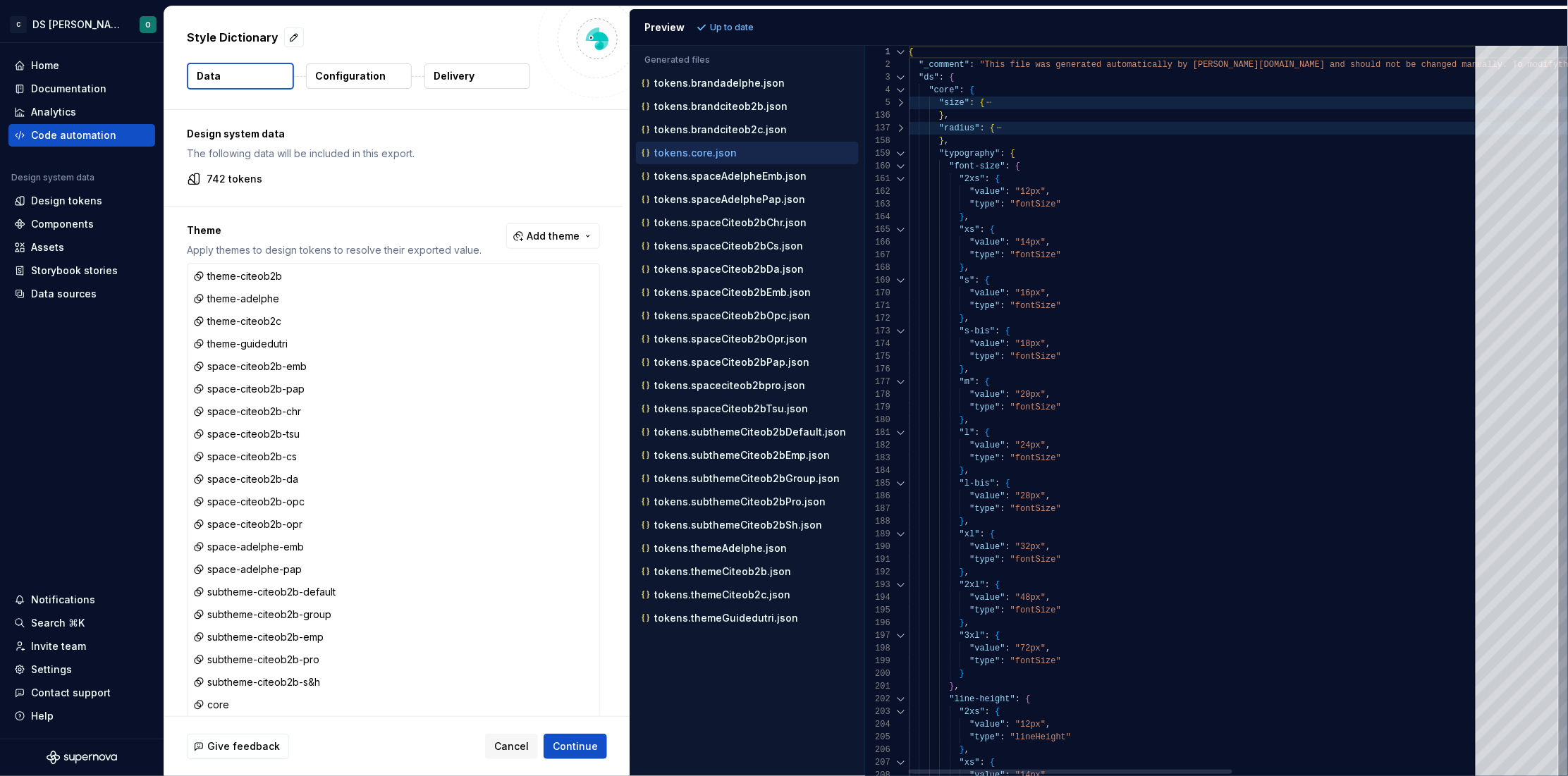
click at [900, 165] on div at bounding box center [901, 165] width 18 height 13
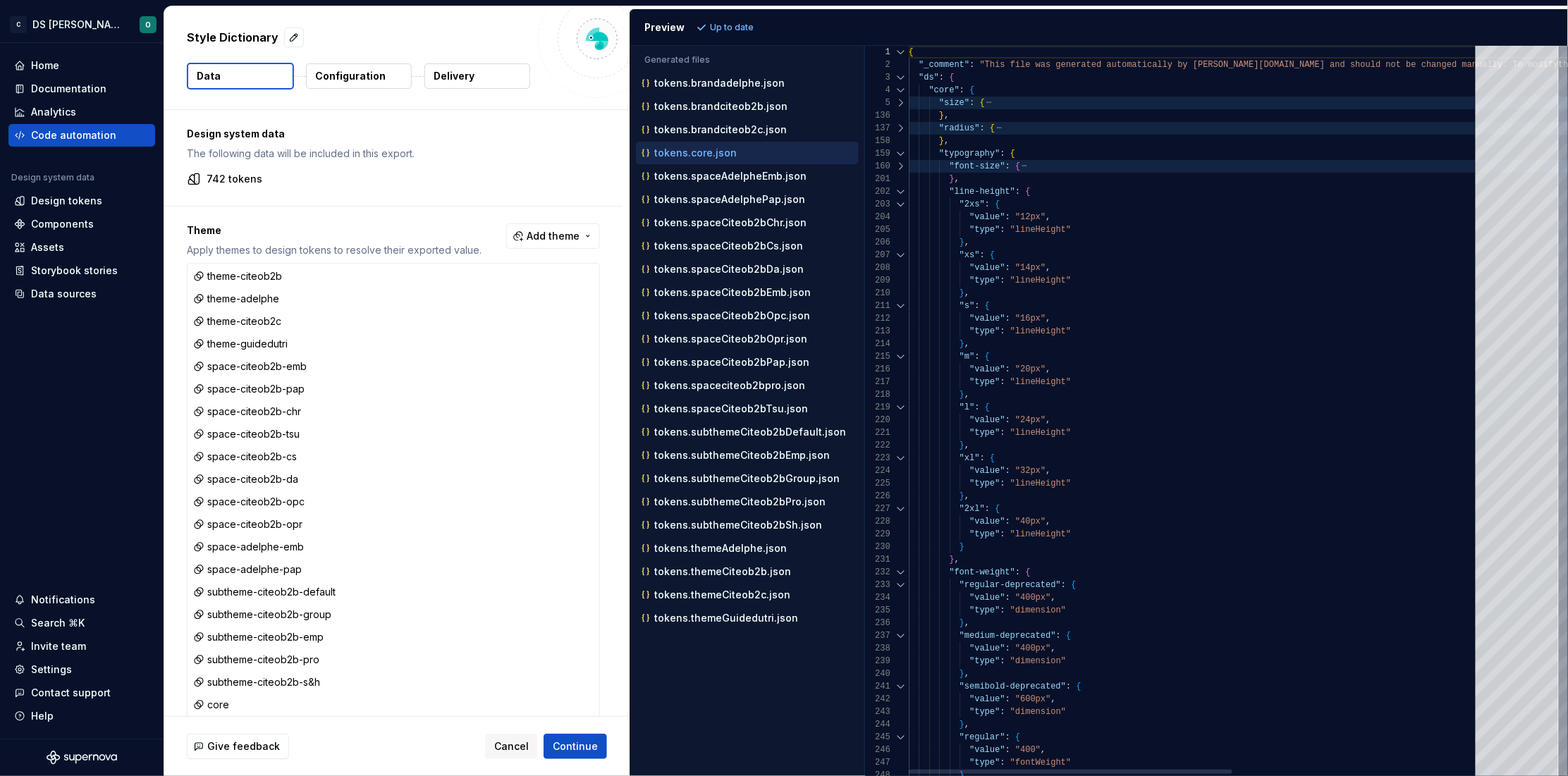
click at [901, 191] on div at bounding box center [901, 192] width 18 height 13
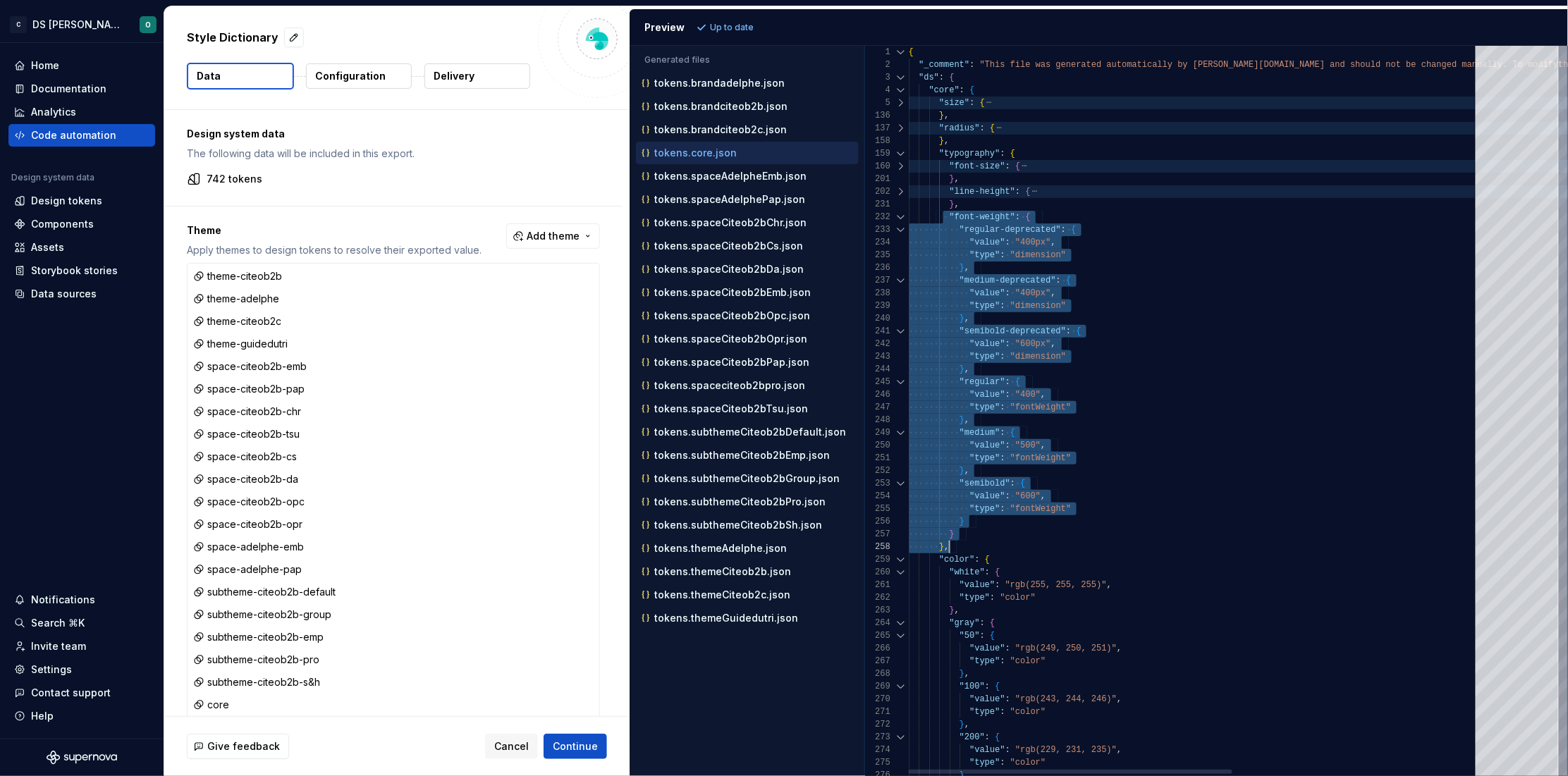
scroll to position [24, 45]
drag, startPoint x: 944, startPoint y: 212, endPoint x: 969, endPoint y: 534, distance: 323.0
click at [969, 534] on div "{ "_comment" : "This file was generated automatically by Supernov a.io and shou…" at bounding box center [1411, 627] width 1006 height 1163
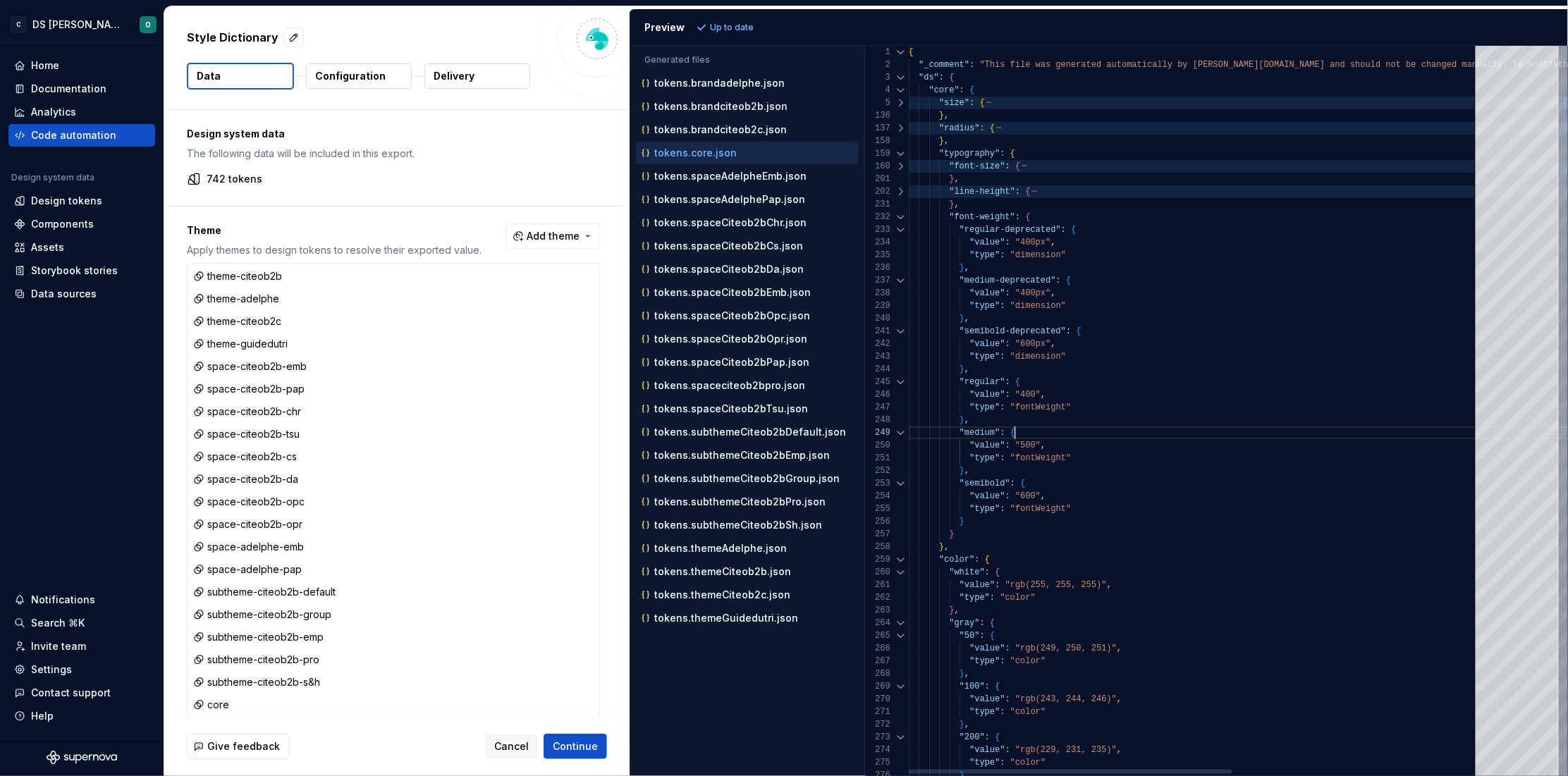
click at [1110, 434] on div ""medium" : {" at bounding box center [1411, 432] width 1006 height 13
click at [1026, 446] on span ""500"" at bounding box center [1028, 445] width 25 height 10
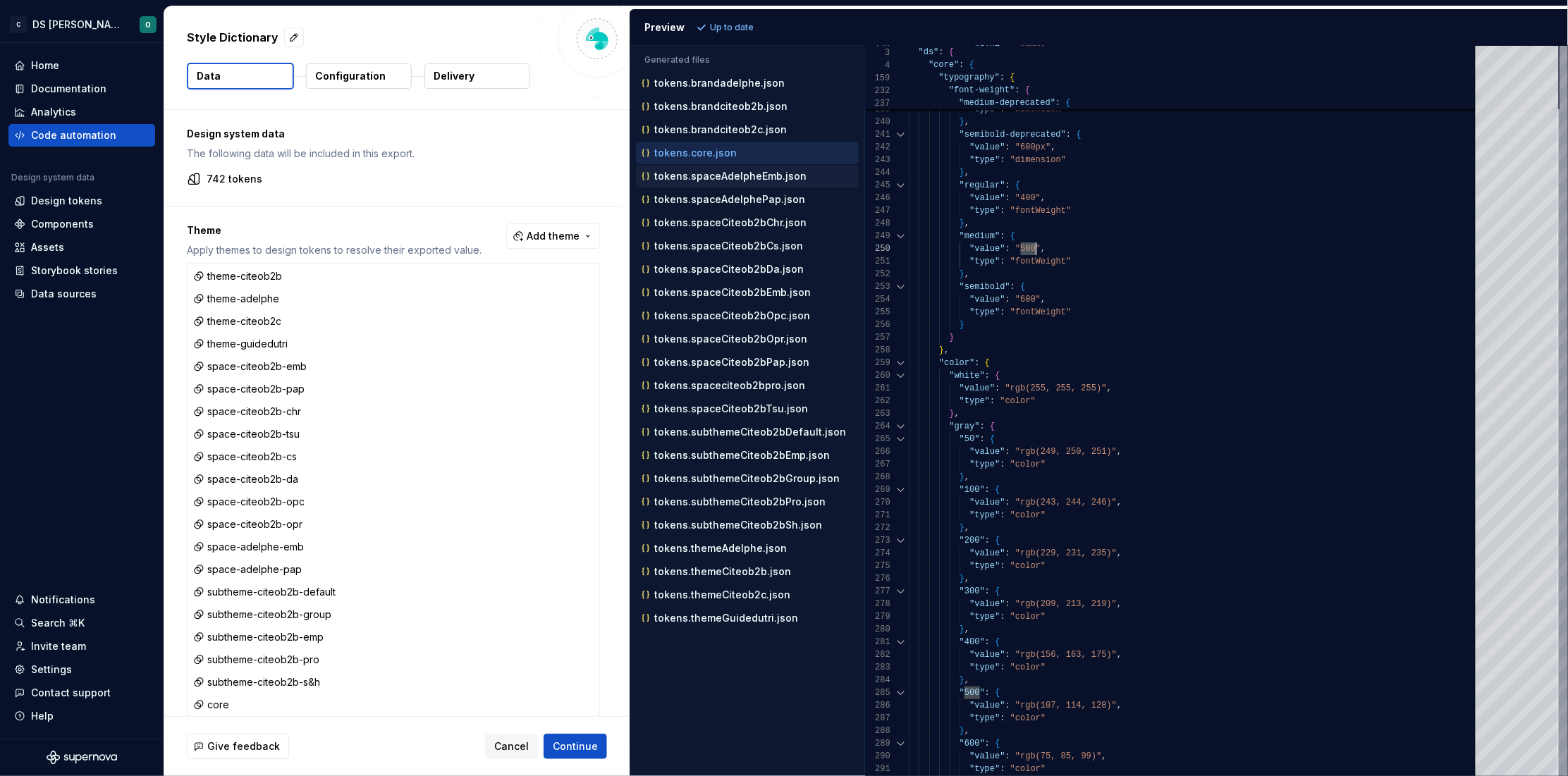
click at [713, 174] on p "tokens.spaceAdelpheEmb.json" at bounding box center [730, 176] width 153 height 12
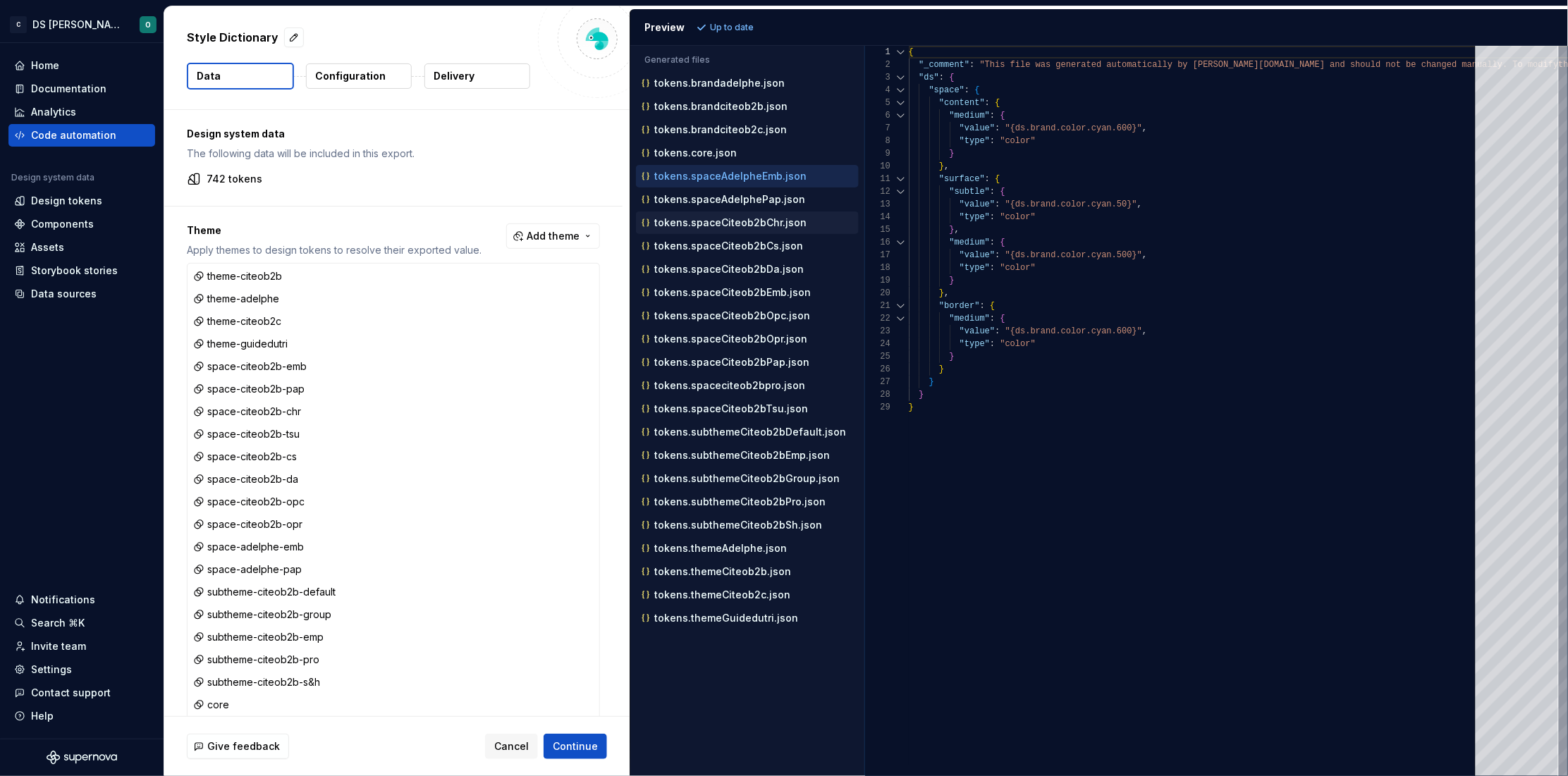
click at [741, 211] on div "tokens.spaceAdelphePap.json" at bounding box center [747, 198] width 223 height 22
click at [743, 198] on p "tokens.spaceAdelphePap.json" at bounding box center [729, 199] width 151 height 12
click at [738, 214] on div "tokens.spaceCiteob2bChr.json" at bounding box center [747, 222] width 223 height 22
click at [736, 224] on p "tokens.spaceCiteob2bChr.json" at bounding box center [730, 223] width 153 height 12
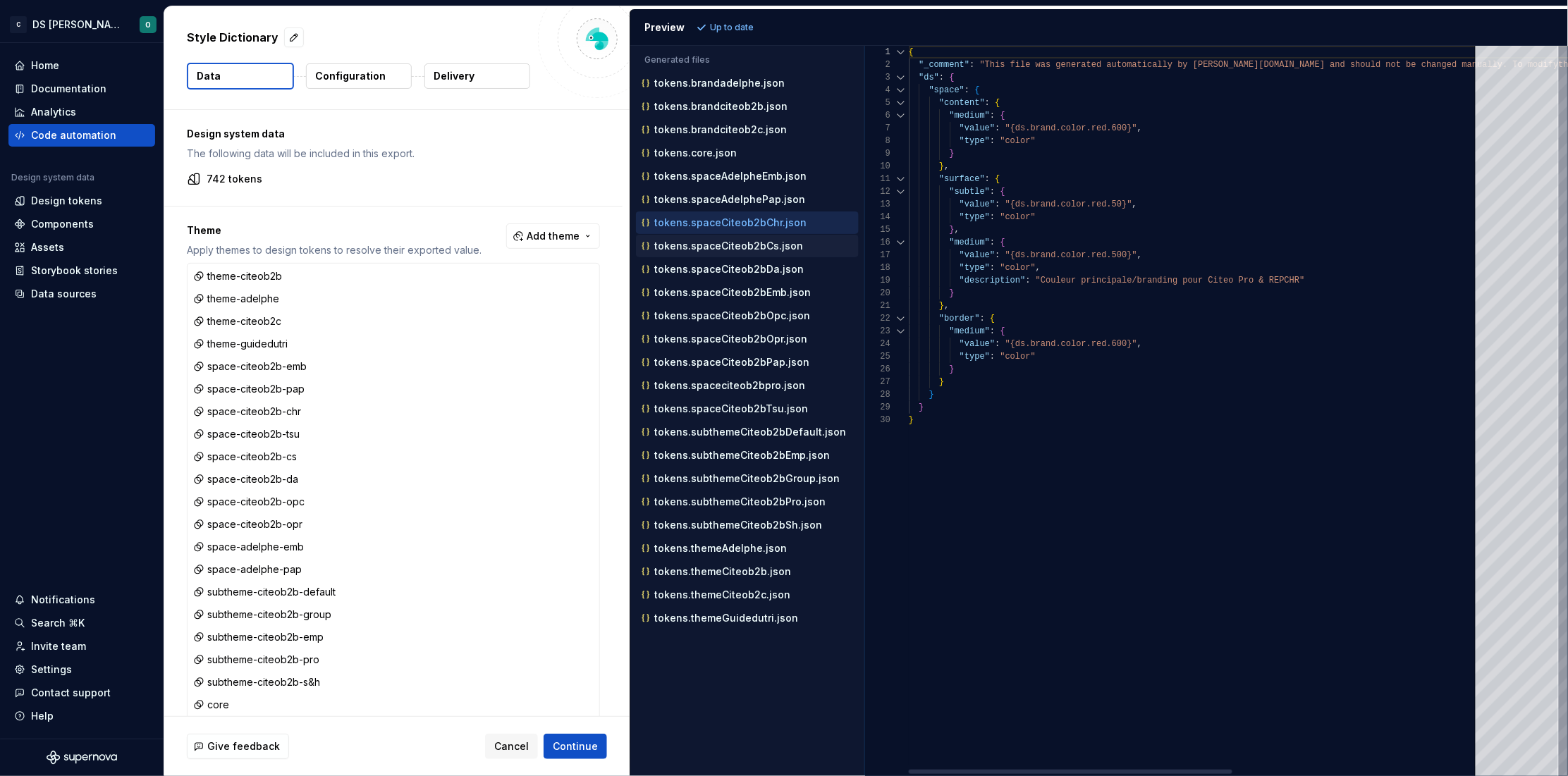
click at [733, 236] on div "tokens.spaceCiteob2bCs.json" at bounding box center [747, 245] width 223 height 22
click at [741, 202] on p "tokens.spaceAdelphePap.json" at bounding box center [729, 199] width 151 height 12
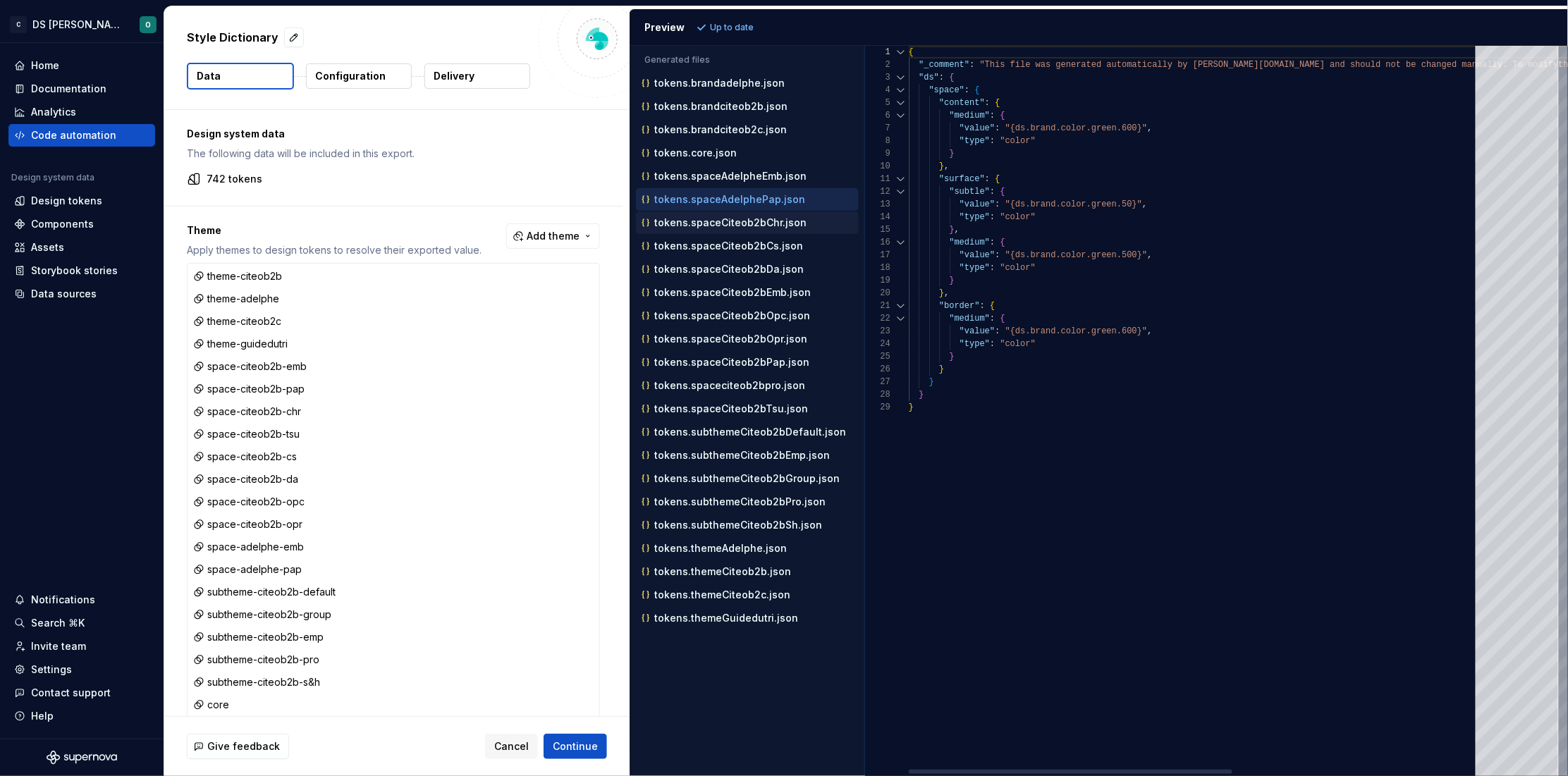
click at [740, 218] on p "tokens.spaceCiteob2bChr.json" at bounding box center [730, 223] width 153 height 12
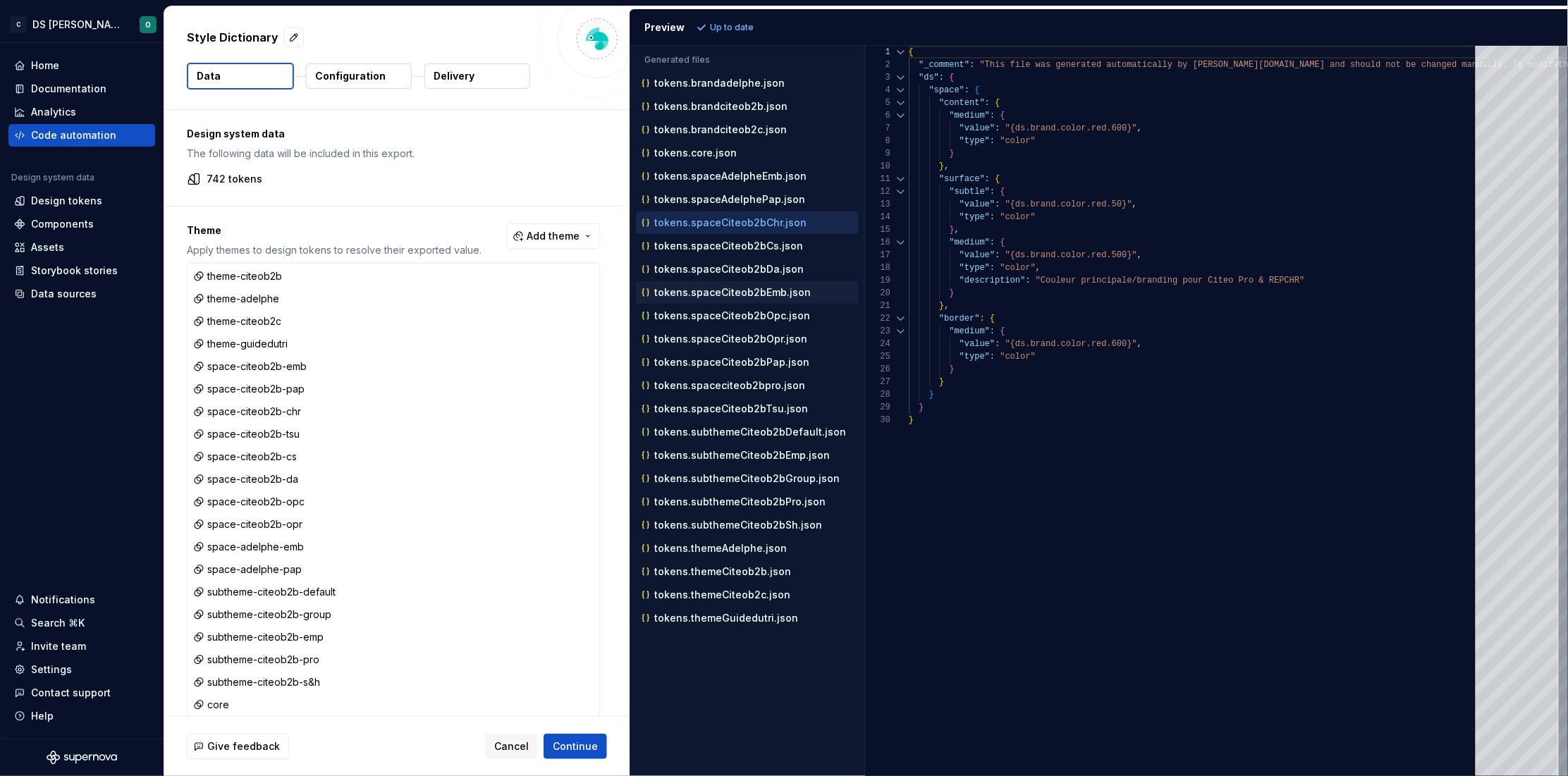
click at [721, 293] on p "tokens.spaceCiteob2bEmb.json" at bounding box center [731, 293] width 157 height 12
click at [718, 313] on p "tokens.spaceCiteob2bOpc.json" at bounding box center [731, 316] width 156 height 12
click at [723, 336] on p "tokens.spaceCiteob2bOpr.json" at bounding box center [730, 339] width 153 height 12
click at [728, 370] on div "tokens.spaceCiteob2bPap.json" at bounding box center [749, 362] width 220 height 14
click at [729, 388] on p "tokens.spaceciteob2bpro.json" at bounding box center [729, 386] width 151 height 12
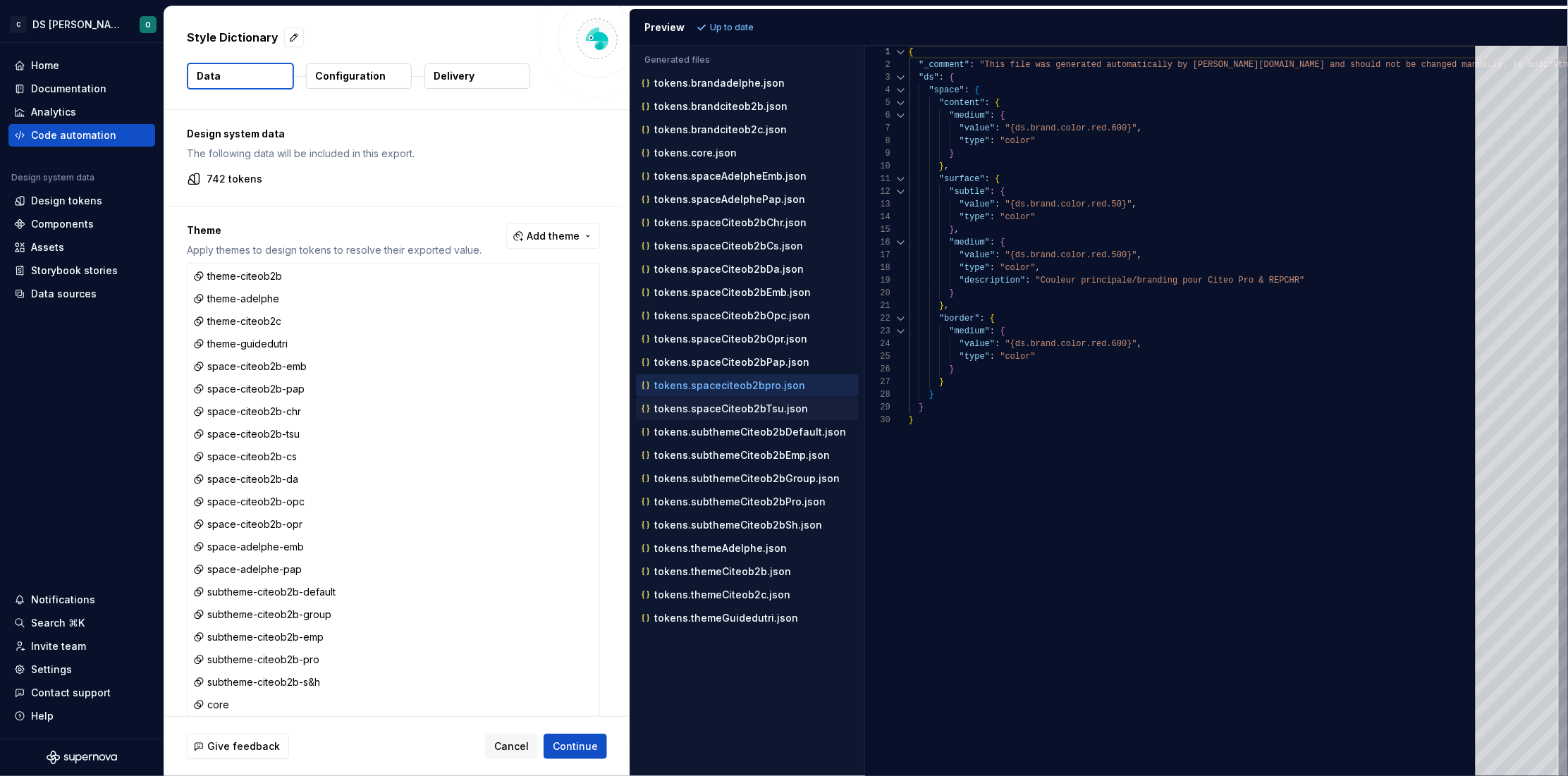
click at [727, 414] on p "tokens.spaceCiteob2bTsu.json" at bounding box center [731, 409] width 154 height 12
click at [729, 433] on p "tokens.subthemeCiteob2bDefault.json" at bounding box center [749, 432] width 192 height 12
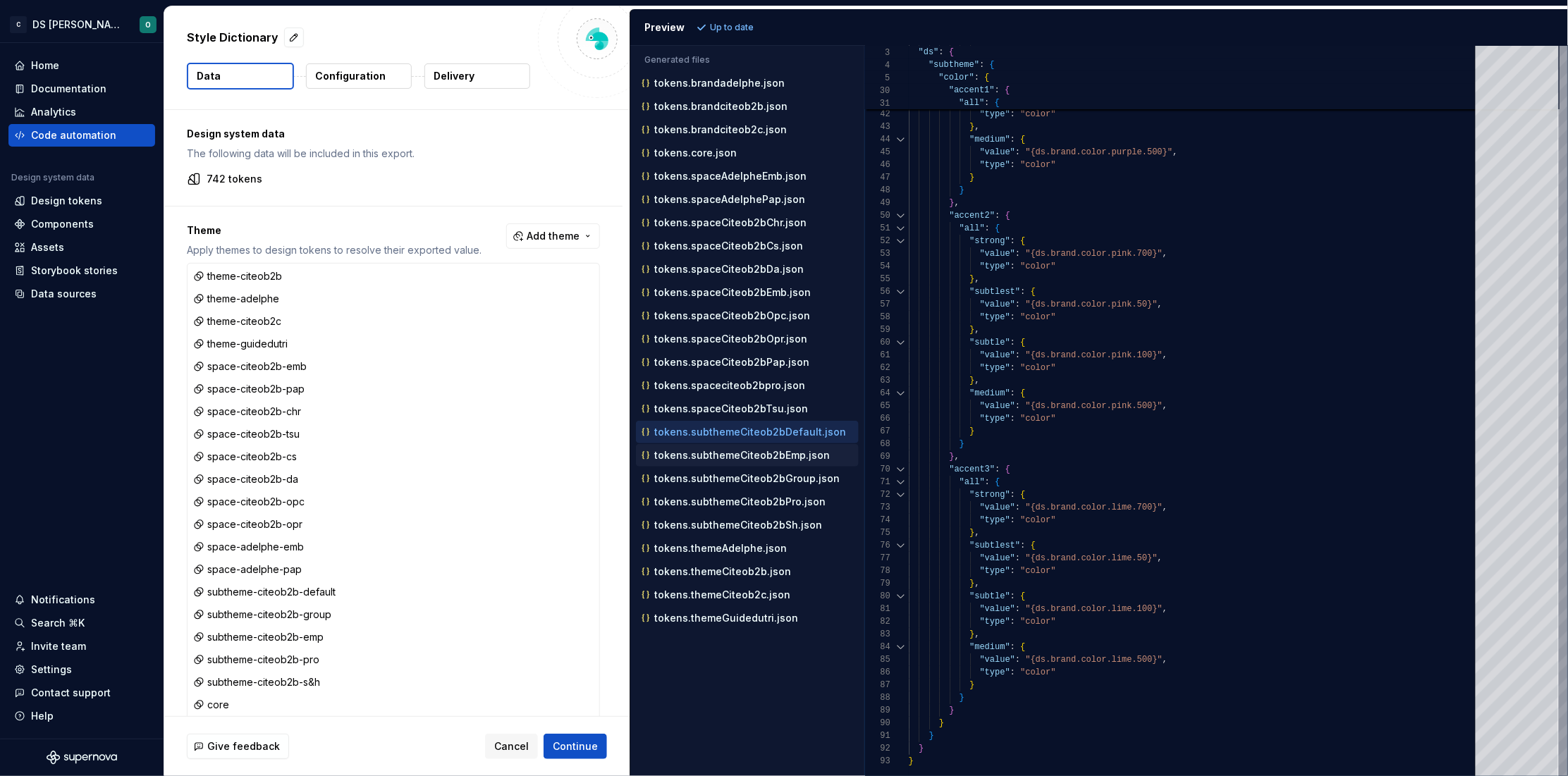
click at [762, 462] on div "tokens.subthemeCiteob2bEmp.json" at bounding box center [749, 455] width 220 height 14
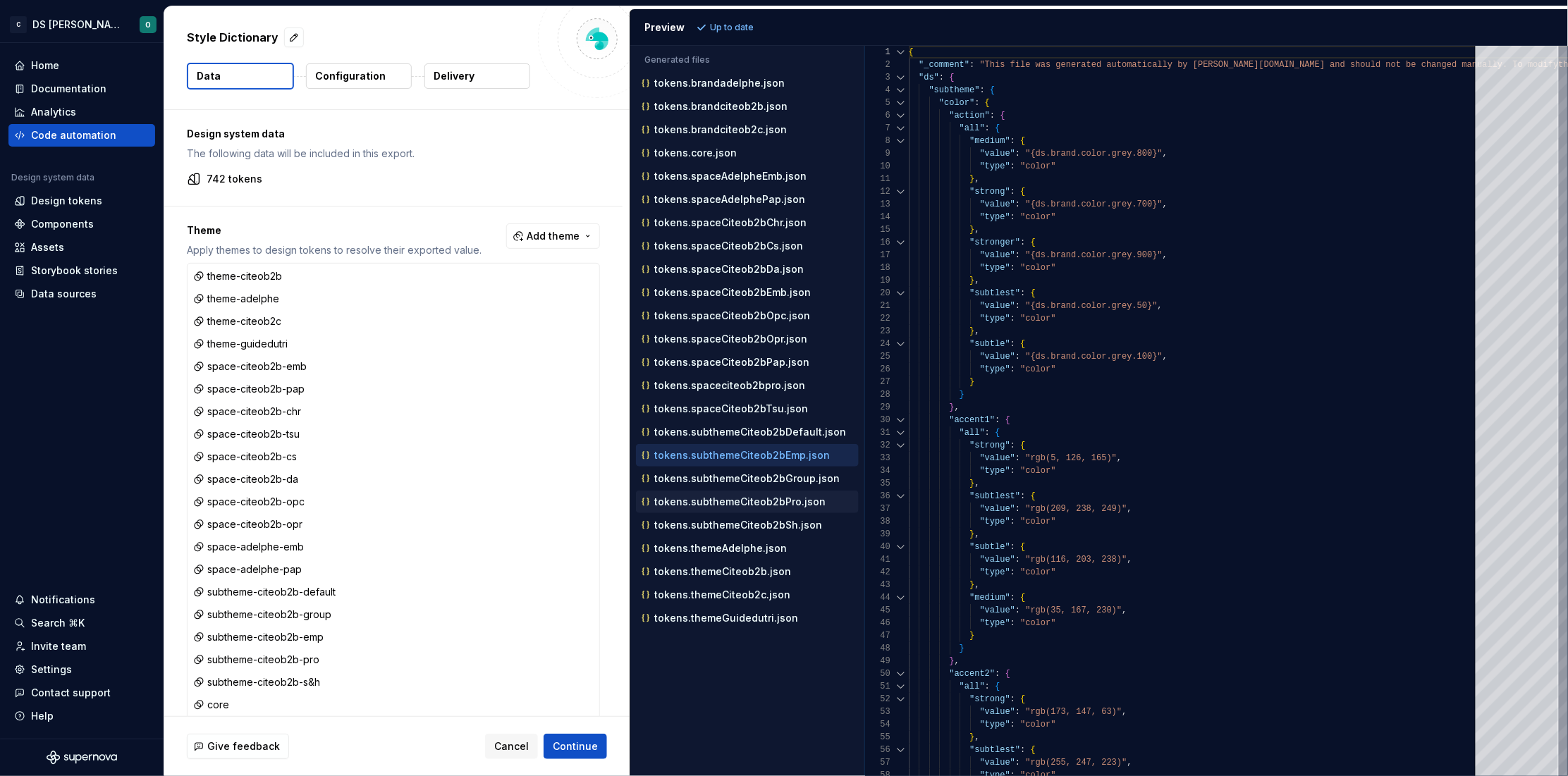
click at [741, 499] on div "tokens.subthemeCiteob2bPro.json" at bounding box center [749, 502] width 220 height 14
click at [727, 524] on p "tokens.subthemeCiteob2bSh.json" at bounding box center [737, 525] width 167 height 12
click at [718, 554] on p "tokens.themeAdelphe.json" at bounding box center [720, 548] width 132 height 12
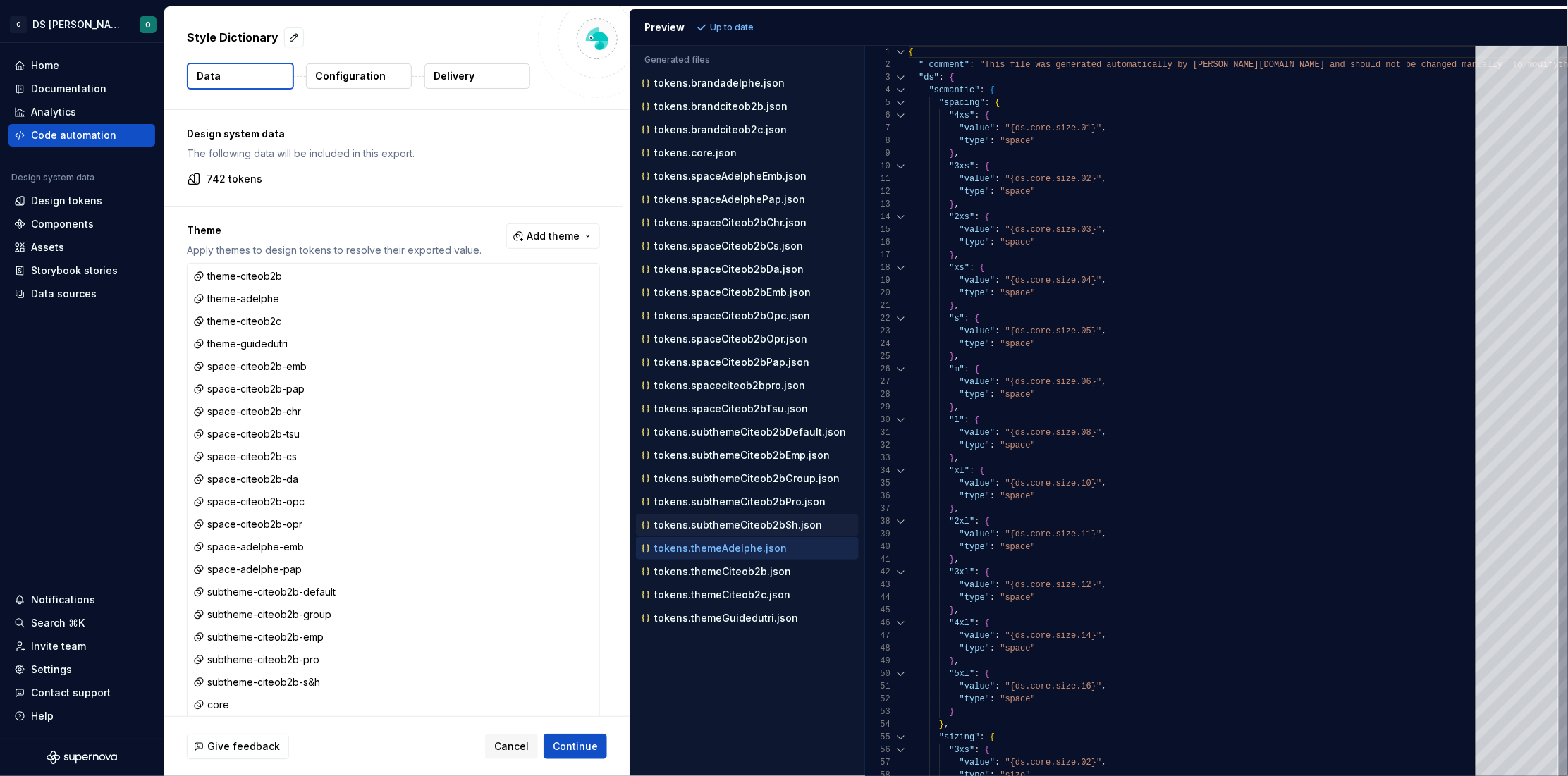
click at [731, 530] on p "tokens.subthemeCiteob2bSh.json" at bounding box center [737, 525] width 167 height 12
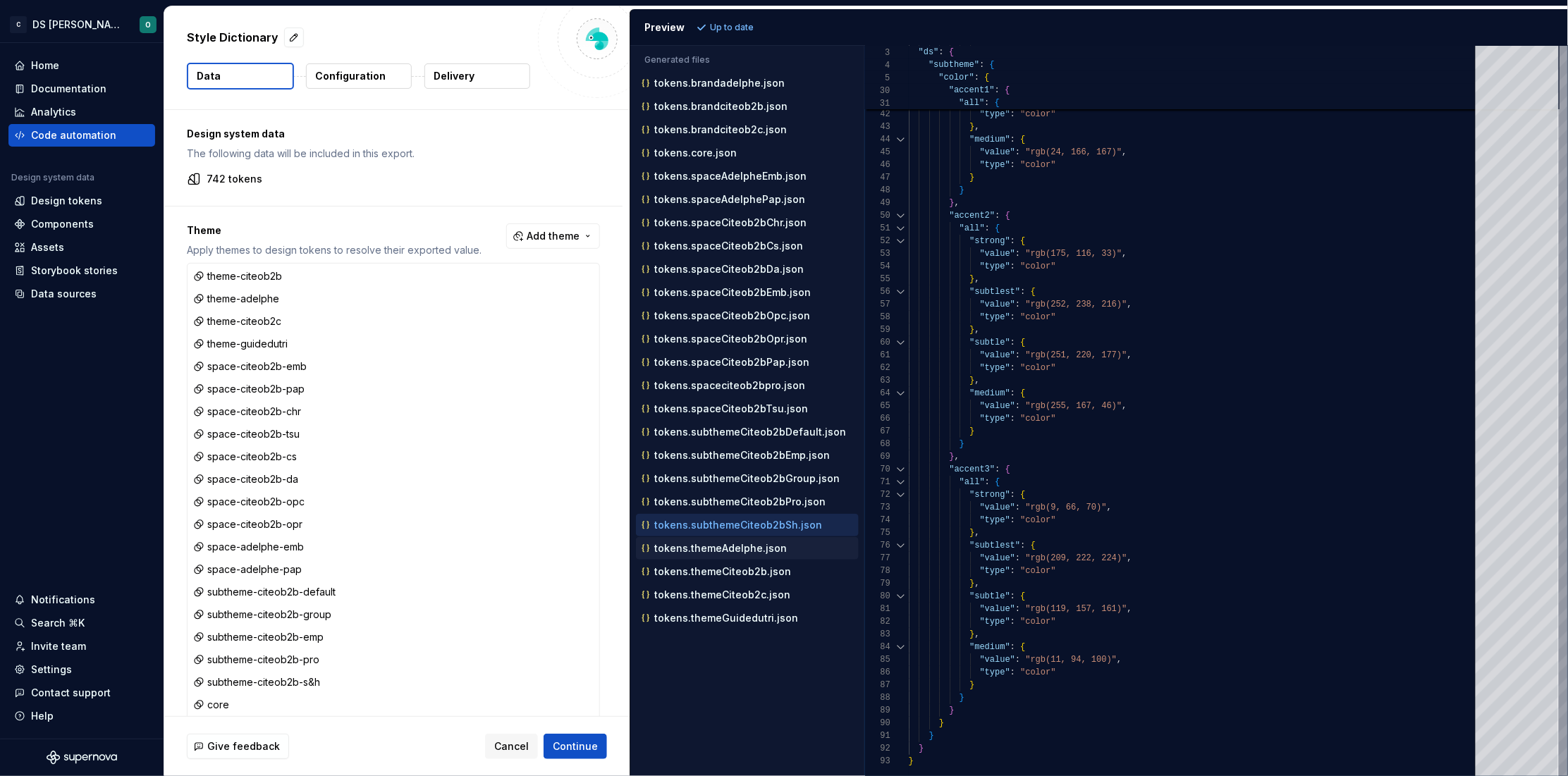
click at [764, 552] on p "tokens.themeAdelphe.json" at bounding box center [720, 548] width 132 height 12
type textarea "**********"
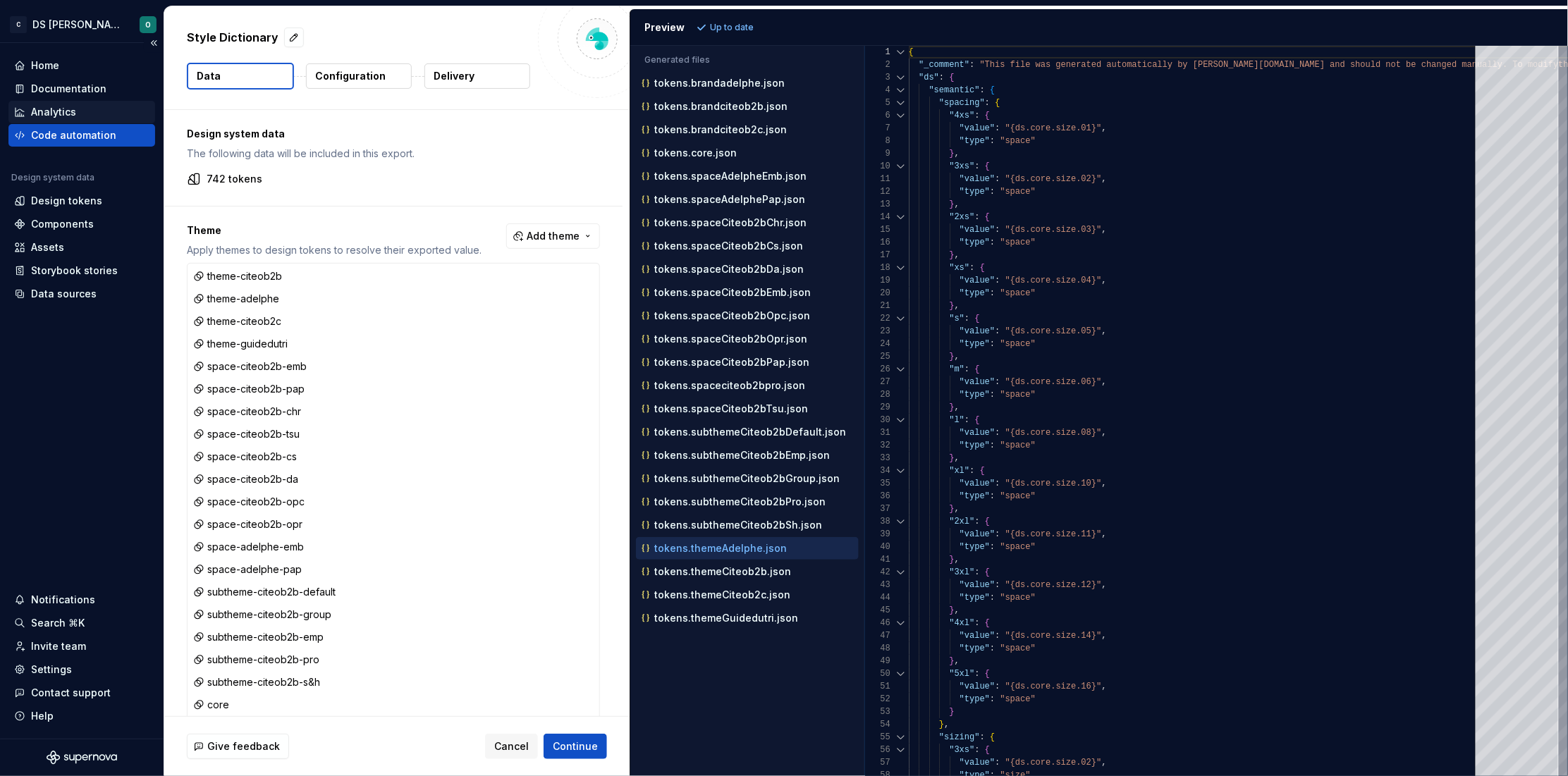
click at [66, 119] on div "Analytics" at bounding box center [53, 112] width 45 height 14
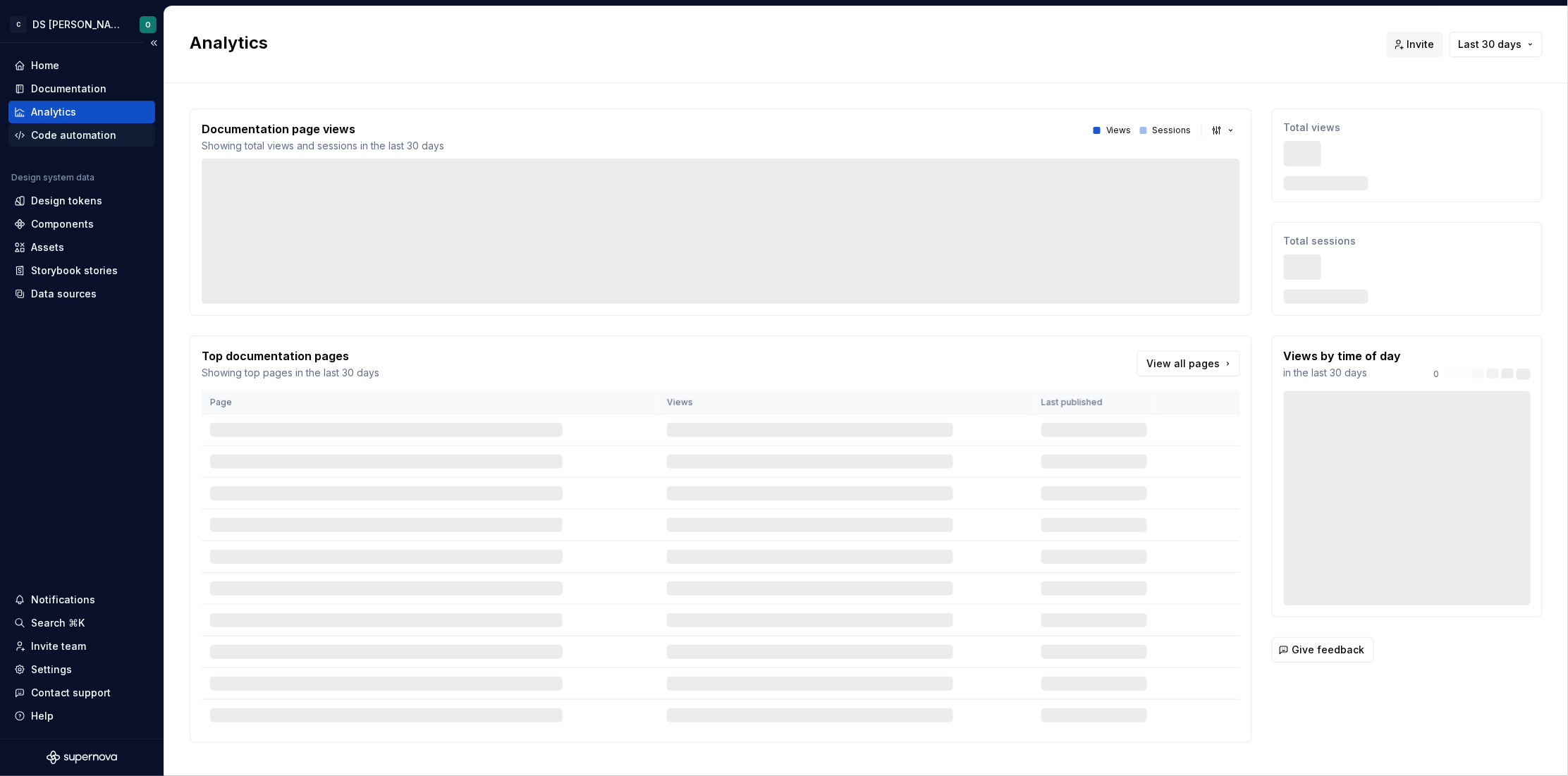
click at [89, 139] on div "Code automation" at bounding box center [74, 135] width 86 height 14
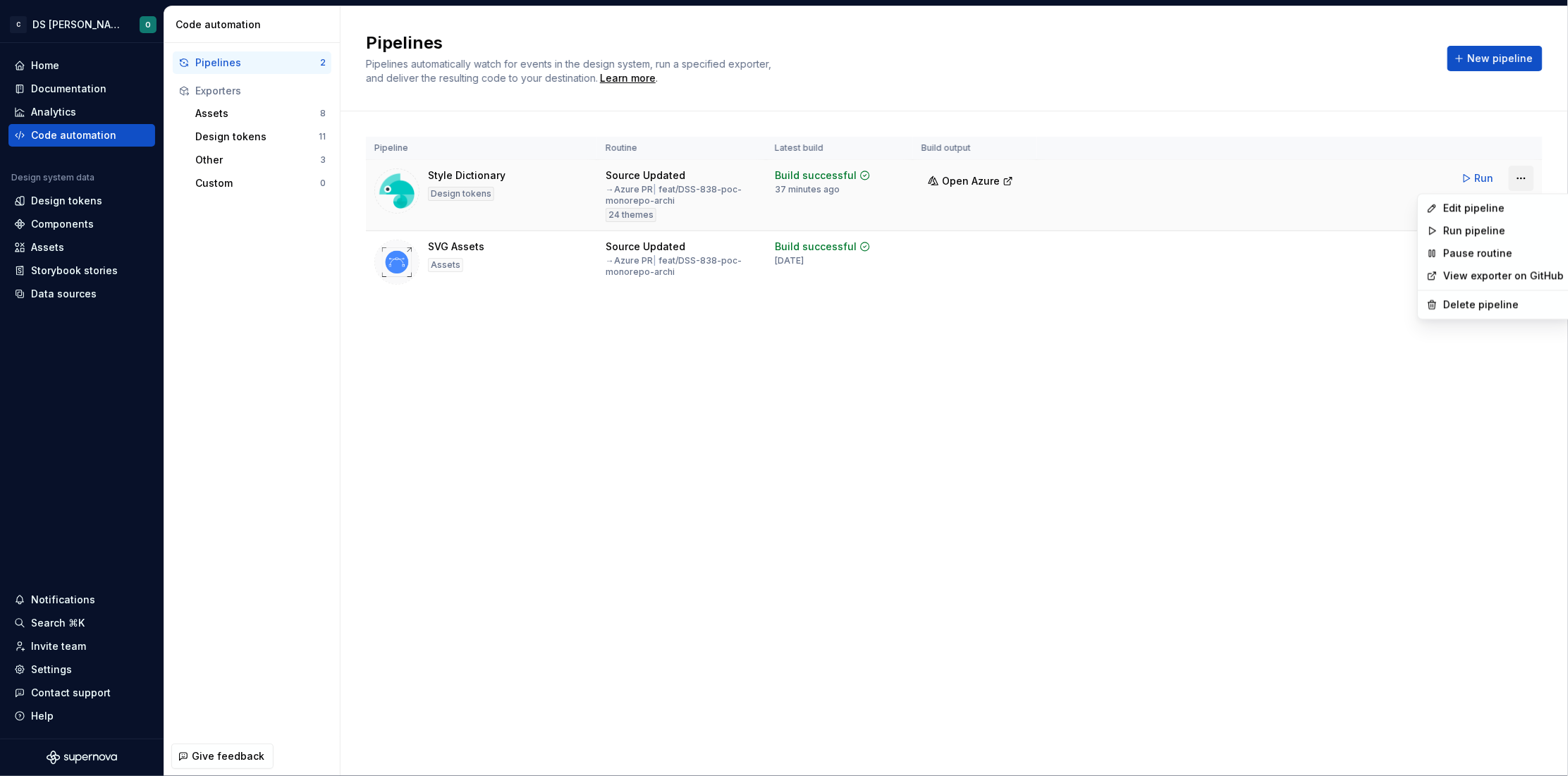
click at [1252, 178] on html "C DS Citeo O Home Documentation Analytics Code automation Design system data De…" at bounding box center [784, 388] width 1568 height 776
click at [1252, 212] on div "Edit pipeline" at bounding box center [1504, 208] width 121 height 14
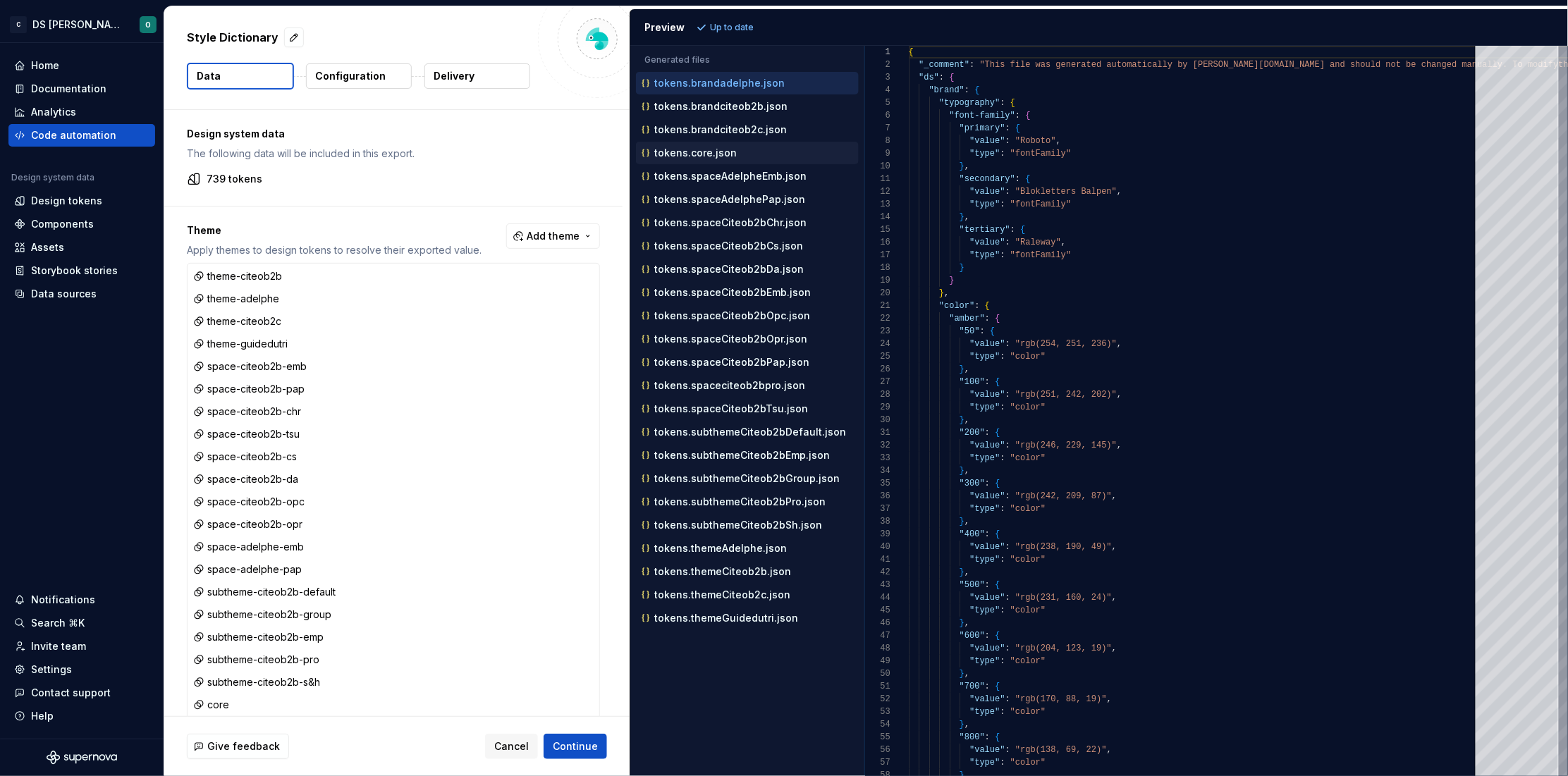
click at [694, 157] on p "tokens.core.json" at bounding box center [695, 153] width 83 height 12
type textarea "**********"
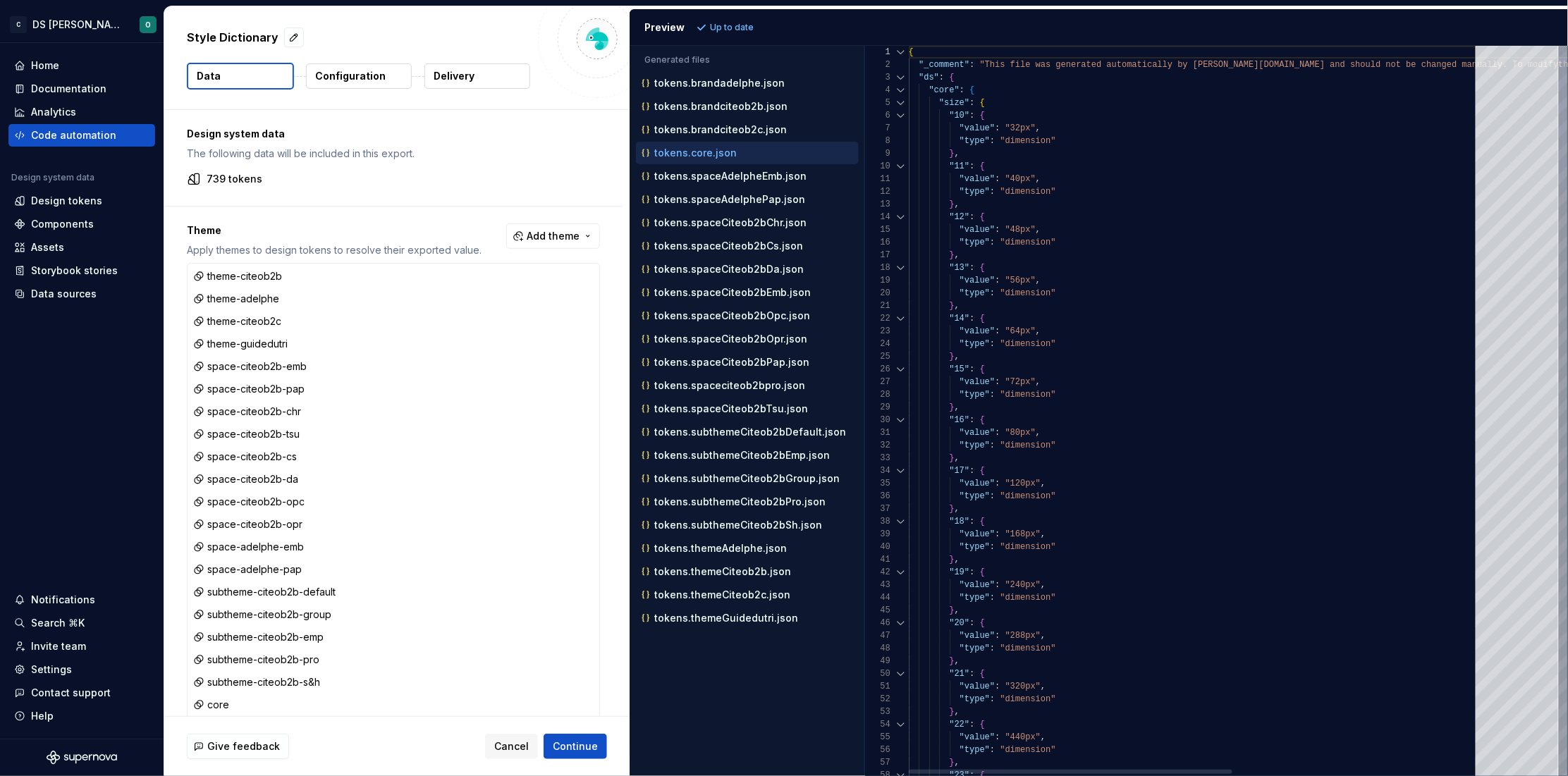
click at [897, 101] on div at bounding box center [901, 102] width 18 height 13
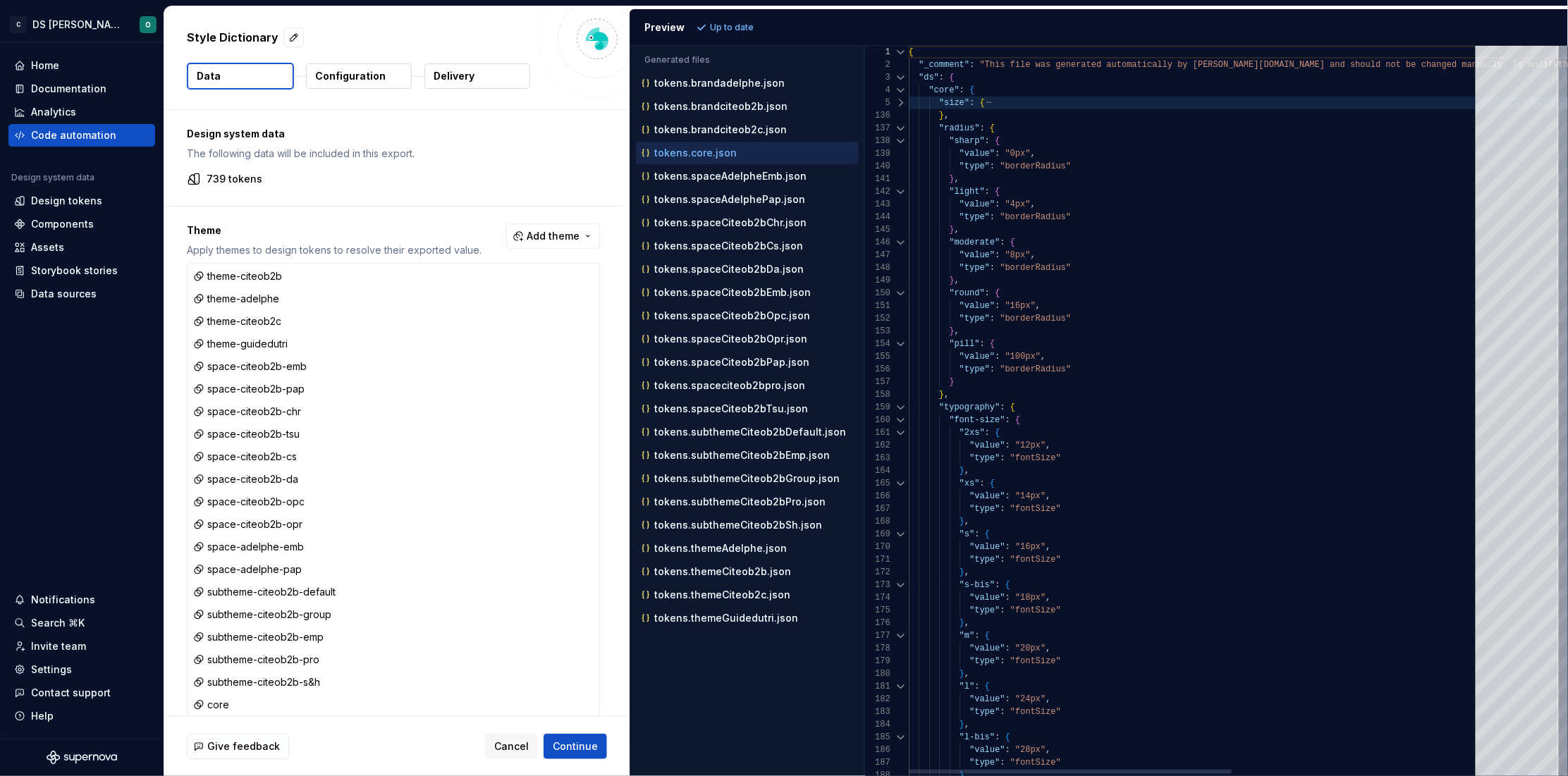
click at [899, 129] on div at bounding box center [901, 127] width 18 height 13
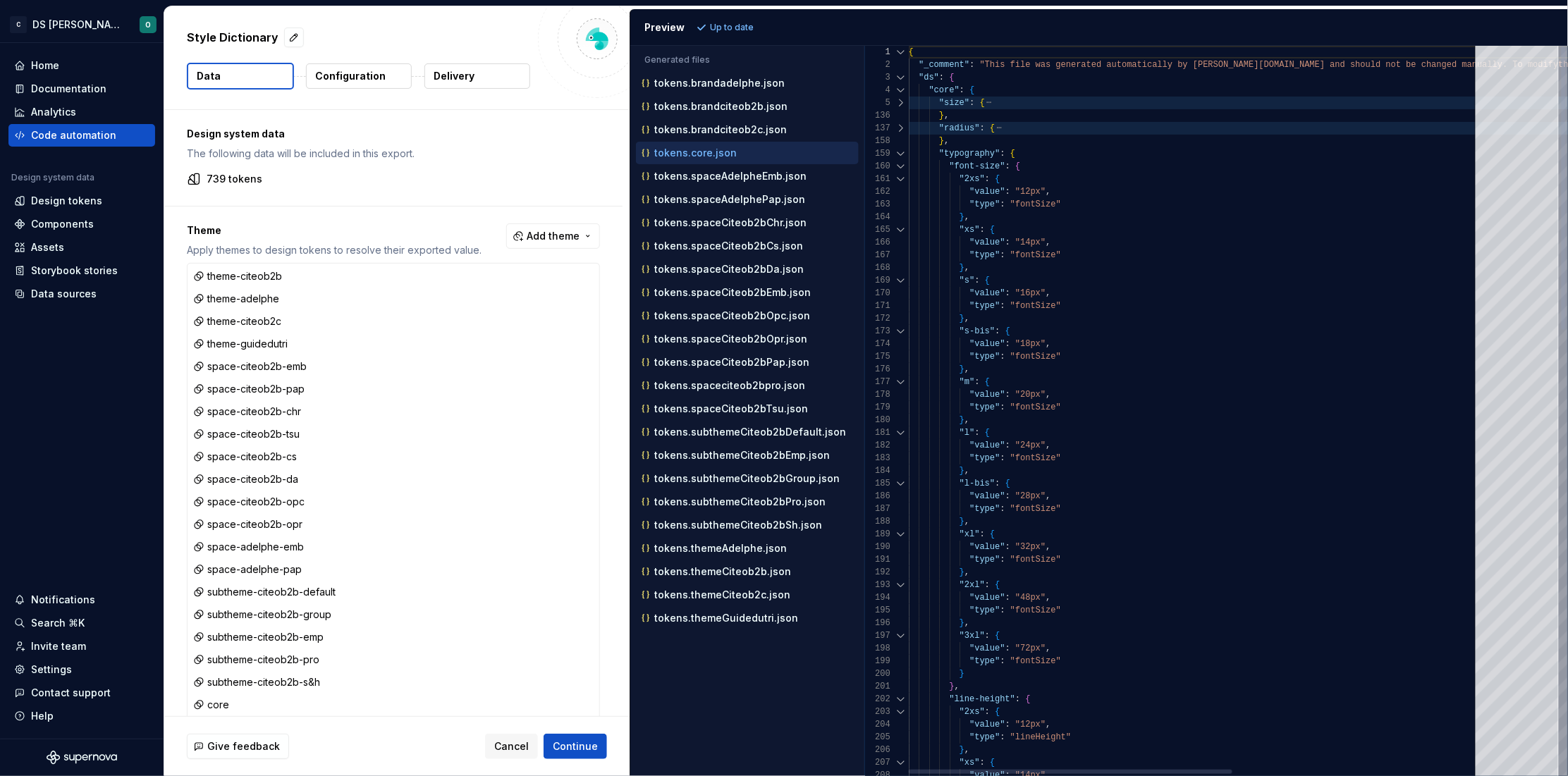
click at [900, 163] on div at bounding box center [901, 165] width 18 height 13
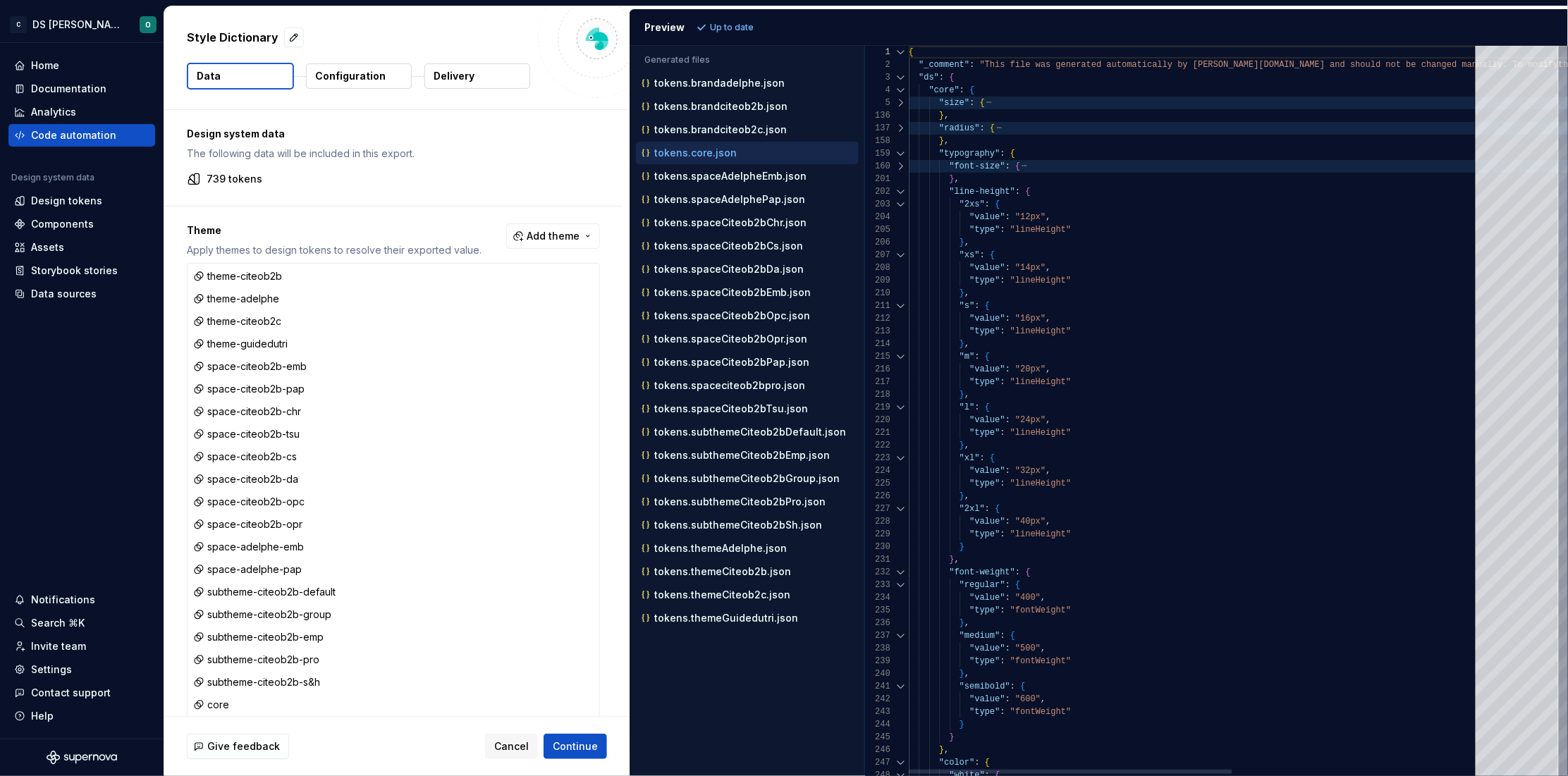
click at [899, 191] on div at bounding box center [901, 192] width 18 height 13
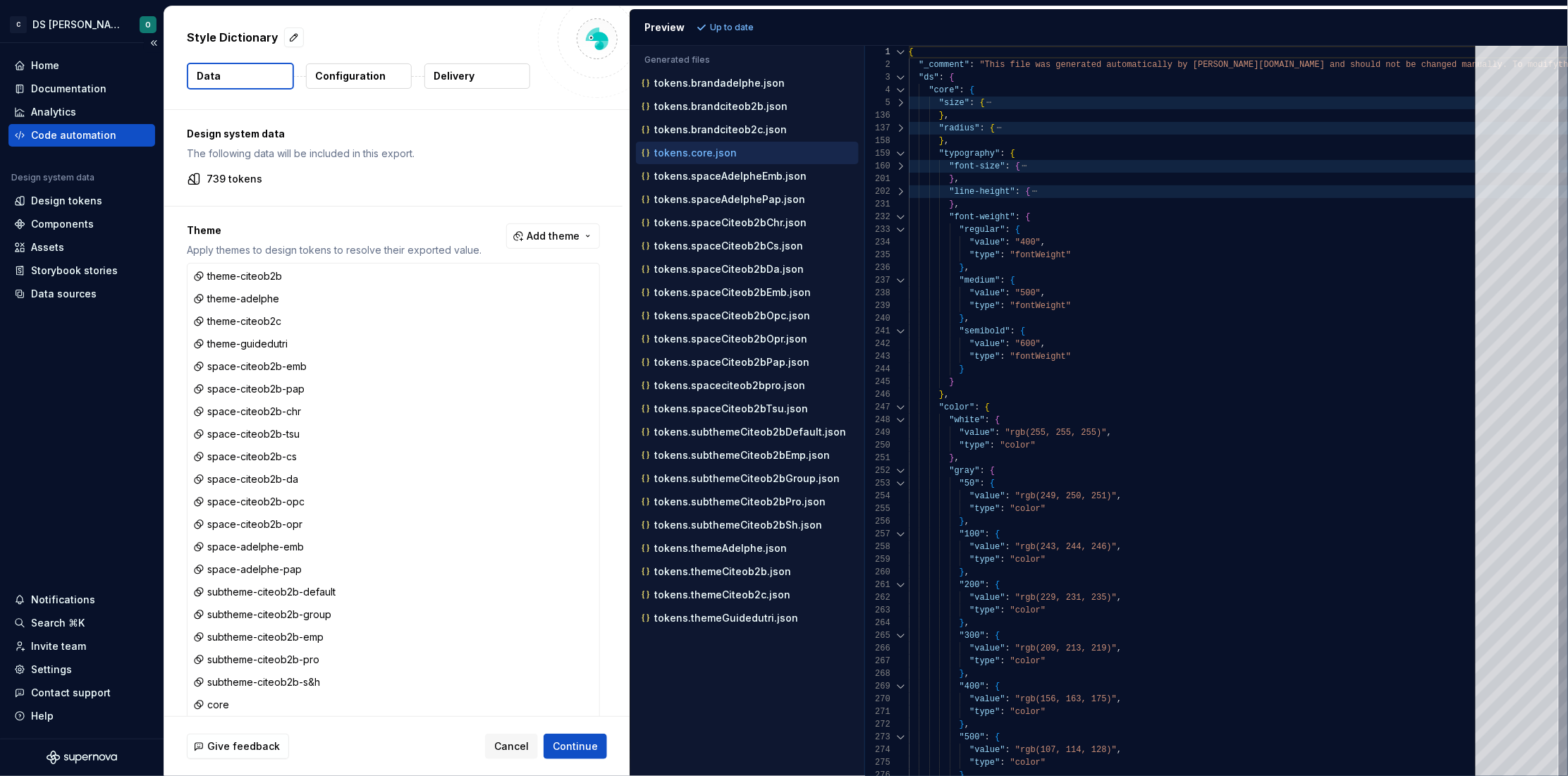
click at [92, 137] on div "Code automation" at bounding box center [74, 135] width 86 height 14
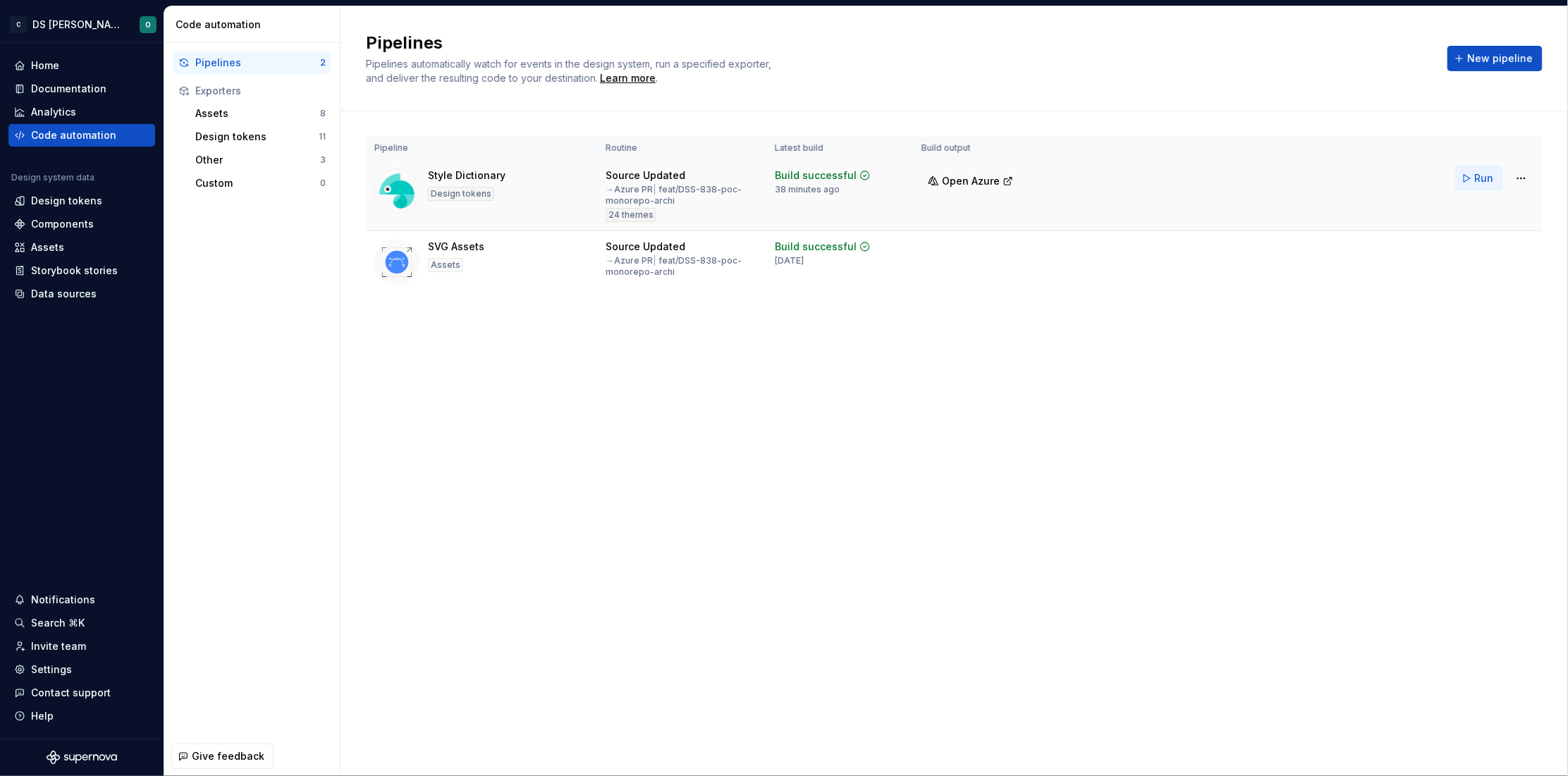
click at [1252, 179] on button "Run" at bounding box center [1479, 178] width 49 height 25
